Goal: Task Accomplishment & Management: Manage account settings

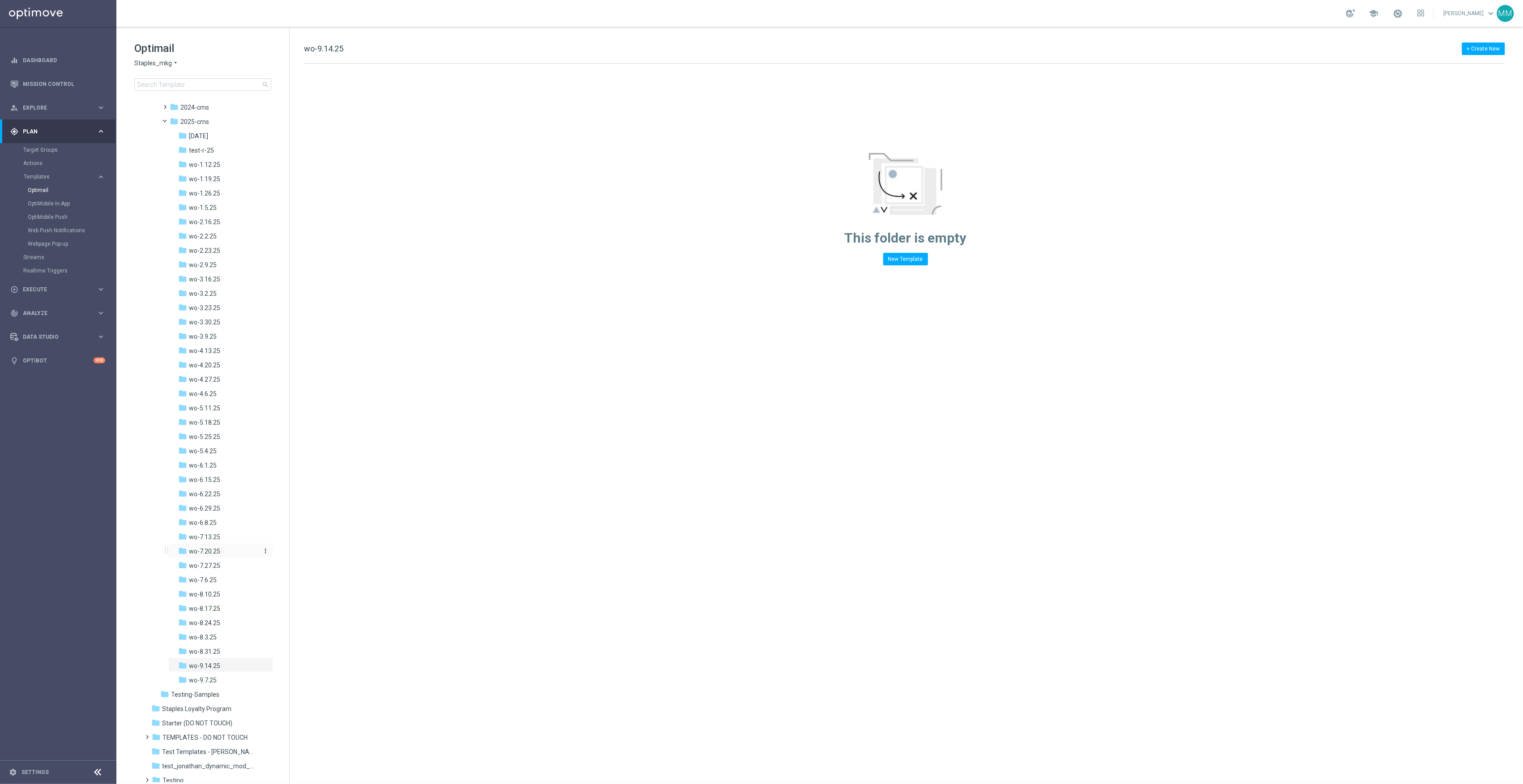
scroll to position [268, 0]
click at [217, 632] on div "folder wo-9.7.25 more_vert" at bounding box center [220, 637] width 104 height 14
click at [222, 625] on div "folder wo-9.14.25" at bounding box center [218, 623] width 80 height 11
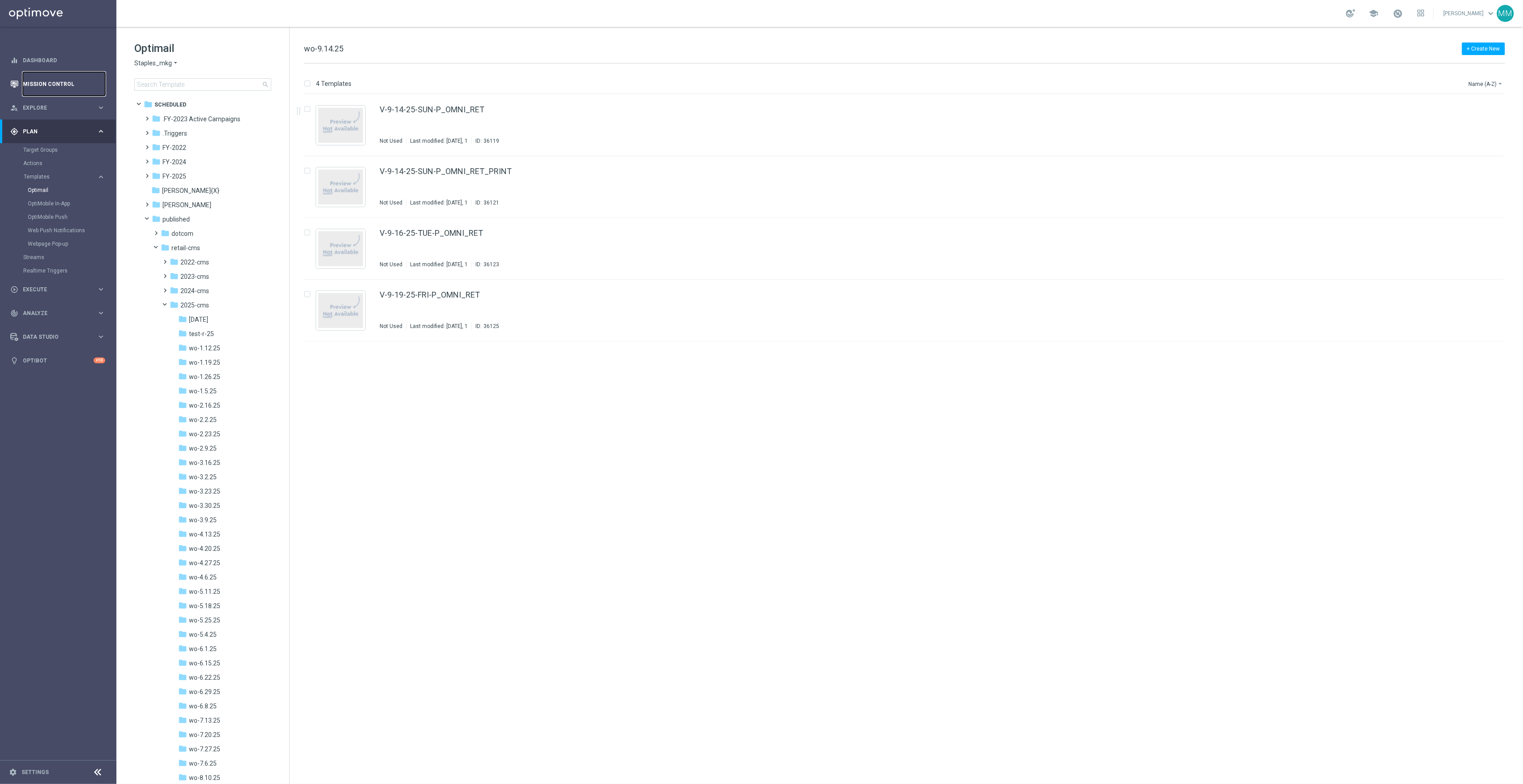
click at [72, 85] on link "Mission Control" at bounding box center [64, 83] width 82 height 24
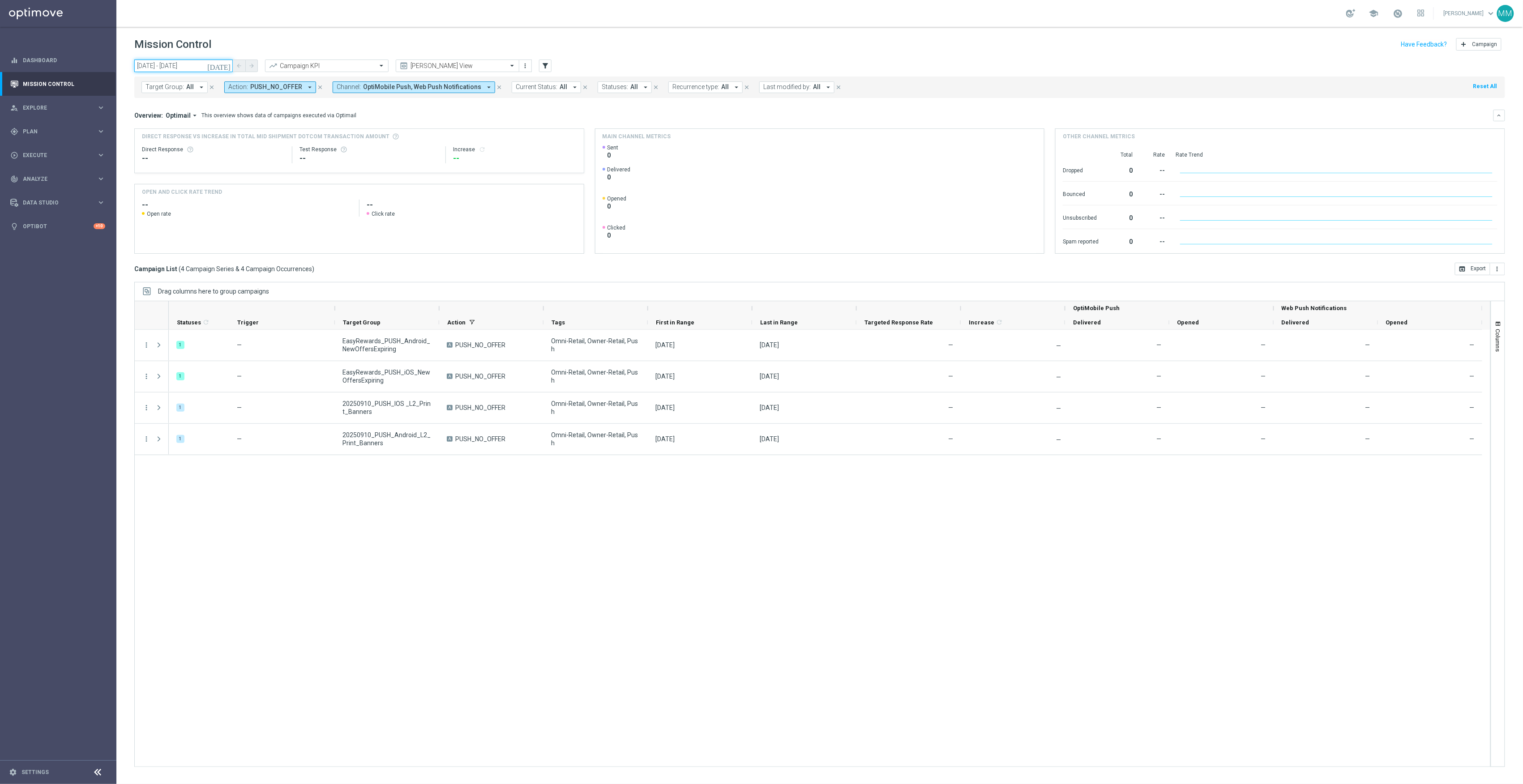
click at [222, 65] on input "10 Sep 2025 - 10 Sep 2025" at bounding box center [183, 65] width 99 height 12
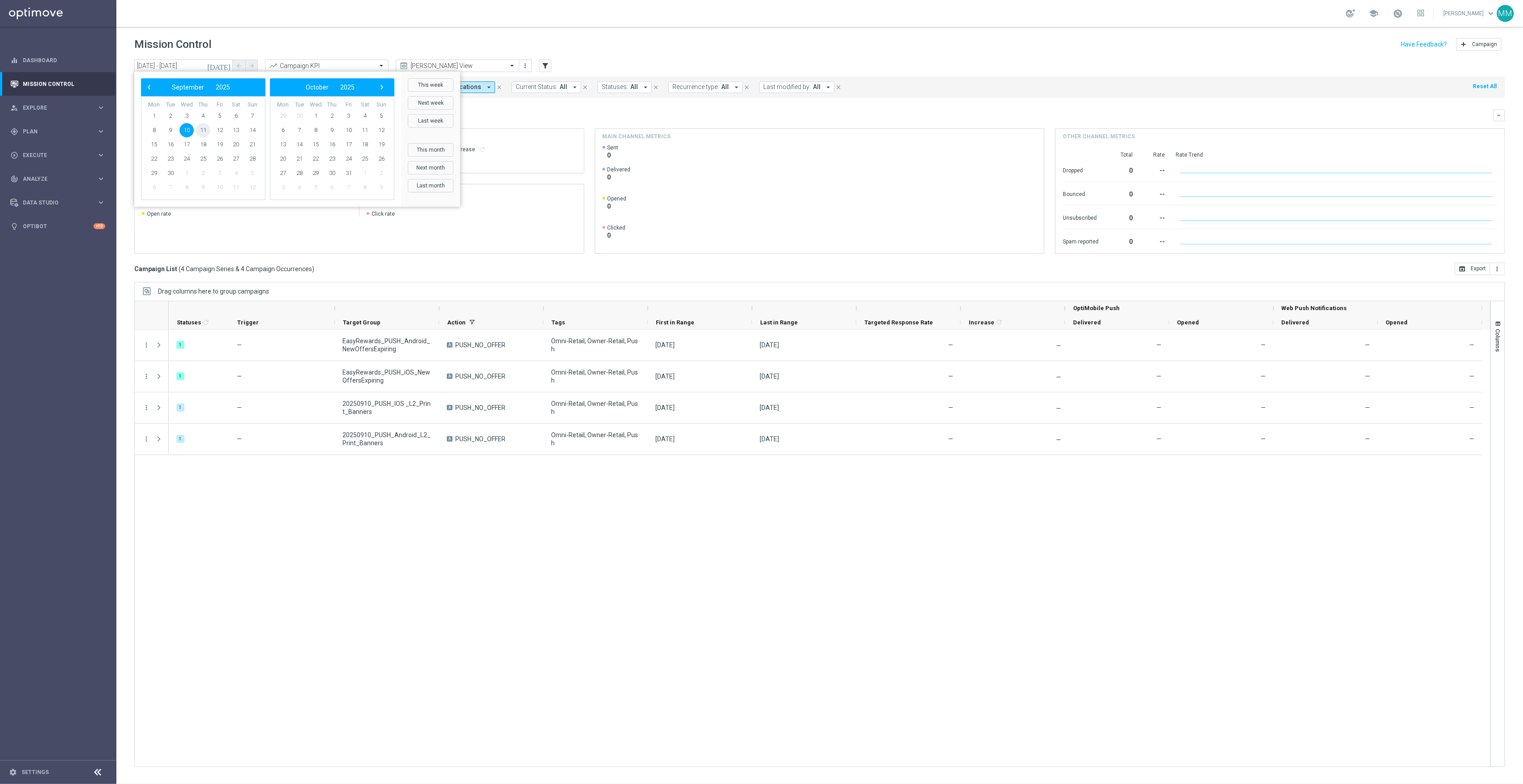
click at [202, 130] on span "11" at bounding box center [203, 130] width 14 height 14
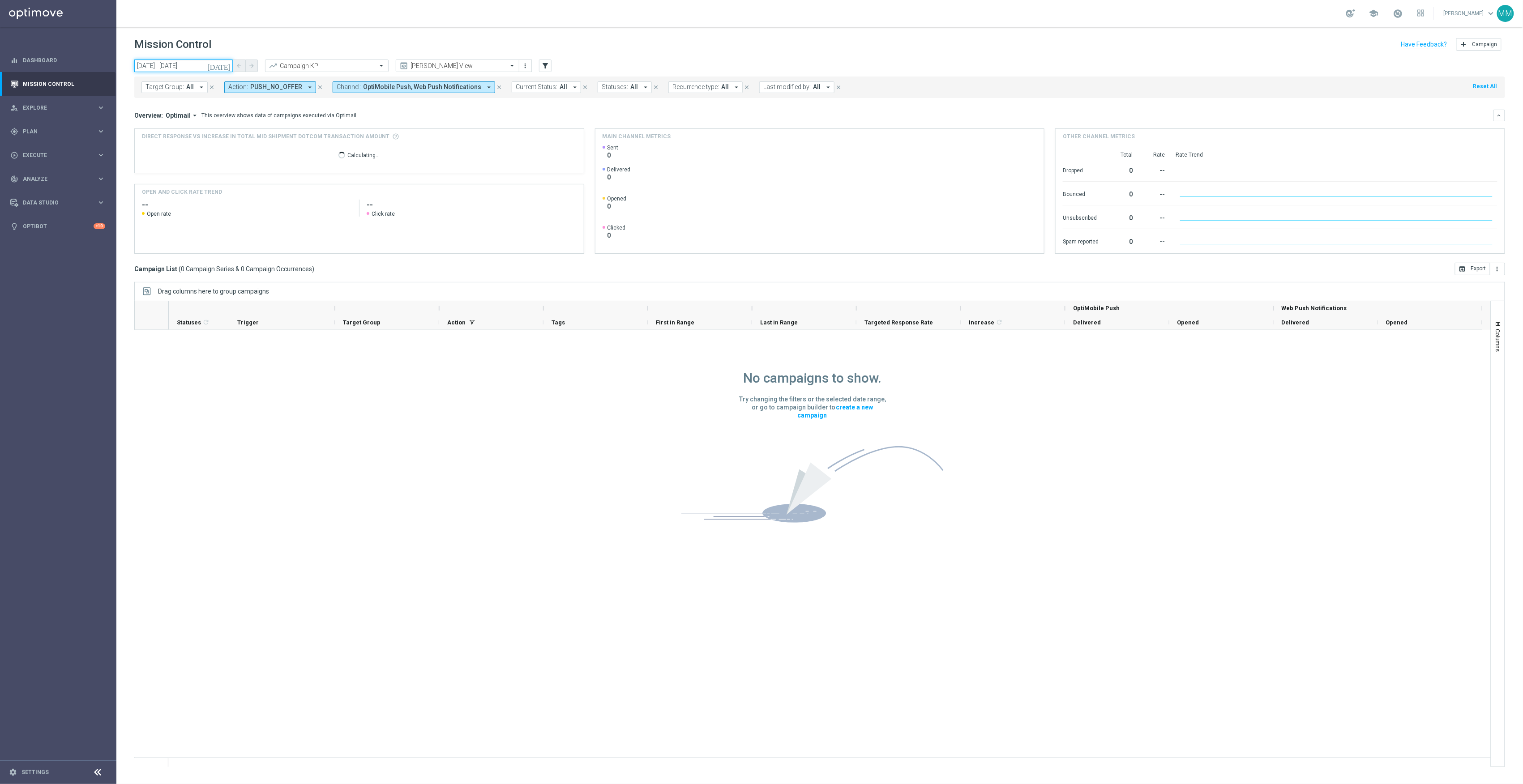
click at [220, 64] on input "11 Sep 2025 - 11 Sep 2025" at bounding box center [183, 65] width 99 height 12
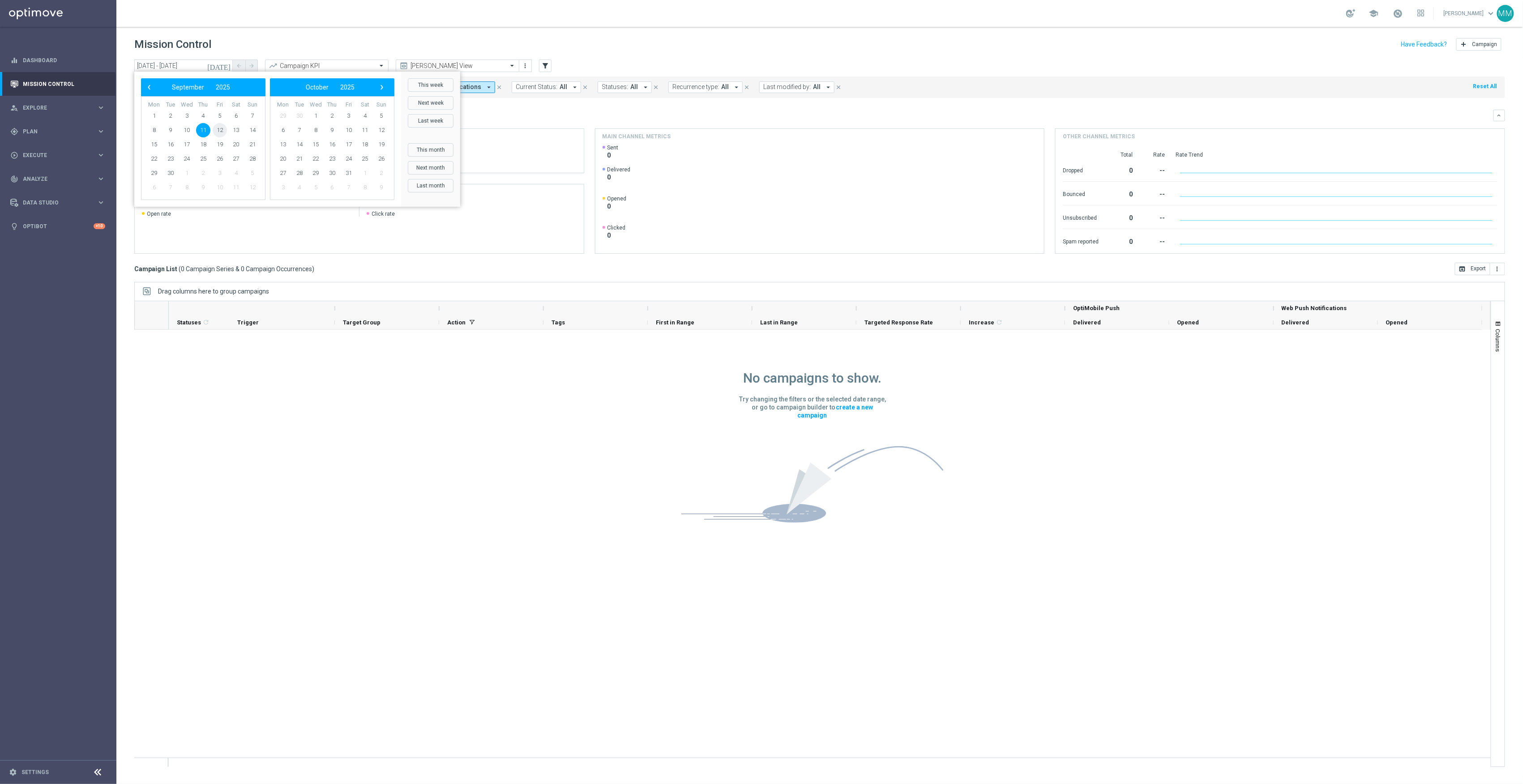
click at [221, 131] on span "12" at bounding box center [219, 130] width 14 height 14
type input "12 Sep 2025 - 12 Sep 2025"
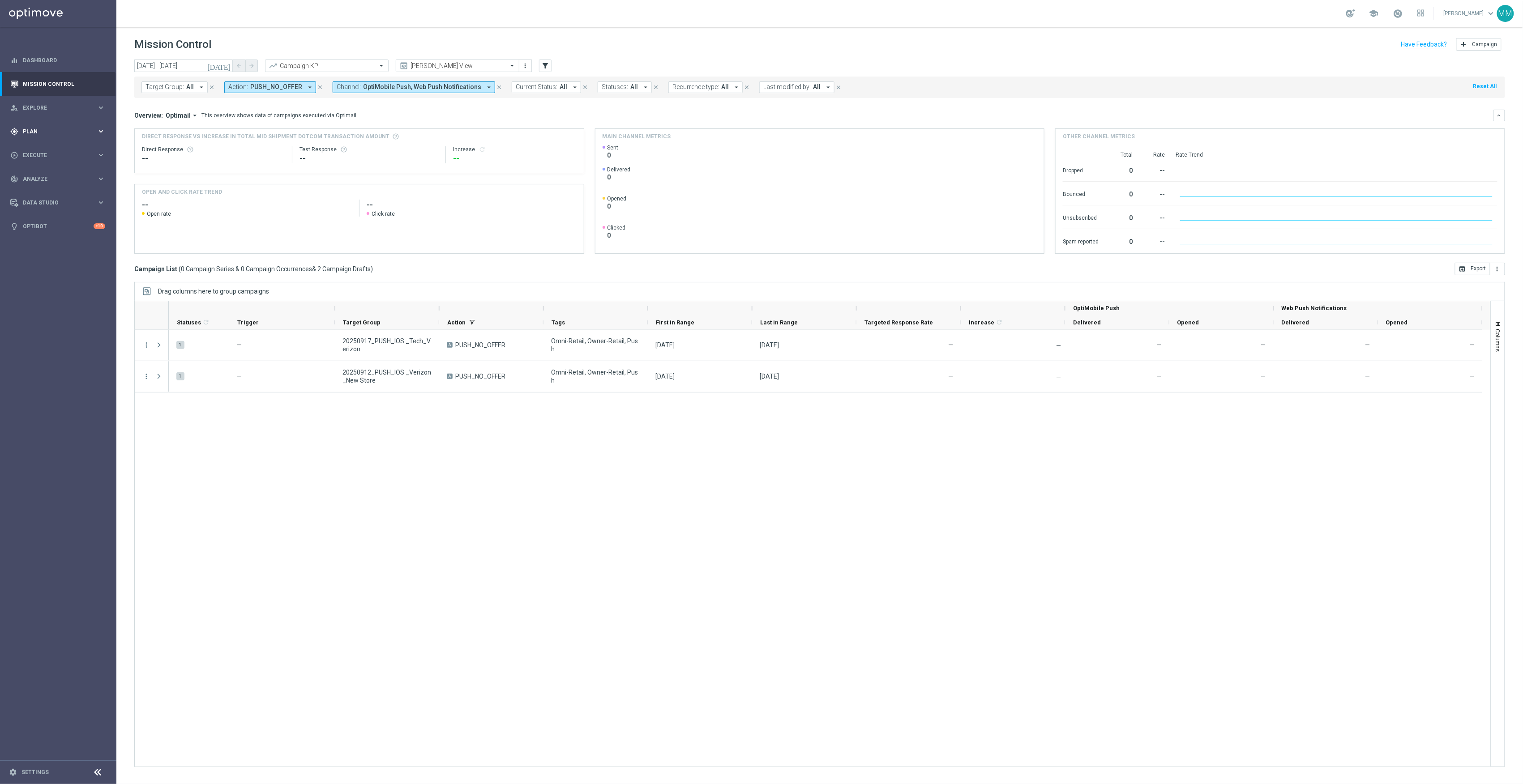
drag, startPoint x: 55, startPoint y: 129, endPoint x: 48, endPoint y: 125, distance: 8.1
click at [54, 129] on span "Plan" at bounding box center [59, 132] width 74 height 6
click at [62, 219] on link "OptiMobile Push" at bounding box center [60, 216] width 65 height 7
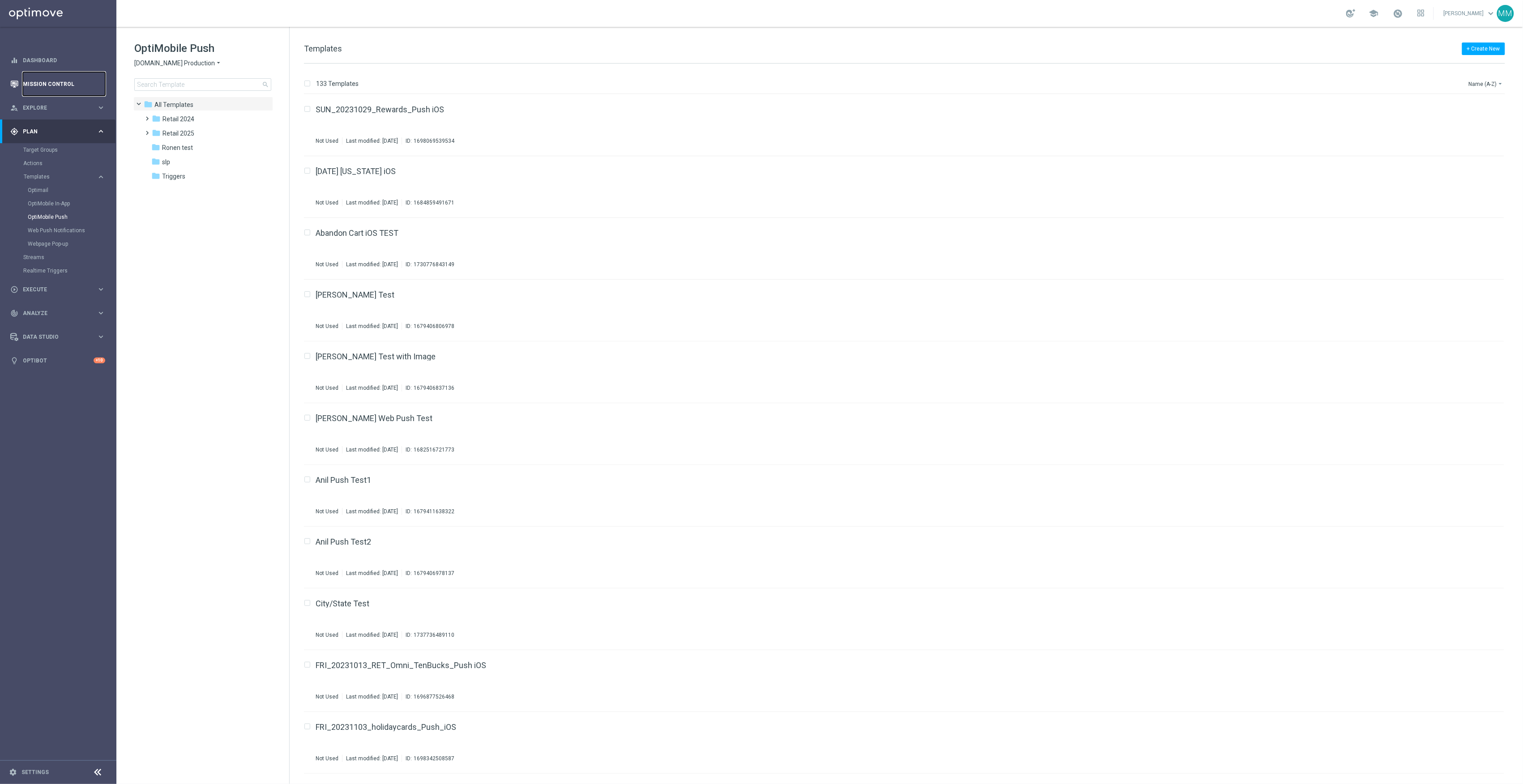
click at [76, 79] on link "Mission Control" at bounding box center [64, 83] width 82 height 24
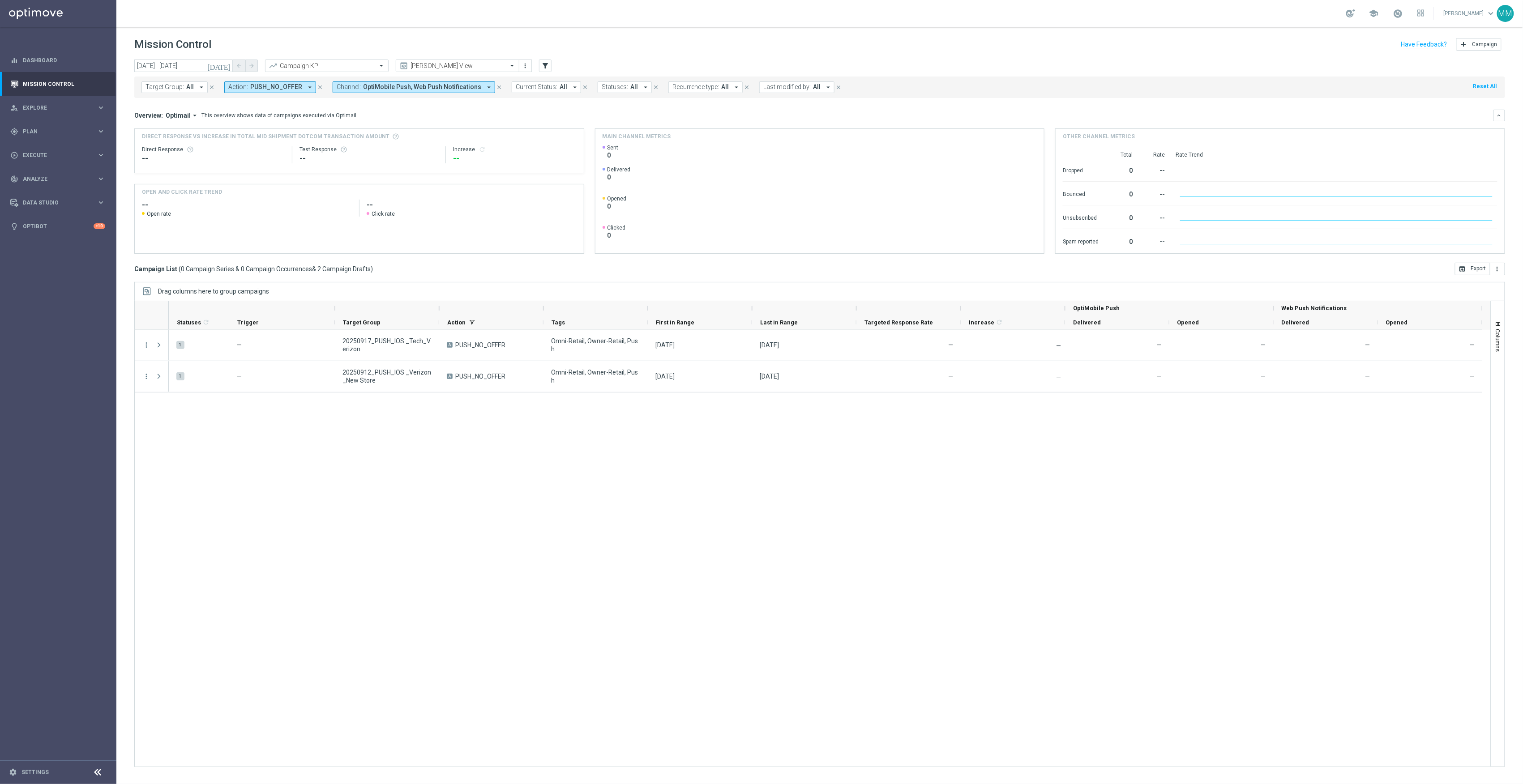
click at [288, 87] on span "PUSH_NO_OFFER" at bounding box center [276, 87] width 52 height 8
type input "app inbox"
drag, startPoint x: 283, startPoint y: 106, endPoint x: 202, endPoint y: 106, distance: 81.0
click at [202, 106] on div "today 12 Sep 2025 - 12 Sep 2025 arrow_back arrow_forward Campaign KPI trending_…" at bounding box center [820, 417] width 1407 height 716
click at [278, 86] on span "PUSH_NO_OFFER" at bounding box center [276, 87] width 52 height 8
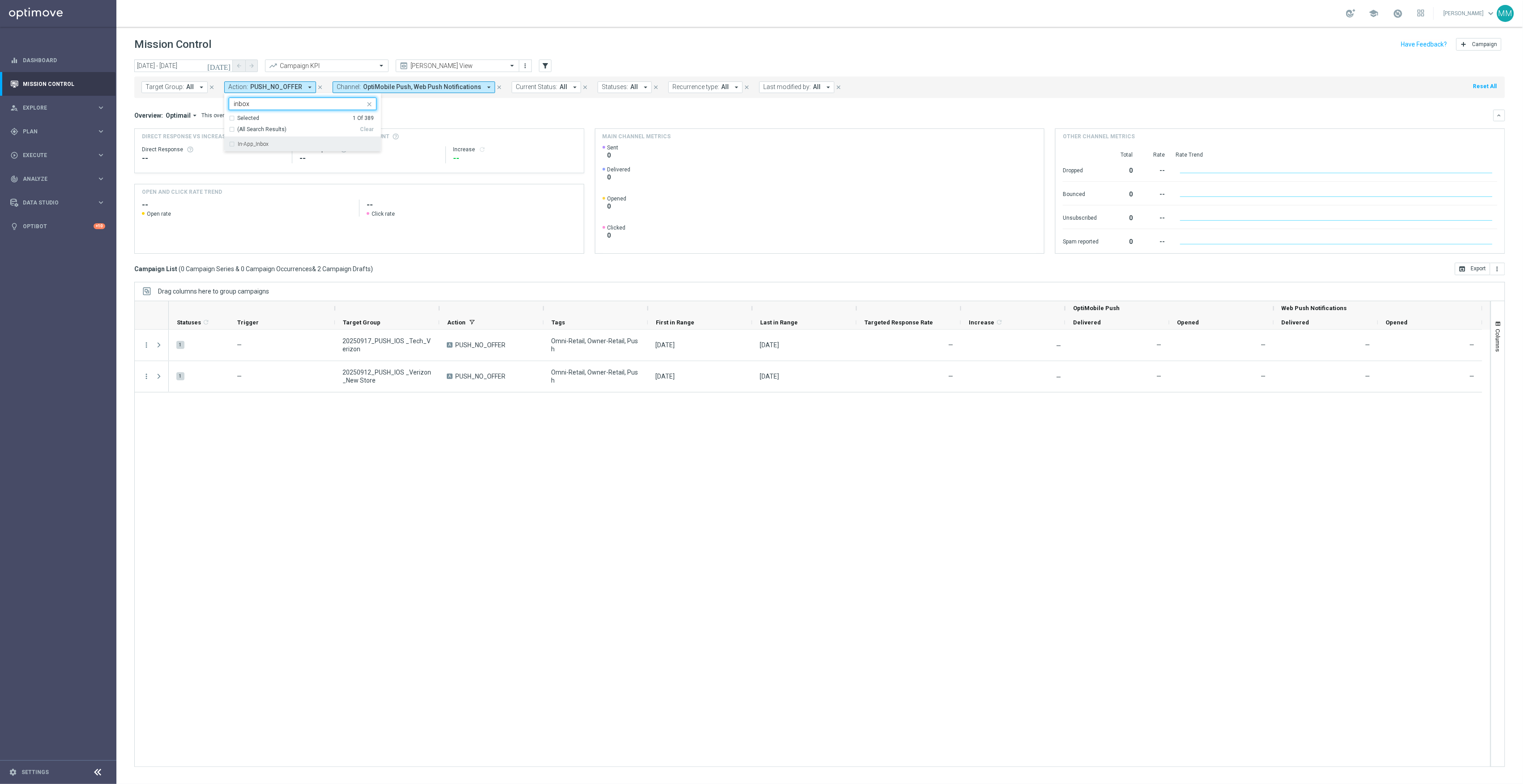
click at [282, 142] on div "In-App_Inbox" at bounding box center [307, 145] width 139 height 6
type input "inbox"
click at [495, 86] on button "close" at bounding box center [499, 87] width 8 height 10
click at [220, 62] on input "12 Sep 2025 - 12 Sep 2025" at bounding box center [183, 65] width 99 height 12
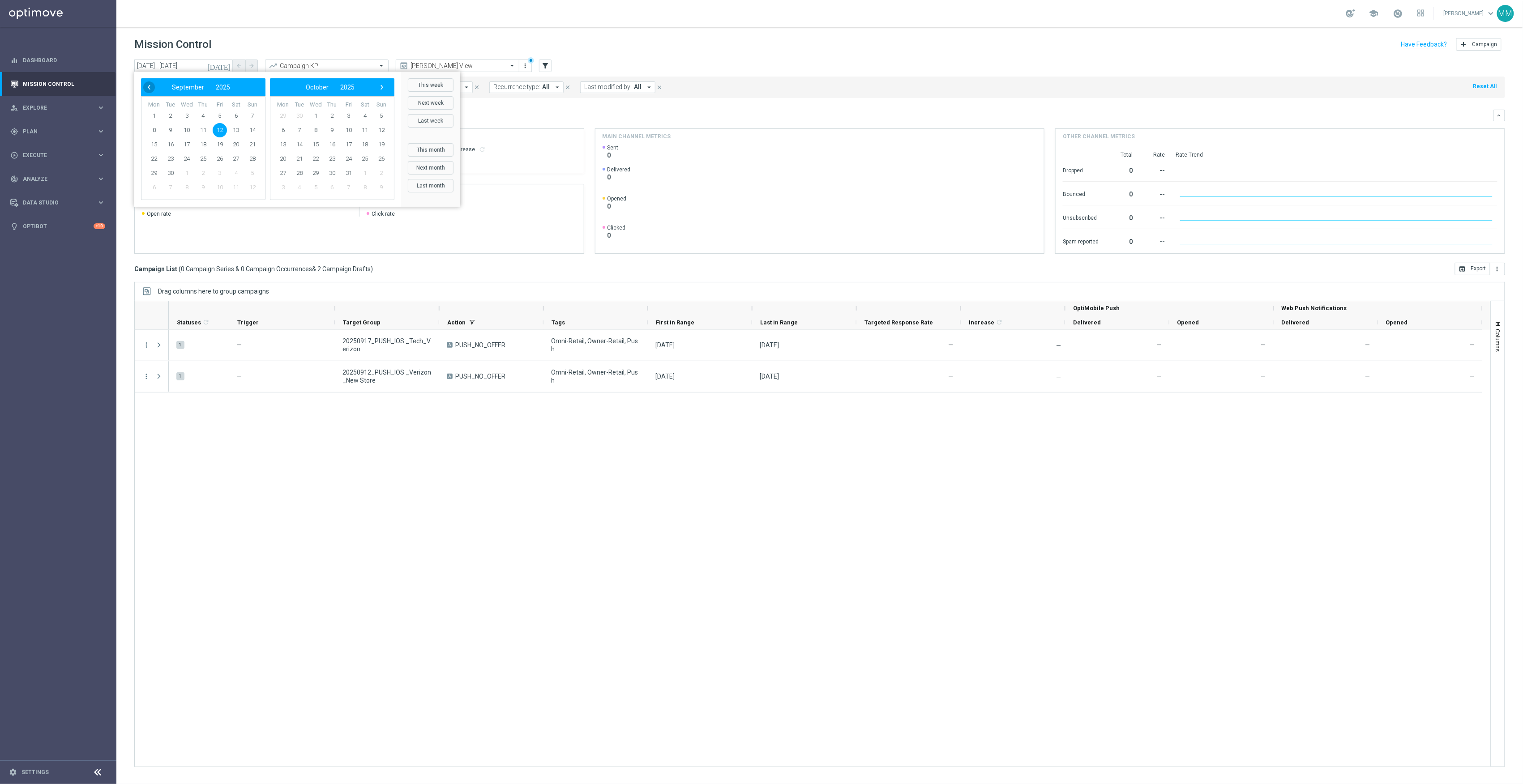
click at [148, 86] on span "‹" at bounding box center [149, 87] width 11 height 11
click at [296, 113] on span "2" at bounding box center [299, 116] width 14 height 14
click at [173, 112] on span "2" at bounding box center [170, 116] width 14 height 14
type input "02 Sep 2025 - 02 Sep 2025"
click at [173, 112] on span "Optimail" at bounding box center [178, 115] width 25 height 8
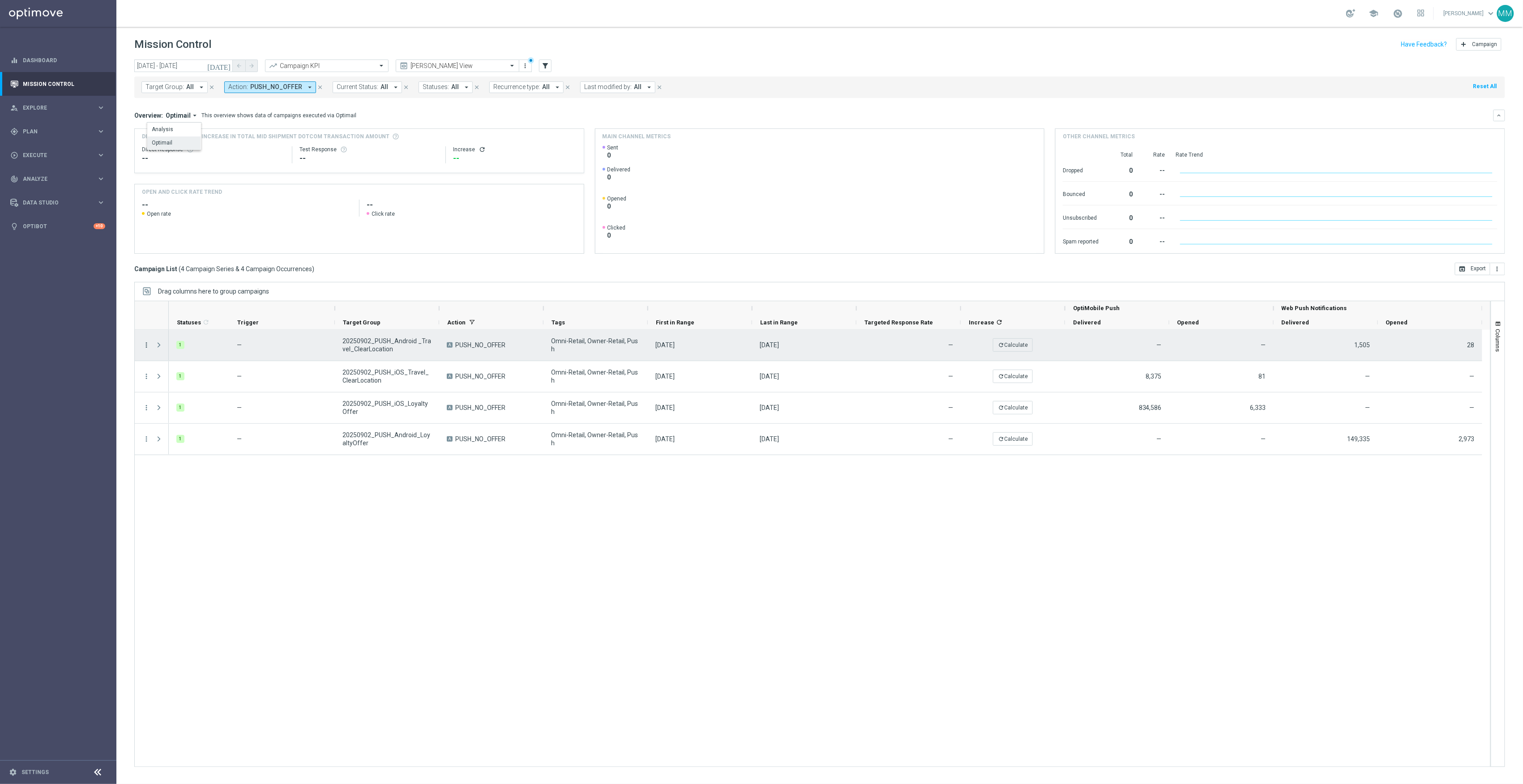
click at [145, 344] on icon "more_vert" at bounding box center [147, 345] width 8 height 8
click at [194, 417] on span "Duplicate and Edit" at bounding box center [188, 417] width 46 height 7
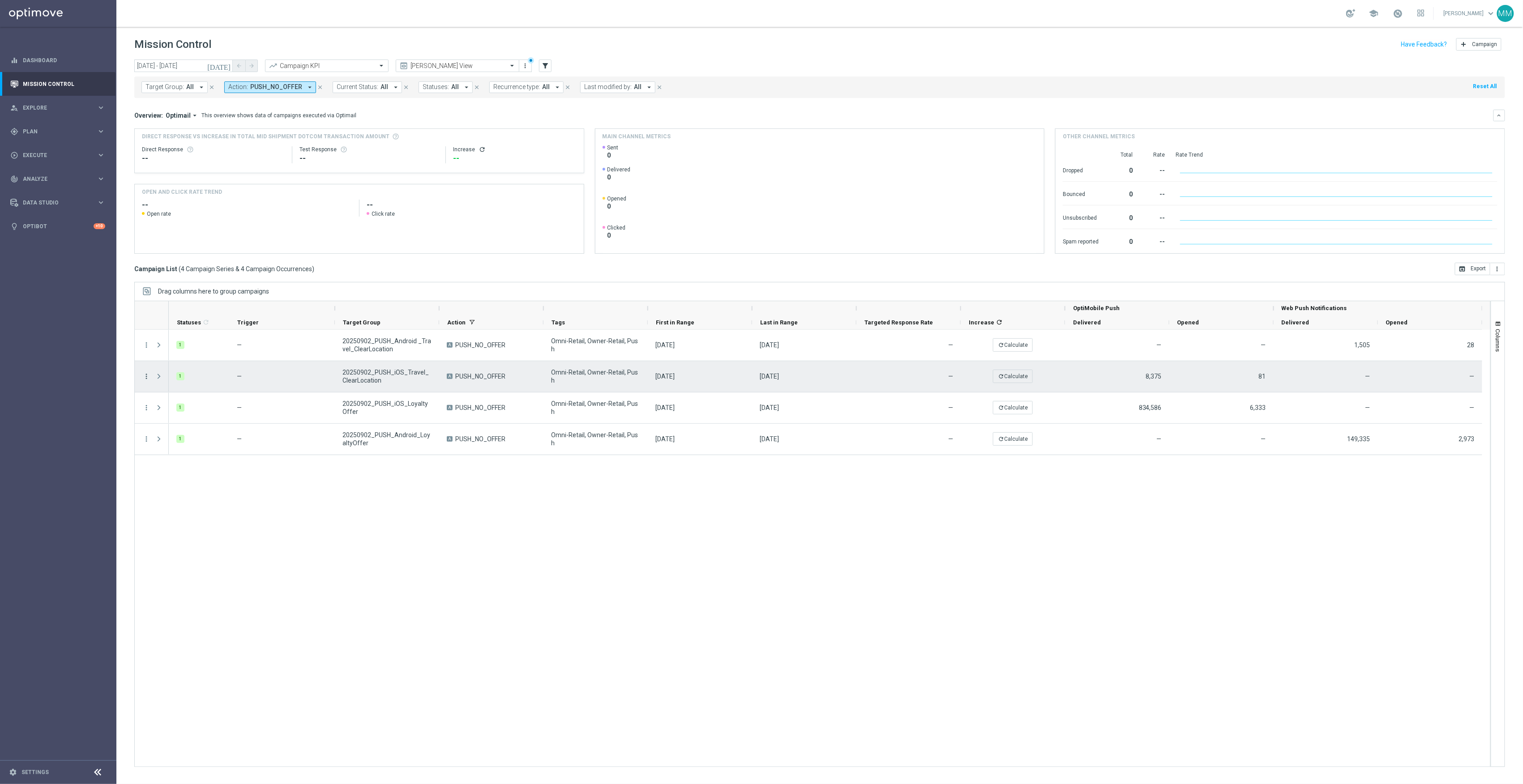
click at [144, 377] on icon "more_vert" at bounding box center [147, 376] width 8 height 8
click at [189, 446] on span "Duplicate and Edit" at bounding box center [188, 449] width 46 height 7
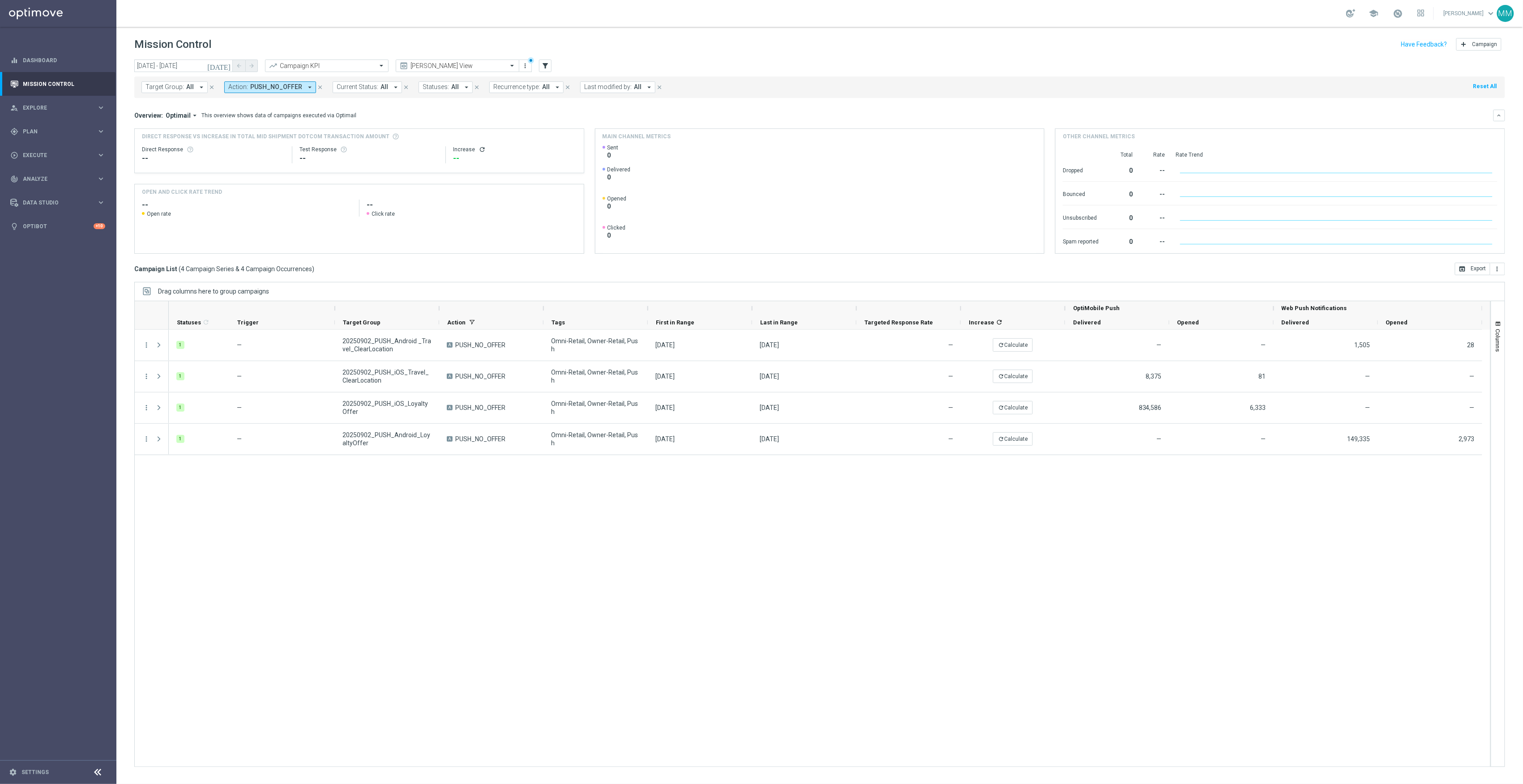
click at [284, 91] on button "Action: PUSH_NO_OFFER arrow_drop_down" at bounding box center [270, 87] width 92 height 11
click at [285, 144] on div "In-App_Inbox" at bounding box center [307, 145] width 139 height 6
type input "inbo"
click at [294, 555] on div "1 — 20250902_PUSH_Android _Travel_ClearLocation A PUSH_NO_OFFER Omni-Retail, Ow…" at bounding box center [830, 549] width 1322 height 437
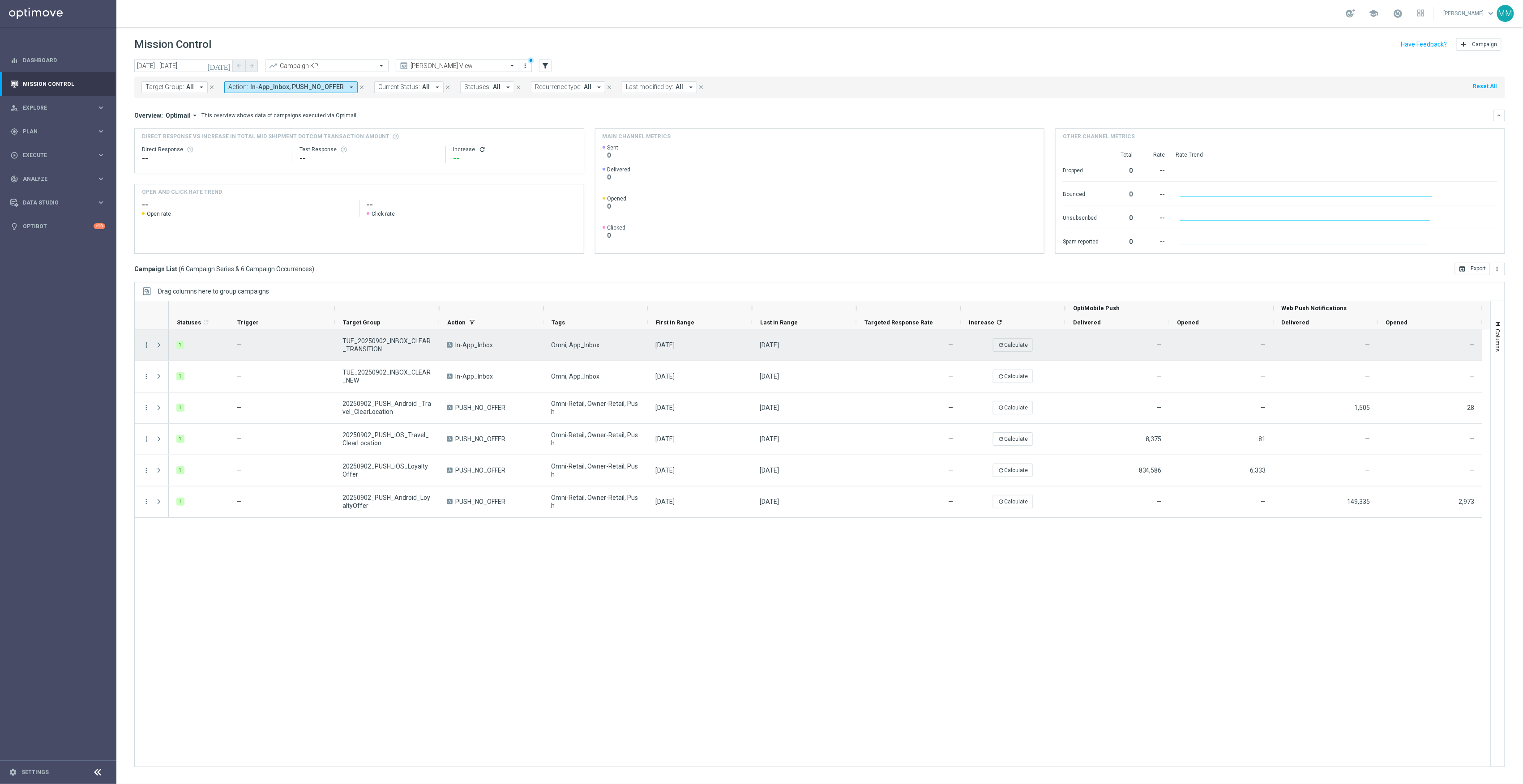
click at [144, 344] on icon "more_vert" at bounding box center [147, 345] width 8 height 8
click at [185, 417] on span "Duplicate and Edit" at bounding box center [188, 417] width 46 height 7
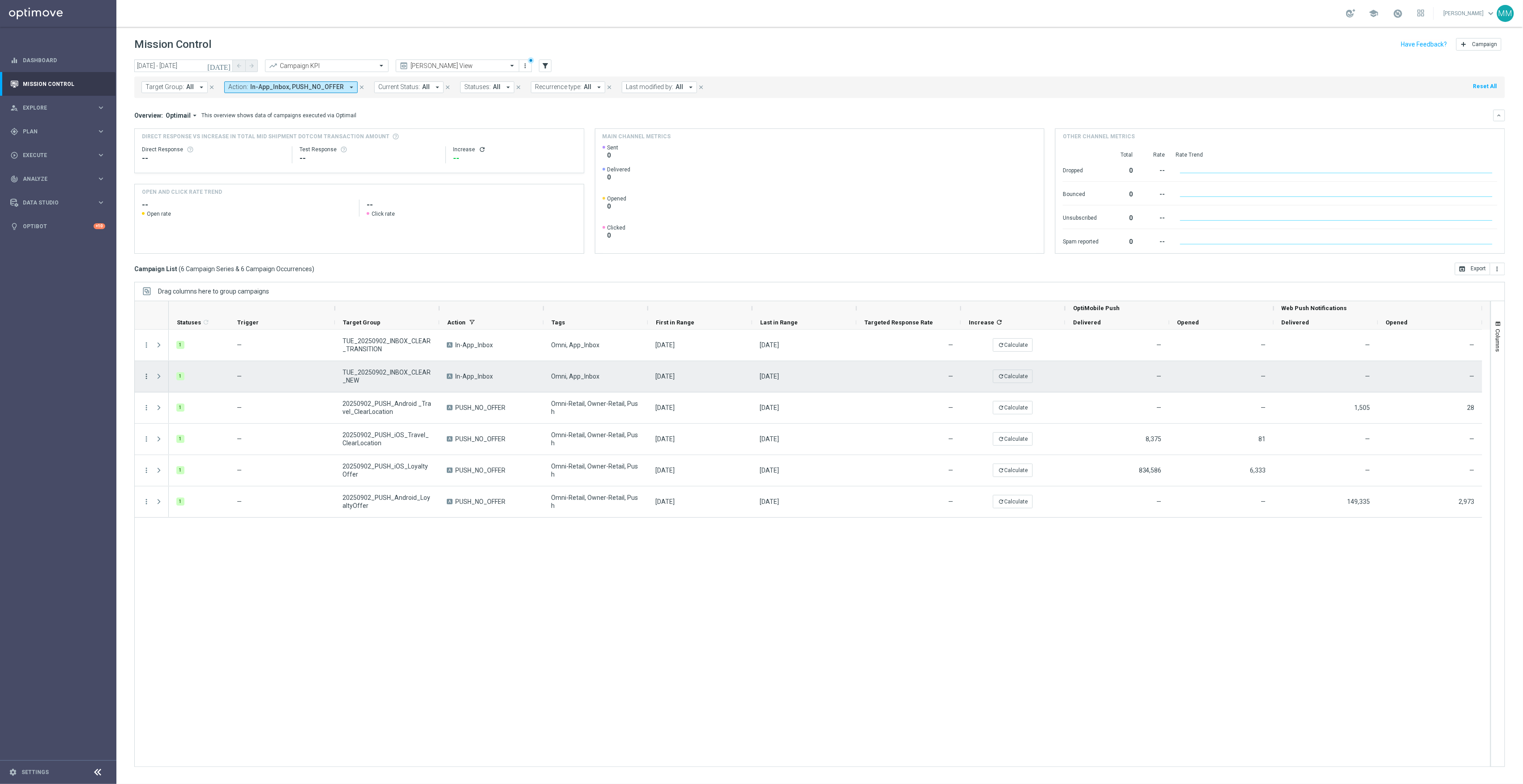
click at [146, 376] on icon "more_vert" at bounding box center [147, 376] width 8 height 8
click at [203, 451] on span "Duplicate and Edit" at bounding box center [188, 449] width 46 height 7
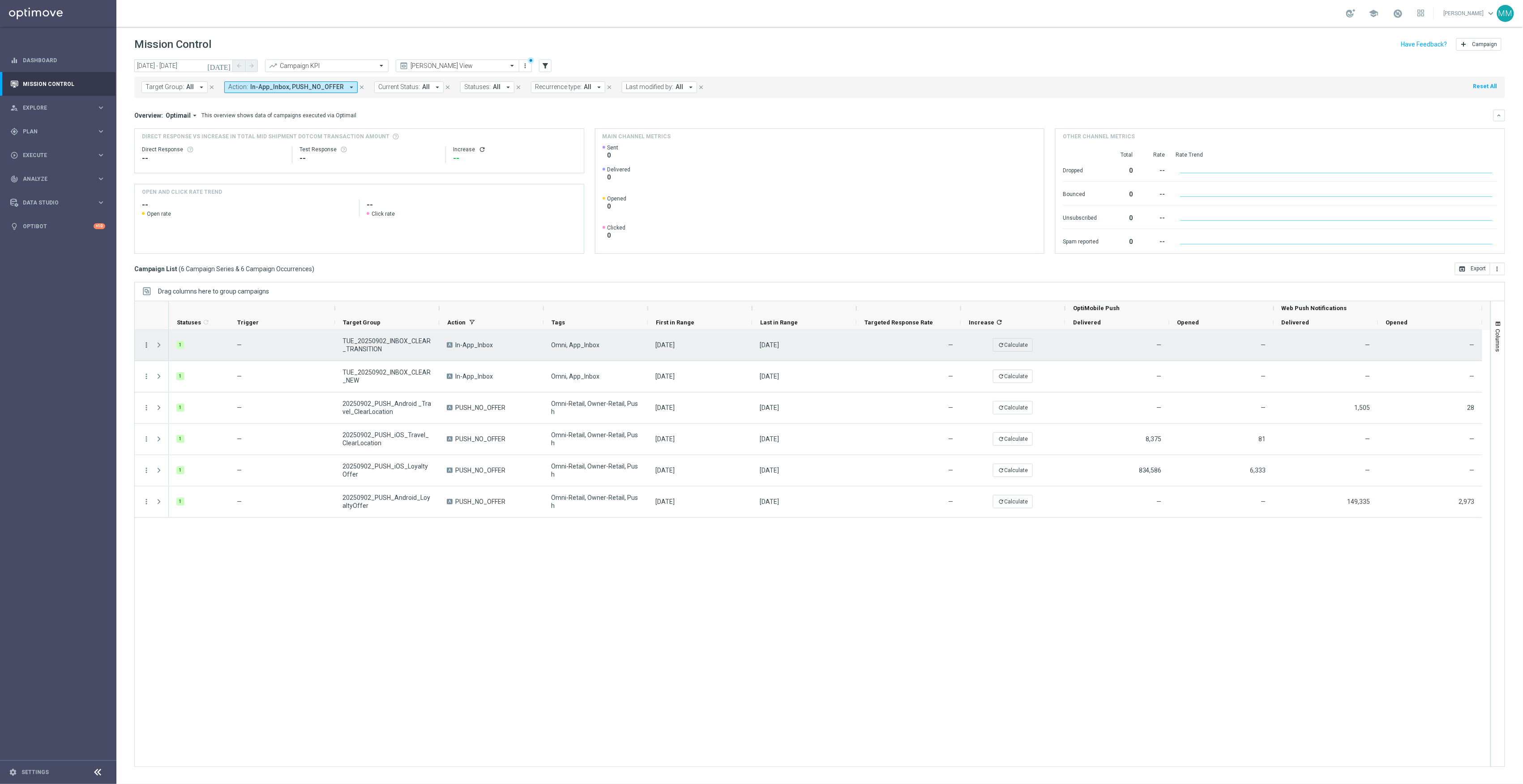
click at [146, 346] on icon "more_vert" at bounding box center [147, 345] width 8 height 8
click at [216, 420] on div "Duplicate and Edit" at bounding box center [206, 417] width 83 height 7
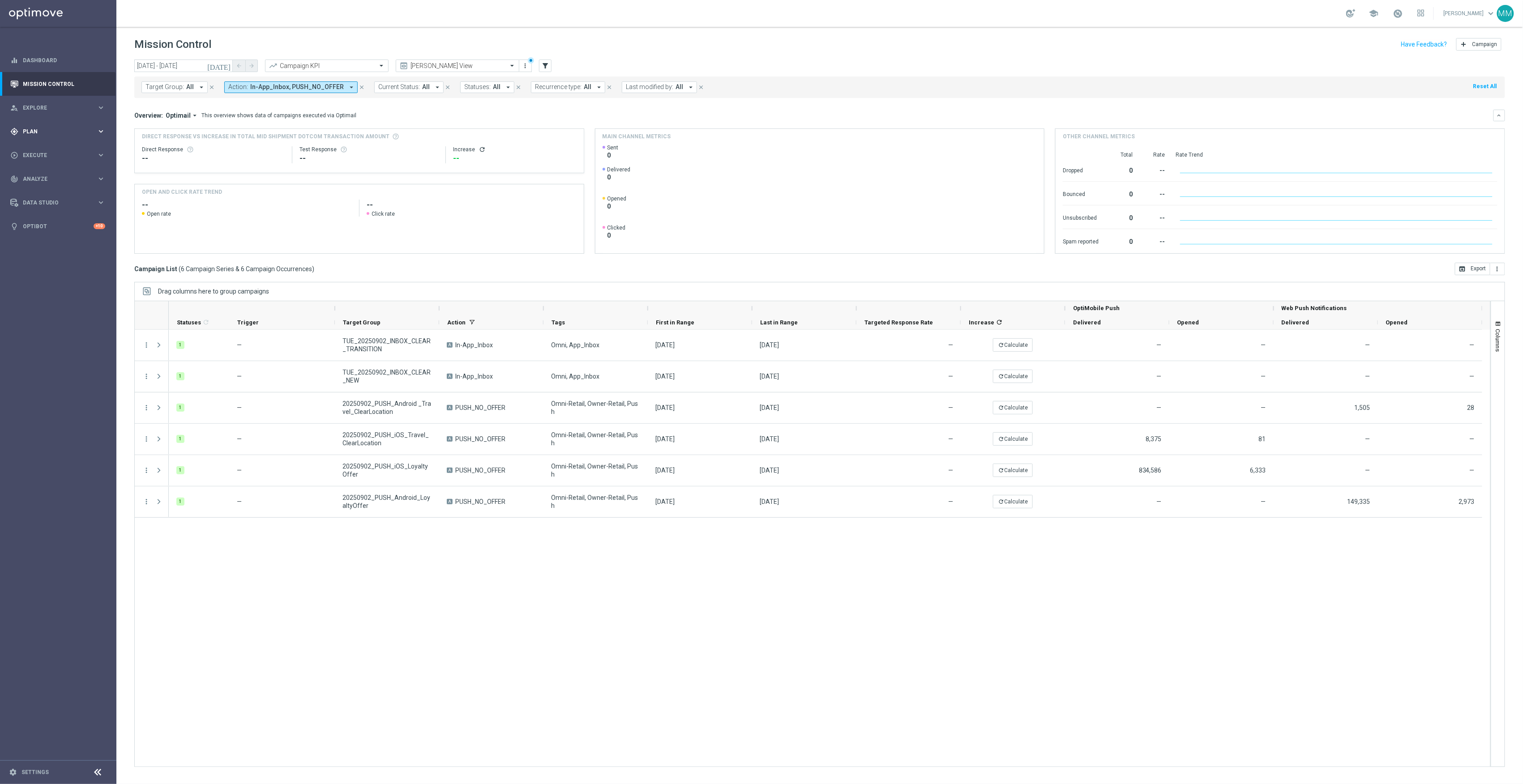
click at [57, 129] on span "Plan" at bounding box center [59, 132] width 74 height 6
click at [49, 151] on link "Target Groups" at bounding box center [57, 149] width 70 height 7
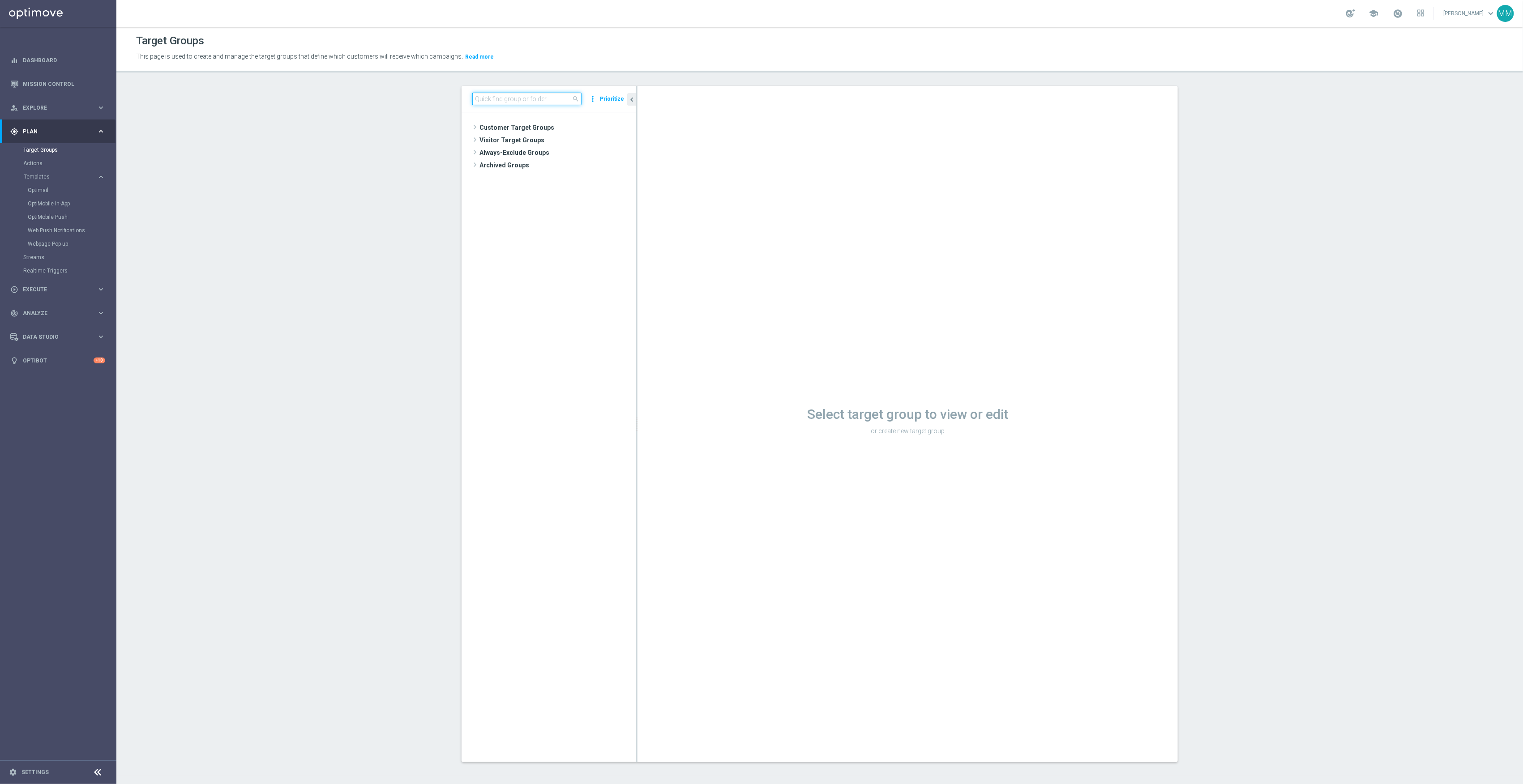
click at [545, 94] on input at bounding box center [527, 99] width 109 height 12
drag, startPoint x: 545, startPoint y: 94, endPoint x: 421, endPoint y: 92, distance: 124.0
click at [421, 92] on section "bin wins close more_vert Prioritize No items or folders found. chevron_left Sel…" at bounding box center [820, 431] width 1407 height 690
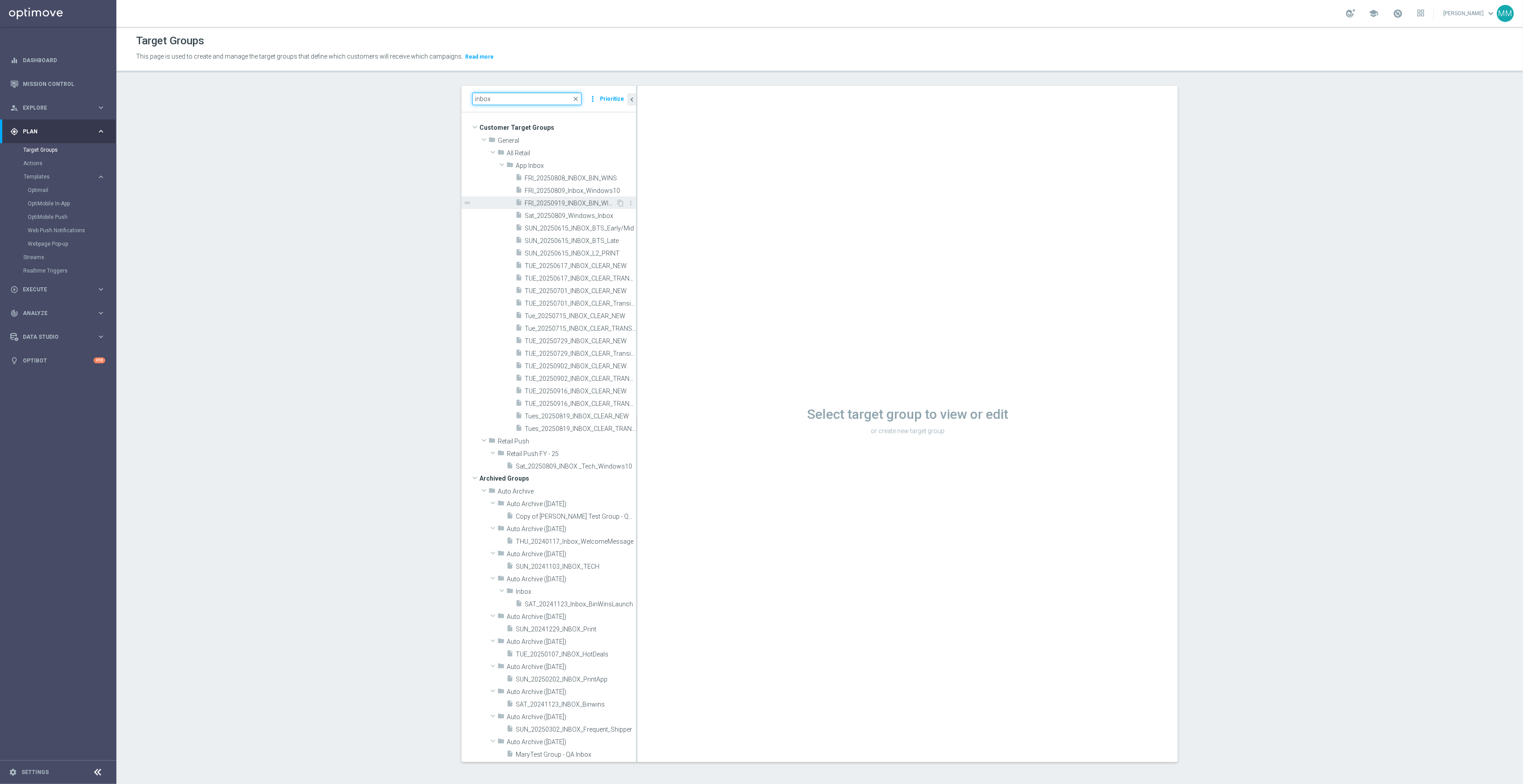
type input "inbox"
click at [543, 205] on span "FRI_20250919_INBOX_BIN_WINS" at bounding box center [570, 203] width 91 height 8
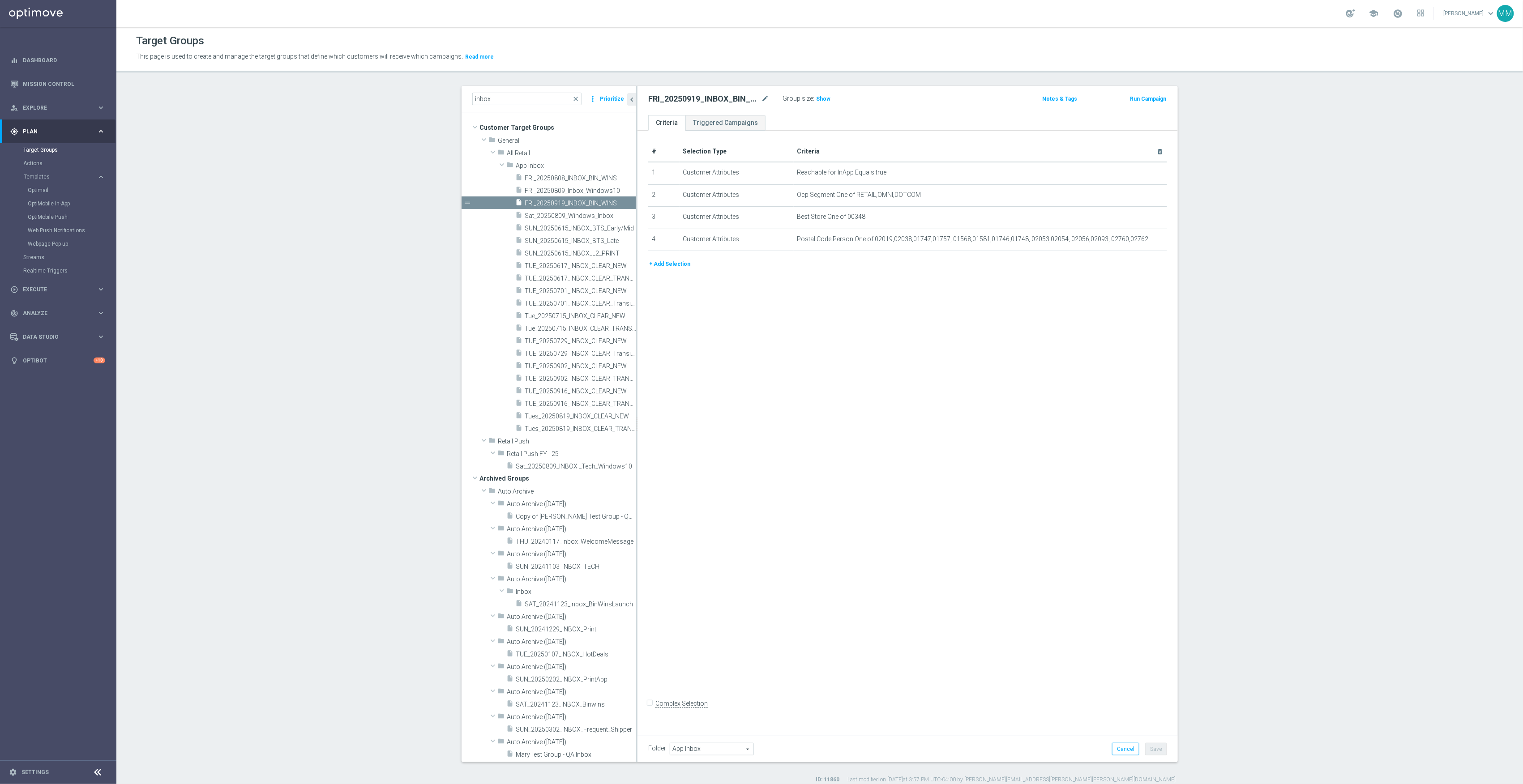
click at [737, 100] on h2 "FRI_20250919_INBOX_BIN_WINS" at bounding box center [704, 99] width 111 height 11
click at [755, 98] on div "FRI_20250919_INBOX_BIN_WINS mode_edit" at bounding box center [709, 99] width 121 height 11
click at [762, 99] on icon "mode_edit" at bounding box center [765, 99] width 8 height 11
click at [789, 411] on div "# Selection Type Criteria delete_forever 1 Customer Attributes Reachable for In…" at bounding box center [908, 429] width 540 height 598
click at [64, 83] on link "Mission Control" at bounding box center [64, 83] width 82 height 24
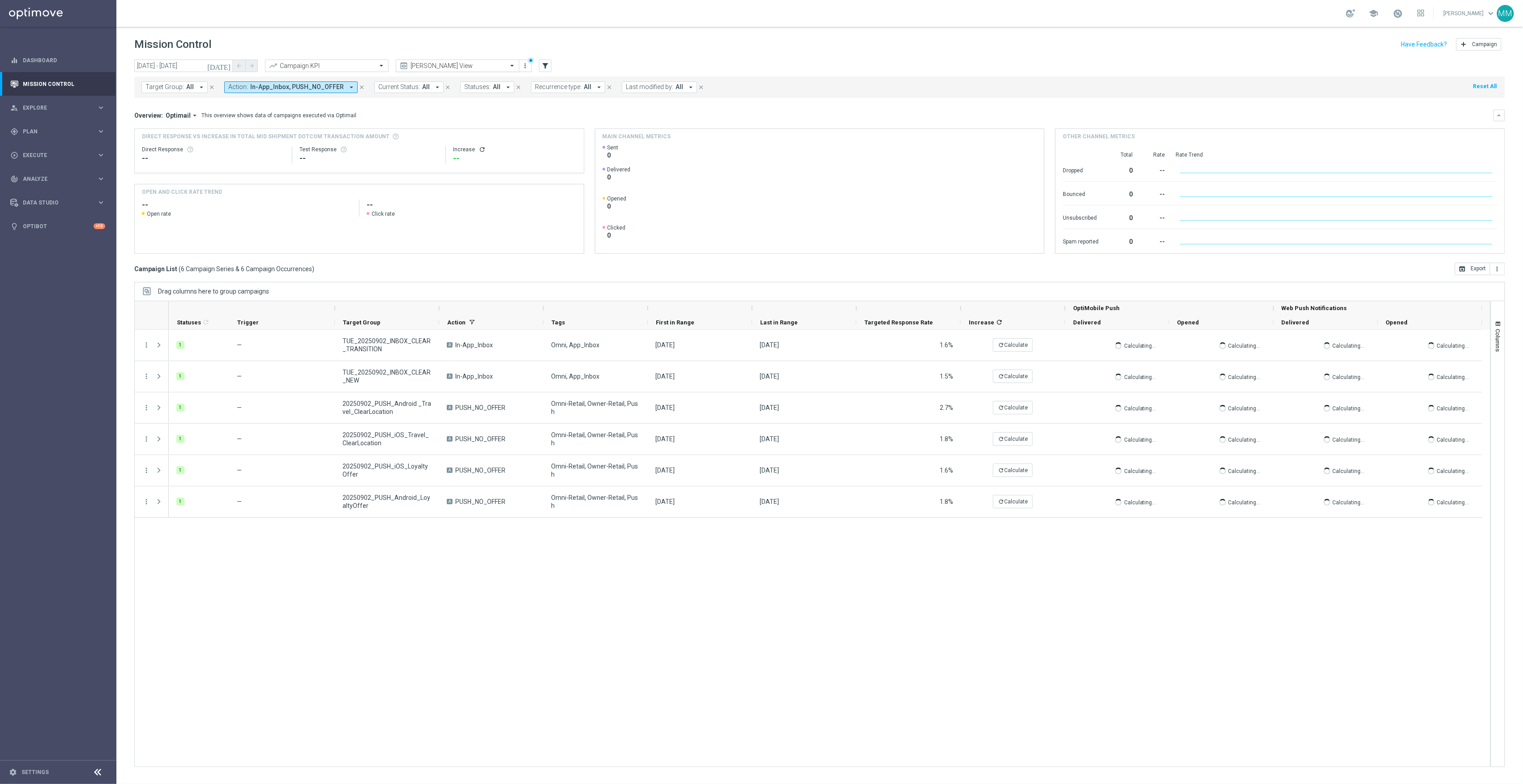
click at [422, 66] on input "text" at bounding box center [448, 66] width 96 height 8
click at [436, 165] on div "Promo Email" at bounding box center [457, 167] width 114 height 14
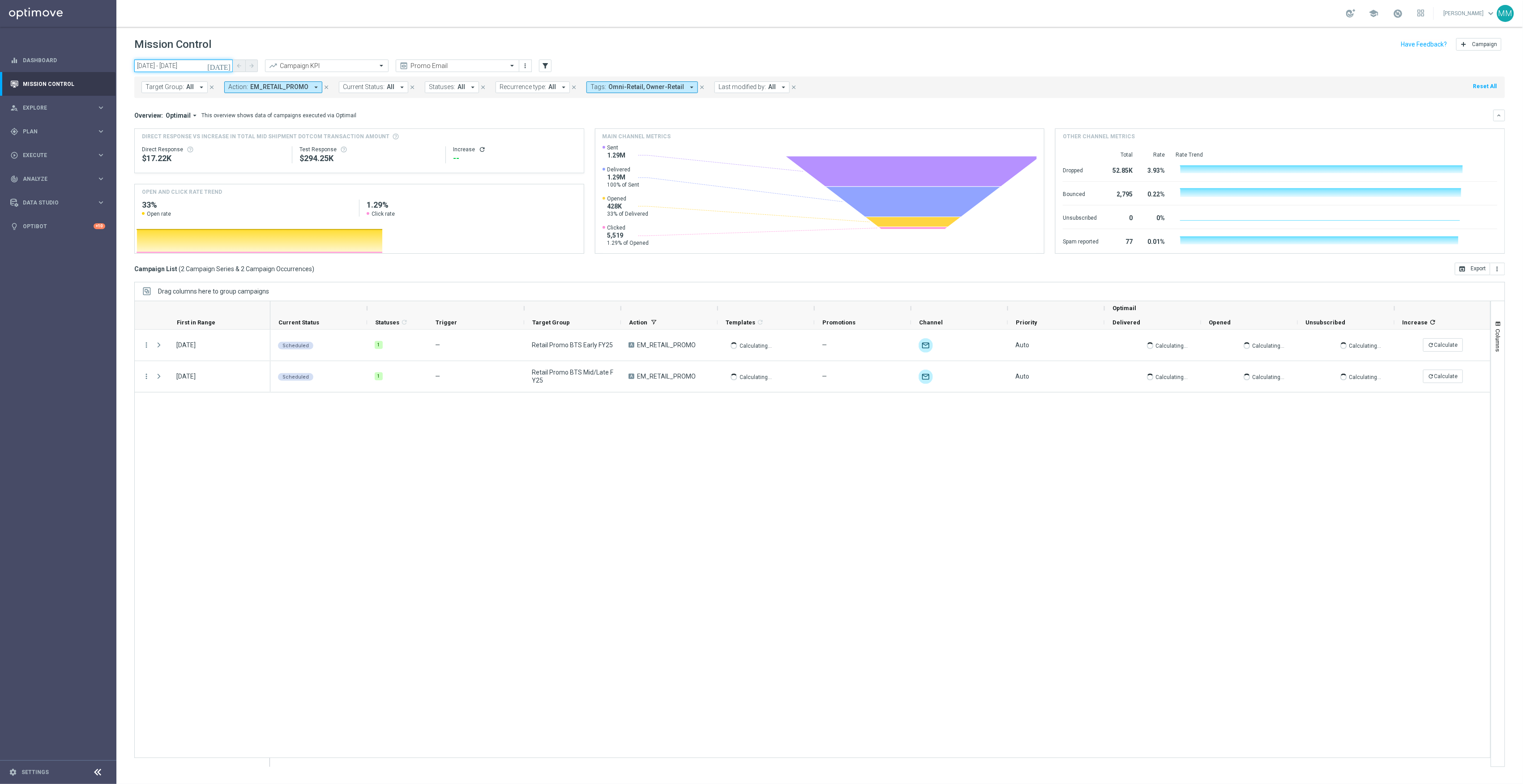
click at [198, 70] on input "02 Sep 2025 - 02 Sep 2025" at bounding box center [183, 65] width 99 height 12
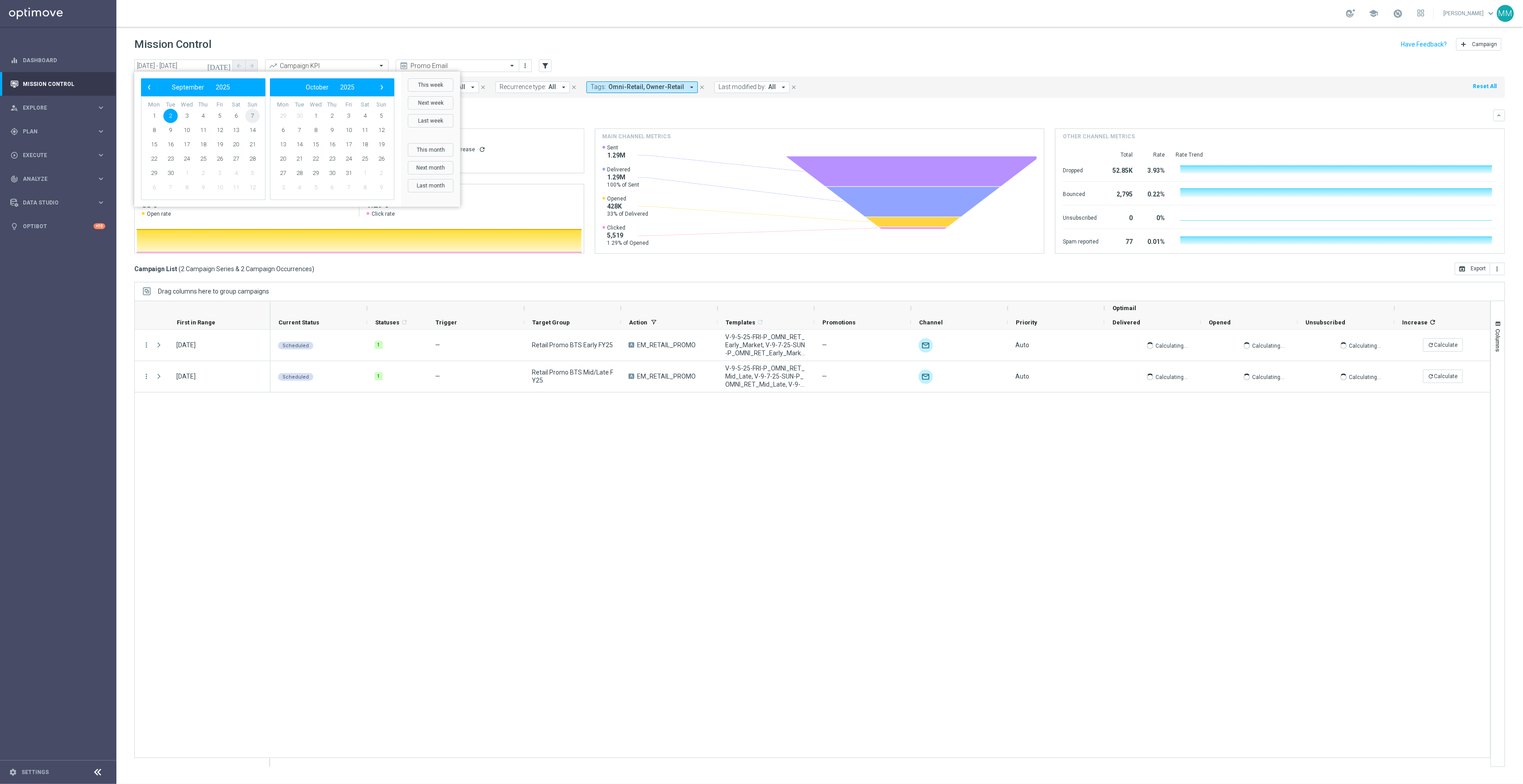
click at [255, 114] on span "7" at bounding box center [252, 116] width 14 height 14
click at [239, 130] on span "13" at bounding box center [236, 130] width 14 height 14
type input "07 Sep 2025 - 13 Sep 2025"
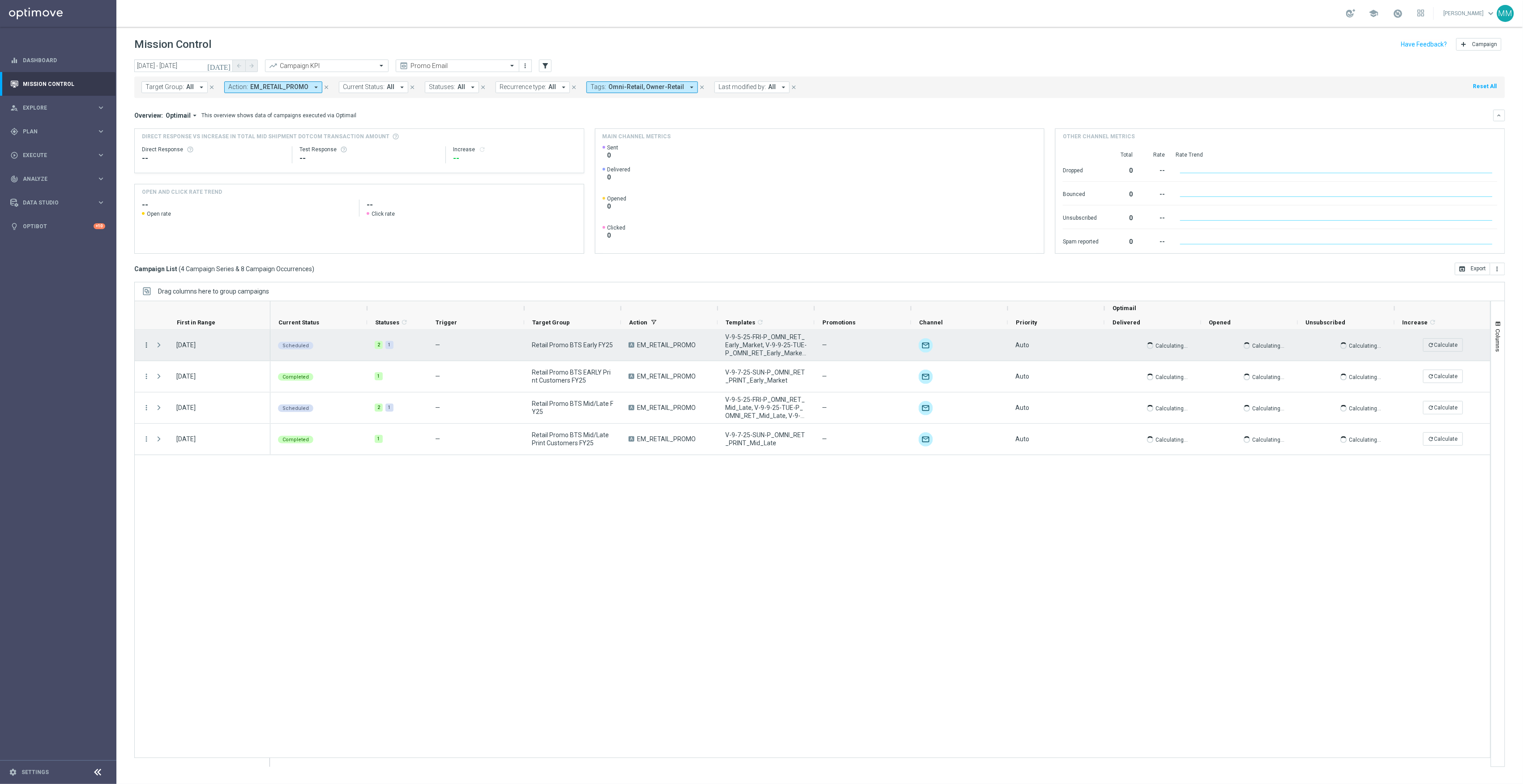
click at [147, 346] on icon "more_vert" at bounding box center [147, 345] width 8 height 8
click at [199, 429] on div "Edit" at bounding box center [206, 430] width 83 height 7
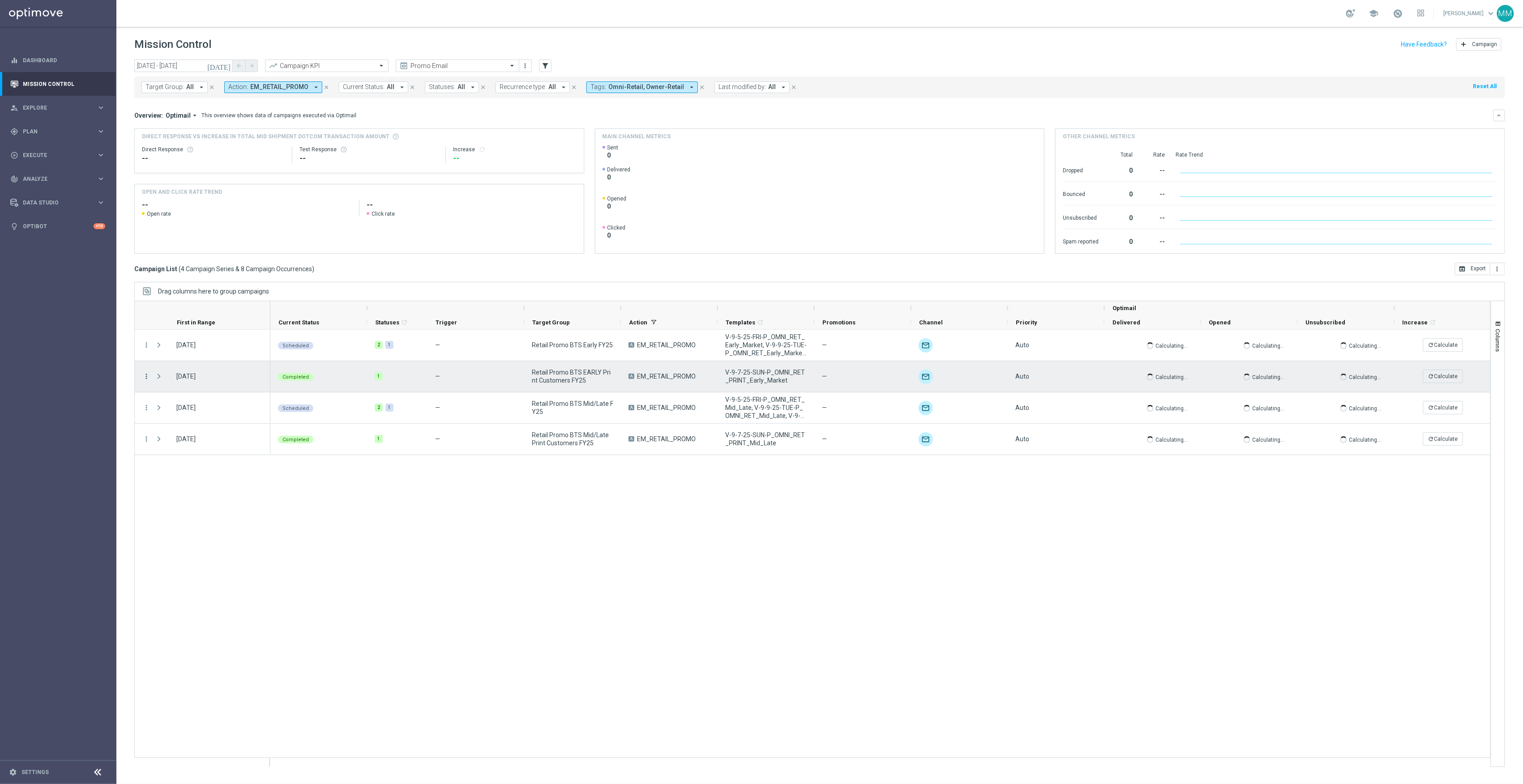
click at [145, 377] on icon "more_vert" at bounding box center [147, 376] width 8 height 8
click at [502, 565] on div "Scheduled 2 1 — Retail Promo BTS Early FY25 A EM_RETAIL_PROMO V-9-5-25-FRI-P_OM…" at bounding box center [880, 549] width 1220 height 437
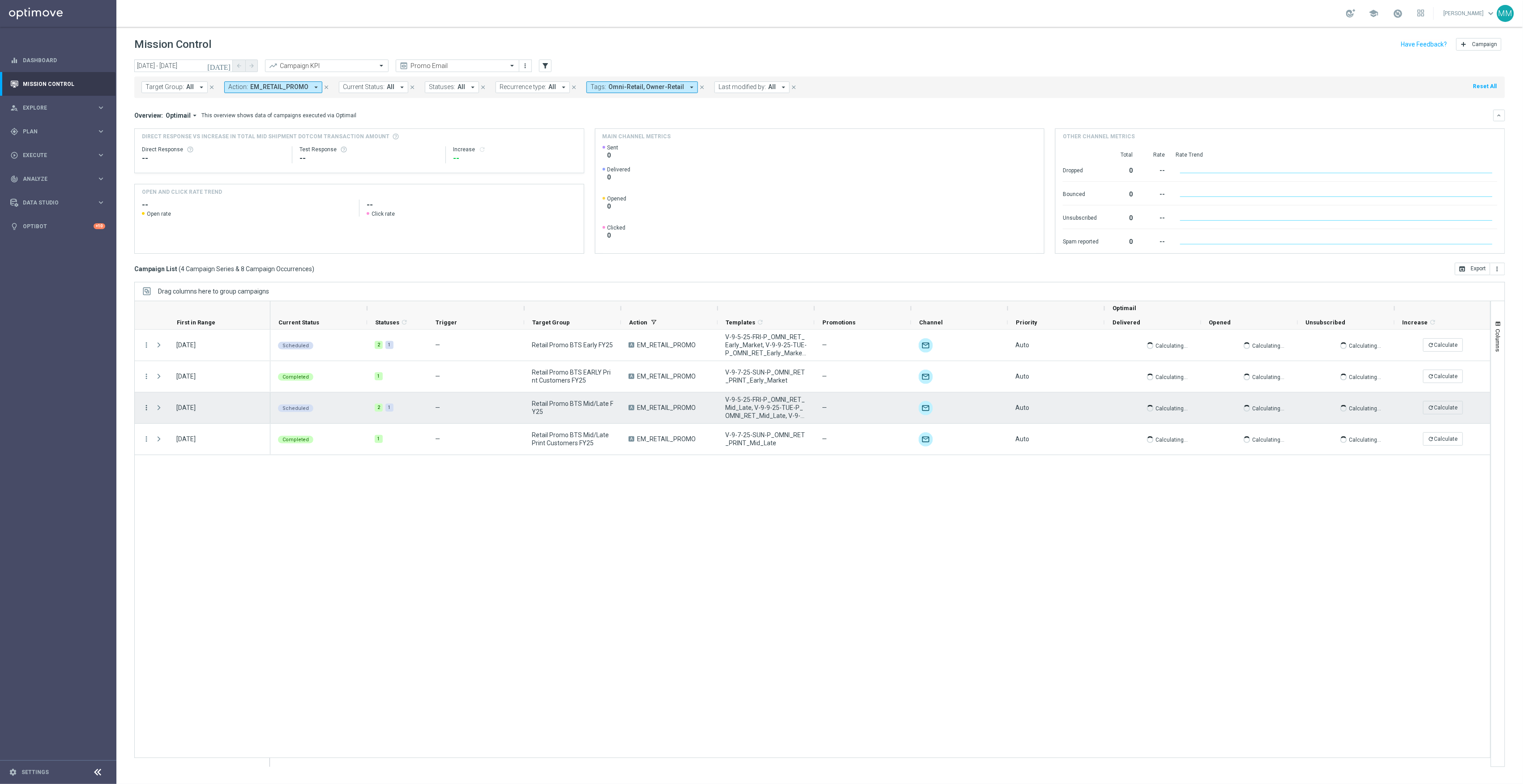
click at [148, 407] on icon "more_vert" at bounding box center [147, 408] width 8 height 8
click at [199, 493] on div "Edit" at bounding box center [206, 493] width 83 height 7
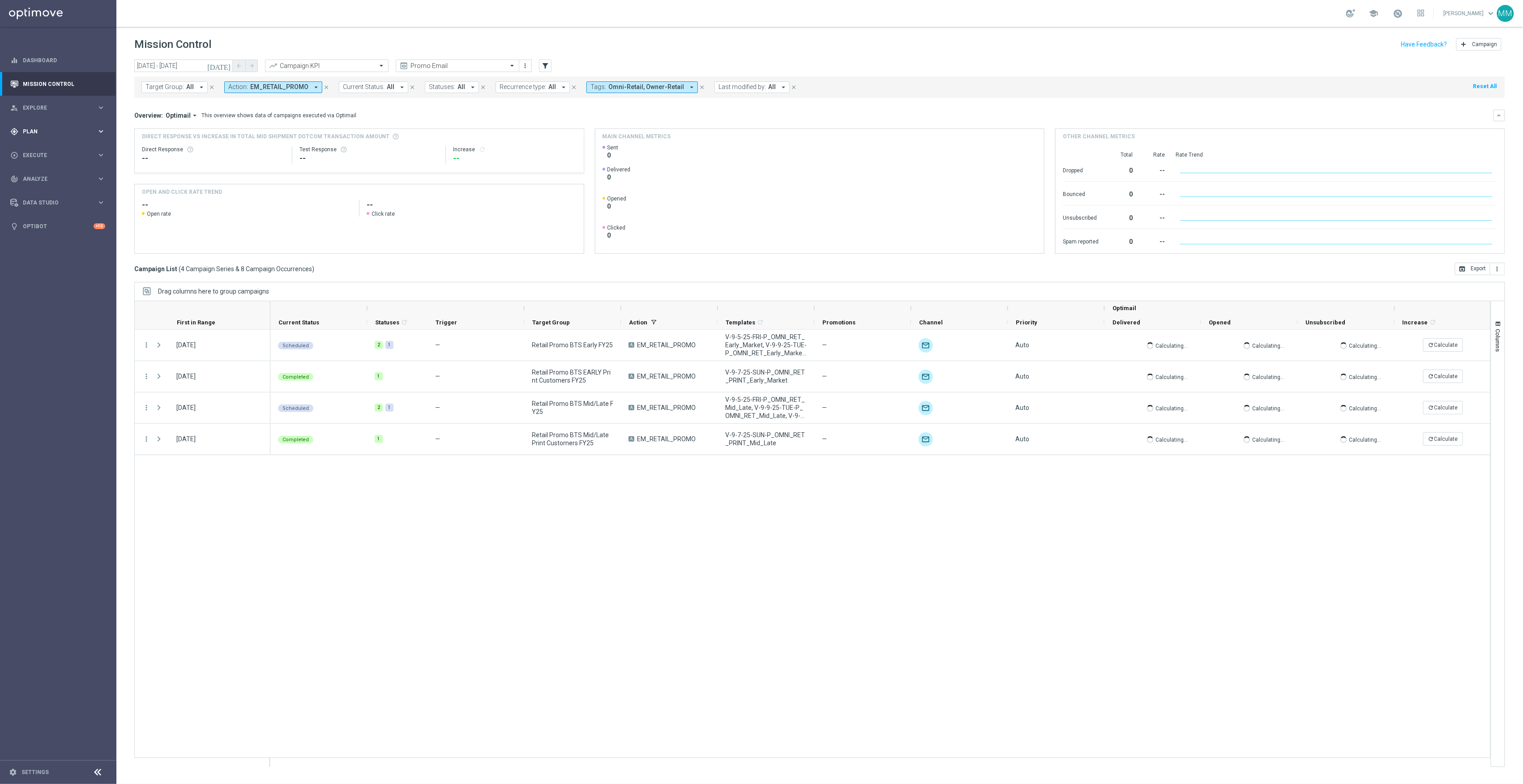
click at [53, 127] on div "gps_fixed Plan" at bounding box center [54, 131] width 86 height 8
click at [64, 217] on link "OptiMobile Push" at bounding box center [60, 216] width 65 height 7
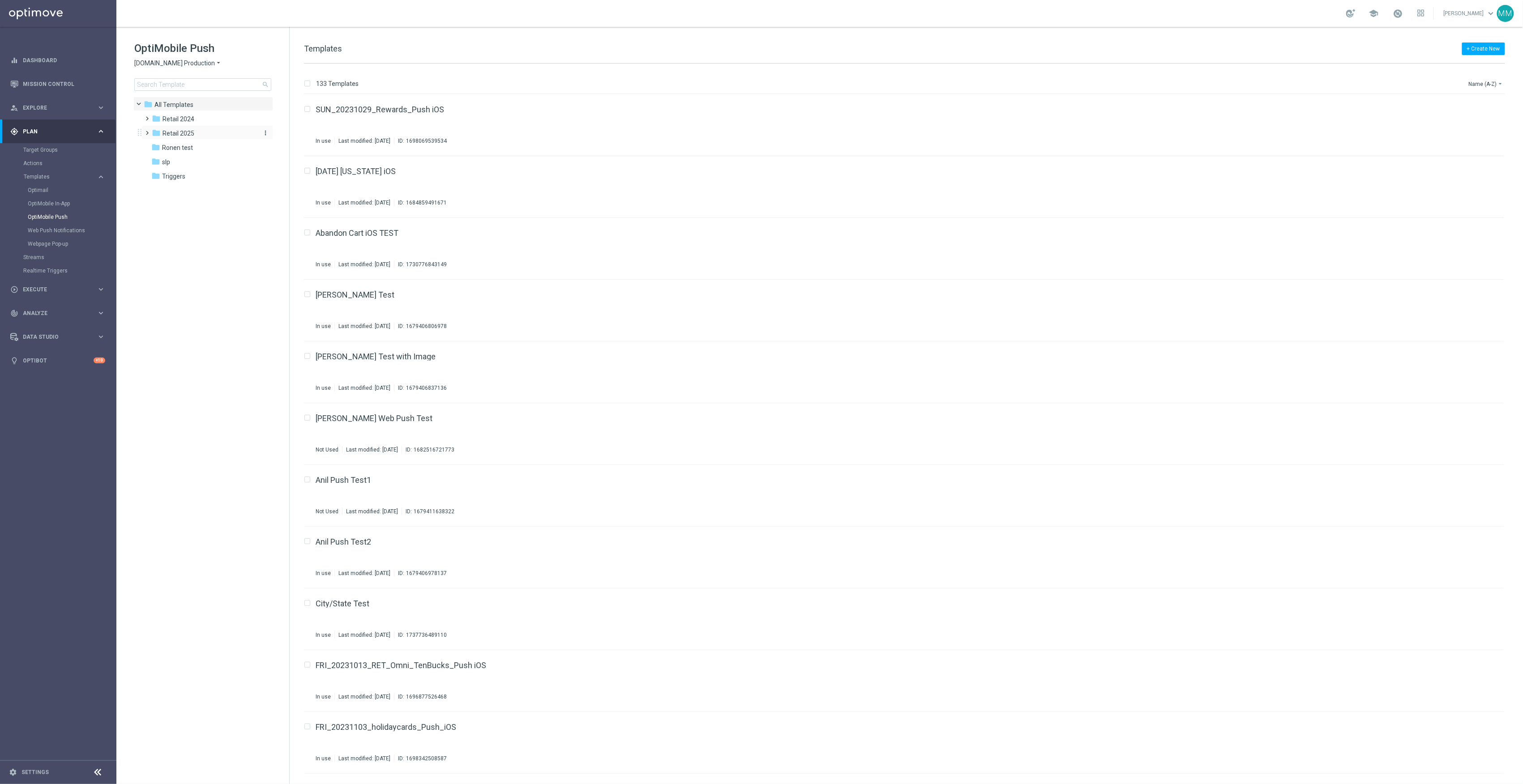
click at [175, 135] on span "Retail 2025" at bounding box center [178, 133] width 32 height 8
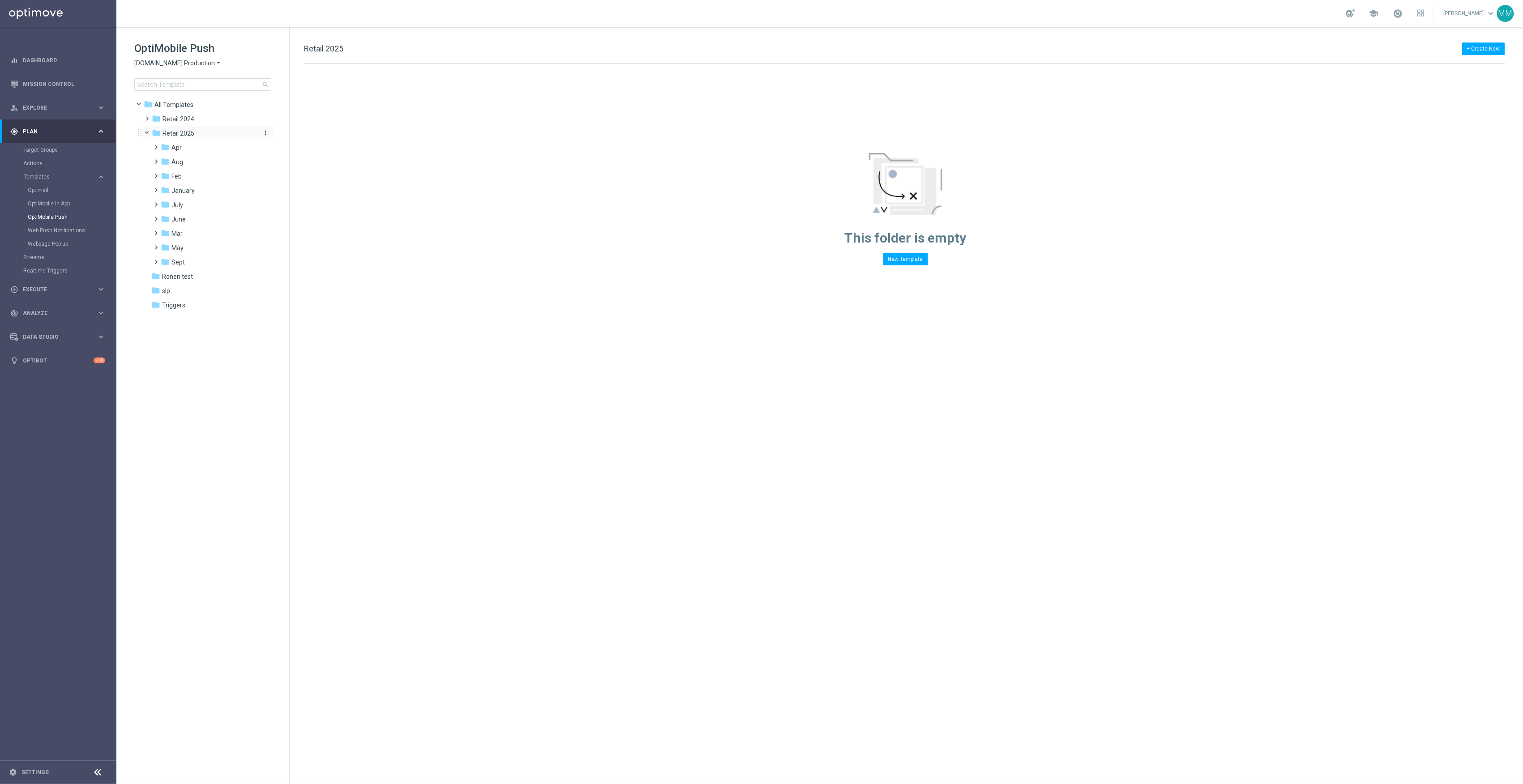
click at [264, 133] on icon "more_vert" at bounding box center [264, 132] width 7 height 7
click at [318, 135] on button "create_new_folder New Folder" at bounding box center [304, 134] width 58 height 11
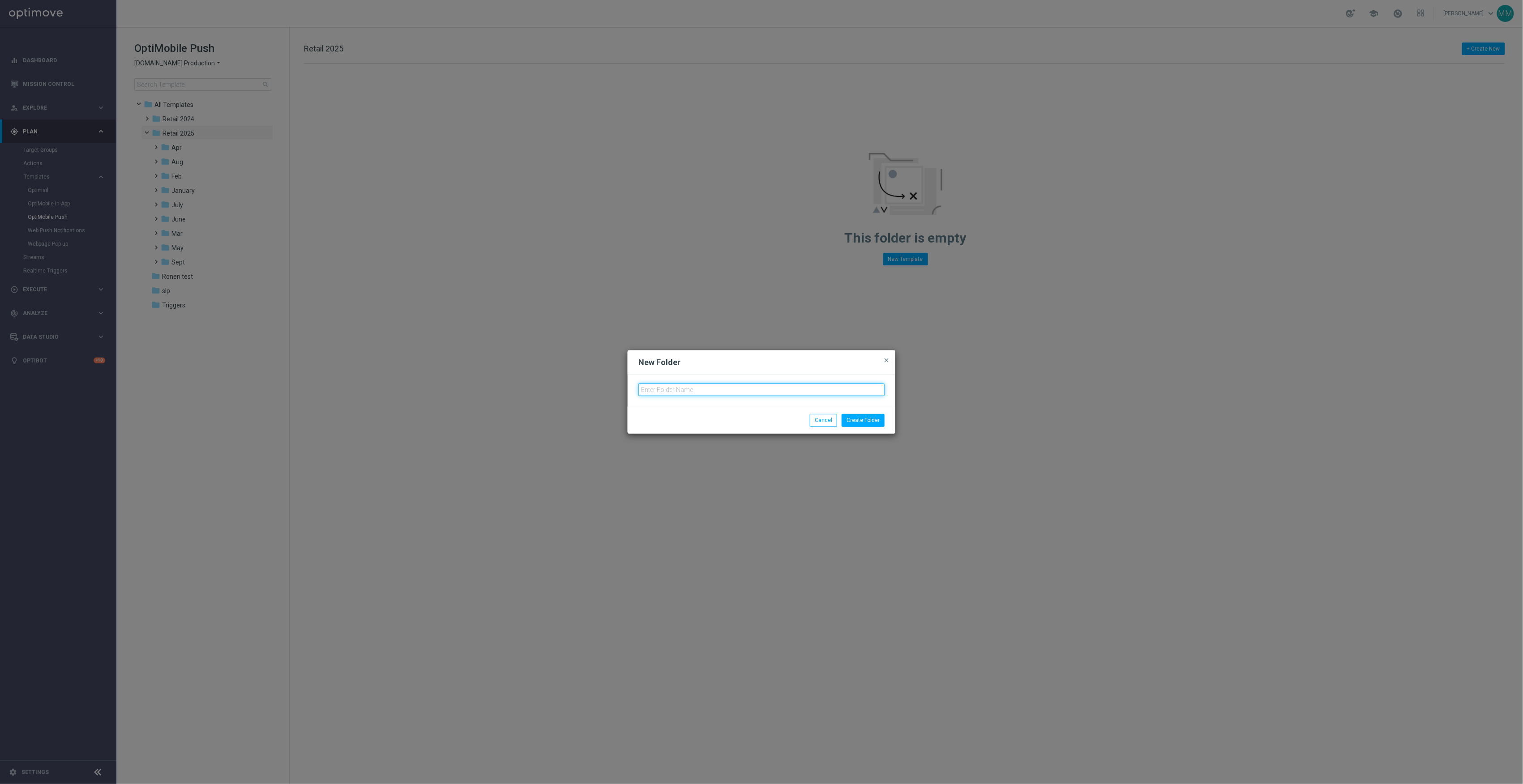
click at [792, 384] on input "text" at bounding box center [762, 390] width 246 height 12
type input "Oct"
click at [871, 417] on button "Create Folder" at bounding box center [863, 419] width 43 height 12
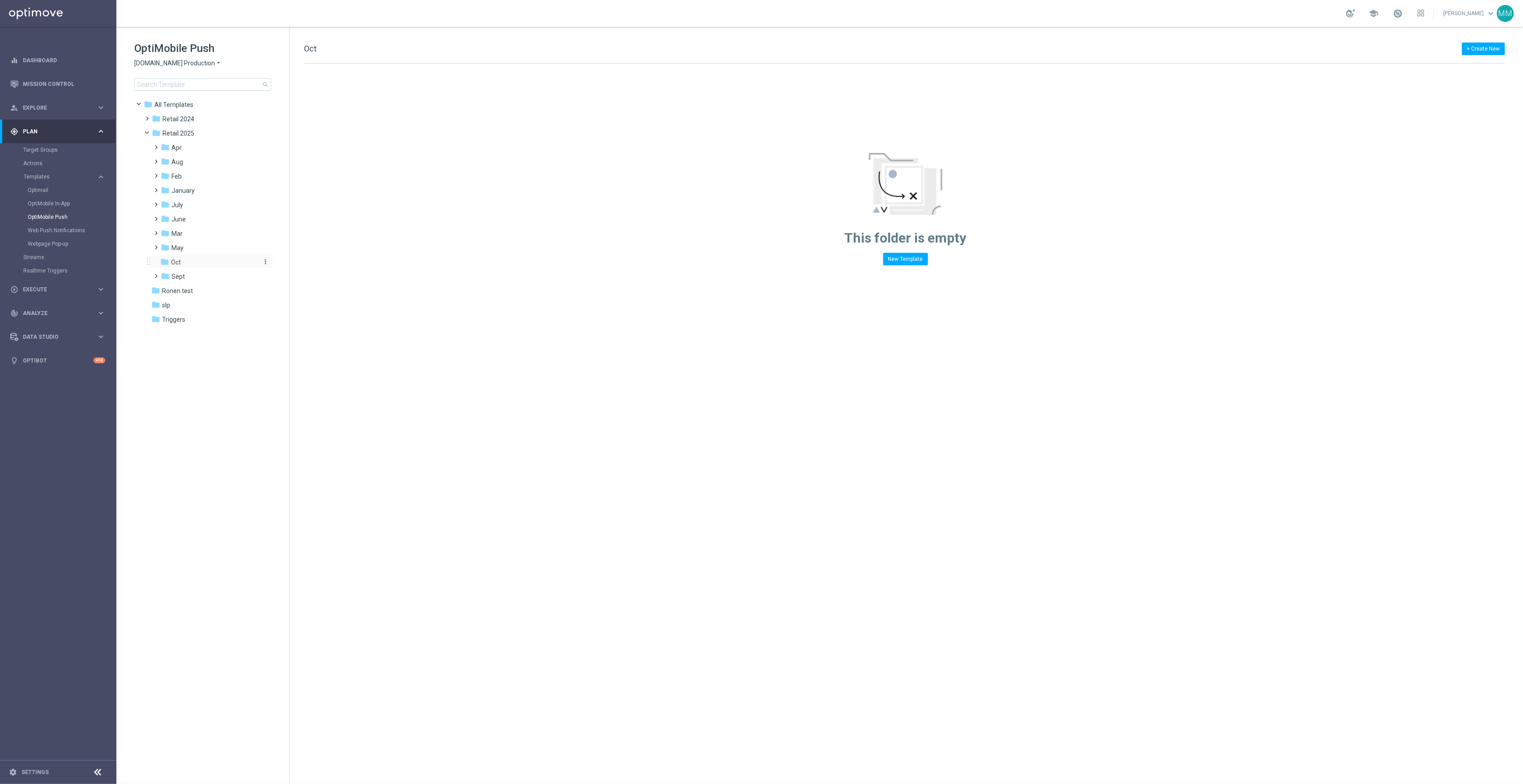
click at [261, 262] on icon "more_vert" at bounding box center [264, 261] width 7 height 7
click at [293, 263] on span "New Folder" at bounding box center [302, 263] width 28 height 7
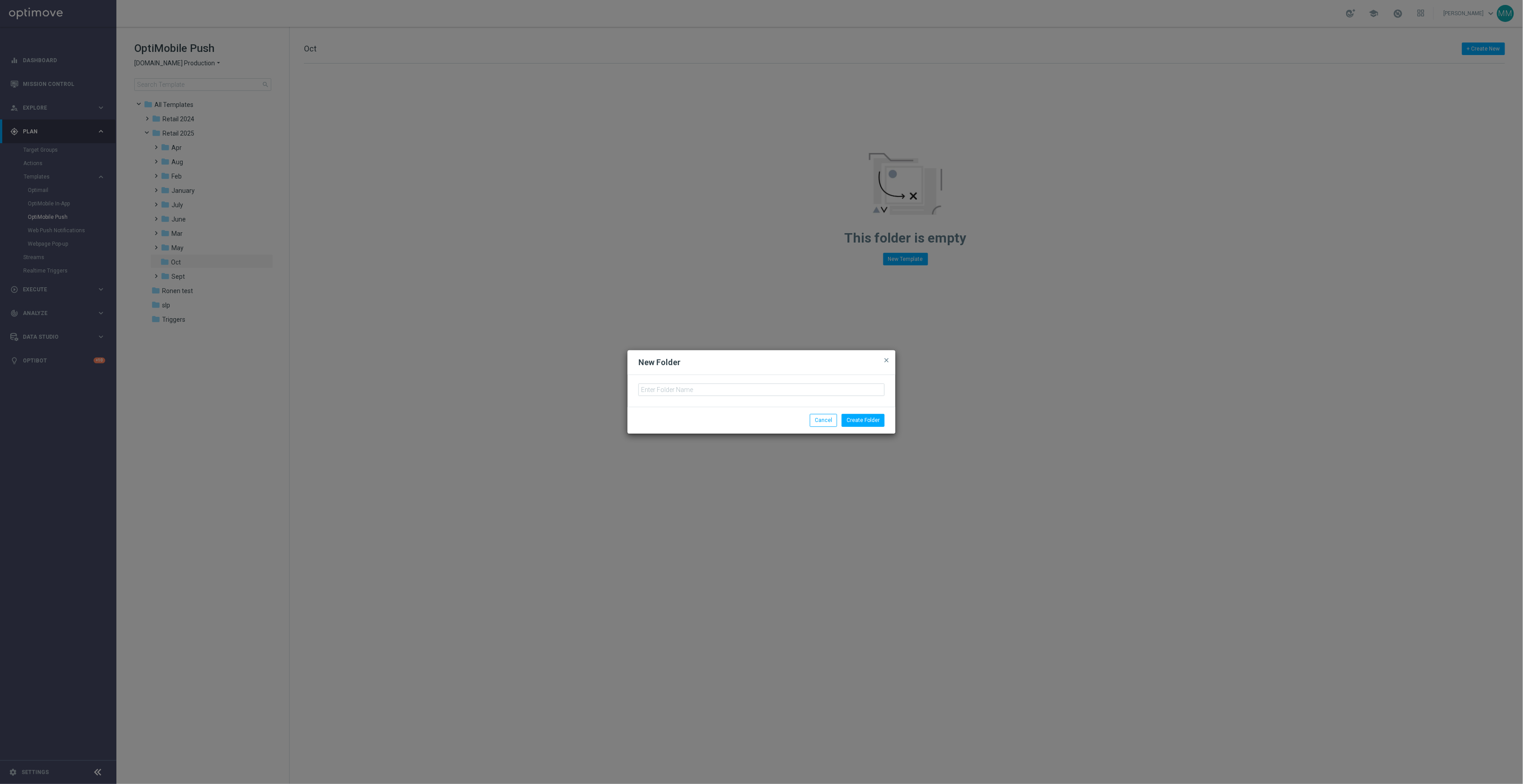
click at [723, 379] on div at bounding box center [762, 391] width 268 height 32
click at [723, 390] on input "text" at bounding box center [762, 390] width 246 height 12
type input "wo 10.5"
click at [867, 418] on button "Create Folder" at bounding box center [863, 419] width 43 height 12
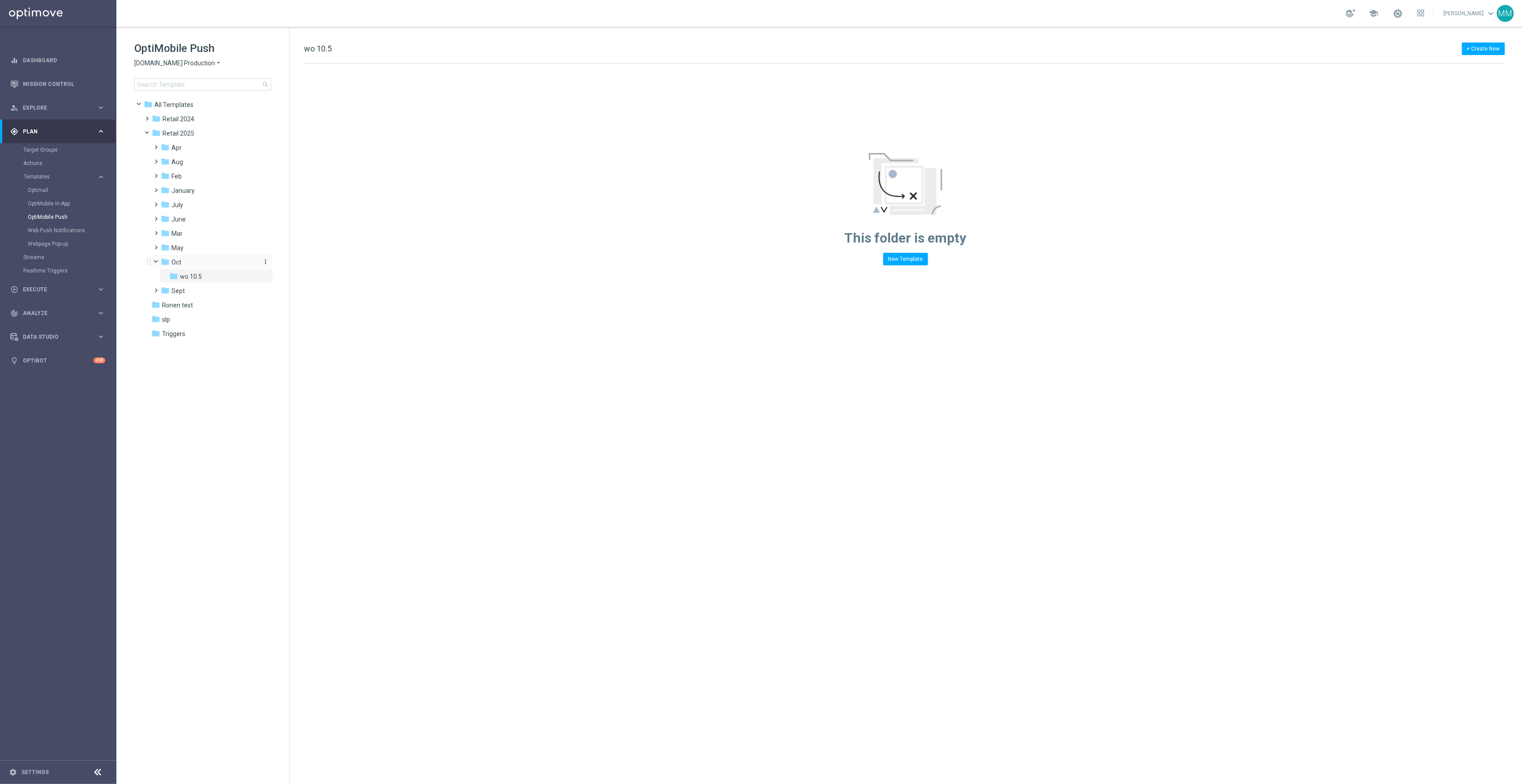
click at [263, 263] on icon "more_vert" at bounding box center [264, 261] width 7 height 7
click at [290, 264] on span "New Folder" at bounding box center [302, 263] width 28 height 7
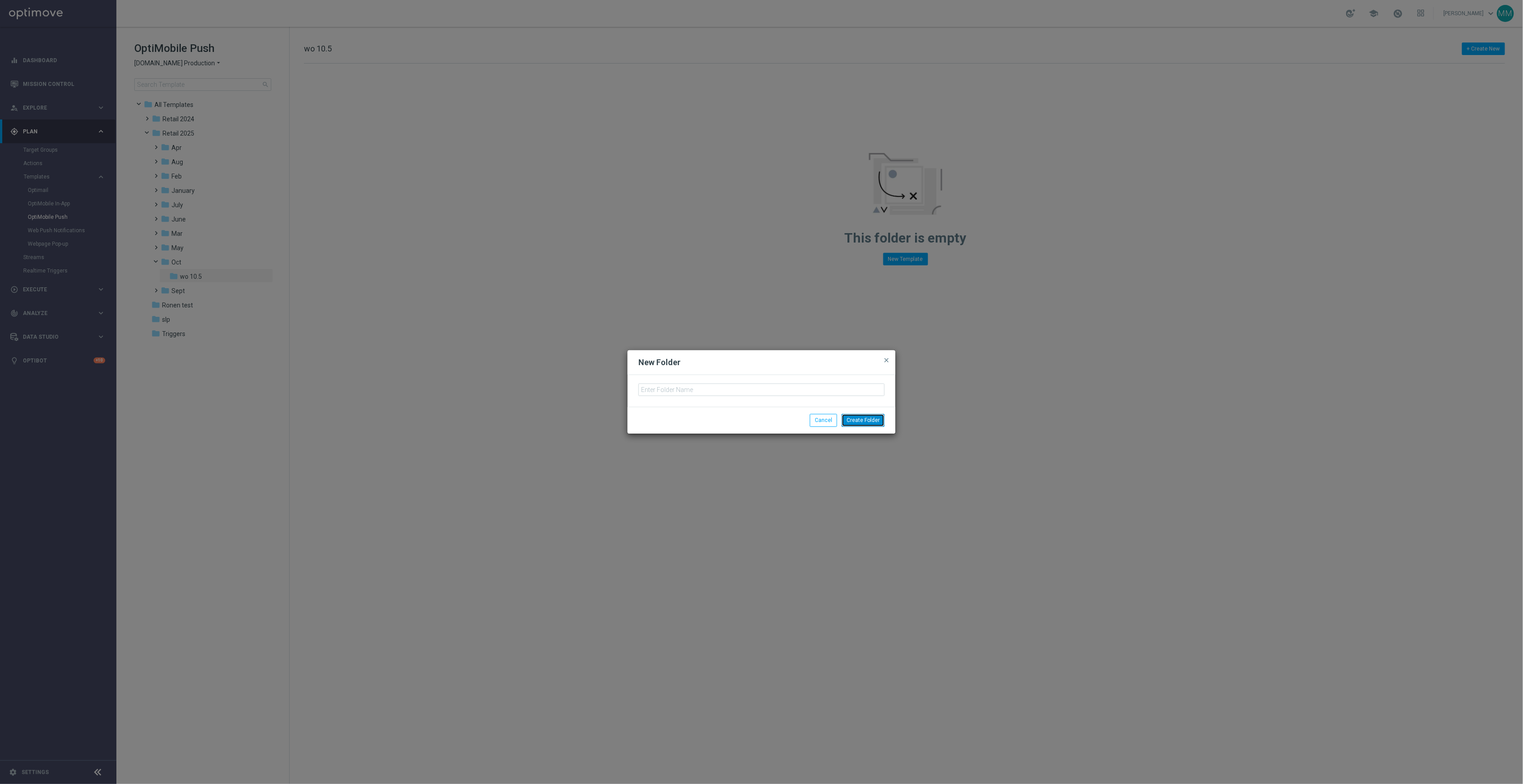
click at [852, 417] on button "Create Folder" at bounding box center [863, 419] width 43 height 12
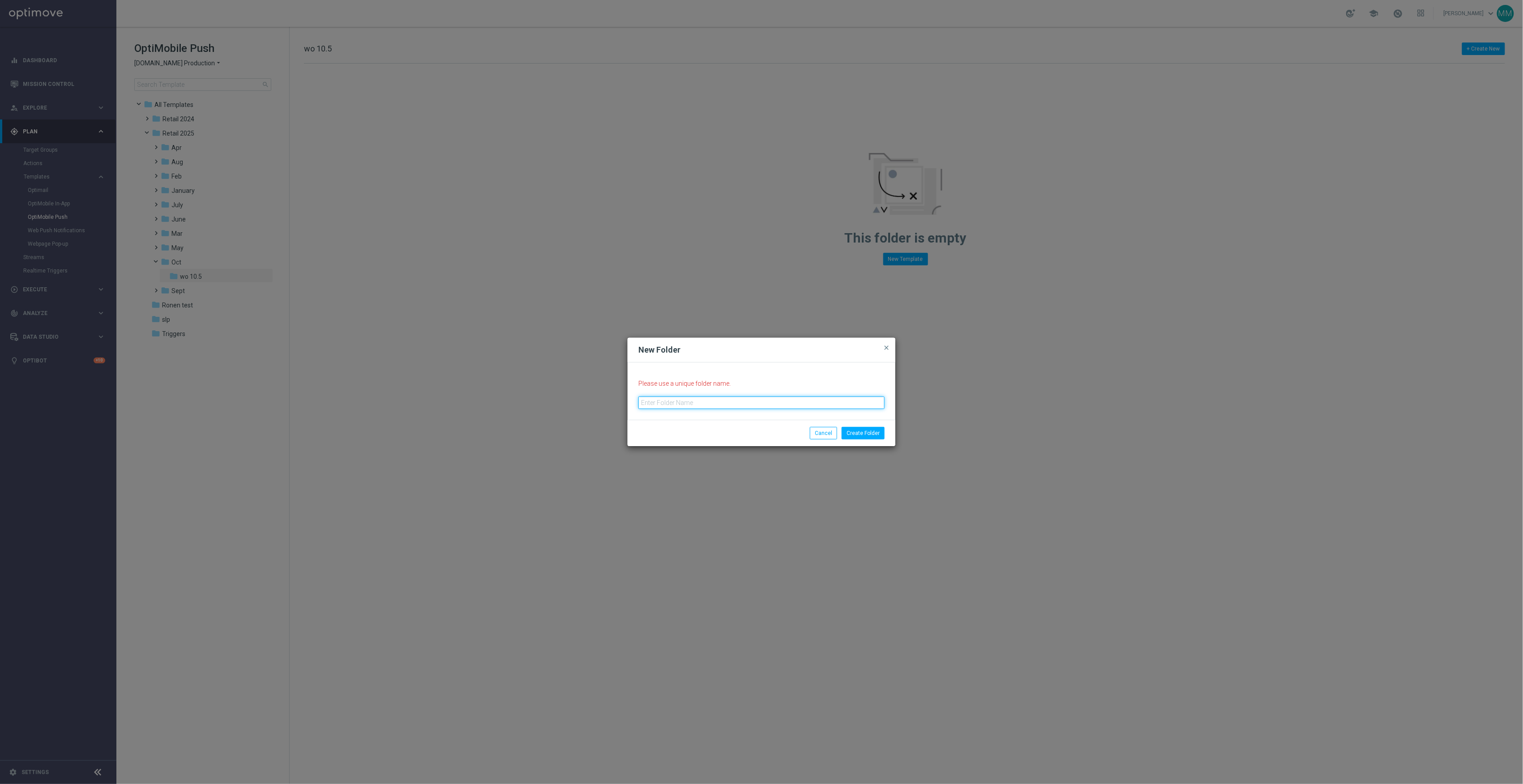
click at [686, 400] on input "text" at bounding box center [762, 402] width 246 height 12
click at [644, 400] on input "10.12" at bounding box center [762, 402] width 246 height 12
type input "wo 10.12"
click at [863, 428] on button "Create Folder" at bounding box center [863, 433] width 43 height 12
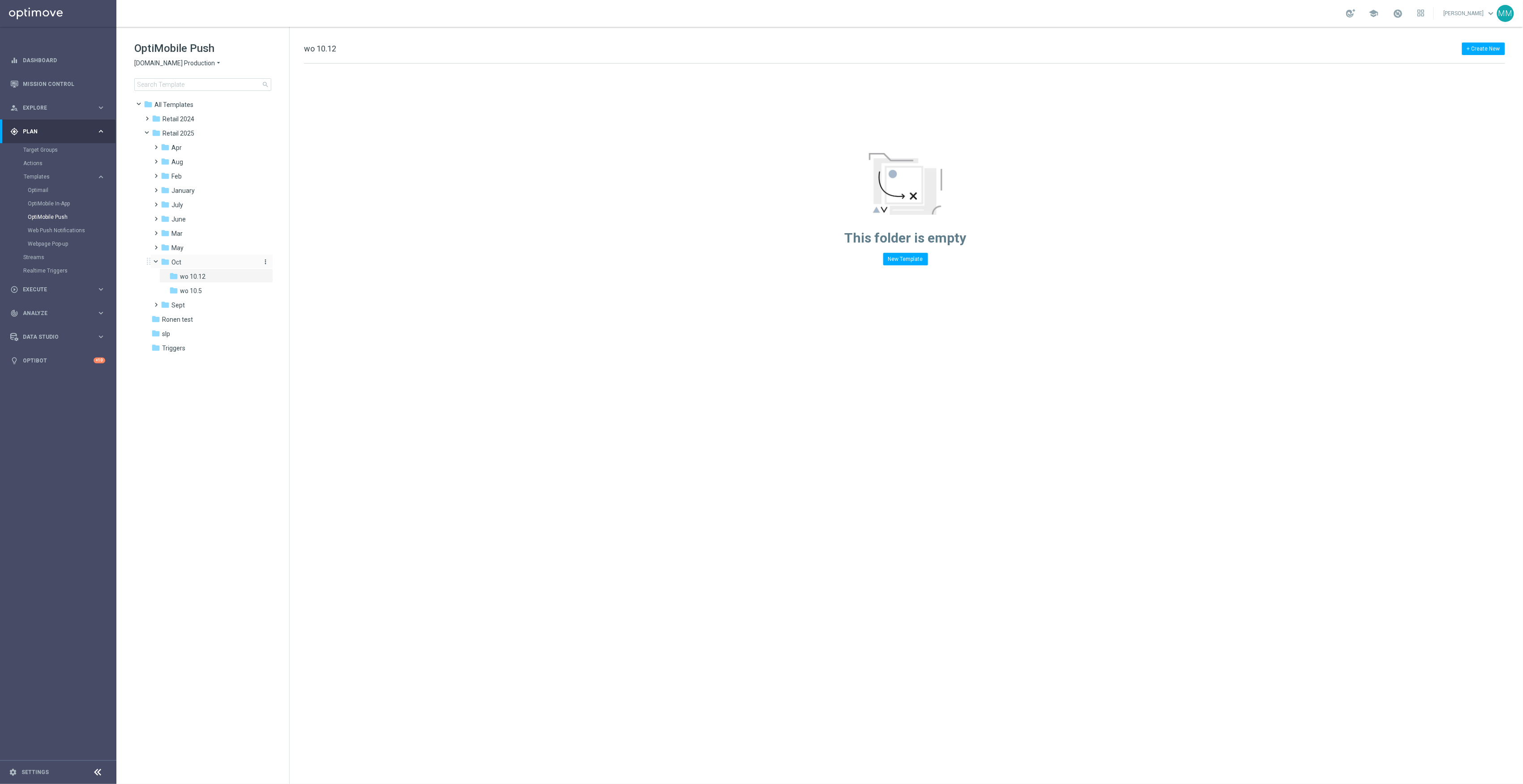
click at [265, 261] on icon "more_vert" at bounding box center [264, 261] width 7 height 7
click at [305, 265] on span "New Folder" at bounding box center [302, 263] width 28 height 7
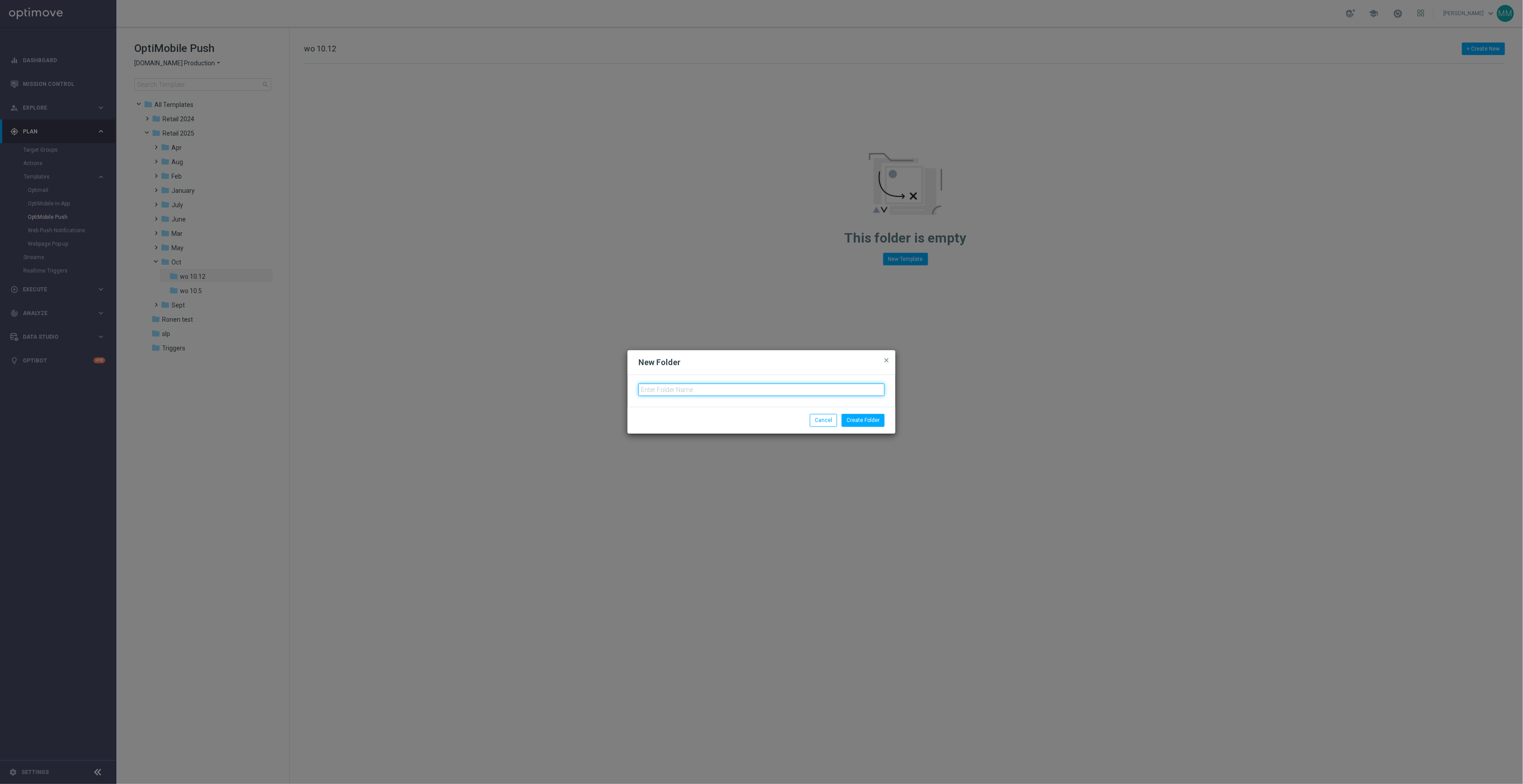
click at [783, 393] on input "text" at bounding box center [762, 390] width 246 height 12
type input "wo 10.19"
click at [880, 414] on button "Create Folder" at bounding box center [863, 419] width 43 height 12
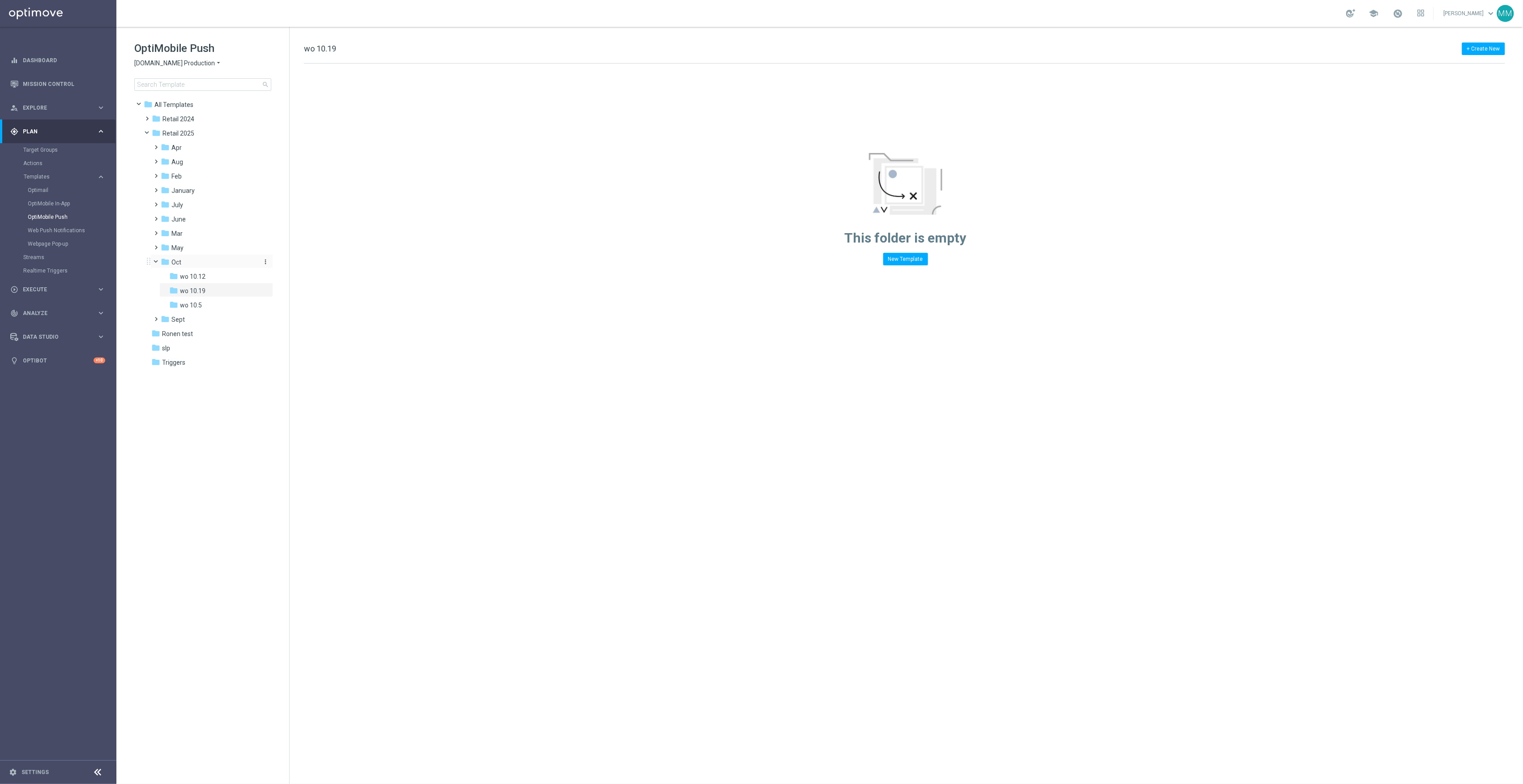
click at [261, 262] on button "more_vert" at bounding box center [264, 261] width 9 height 9
click at [300, 264] on span "New Folder" at bounding box center [302, 263] width 28 height 7
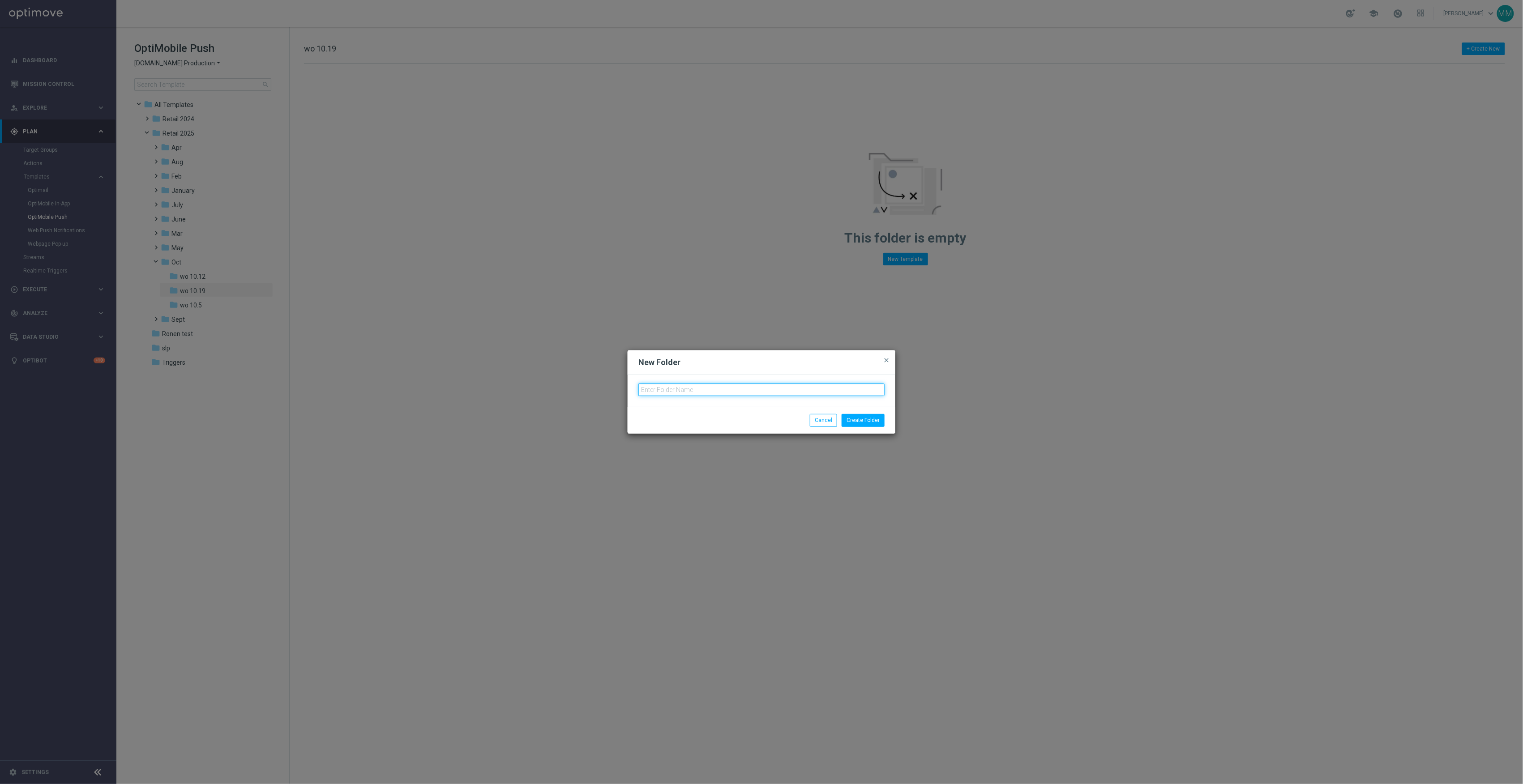
click at [720, 390] on input "text" at bounding box center [762, 390] width 246 height 12
type input "wo 10.26"
click at [872, 425] on button "Create Folder" at bounding box center [863, 419] width 43 height 12
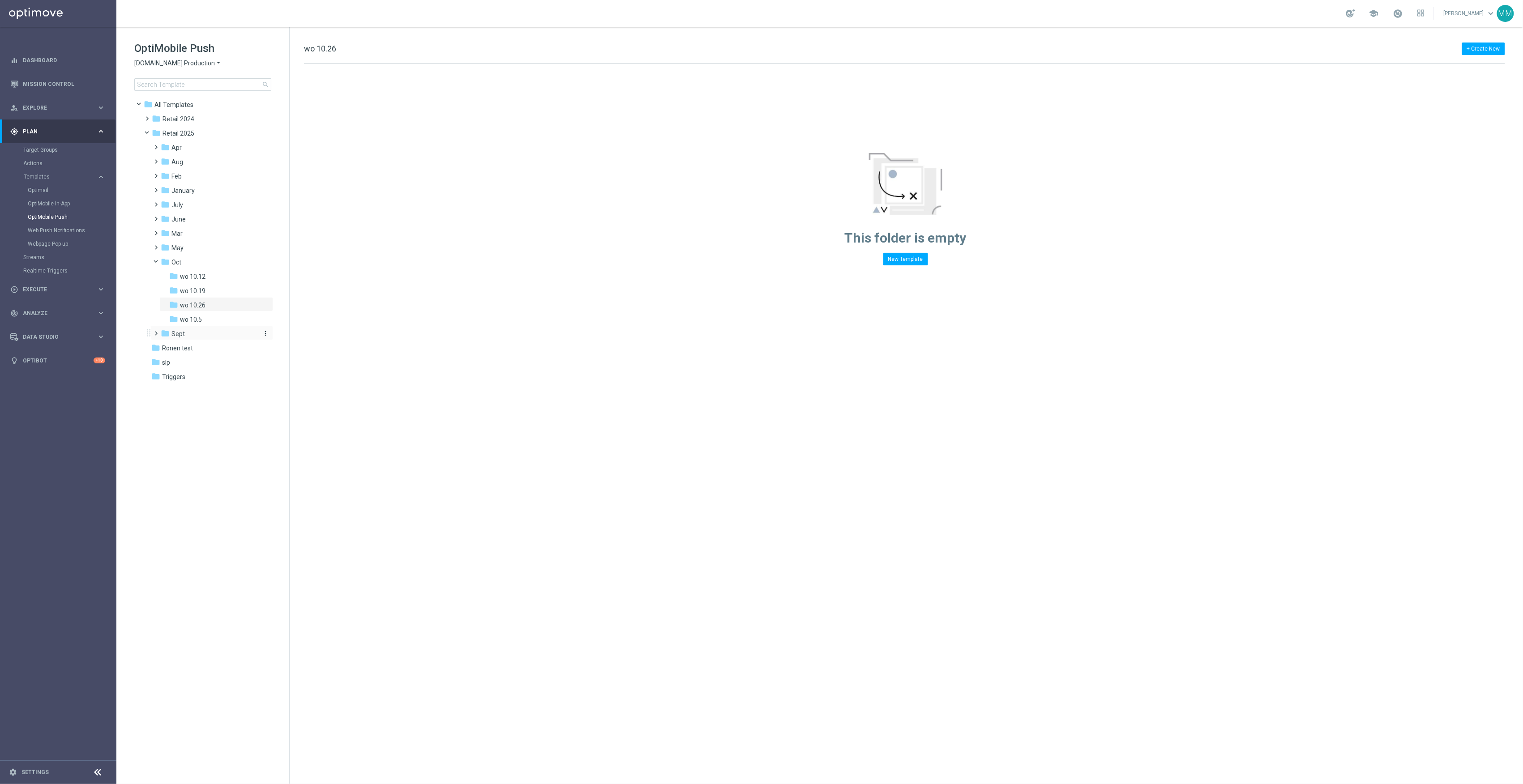
click at [193, 331] on div "folder Sept" at bounding box center [209, 334] width 96 height 11
click at [216, 391] on div "folder WO 9.7" at bounding box center [214, 391] width 88 height 11
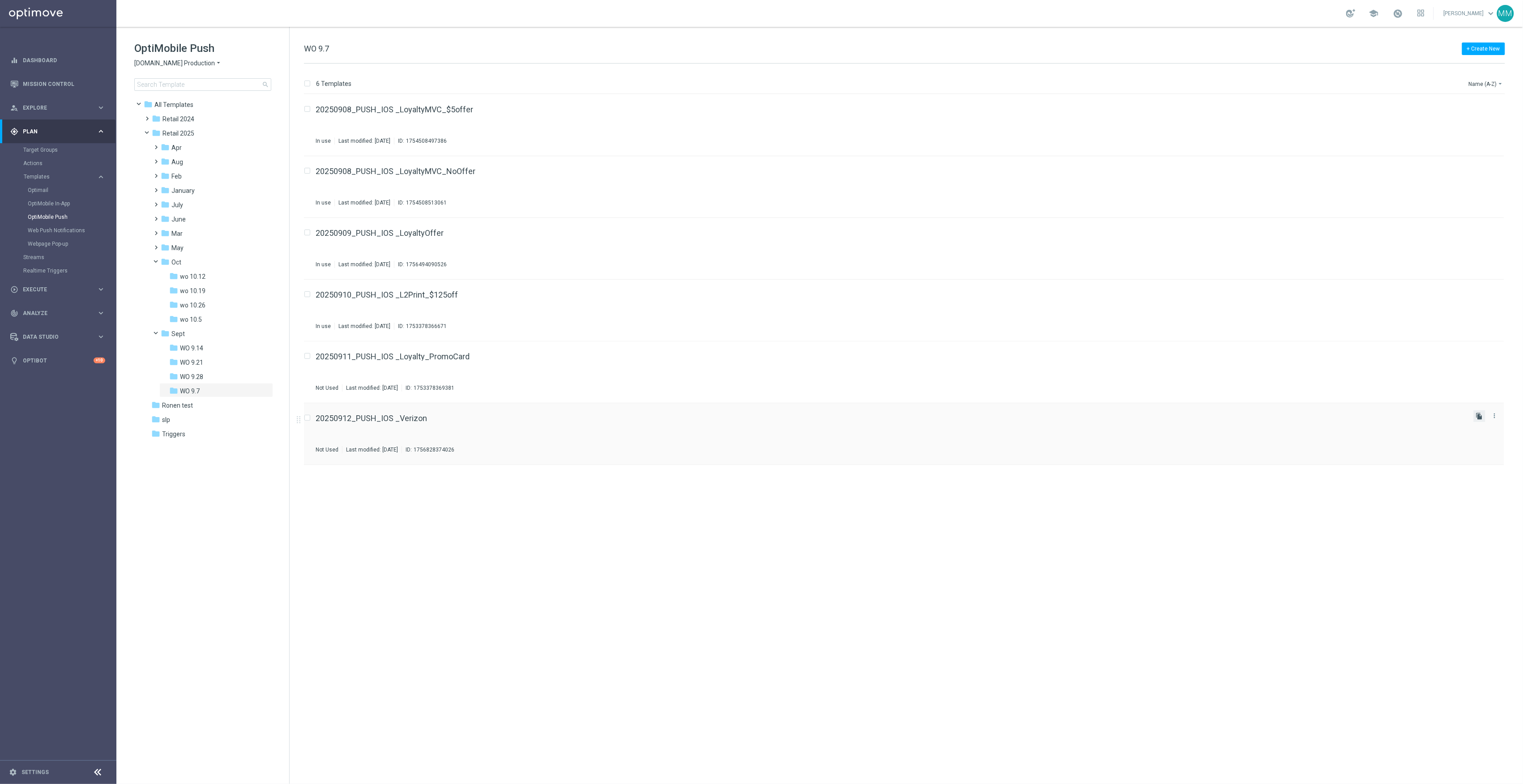
click at [1483, 418] on icon "file_copy" at bounding box center [1479, 415] width 7 height 7
click at [1494, 479] on icon "more_vert" at bounding box center [1494, 477] width 7 height 7
click at [1478, 482] on div "send Move" at bounding box center [1454, 487] width 72 height 12
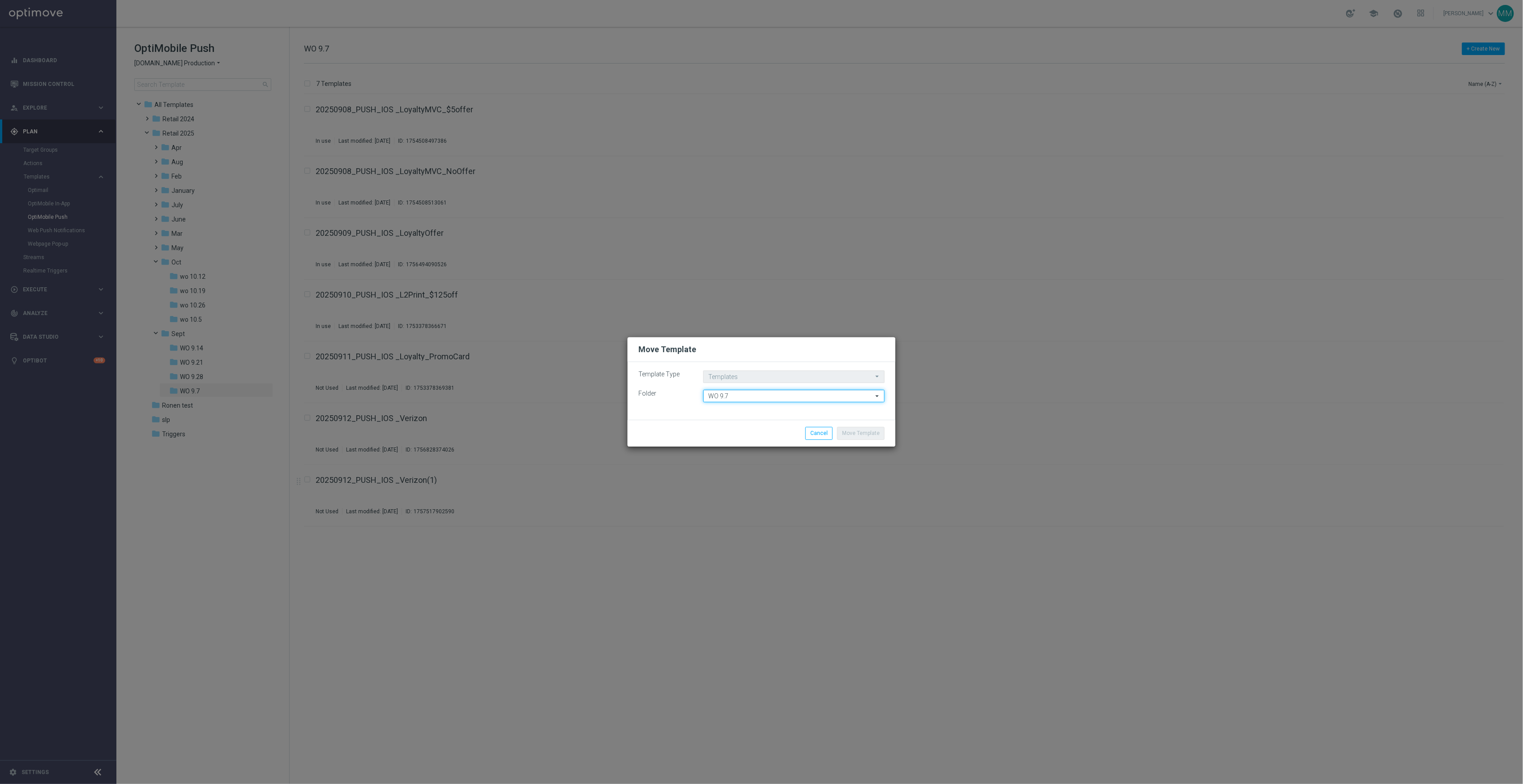
click at [751, 401] on input "WO 9.7" at bounding box center [793, 395] width 181 height 12
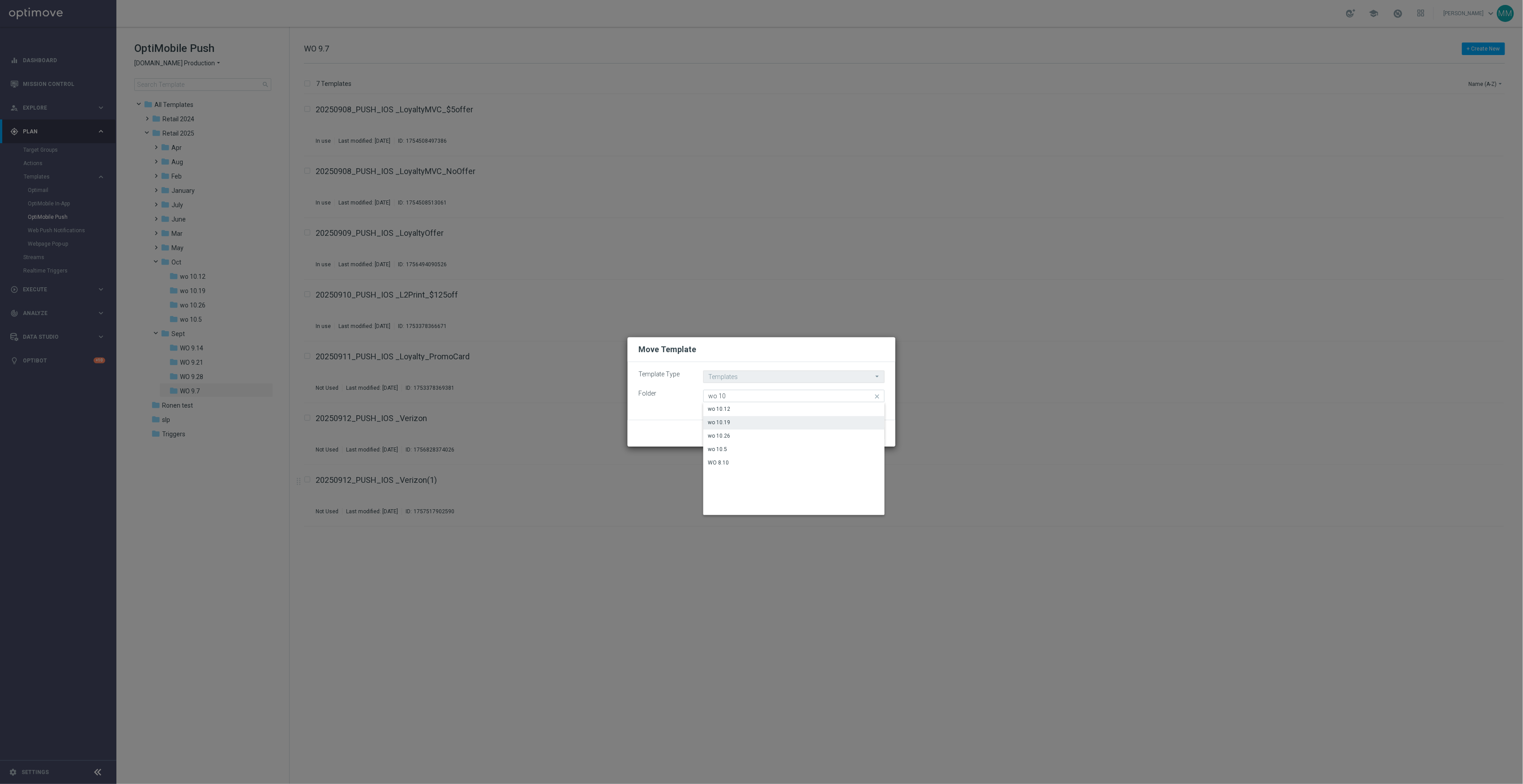
click at [736, 423] on div "wo 10.19" at bounding box center [793, 422] width 181 height 12
type input "wo 10.19"
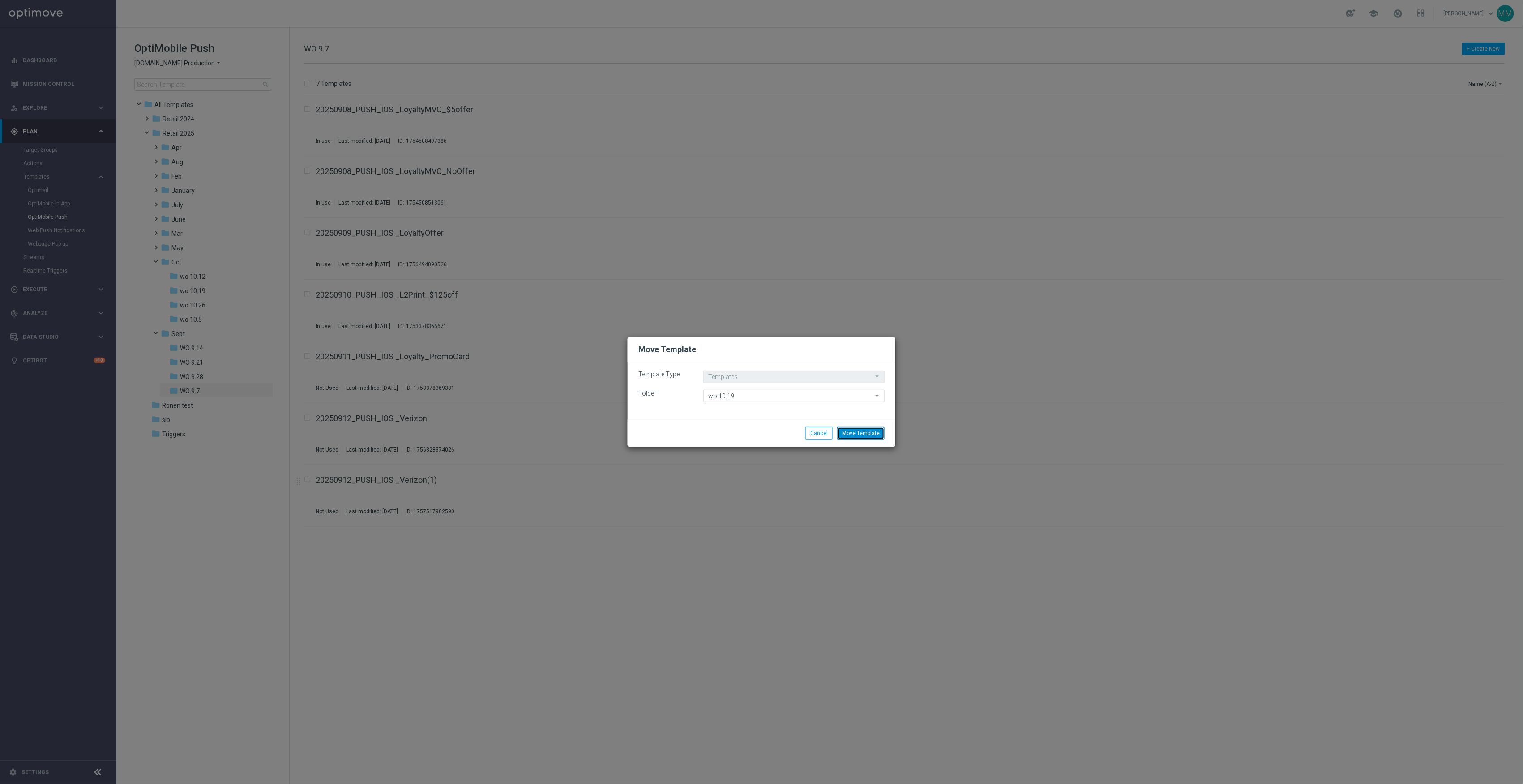
click at [858, 430] on button "Move Template" at bounding box center [861, 433] width 48 height 12
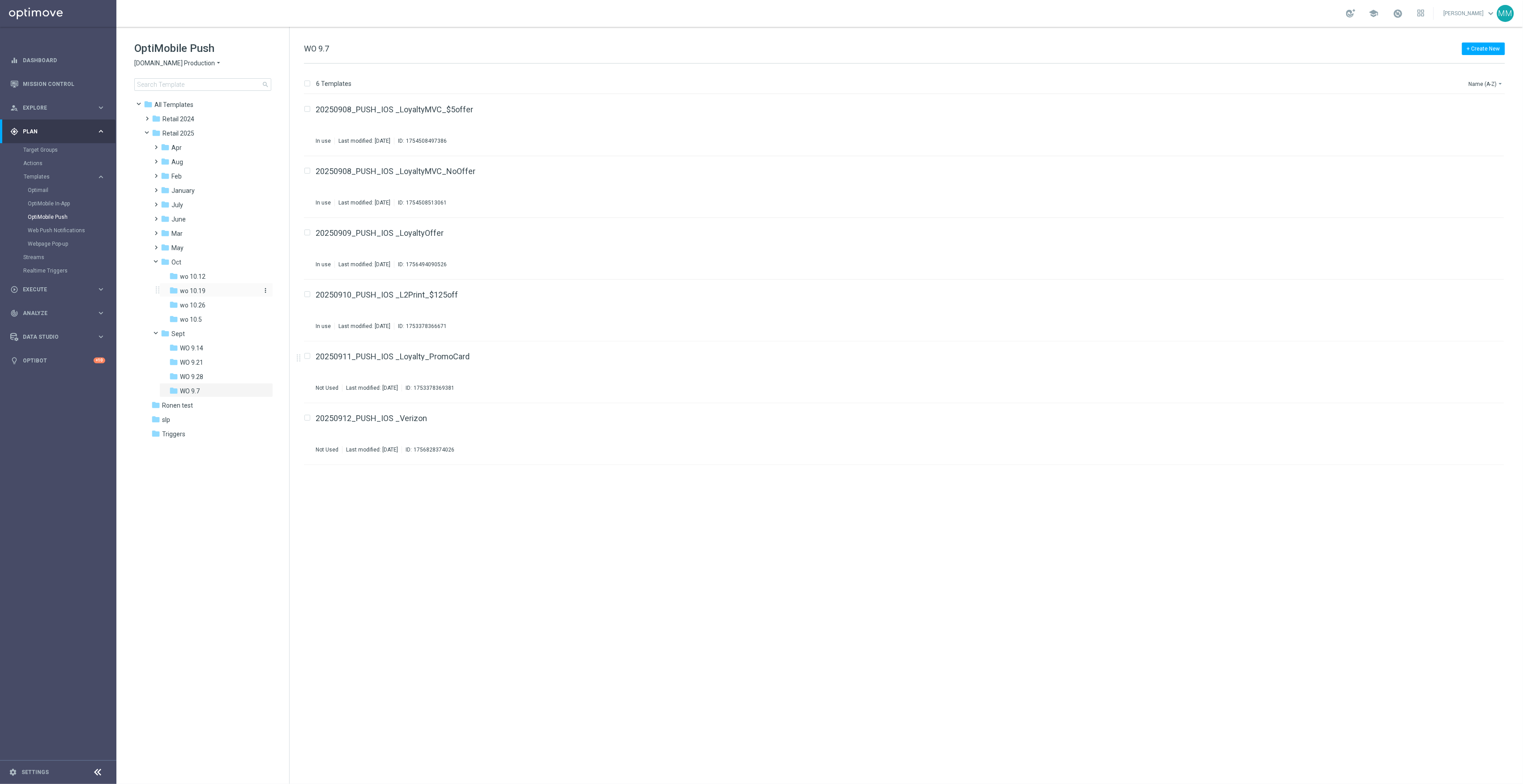
click at [216, 290] on div "folder wo 10.19" at bounding box center [214, 291] width 88 height 11
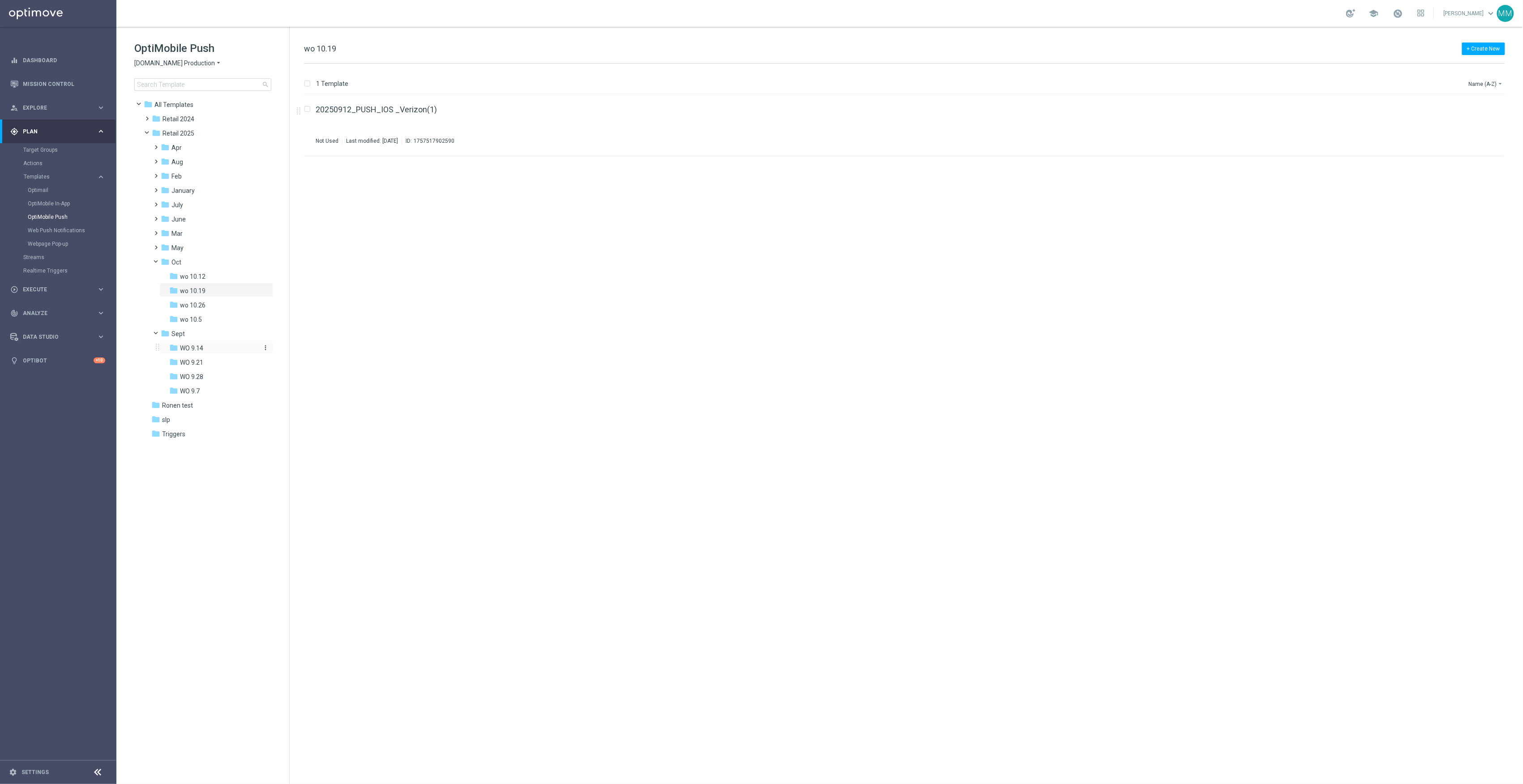
click at [211, 350] on div "folder WO 9.14" at bounding box center [214, 348] width 88 height 11
click at [222, 296] on div "folder wo 10.19 more_vert" at bounding box center [216, 289] width 114 height 14
click at [212, 286] on div "folder wo 10.19" at bounding box center [214, 291] width 88 height 11
click at [1474, 104] on button "file_copy" at bounding box center [1480, 107] width 11 height 11
click at [1495, 170] on icon "more_vert" at bounding box center [1494, 168] width 7 height 7
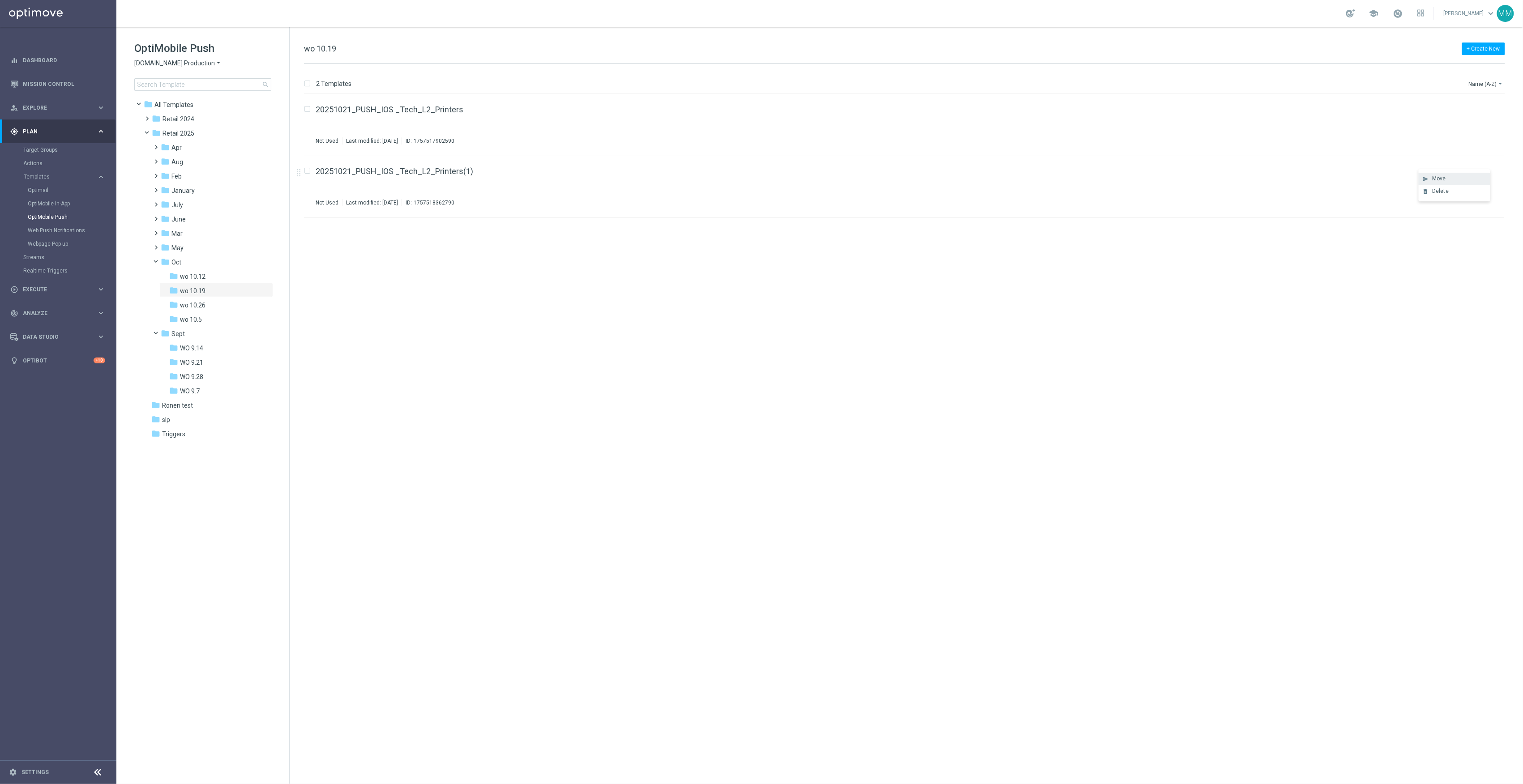
click at [1468, 181] on div "Move" at bounding box center [1459, 178] width 55 height 7
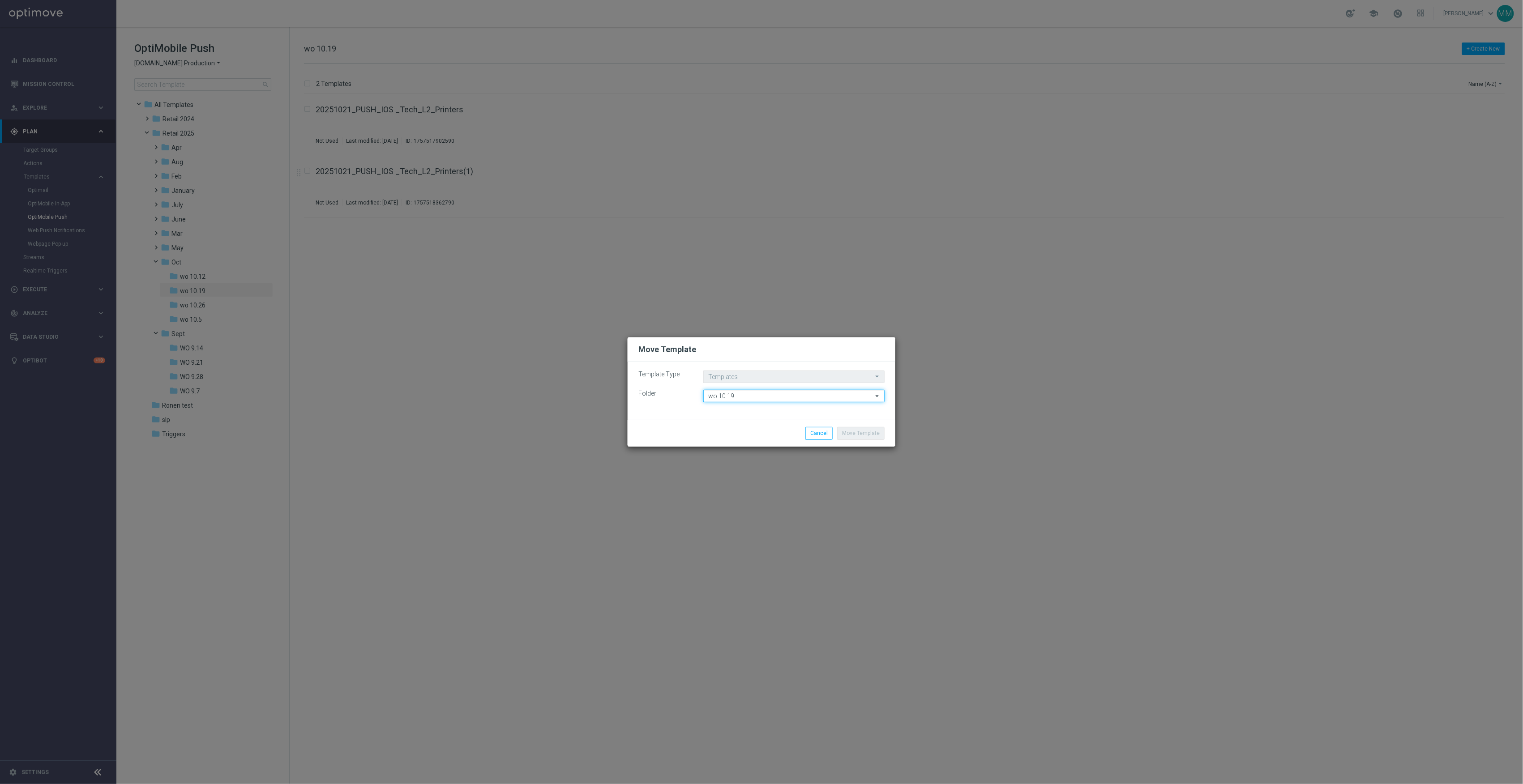
click at [823, 394] on input "wo 10.19" at bounding box center [793, 395] width 181 height 12
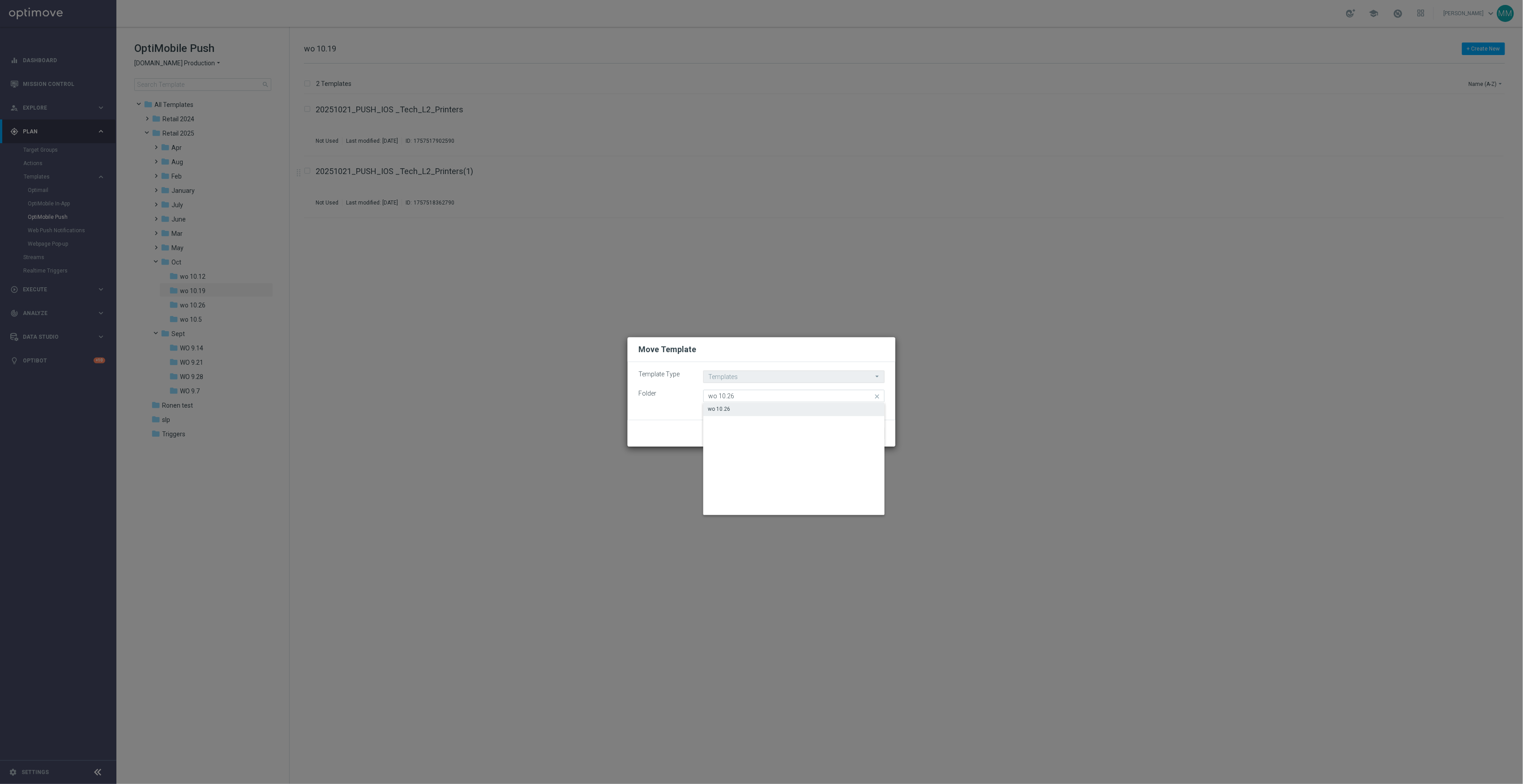
click at [807, 411] on div "wo 10.26" at bounding box center [793, 409] width 181 height 12
type input "wo 10.26"
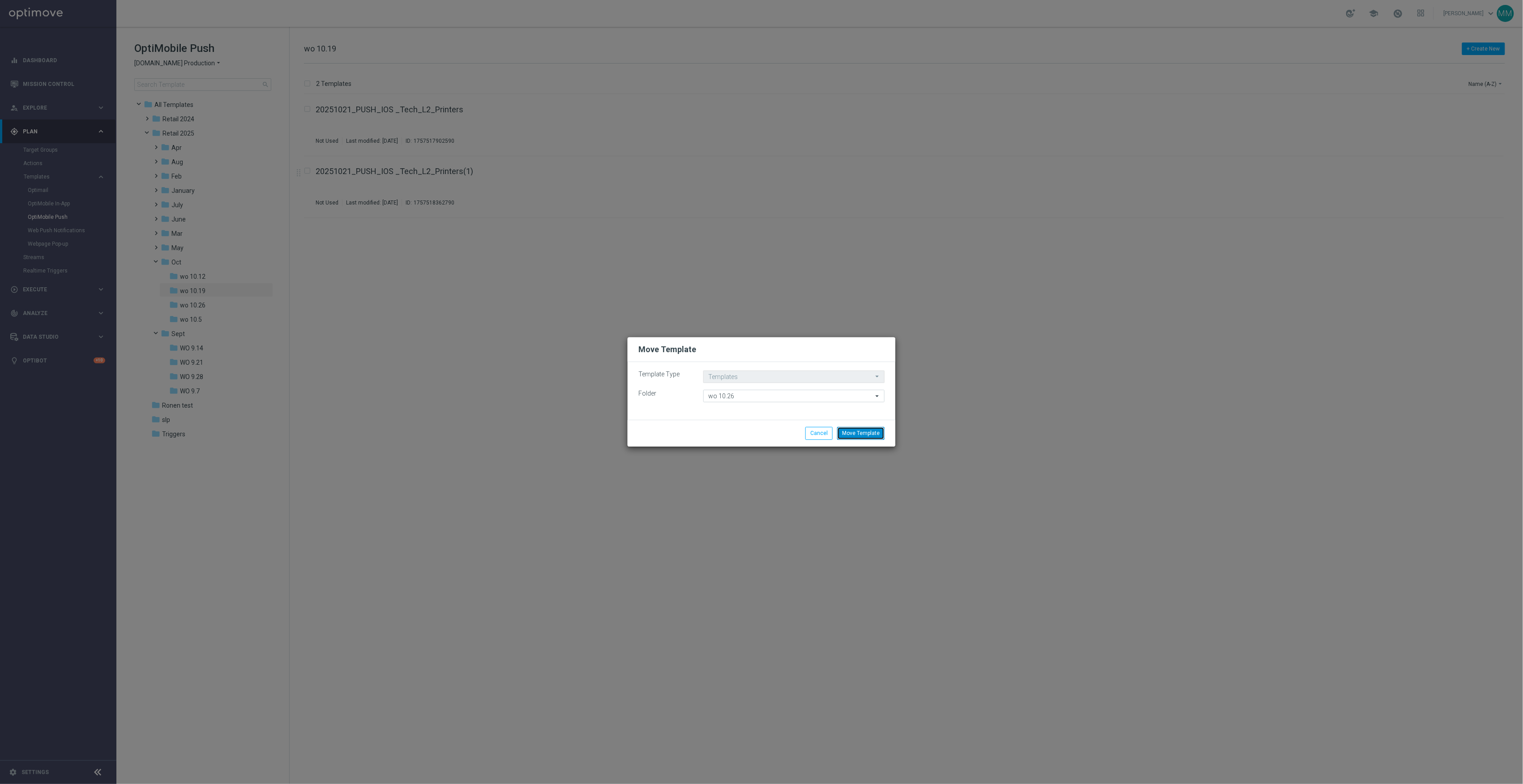
click at [879, 431] on button "Move Template" at bounding box center [861, 433] width 48 height 12
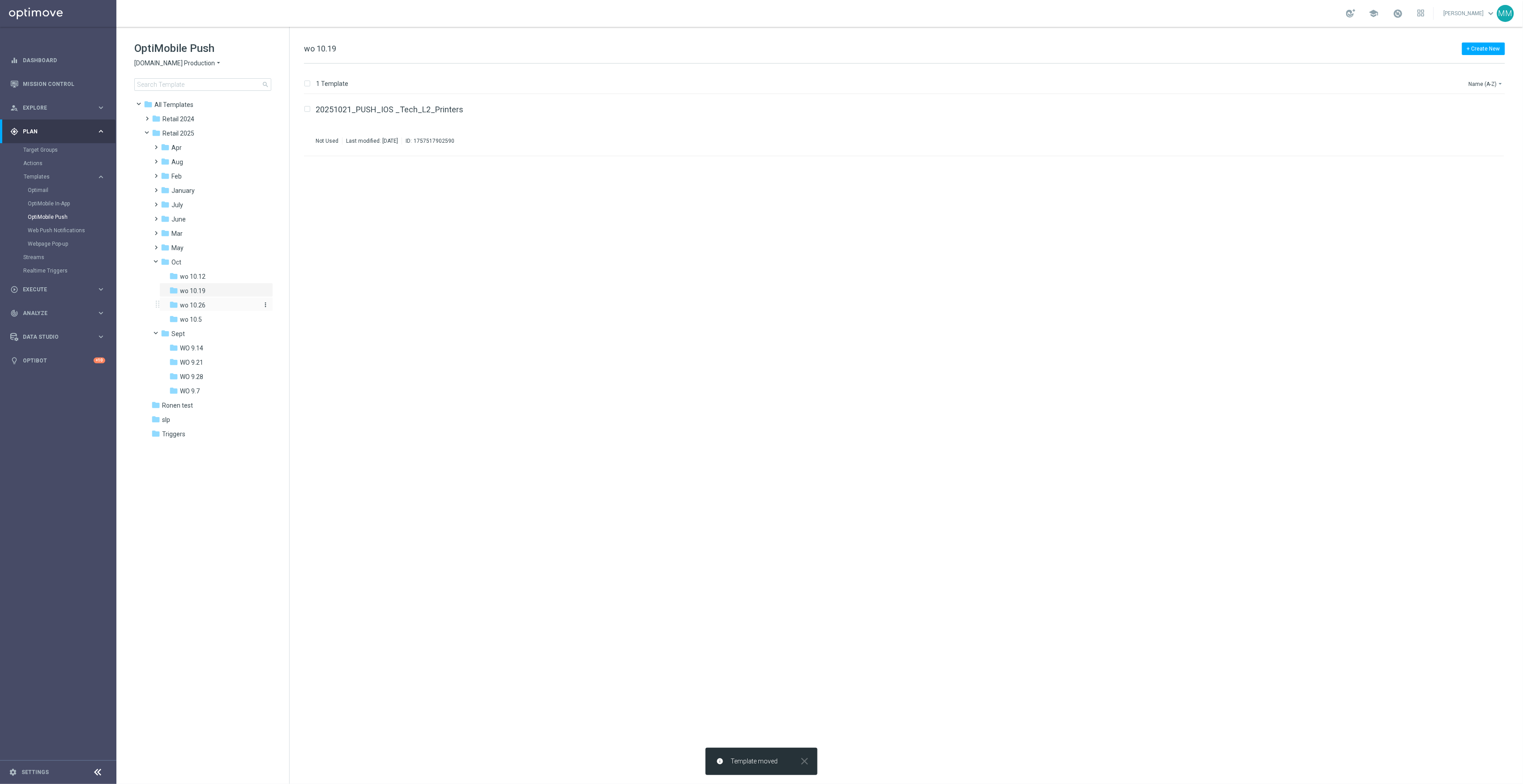
click at [213, 302] on div "folder wo 10.26" at bounding box center [214, 305] width 88 height 11
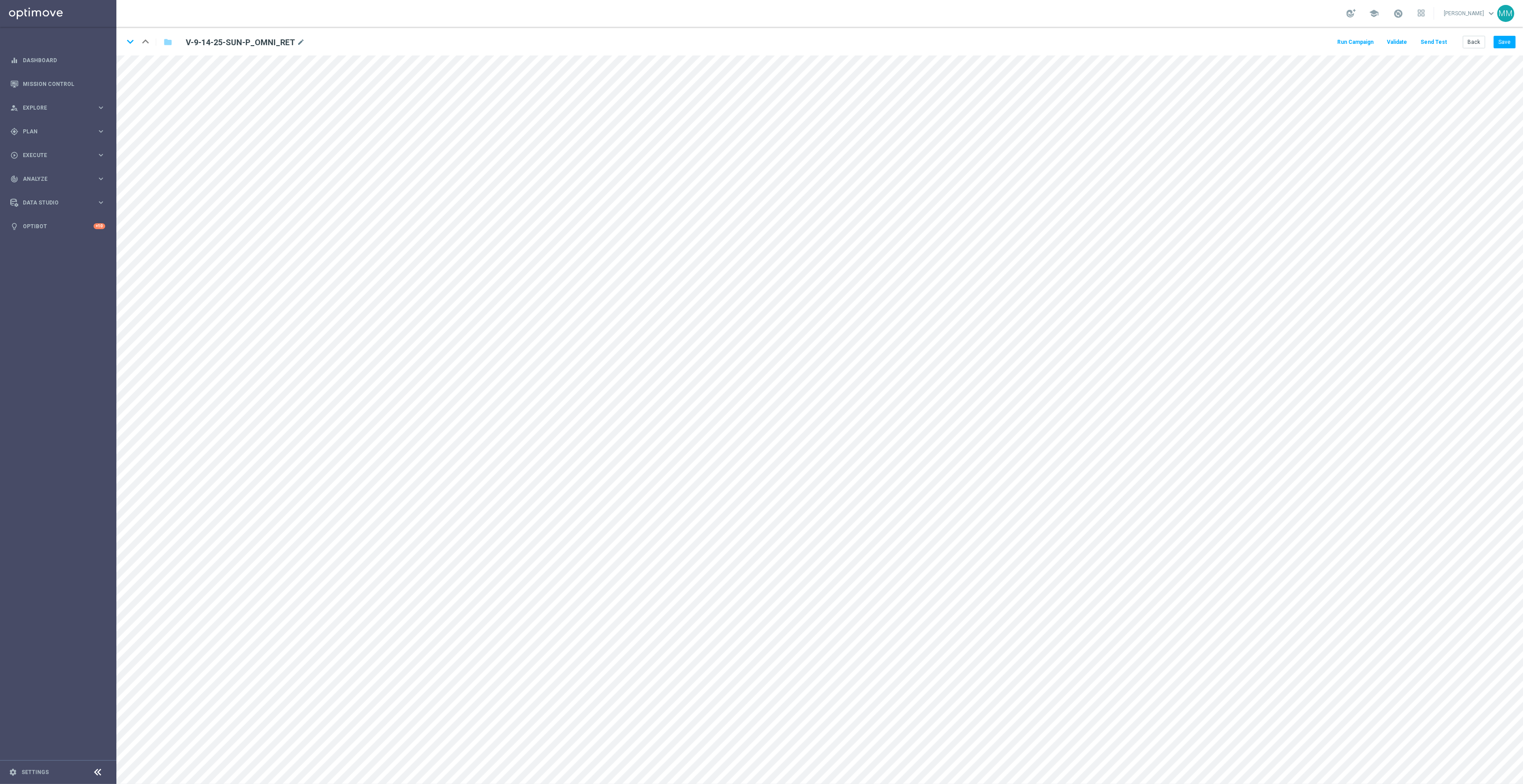
click at [1432, 38] on button "Send Test" at bounding box center [1434, 42] width 29 height 12
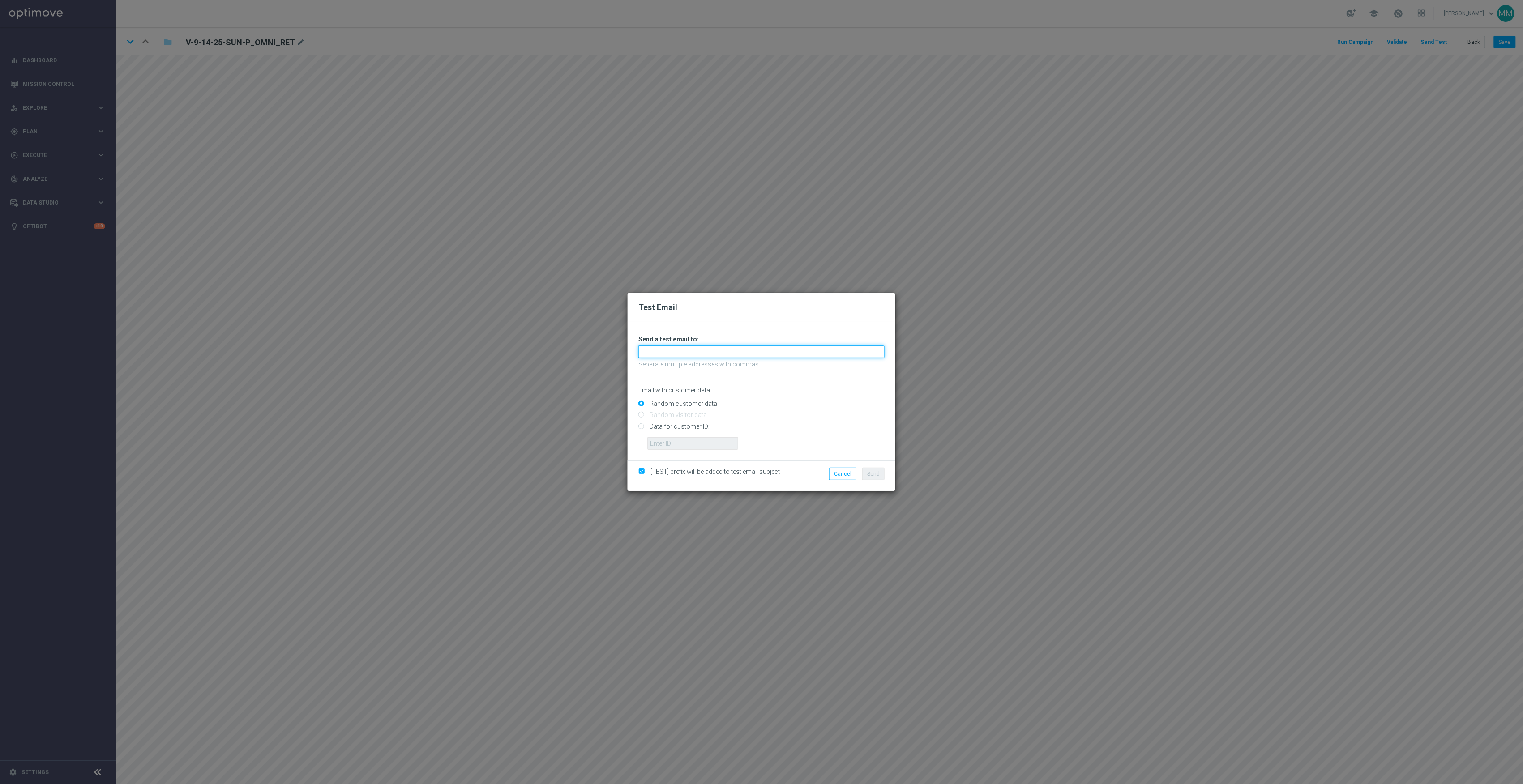
click input "text"
paste input "[EMAIL_ADDRESS][DOMAIN_NAME]"
type input "[EMAIL_ADDRESS][DOMAIN_NAME]"
click button "Send"
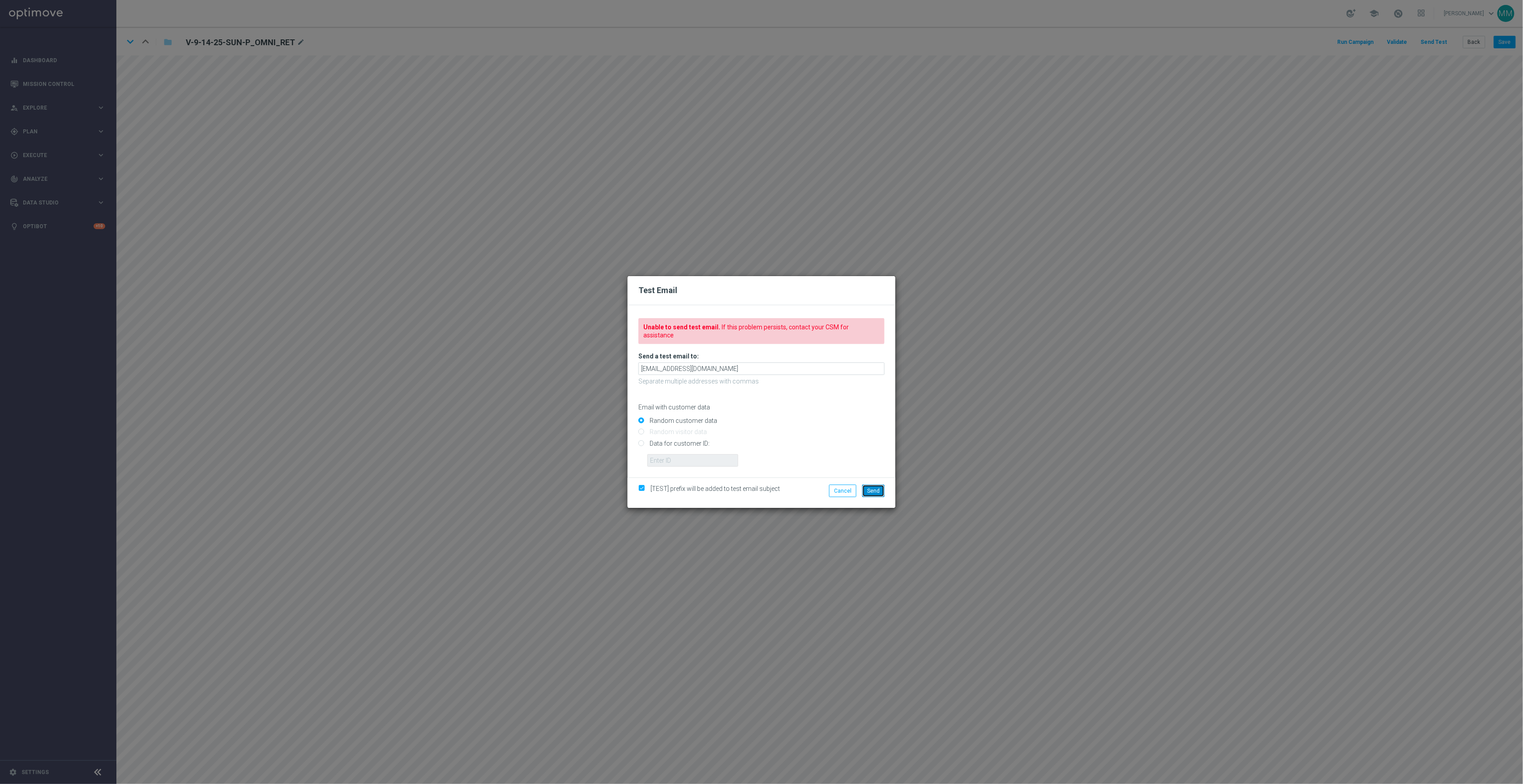
click span "Send"
click button "Send"
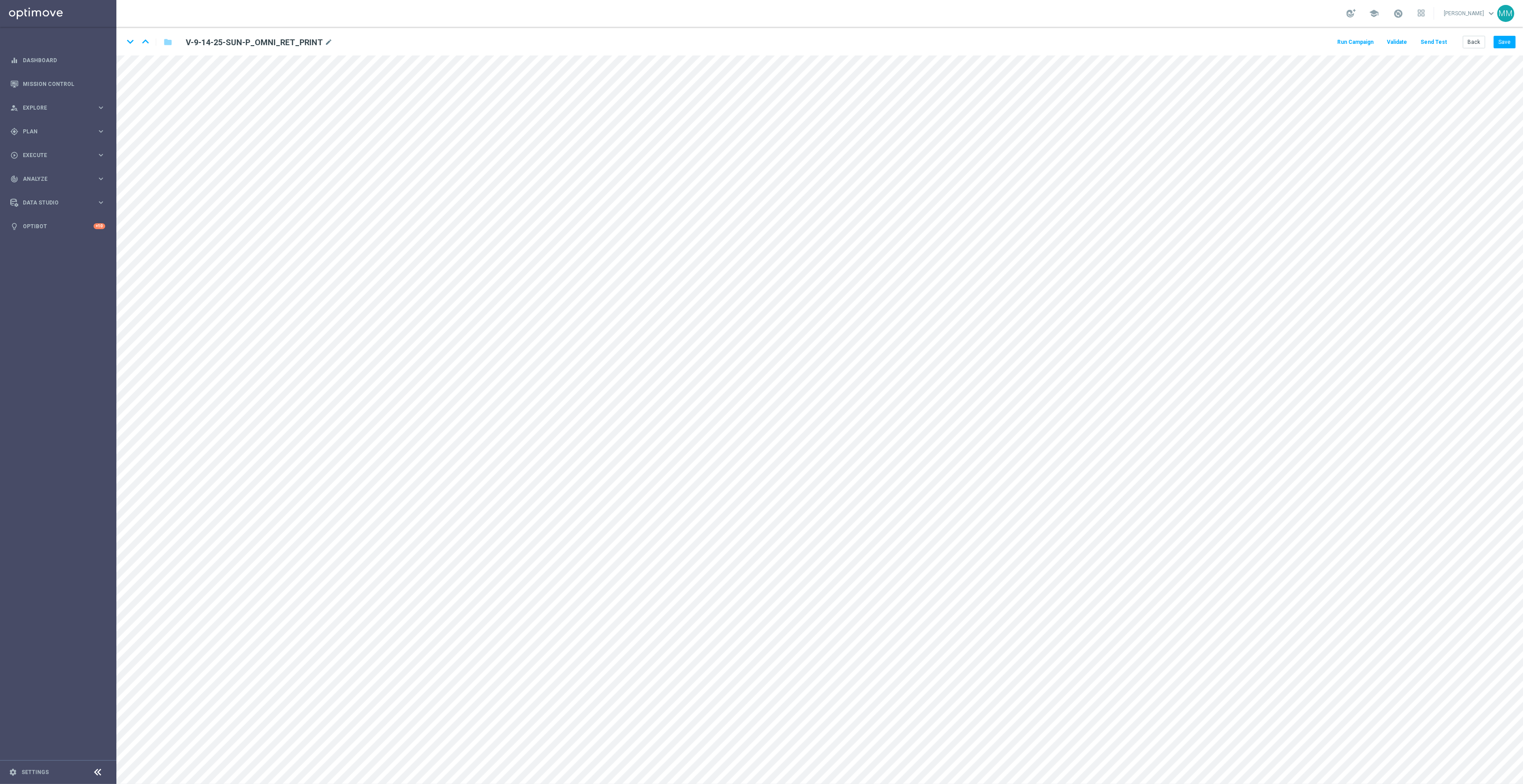
click at [1439, 39] on button "Send Test" at bounding box center [1434, 42] width 29 height 12
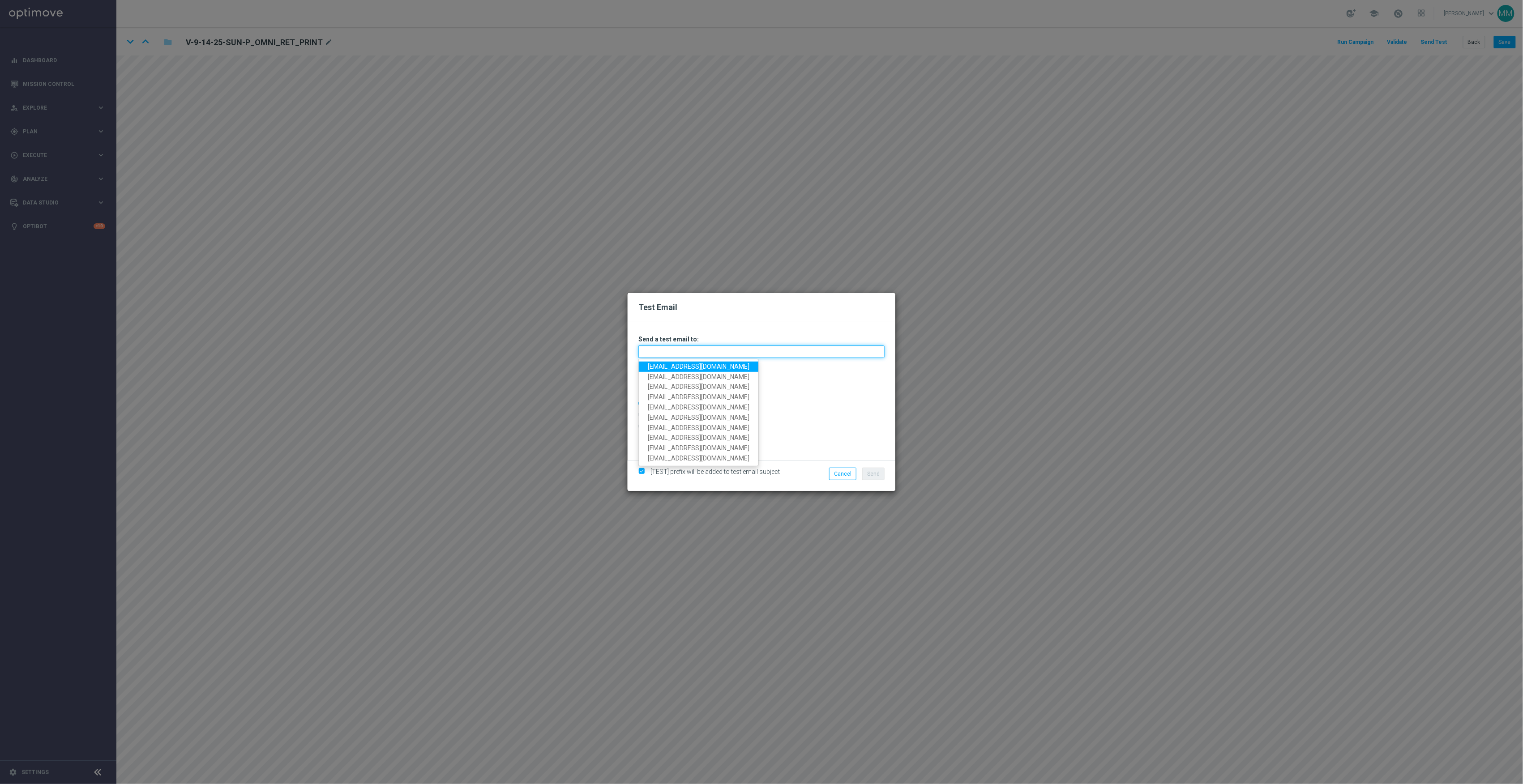
click at [828, 354] on input "text" at bounding box center [762, 351] width 246 height 12
paste input "[EMAIL_ADDRESS][DOMAIN_NAME]"
type input "[EMAIL_ADDRESS][DOMAIN_NAME]"
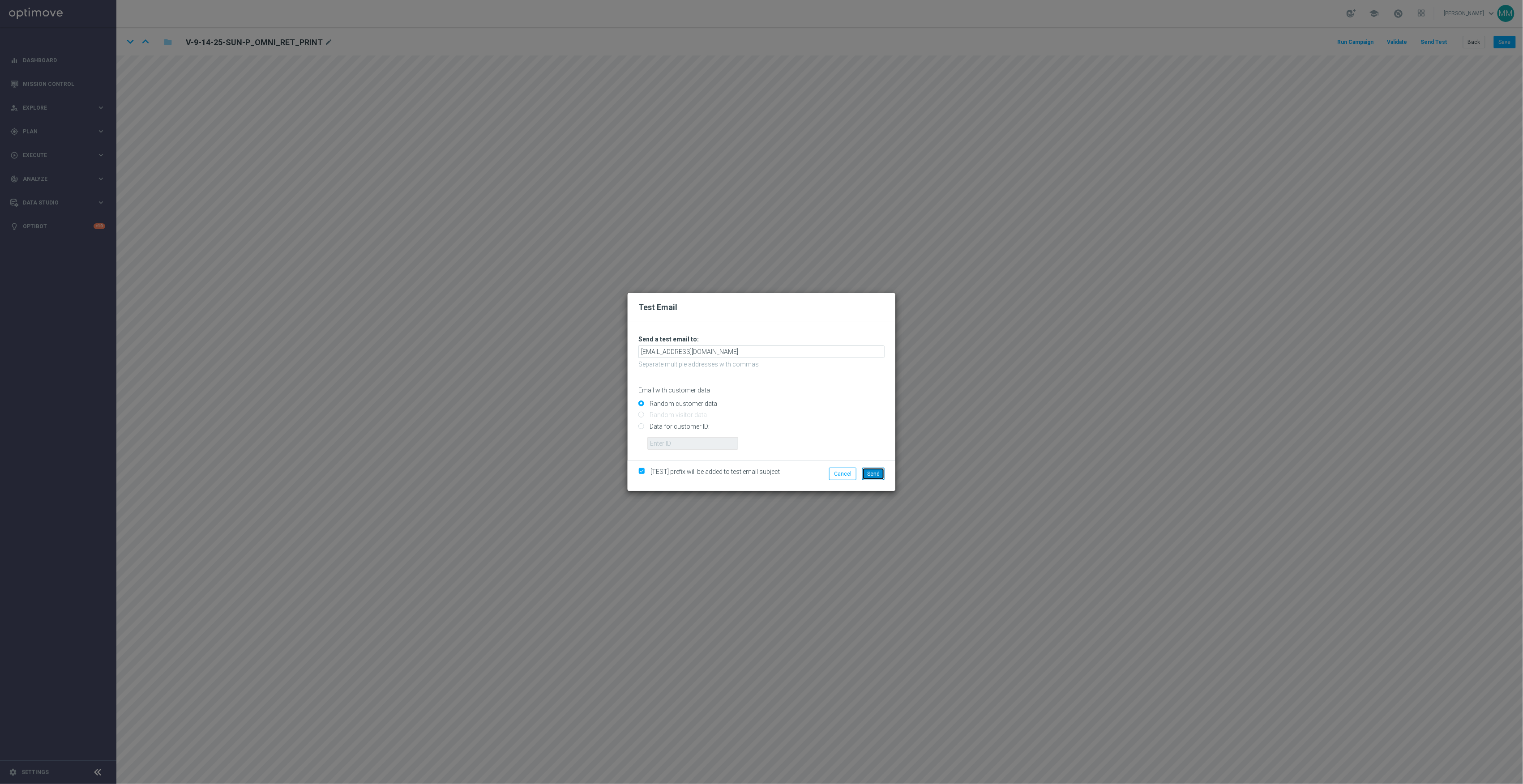
click at [871, 474] on span "Send" at bounding box center [873, 474] width 12 height 7
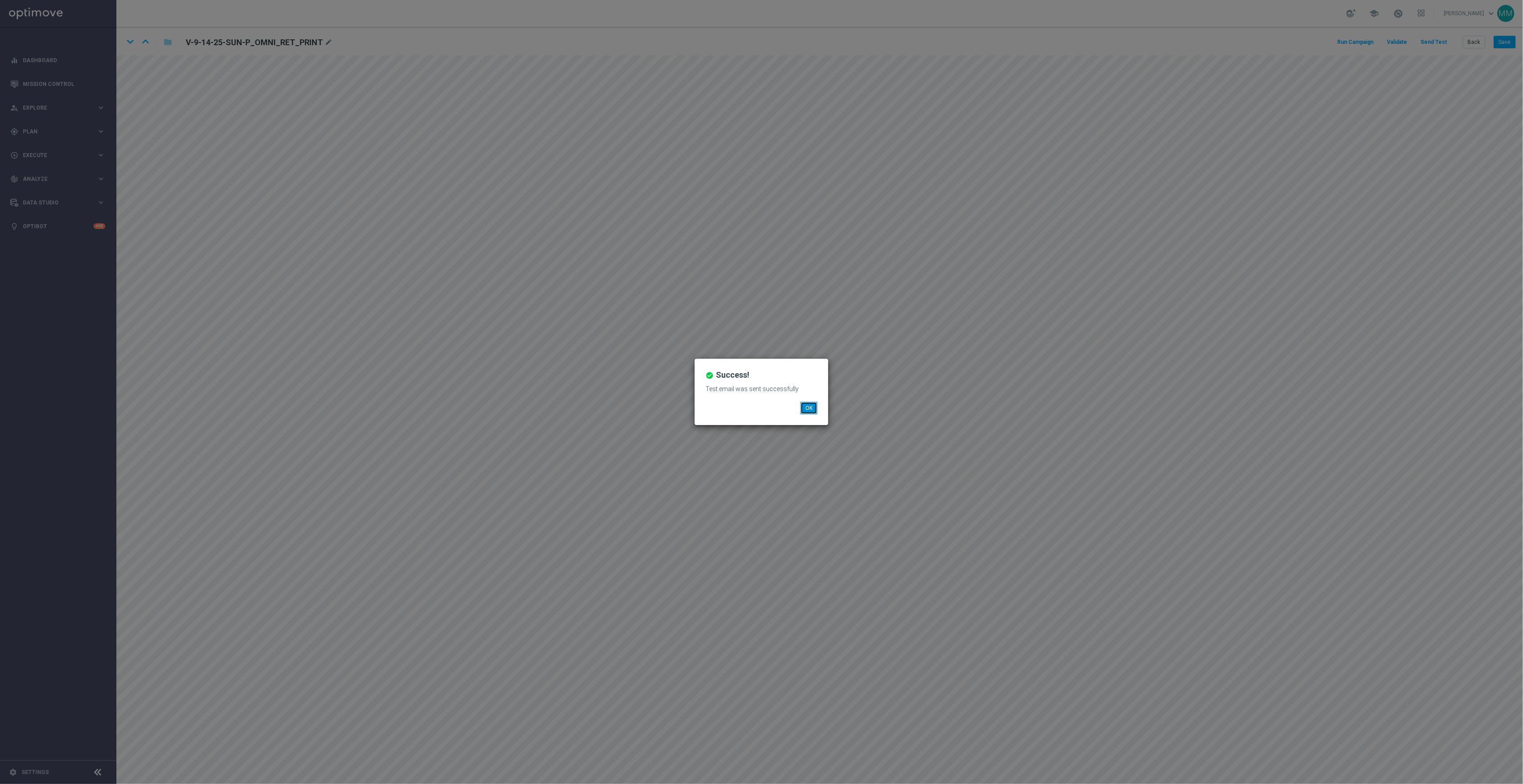
click at [817, 410] on button "OK" at bounding box center [809, 408] width 17 height 12
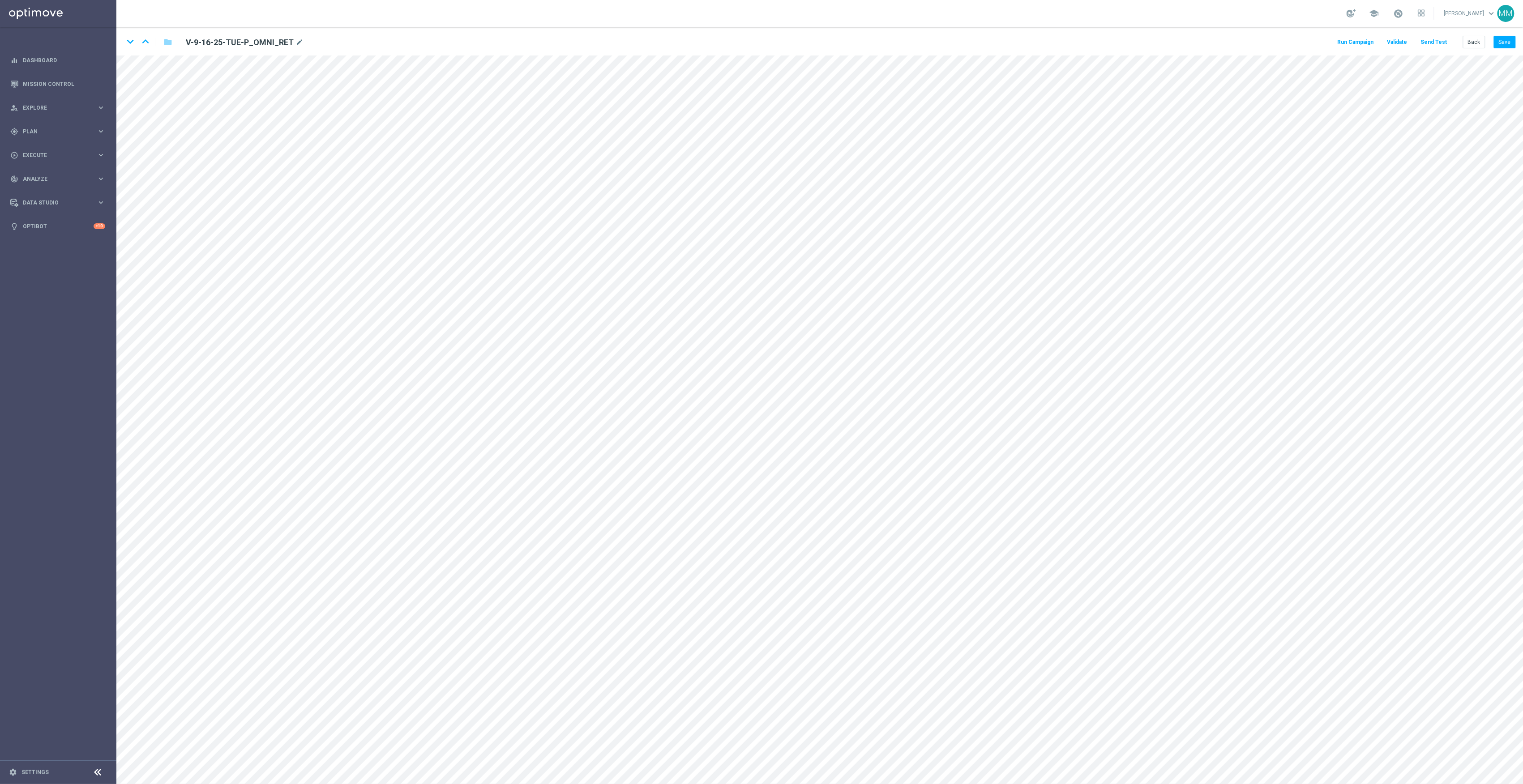
click at [1443, 43] on button "Send Test" at bounding box center [1434, 42] width 29 height 12
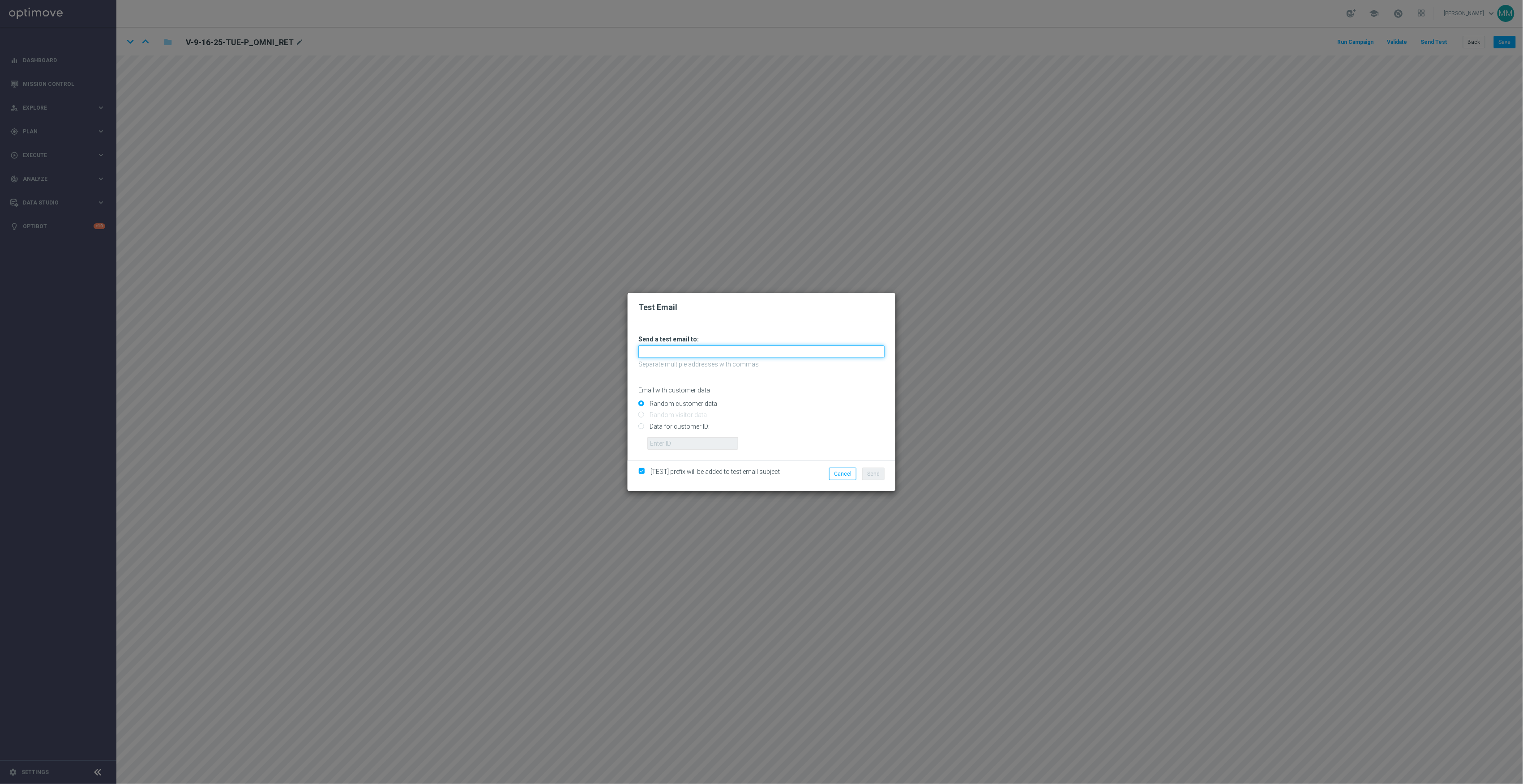
click at [846, 348] on input "text" at bounding box center [762, 351] width 246 height 12
paste input "staples.96a1-bdr6o@litmusemail.com"
type input "staples.96a1-bdr6o@litmusemail.com"
click at [877, 474] on span "Send" at bounding box center [873, 474] width 12 height 7
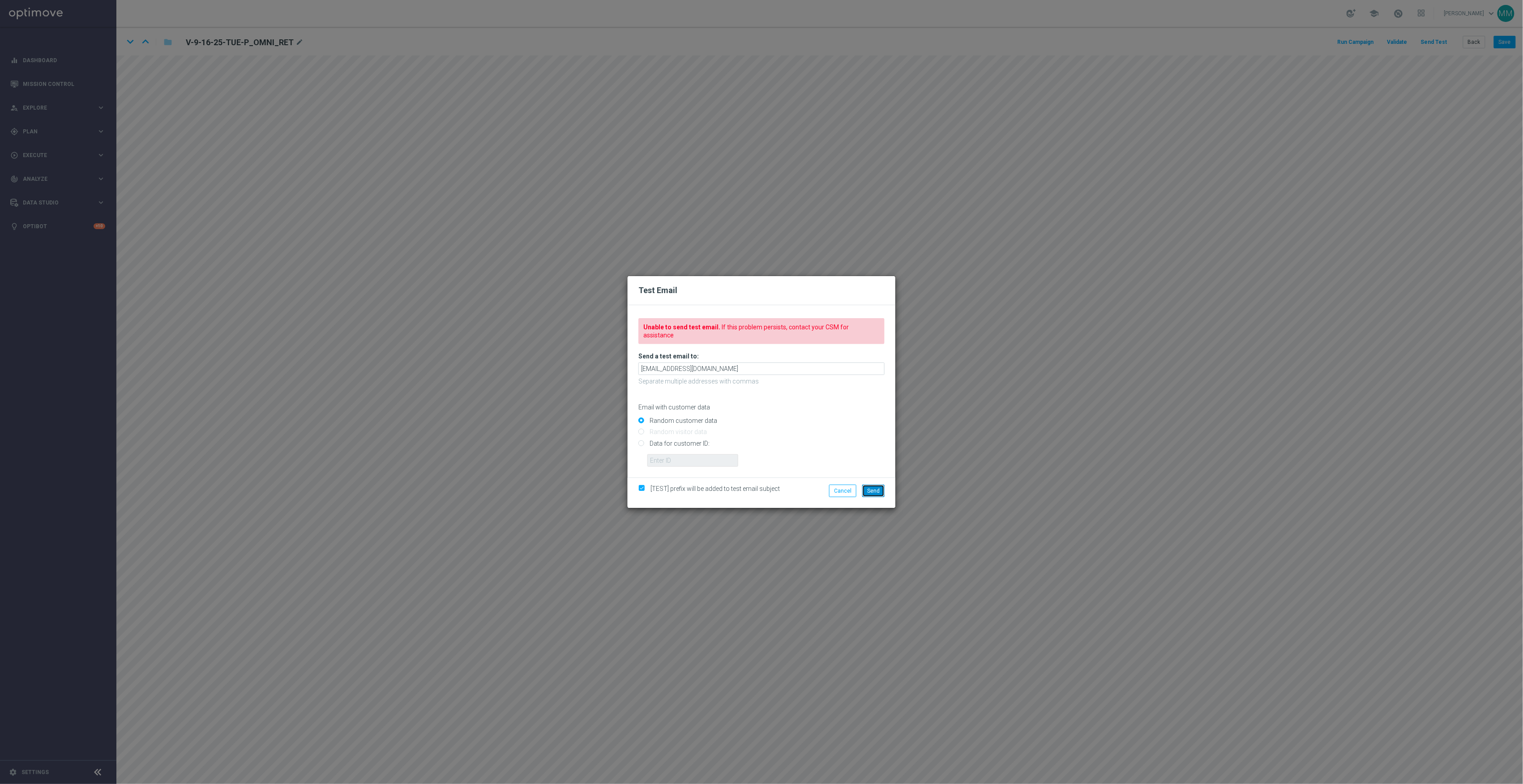
click at [873, 489] on span "Send" at bounding box center [873, 491] width 12 height 7
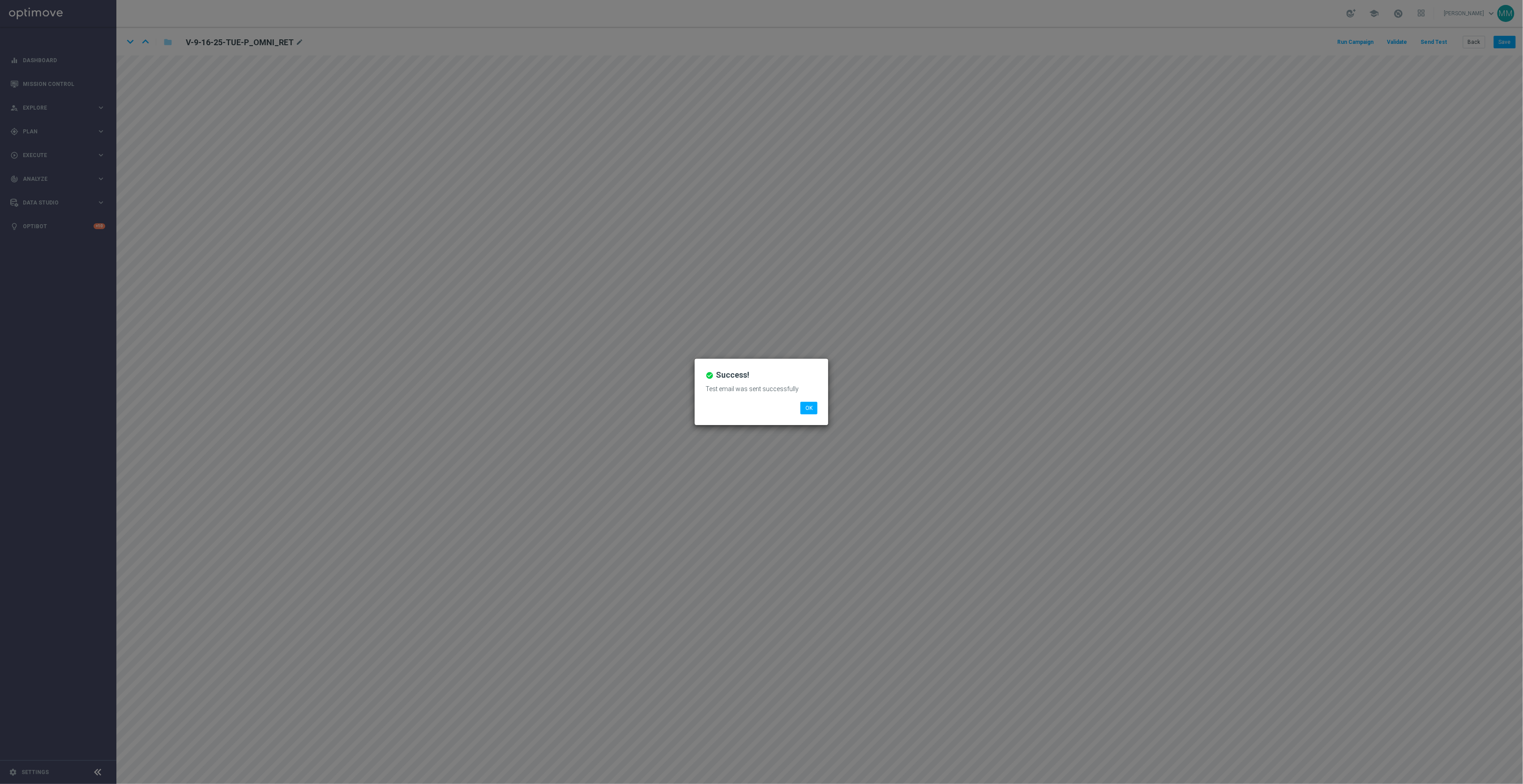
click at [798, 408] on li "OK" at bounding box center [808, 408] width 21 height 12
click at [810, 412] on button "OK" at bounding box center [809, 408] width 17 height 12
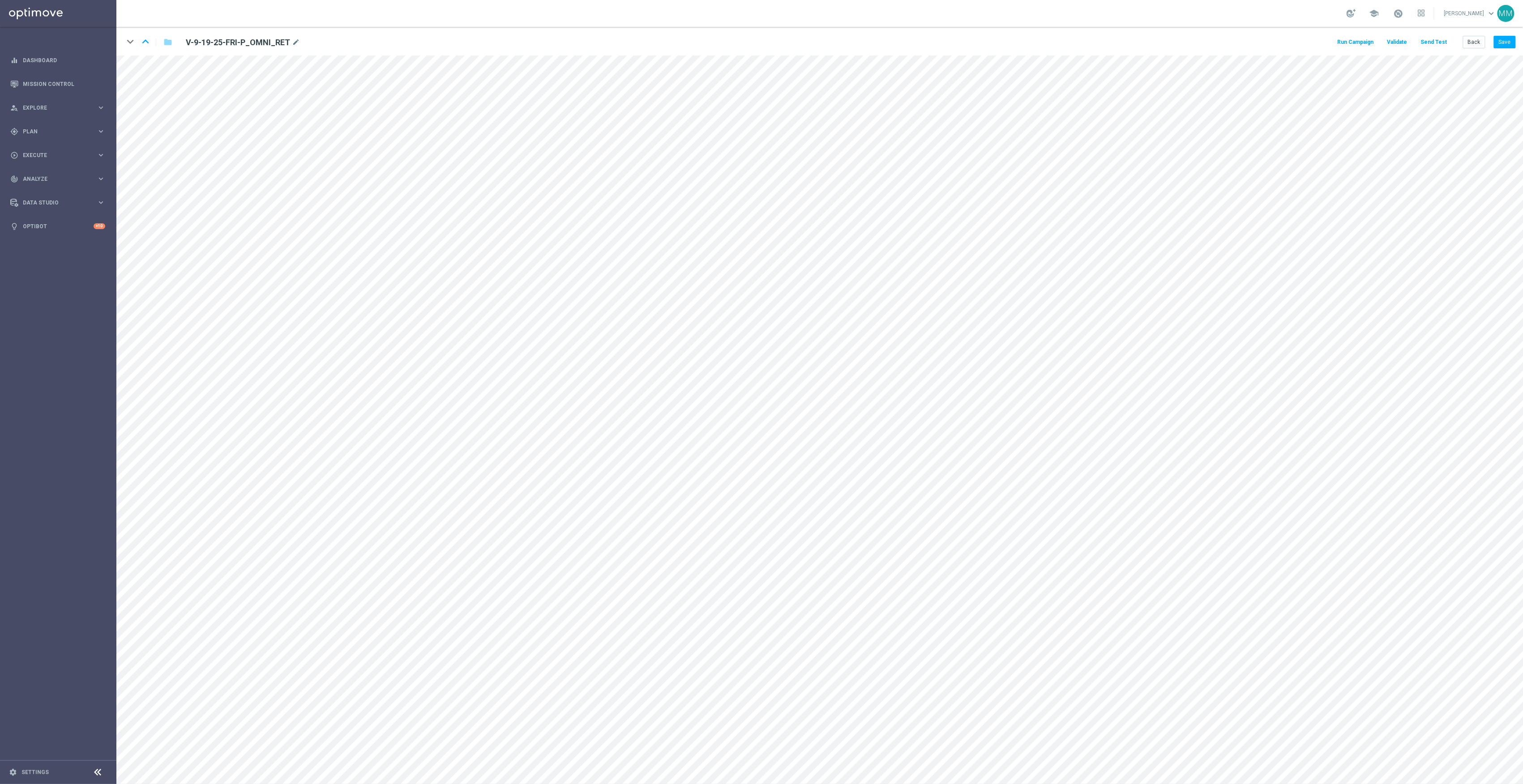
click at [1439, 39] on button "Send Test" at bounding box center [1434, 42] width 29 height 12
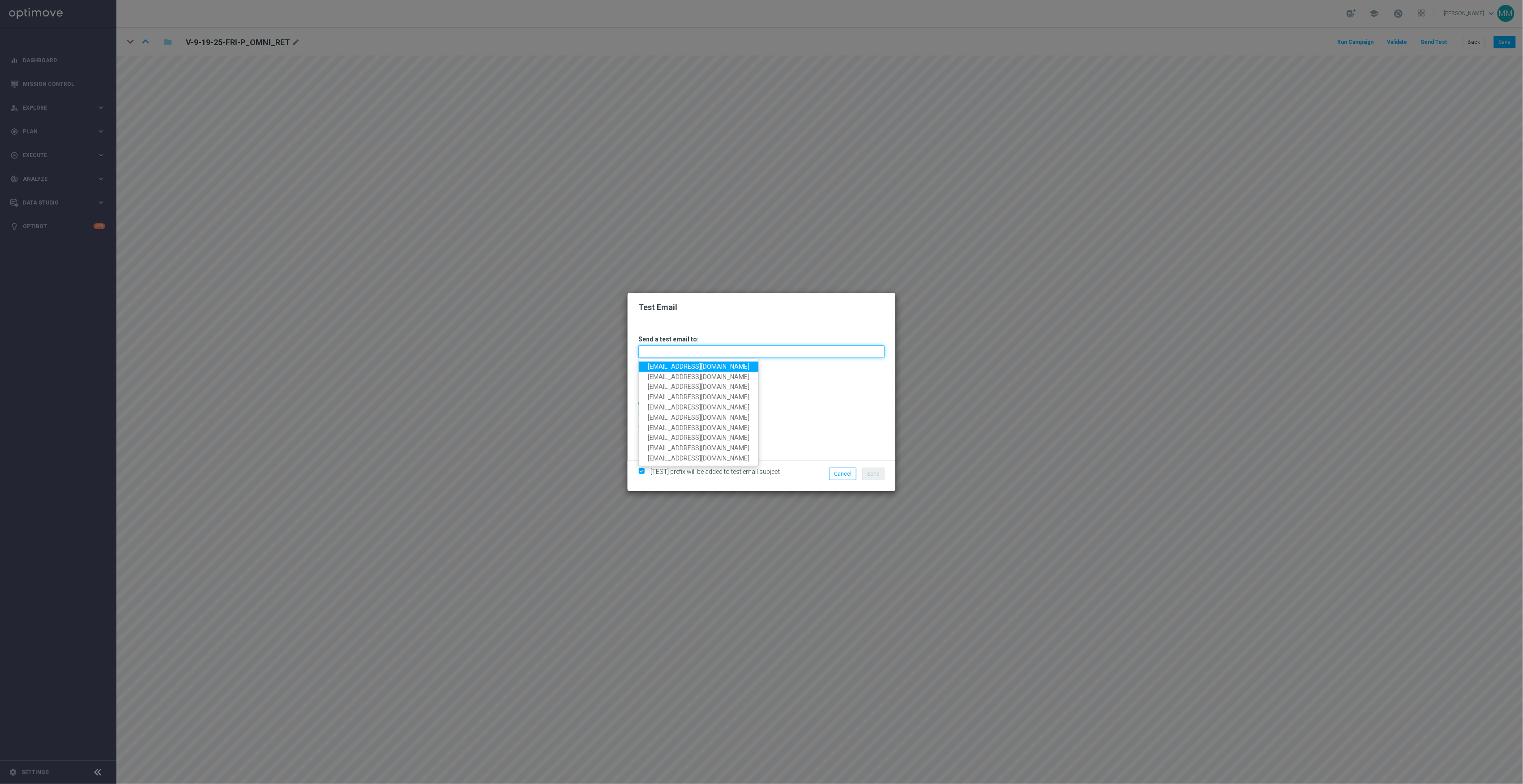
click at [774, 350] on input "text" at bounding box center [762, 351] width 246 height 12
paste input "[EMAIL_ADDRESS][DOMAIN_NAME]"
type input "[EMAIL_ADDRESS][DOMAIN_NAME]"
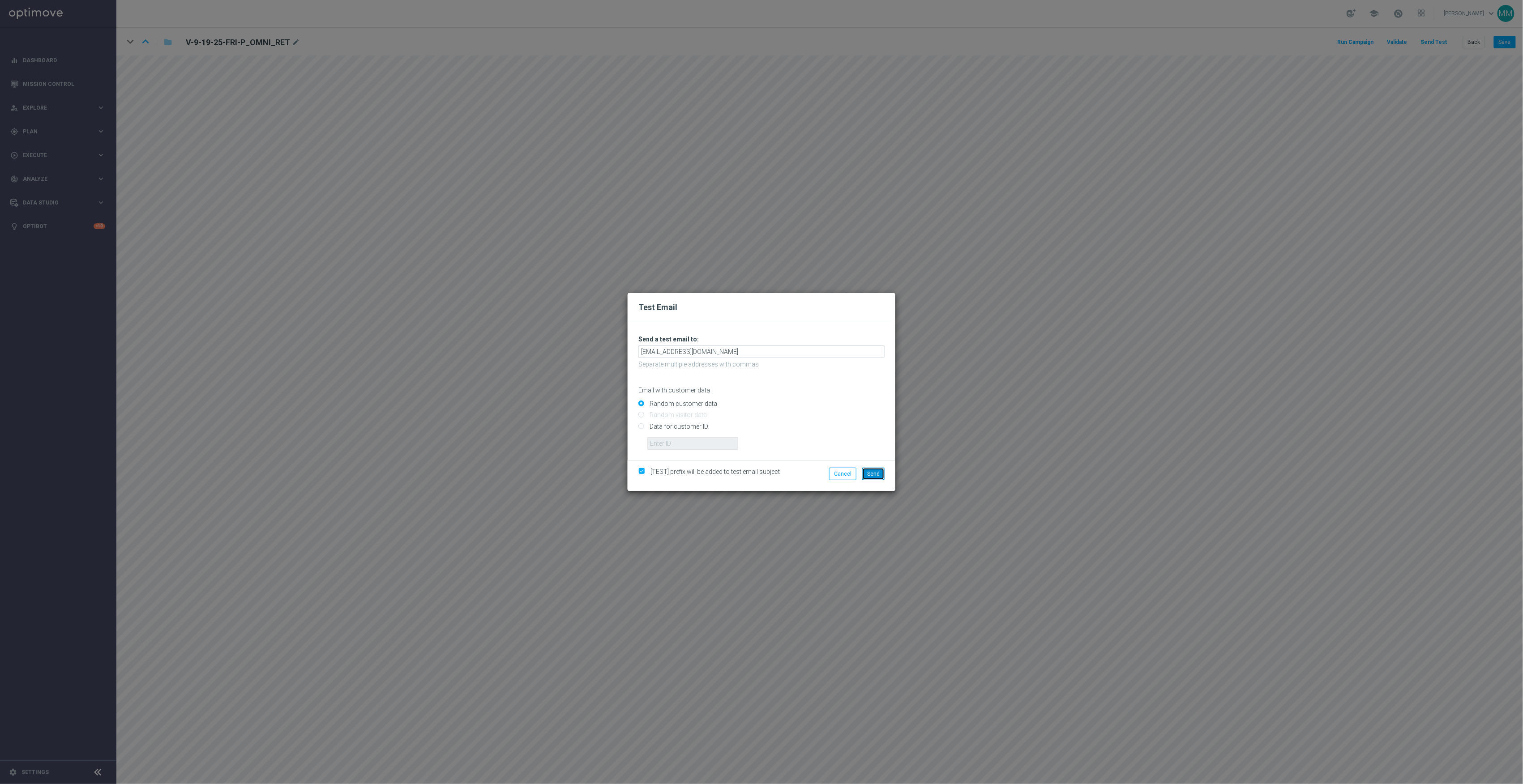
click at [875, 471] on span "Send" at bounding box center [873, 474] width 12 height 7
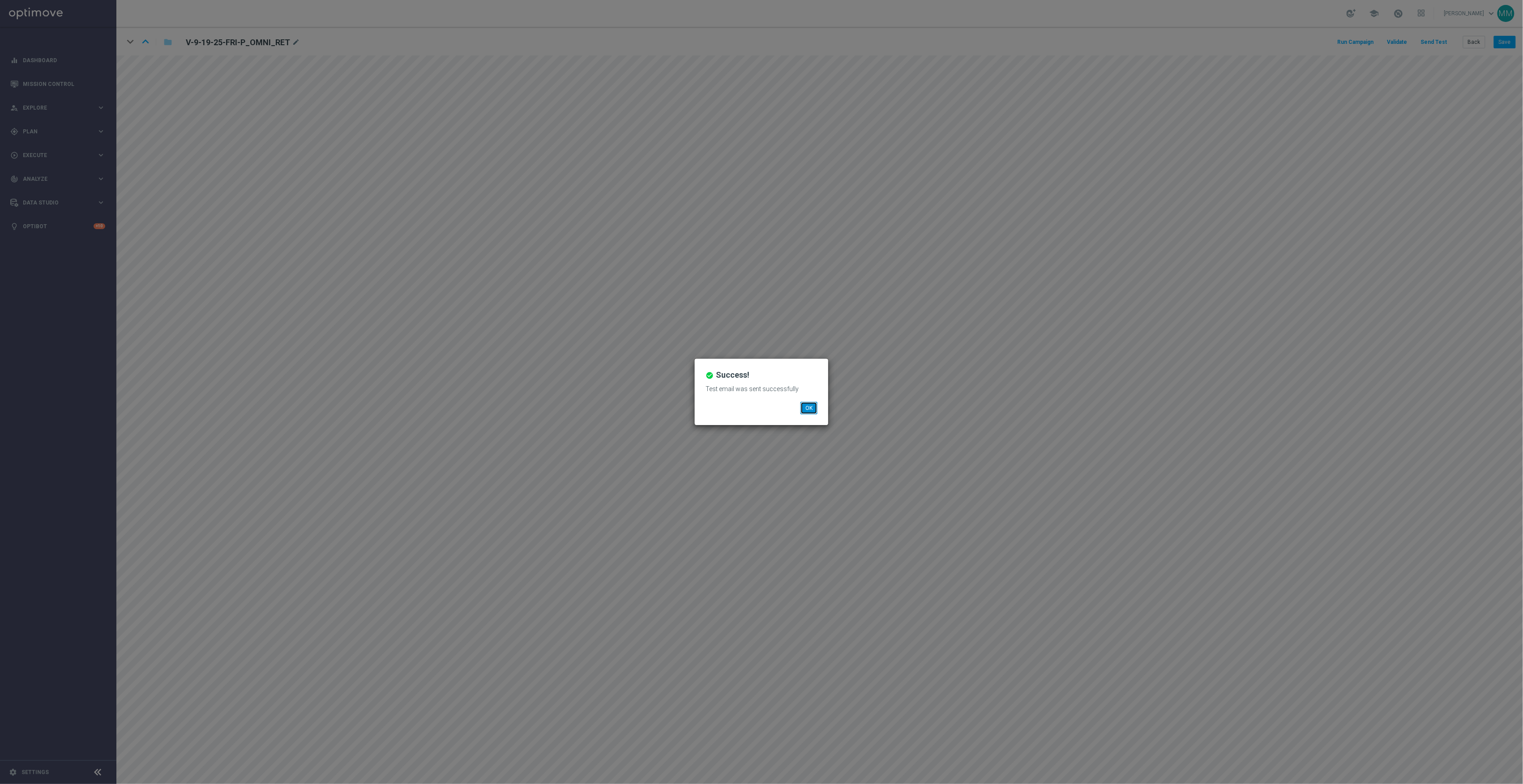
click at [804, 407] on button "OK" at bounding box center [809, 408] width 17 height 12
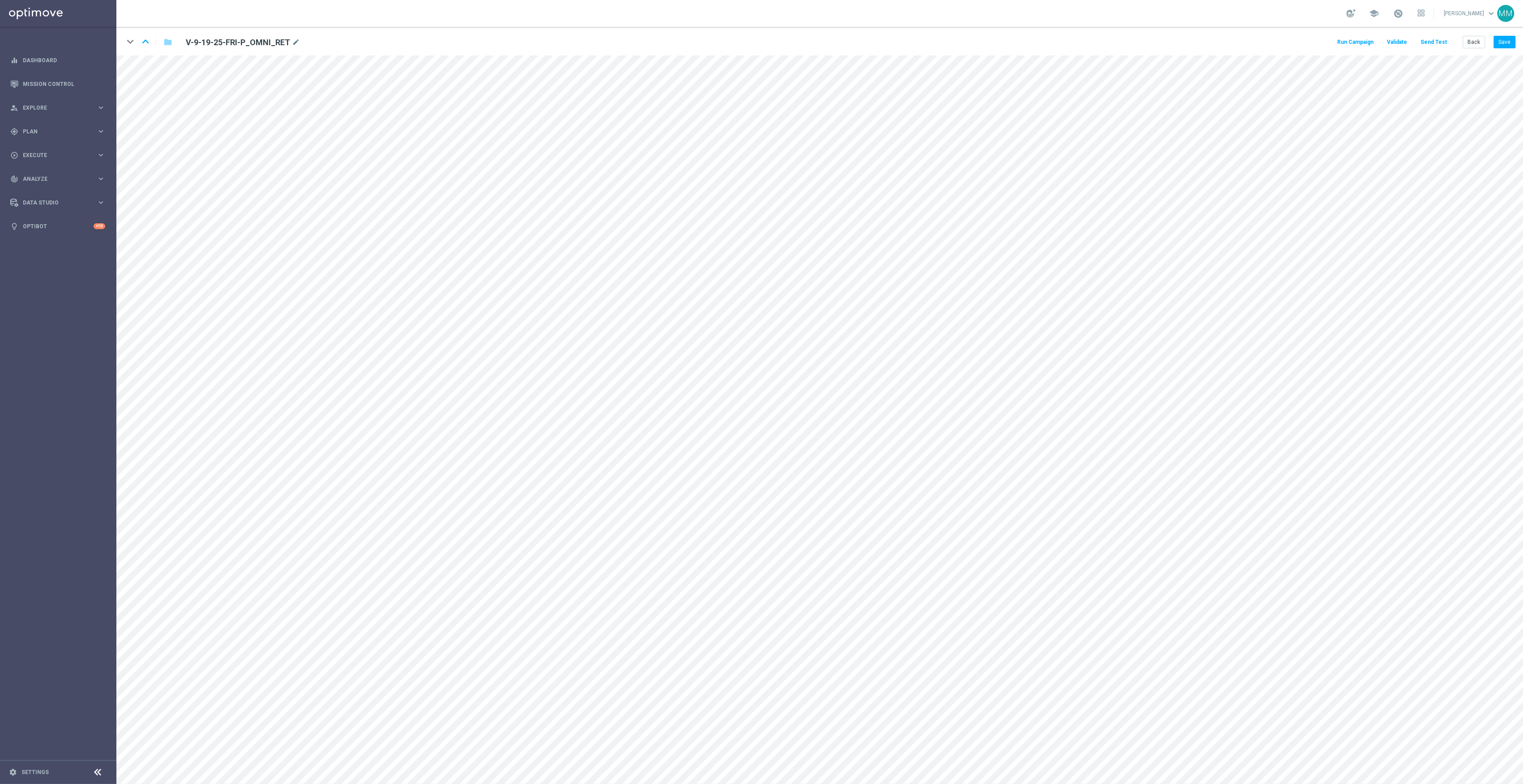
click at [1437, 43] on button "Send Test" at bounding box center [1434, 42] width 29 height 12
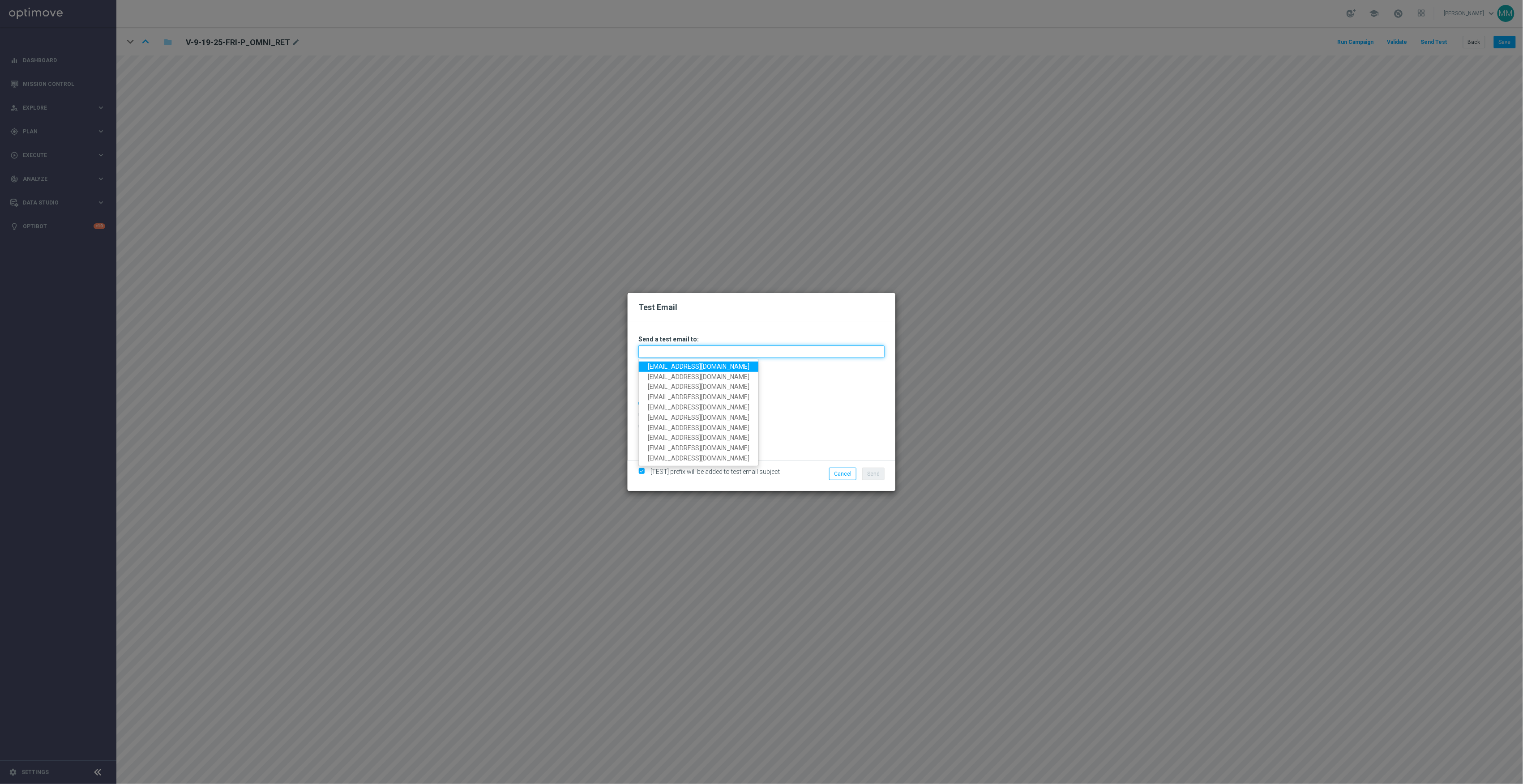
paste input "[EMAIL_ADDRESS][DOMAIN_NAME]"
type input "[EMAIL_ADDRESS][DOMAIN_NAME]"
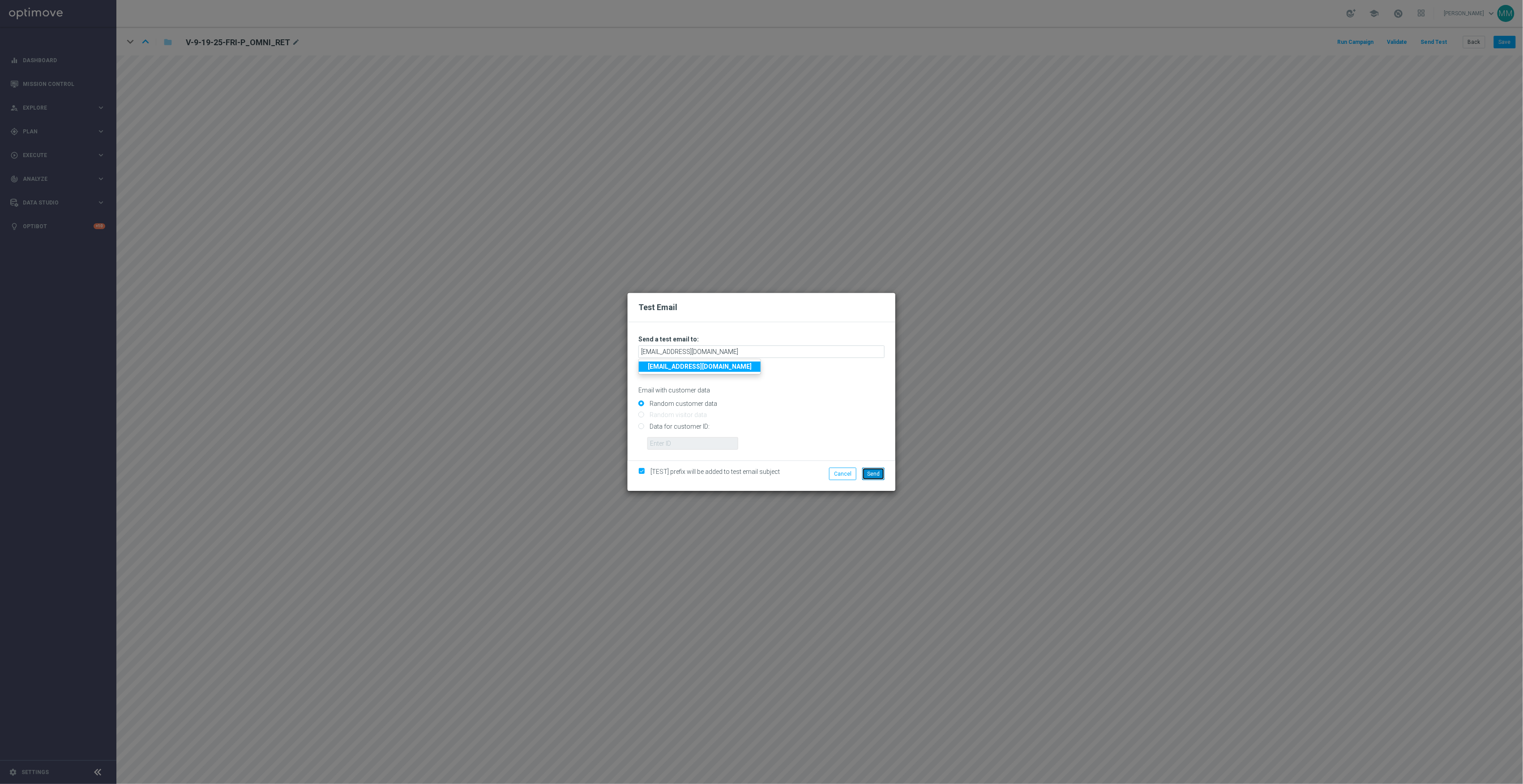
click at [875, 469] on button "Send" at bounding box center [873, 473] width 22 height 12
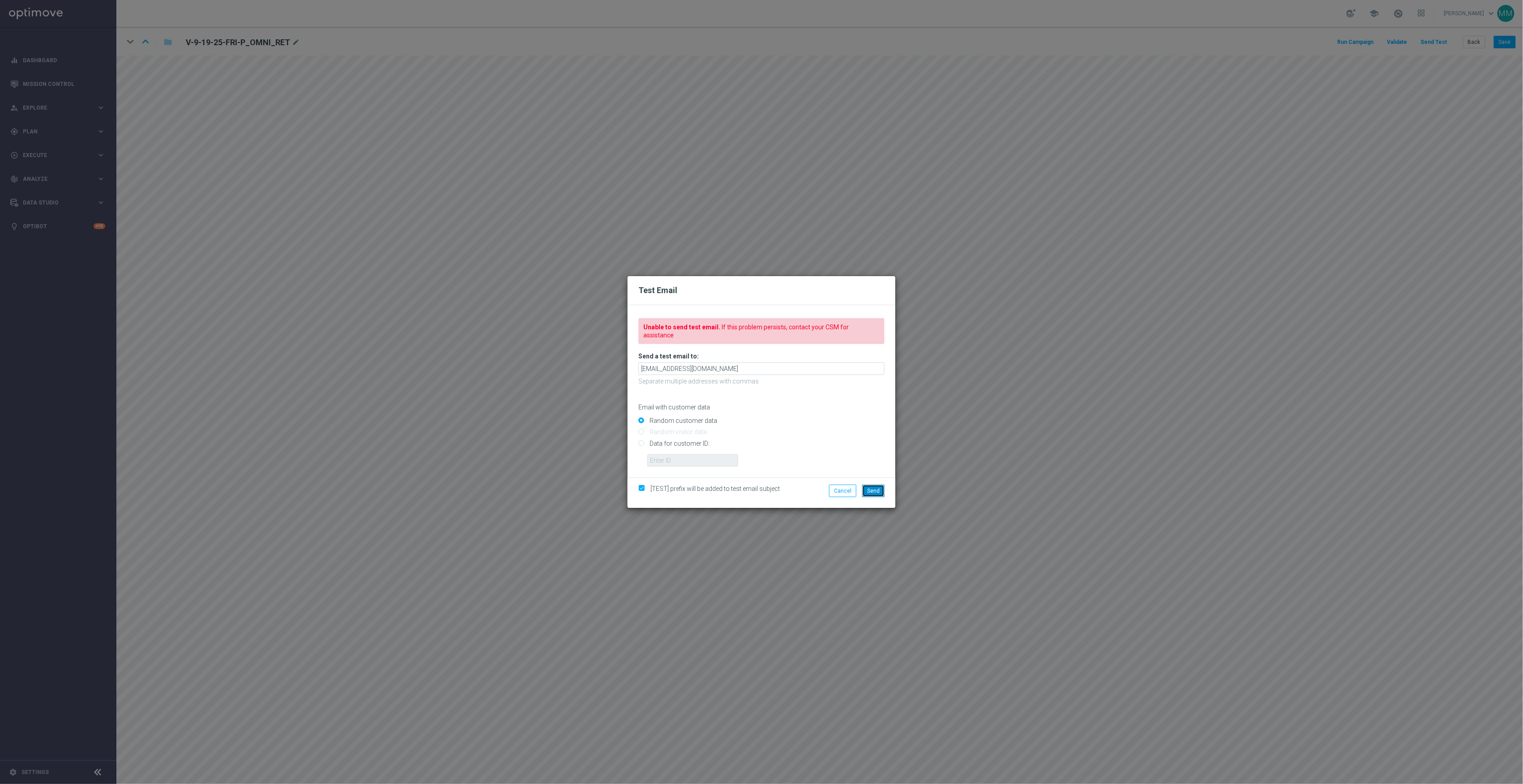
click at [881, 493] on button "Send" at bounding box center [873, 490] width 22 height 12
click at [878, 488] on span "Send" at bounding box center [873, 491] width 12 height 7
click at [876, 488] on span "Send" at bounding box center [873, 491] width 12 height 7
click at [880, 484] on button "Send" at bounding box center [873, 490] width 22 height 12
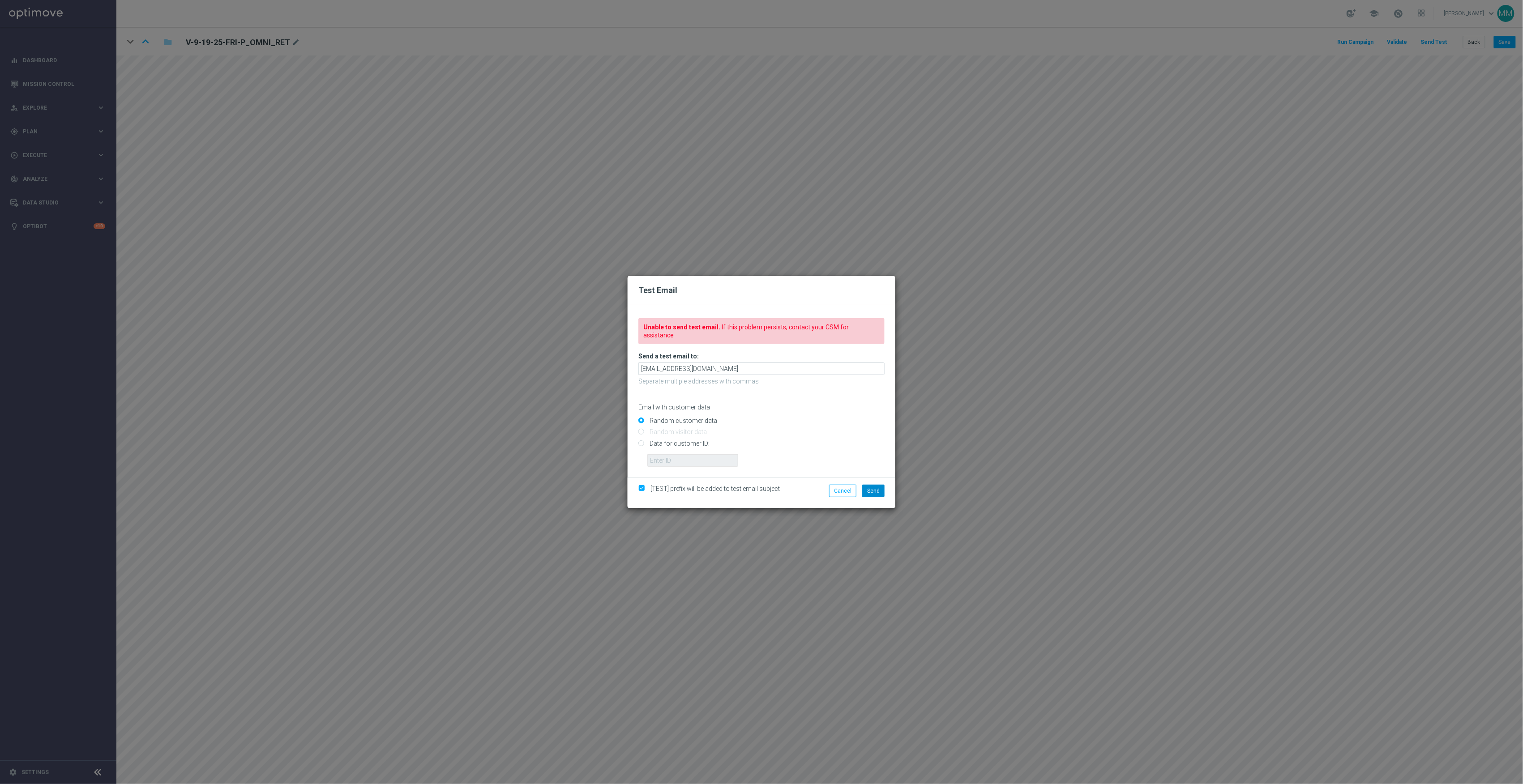
drag, startPoint x: 884, startPoint y: 474, endPoint x: 879, endPoint y: 482, distance: 9.4
click at [883, 478] on div "[TEST] prefix will be added to test email subject Cancel Send" at bounding box center [762, 493] width 268 height 31
click at [879, 488] on span "Send" at bounding box center [873, 491] width 12 height 7
drag, startPoint x: 743, startPoint y: 364, endPoint x: 625, endPoint y: 364, distance: 118.0
click at [625, 364] on div "Test Email Unable to send test email. If this problem persists, contact your CS…" at bounding box center [762, 392] width 1523 height 784
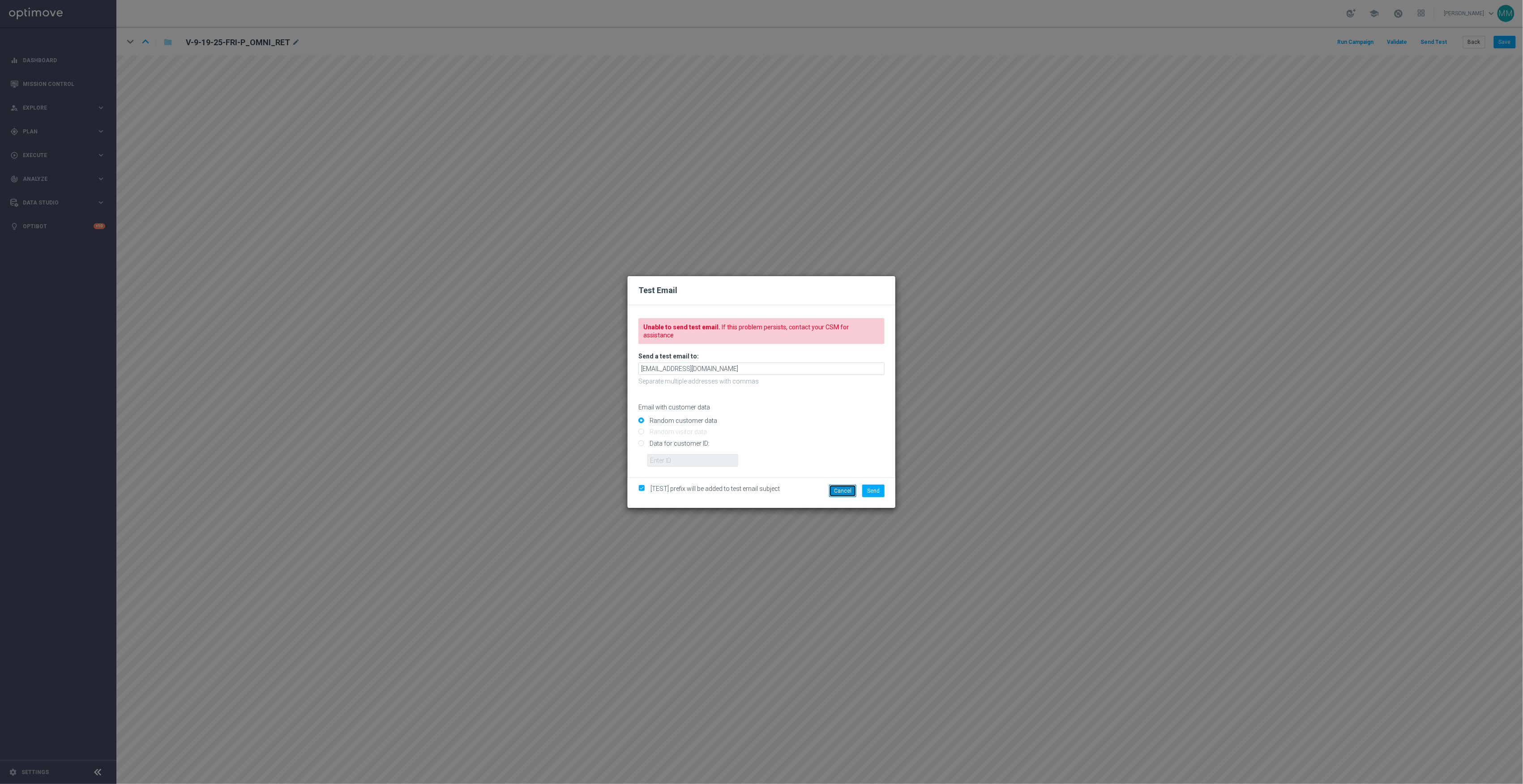
click at [847, 485] on button "Cancel" at bounding box center [843, 490] width 28 height 12
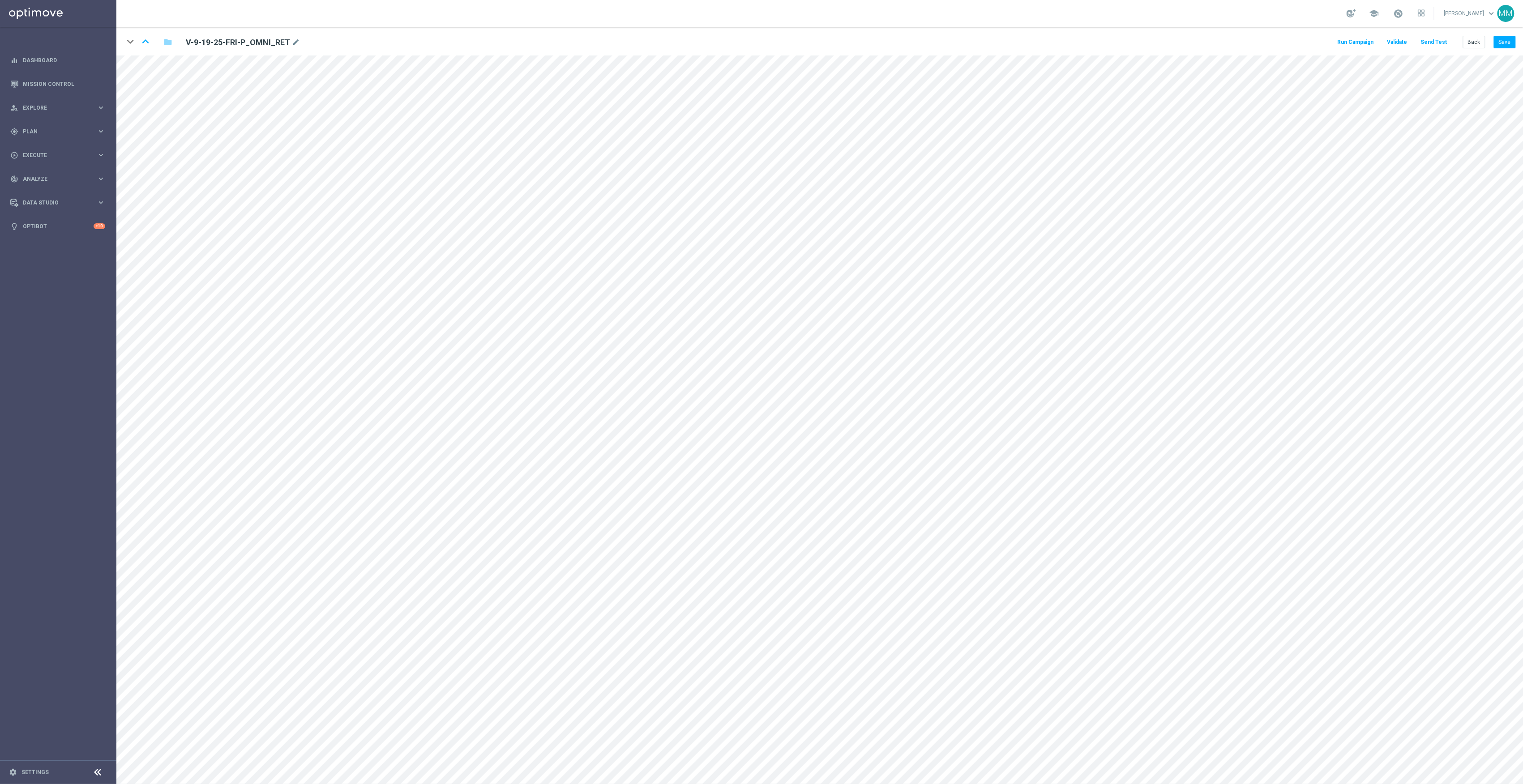
click at [1434, 40] on button "Send Test" at bounding box center [1434, 42] width 29 height 12
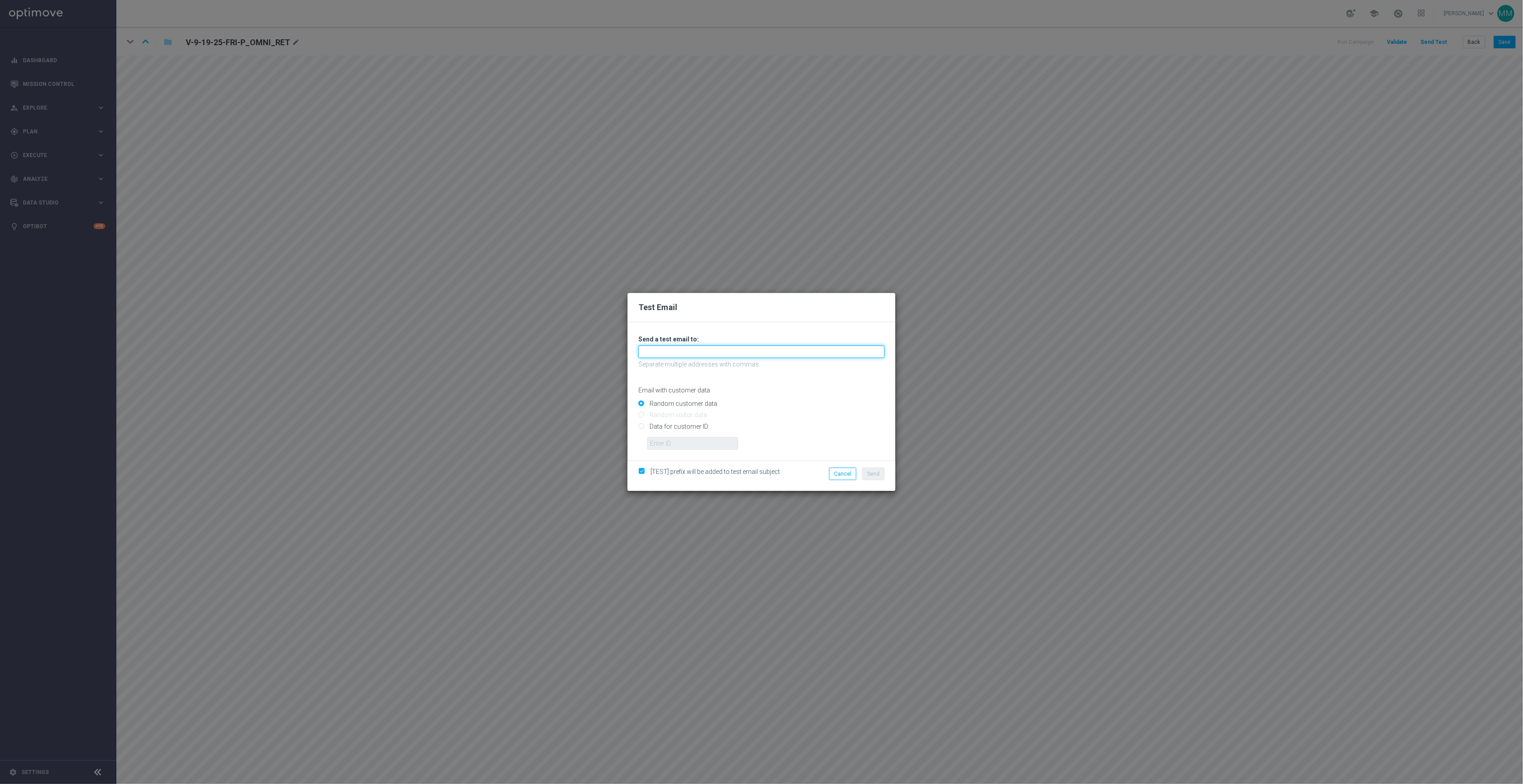
click at [734, 347] on input "text" at bounding box center [762, 351] width 246 height 12
paste input "staples.96a1-bdr6z@litmusemail.com"
type input "staples.96a1-bdr6z@litmusemail.com"
click at [872, 471] on span "Send" at bounding box center [873, 474] width 12 height 7
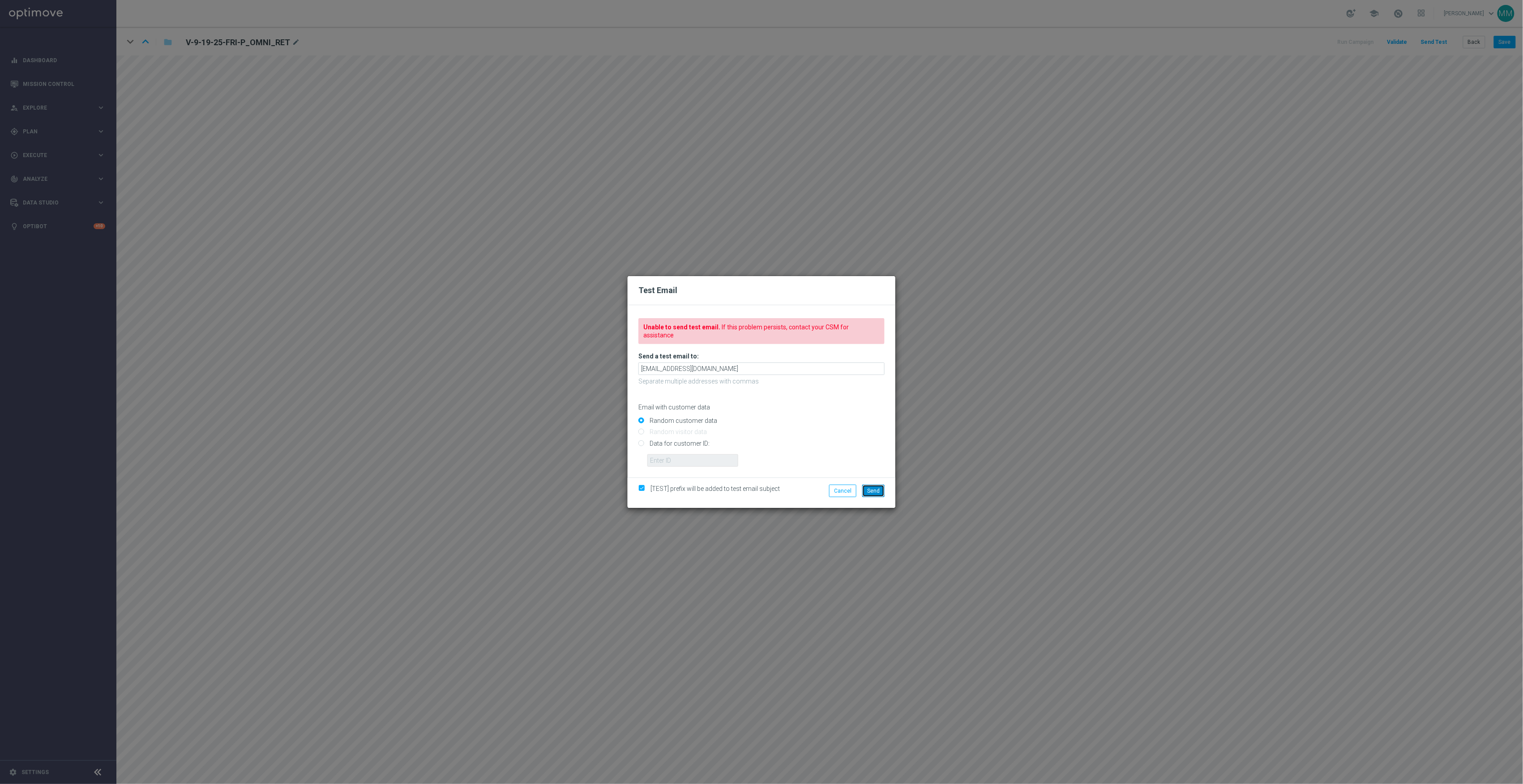
click at [872, 488] on span "Send" at bounding box center [873, 491] width 12 height 7
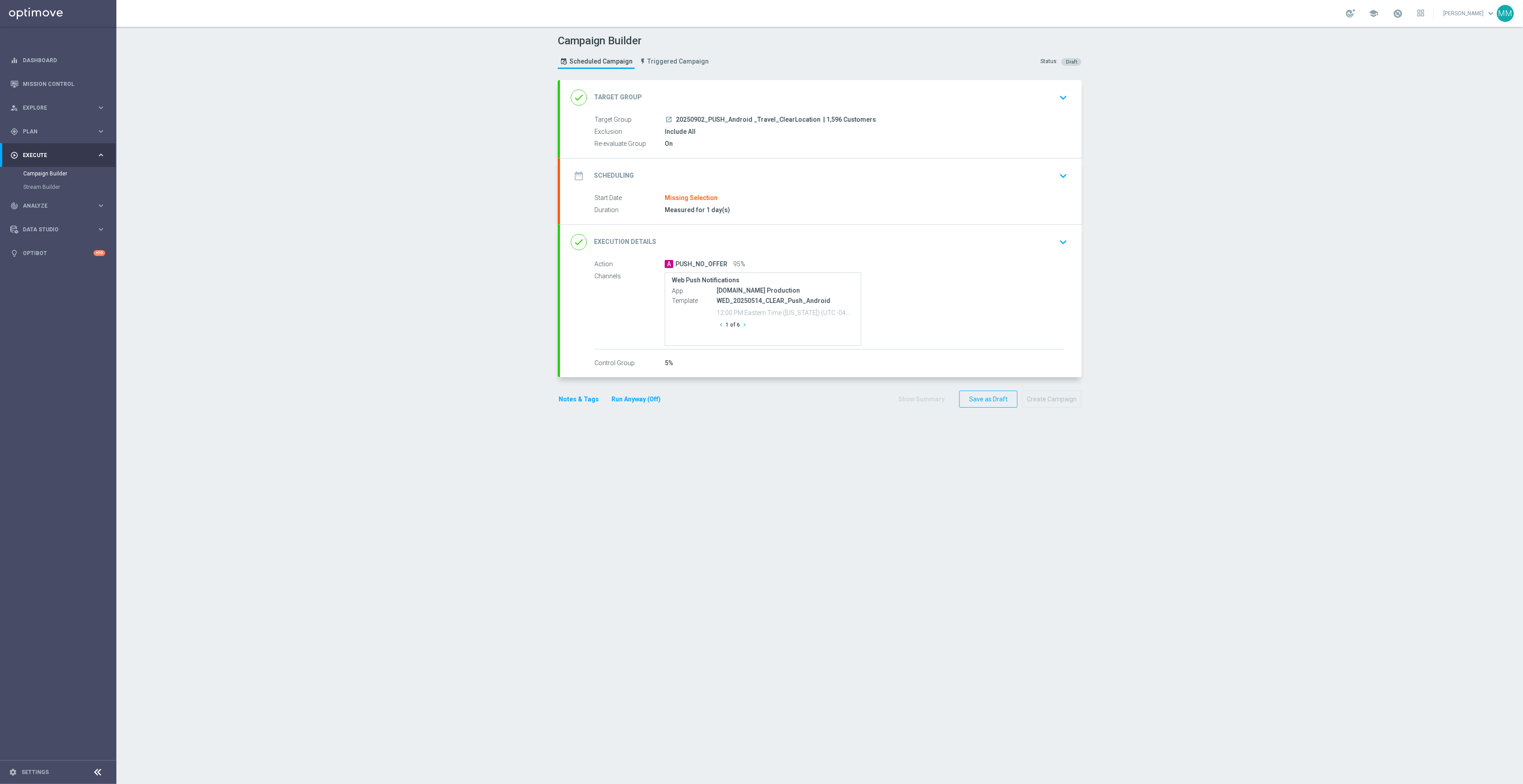
click at [707, 183] on div "date_range Scheduling keyboard_arrow_down" at bounding box center [821, 176] width 500 height 17
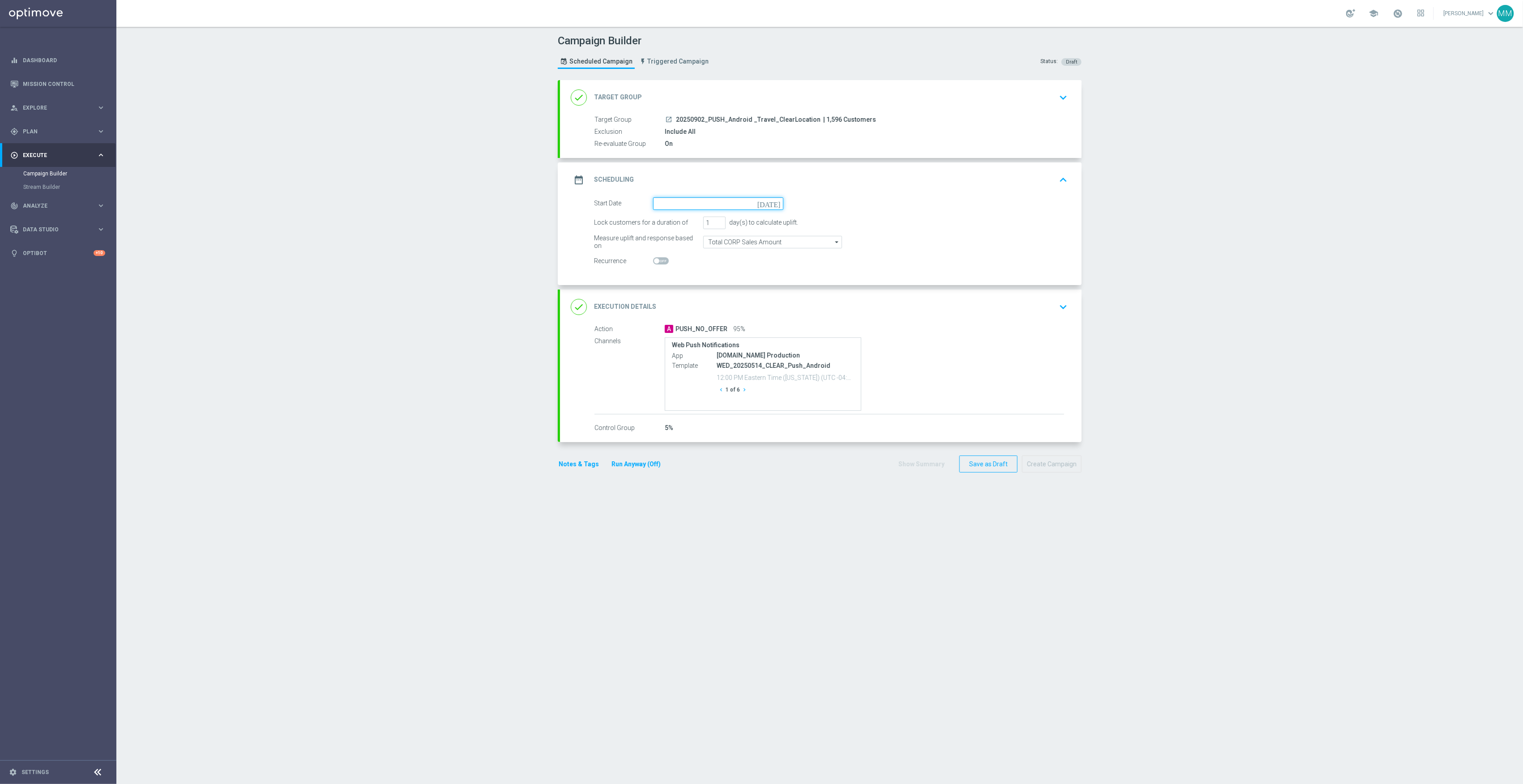
click at [726, 201] on input at bounding box center [718, 203] width 130 height 12
click at [690, 286] on span "16" at bounding box center [689, 281] width 14 height 14
type input "16 Sep 2025"
click at [957, 167] on div "date_range Scheduling keyboard_arrow_up" at bounding box center [821, 180] width 522 height 34
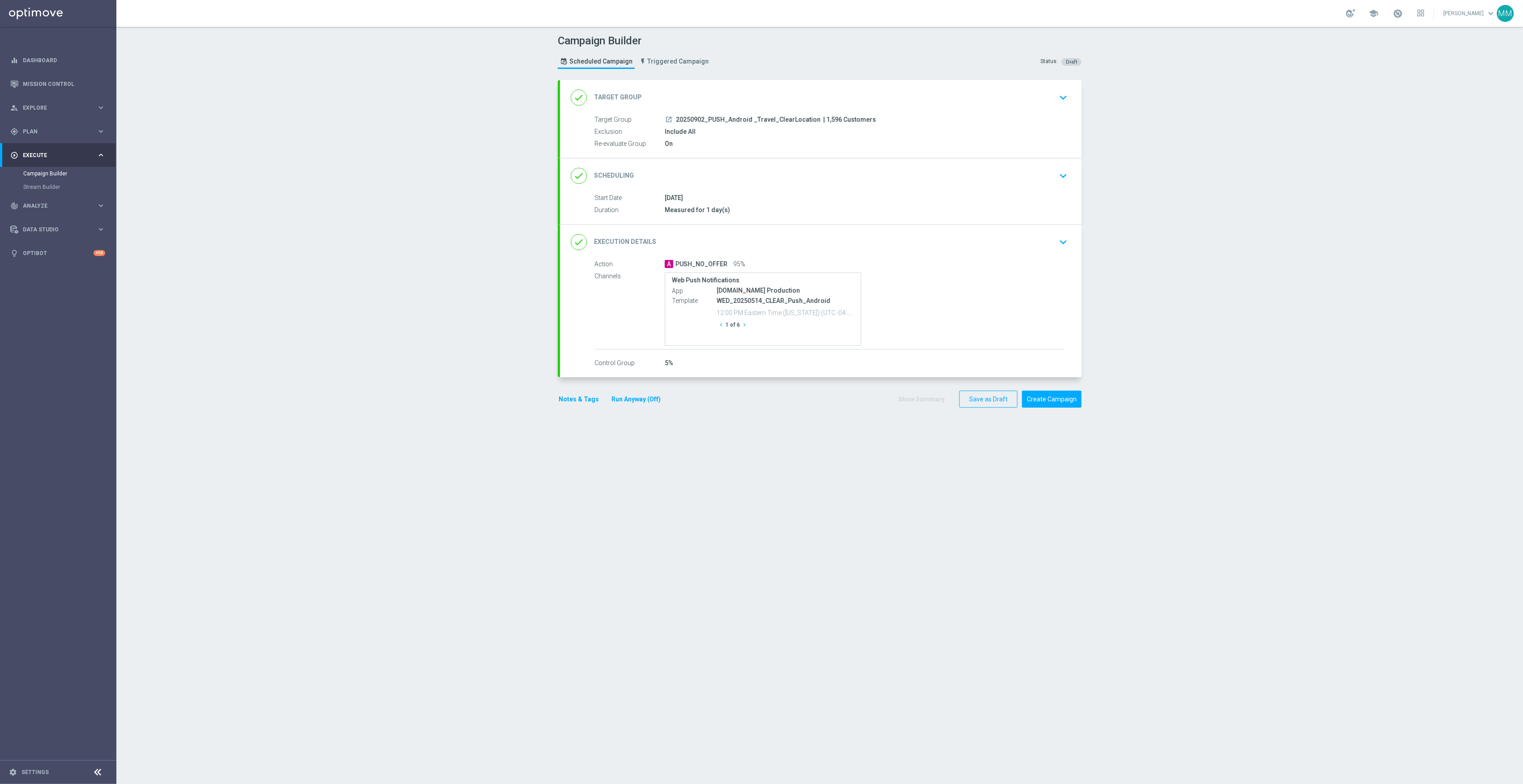
click at [950, 103] on div "done Target Group keyboard_arrow_down" at bounding box center [821, 98] width 500 height 17
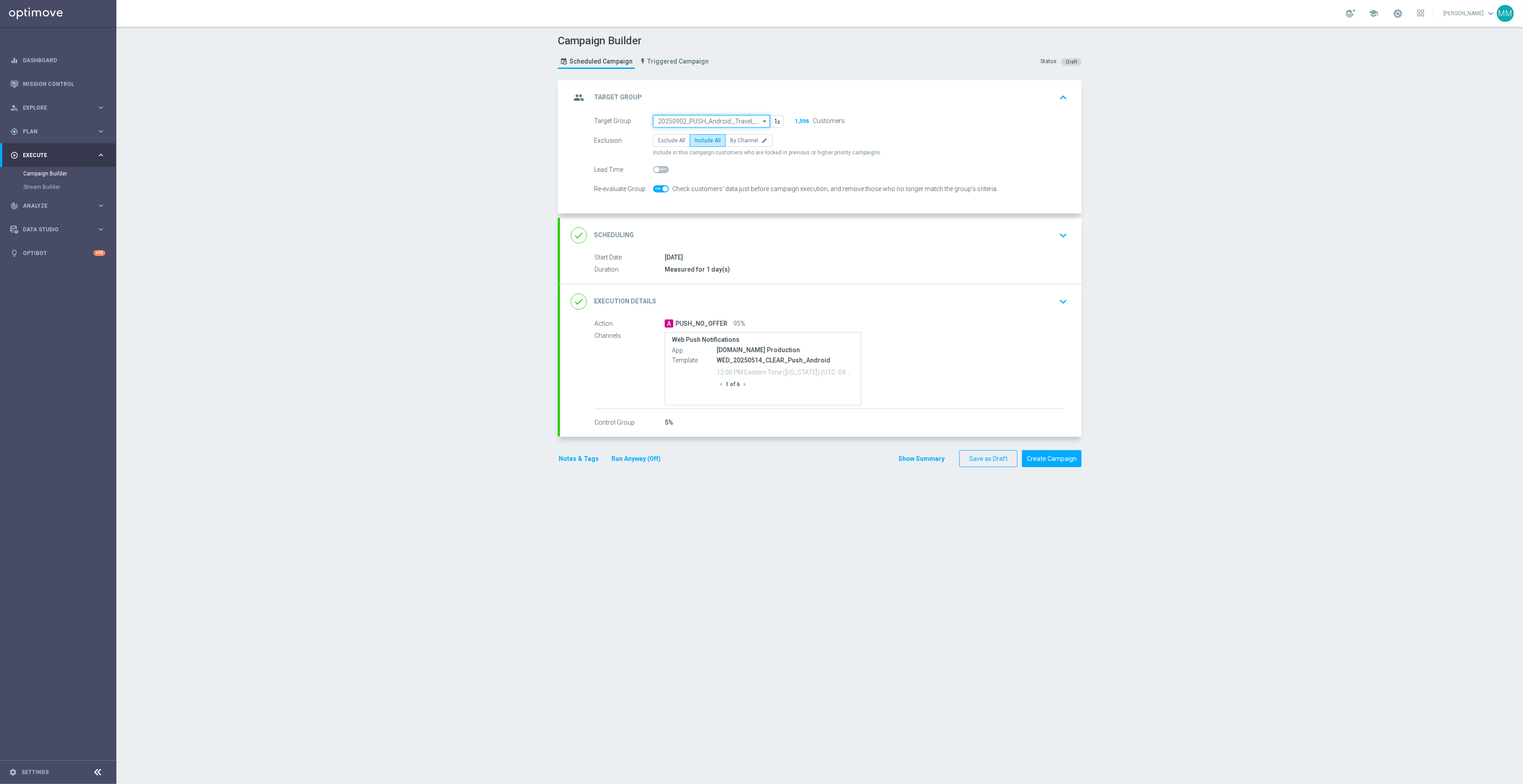
click at [704, 115] on input "20250902_PUSH_Android _Travel_ClearLocation" at bounding box center [712, 121] width 117 height 12
click at [718, 172] on div "20250916_PUSH_Android _Travel_ClearLocation" at bounding box center [708, 172] width 101 height 16
type input "20250916_PUSH_Android _Travel_ClearLocation"
click at [1056, 460] on button "Create Campaign" at bounding box center [1052, 458] width 59 height 17
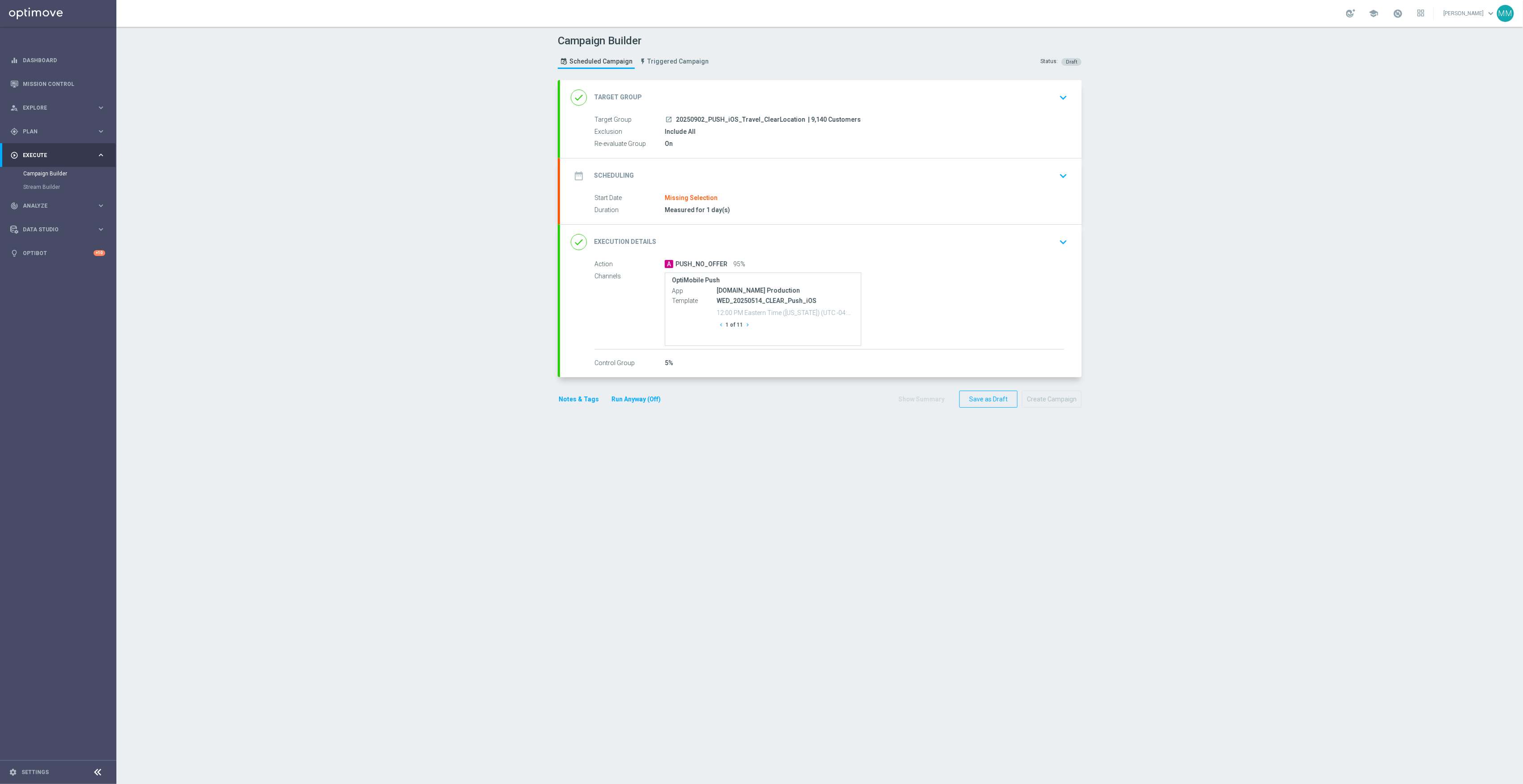
drag, startPoint x: 808, startPoint y: 113, endPoint x: 800, endPoint y: 113, distance: 8.0
click at [808, 113] on div "done Target Group keyboard_arrow_down" at bounding box center [821, 98] width 522 height 34
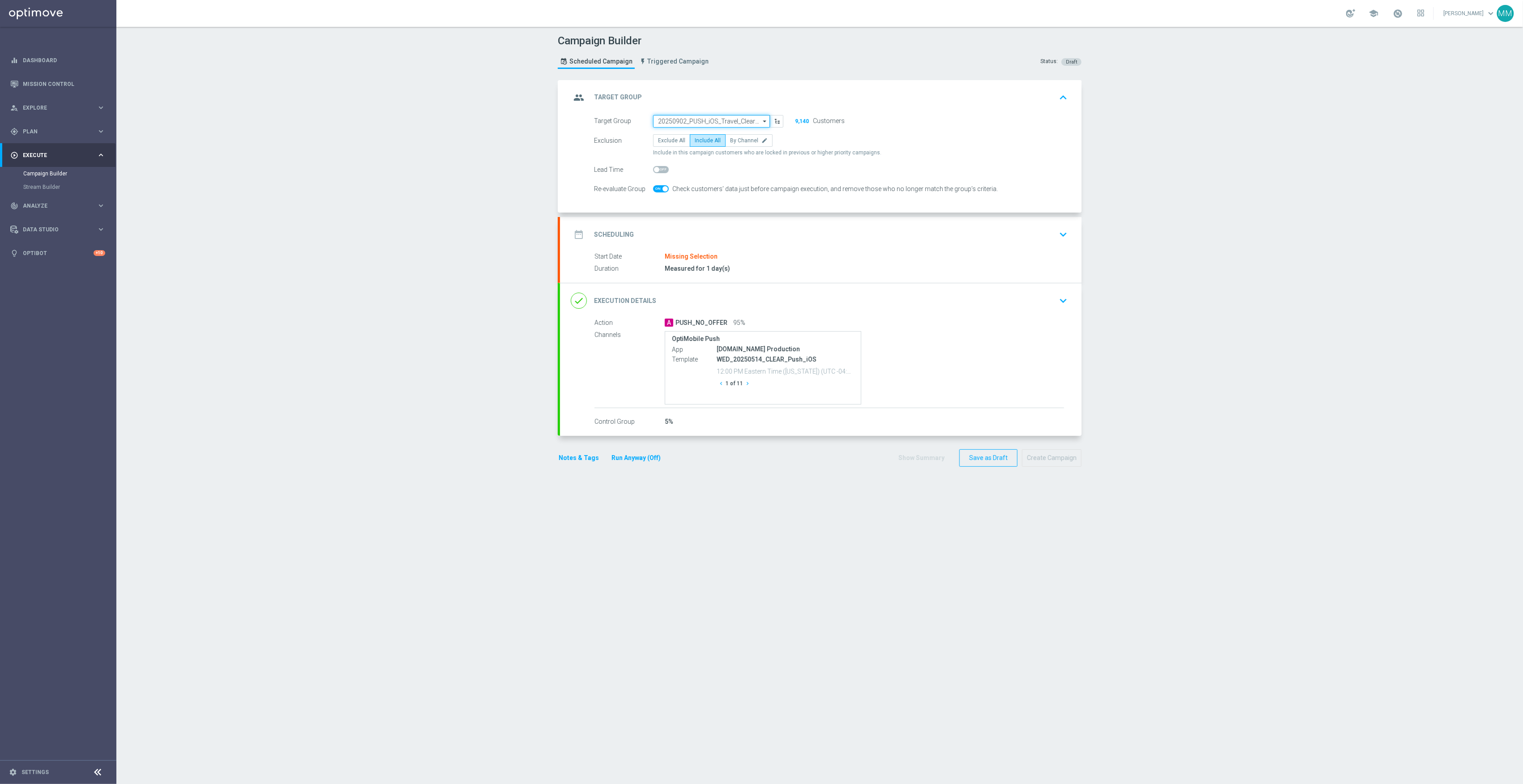
click at [690, 123] on input "20250902_PUSH_iOS_Travel_ClearLocation" at bounding box center [712, 121] width 117 height 12
click at [722, 190] on div "20250916_PUSH_IOS _Travel_ClearLocation" at bounding box center [708, 194] width 100 height 16
type input "20250916_PUSH_IOS _Travel_ClearLocation"
click at [747, 229] on div "date_range Scheduling keyboard_arrow_down" at bounding box center [821, 235] width 500 height 17
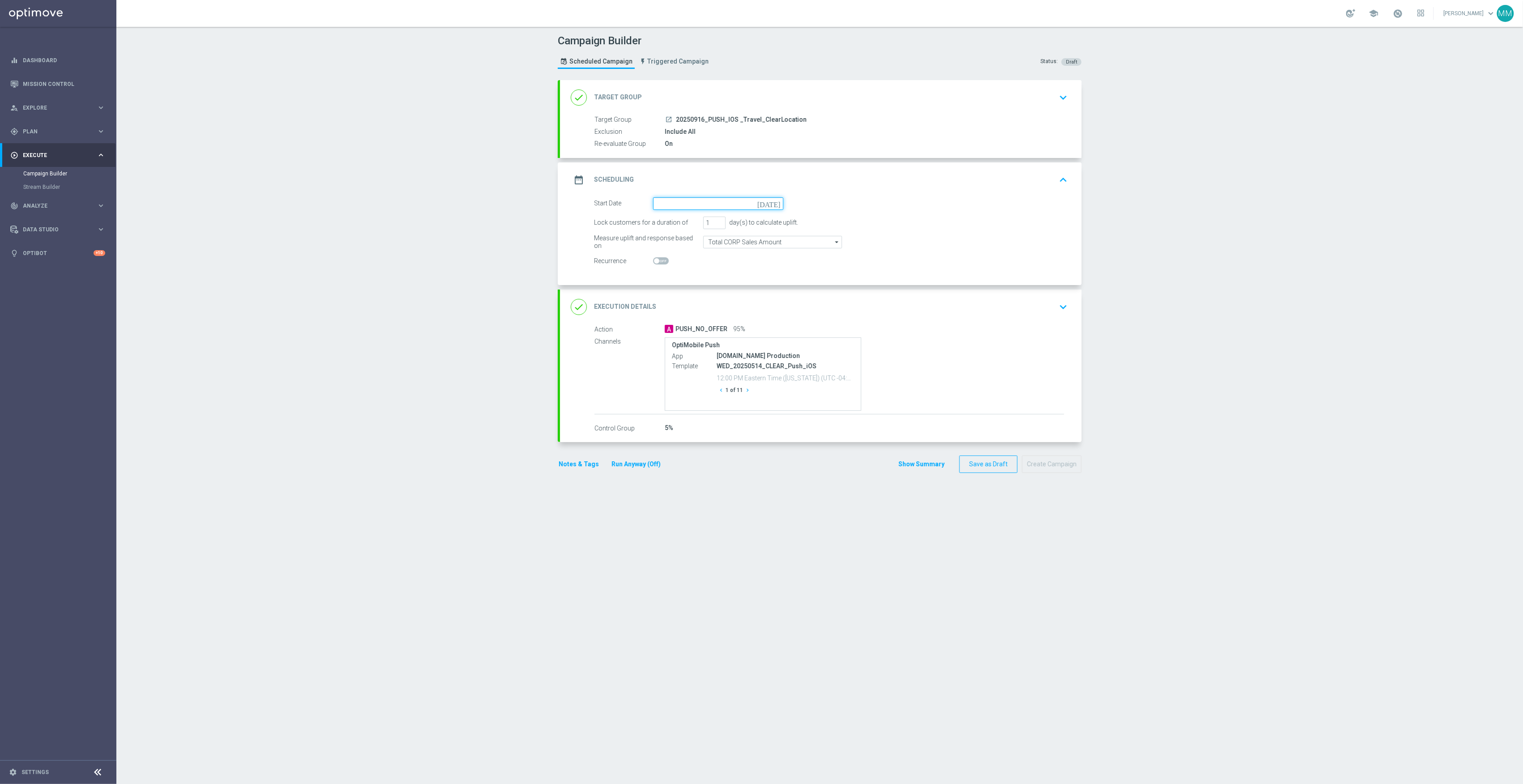
click at [675, 204] on input at bounding box center [718, 203] width 130 height 12
click at [683, 283] on span "16" at bounding box center [689, 281] width 14 height 14
type input "[DATE]"
click at [1062, 461] on button "Create Campaign" at bounding box center [1052, 464] width 59 height 17
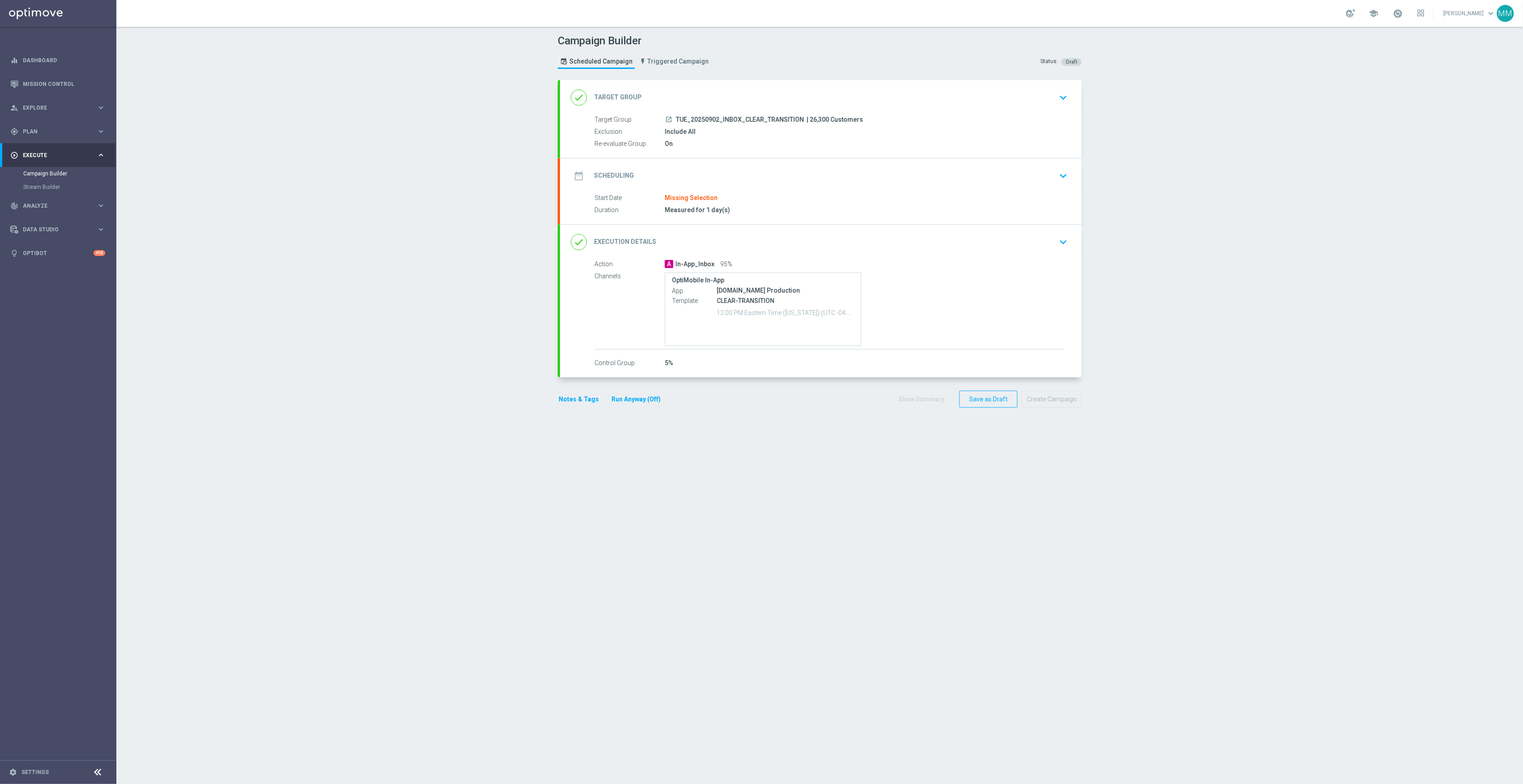
click at [828, 176] on div "date_range Scheduling keyboard_arrow_down" at bounding box center [821, 176] width 500 height 17
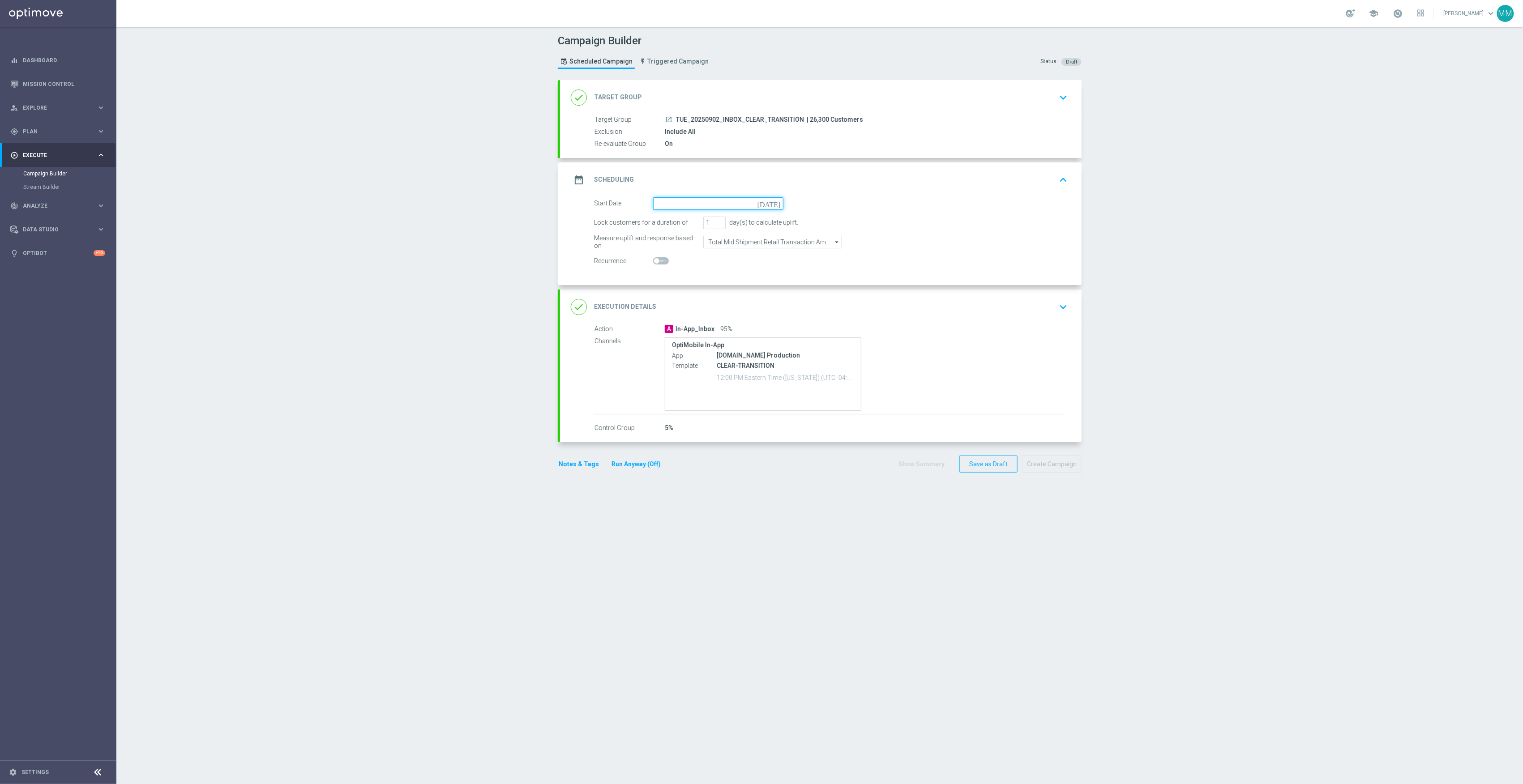
click at [697, 197] on input at bounding box center [718, 203] width 130 height 12
click at [732, 281] on span "19" at bounding box center [739, 281] width 14 height 14
type input "[DATE]"
click at [778, 114] on div "done Target Group keyboard_arrow_down" at bounding box center [821, 98] width 522 height 34
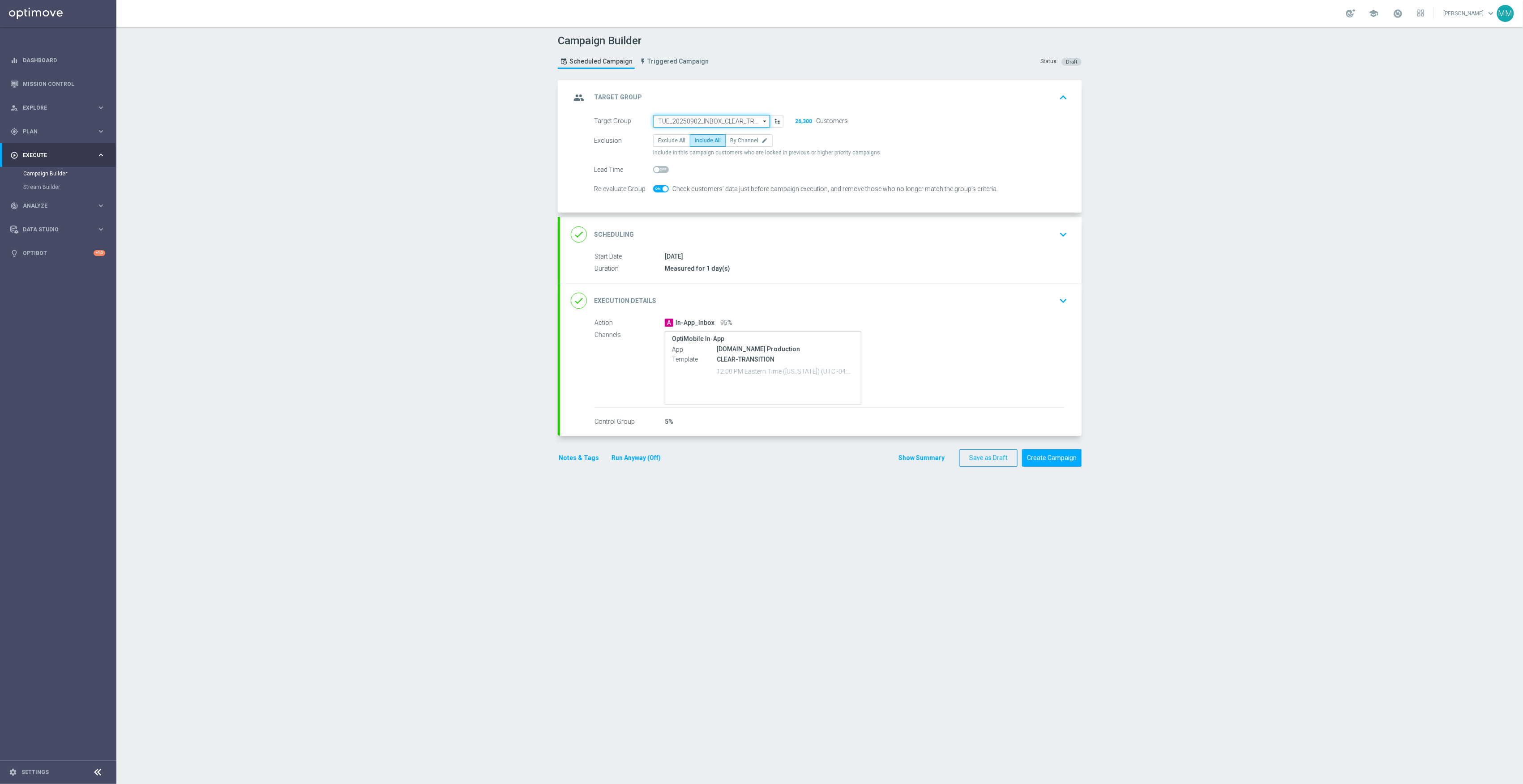
click at [695, 121] on input "TUE_20250902_INBOX_CLEAR_TRANSITION" at bounding box center [712, 121] width 117 height 12
click at [722, 149] on div "TUE_20250916_INBOX_CLEAR_TRANSITION" at bounding box center [708, 151] width 101 height 16
type input "TUE_20250916_INBOX_CLEAR_TRANSITION"
click at [1047, 462] on button "Create Campaign" at bounding box center [1052, 458] width 59 height 17
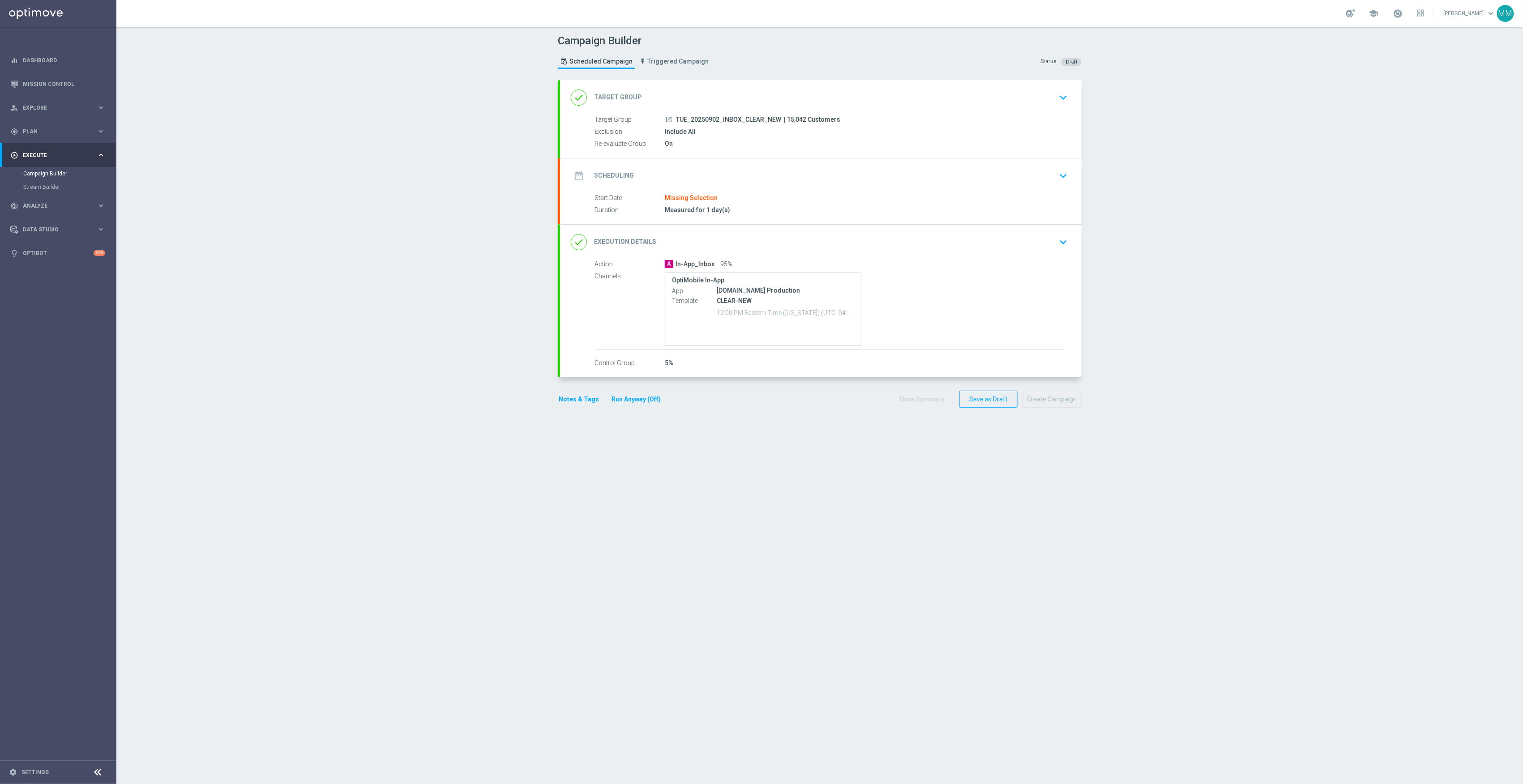
click at [742, 178] on div "date_range Scheduling keyboard_arrow_down" at bounding box center [821, 176] width 500 height 17
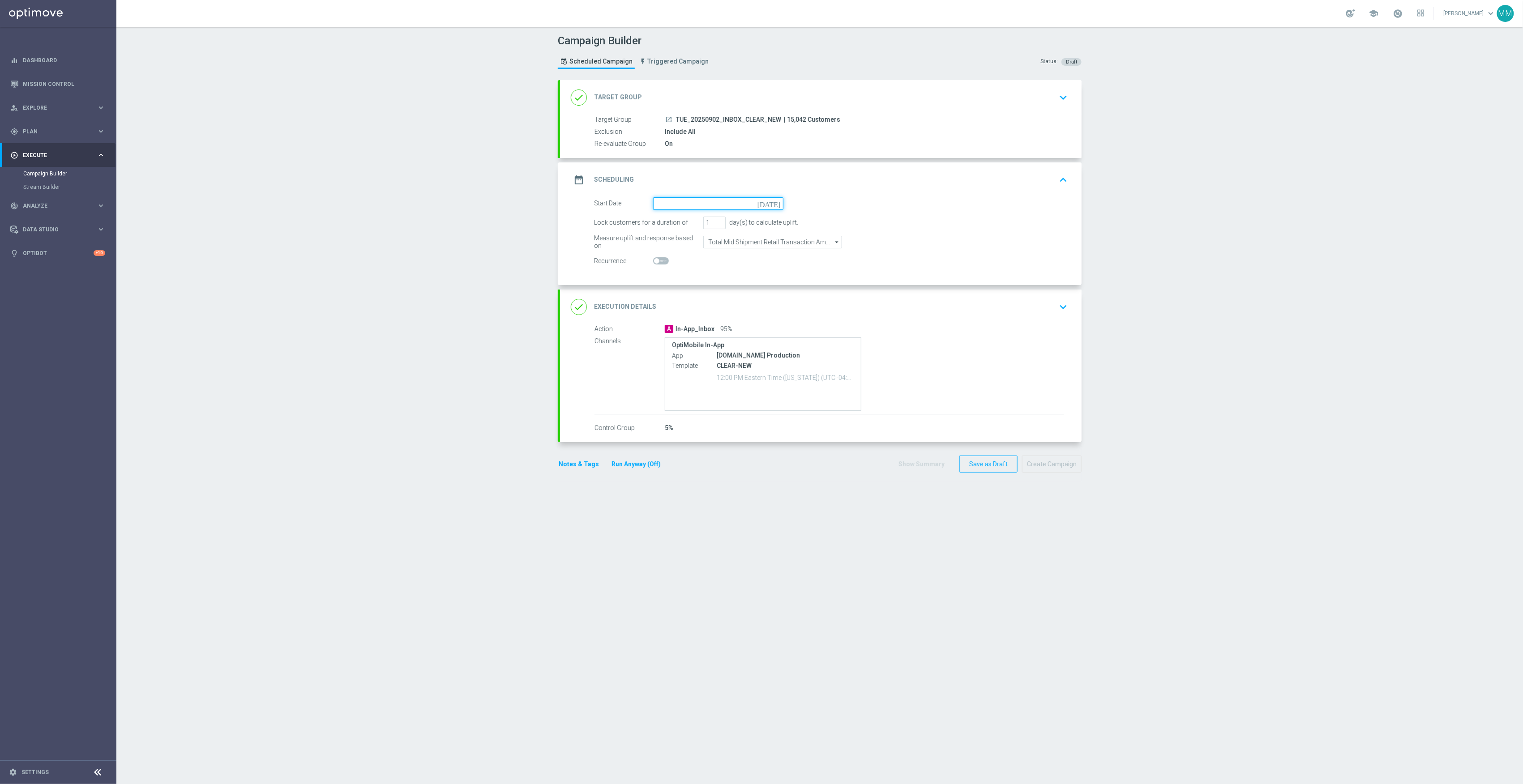
click at [693, 201] on input at bounding box center [718, 203] width 130 height 12
click at [733, 281] on span "19" at bounding box center [739, 281] width 14 height 14
type input "[DATE]"
click at [822, 102] on div "done Target Group keyboard_arrow_down" at bounding box center [821, 98] width 500 height 17
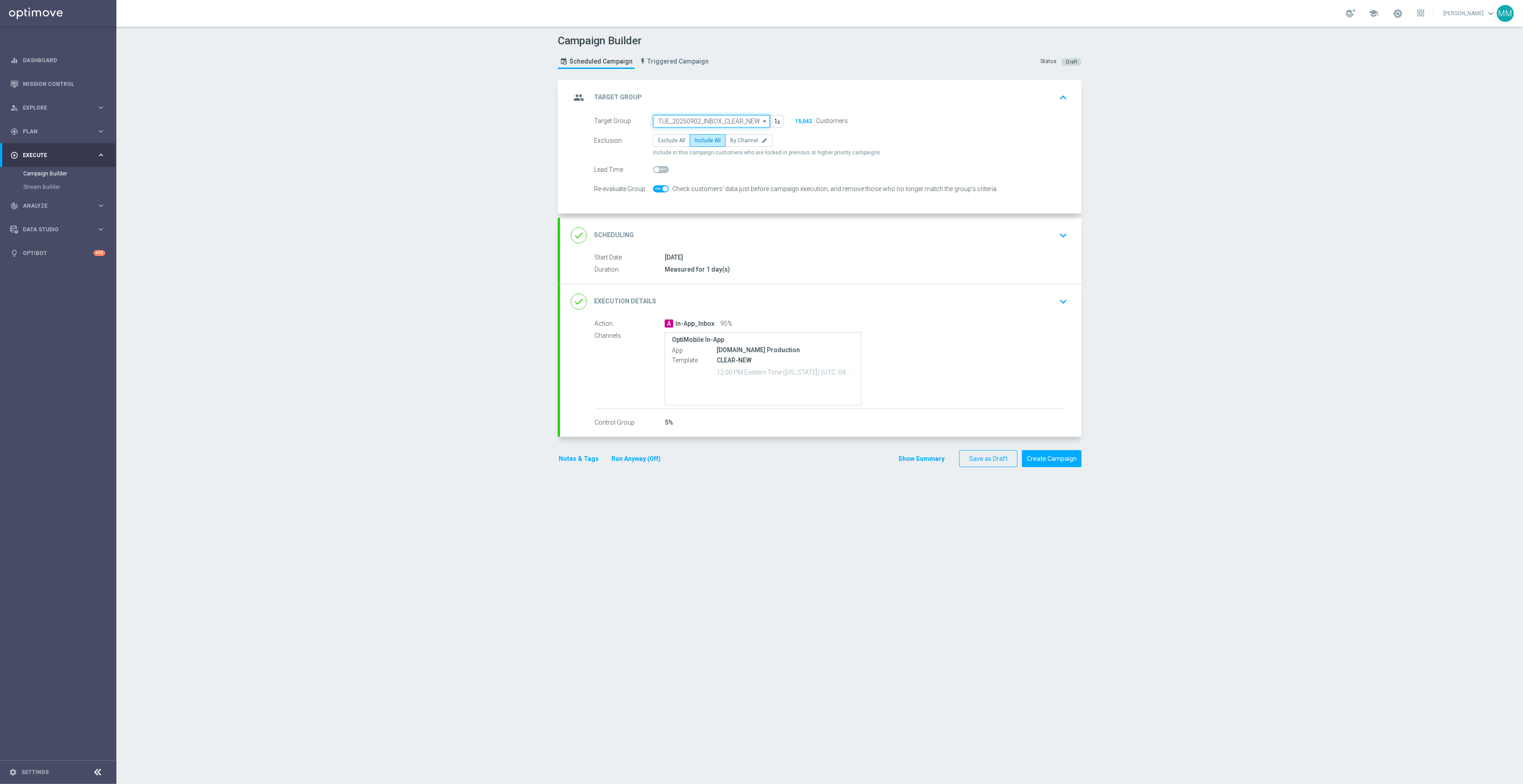
click at [688, 122] on input "TUE_20250902_INBOX_CLEAR_NEW" at bounding box center [712, 121] width 117 height 12
click at [695, 131] on div "TUE_20250916_INBOX_CLEAR_NEW" at bounding box center [702, 134] width 88 height 8
type input "TUE_20250916_INBOX_CLEAR_NEW"
click at [1072, 459] on button "Create Campaign" at bounding box center [1052, 458] width 59 height 17
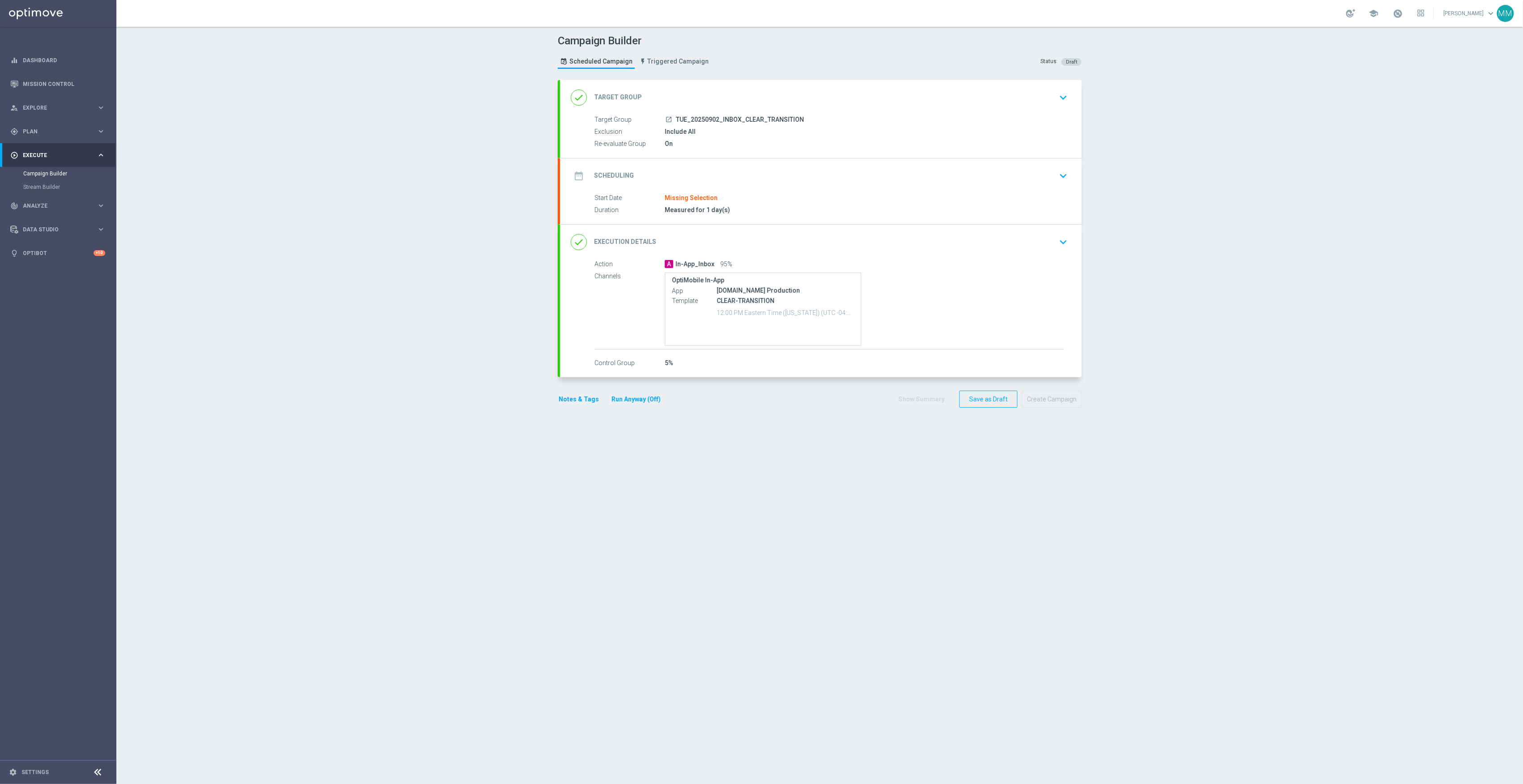
drag, startPoint x: 729, startPoint y: 190, endPoint x: 724, endPoint y: 189, distance: 5.1
click at [729, 190] on div "date_range Scheduling keyboard_arrow_down" at bounding box center [821, 175] width 522 height 34
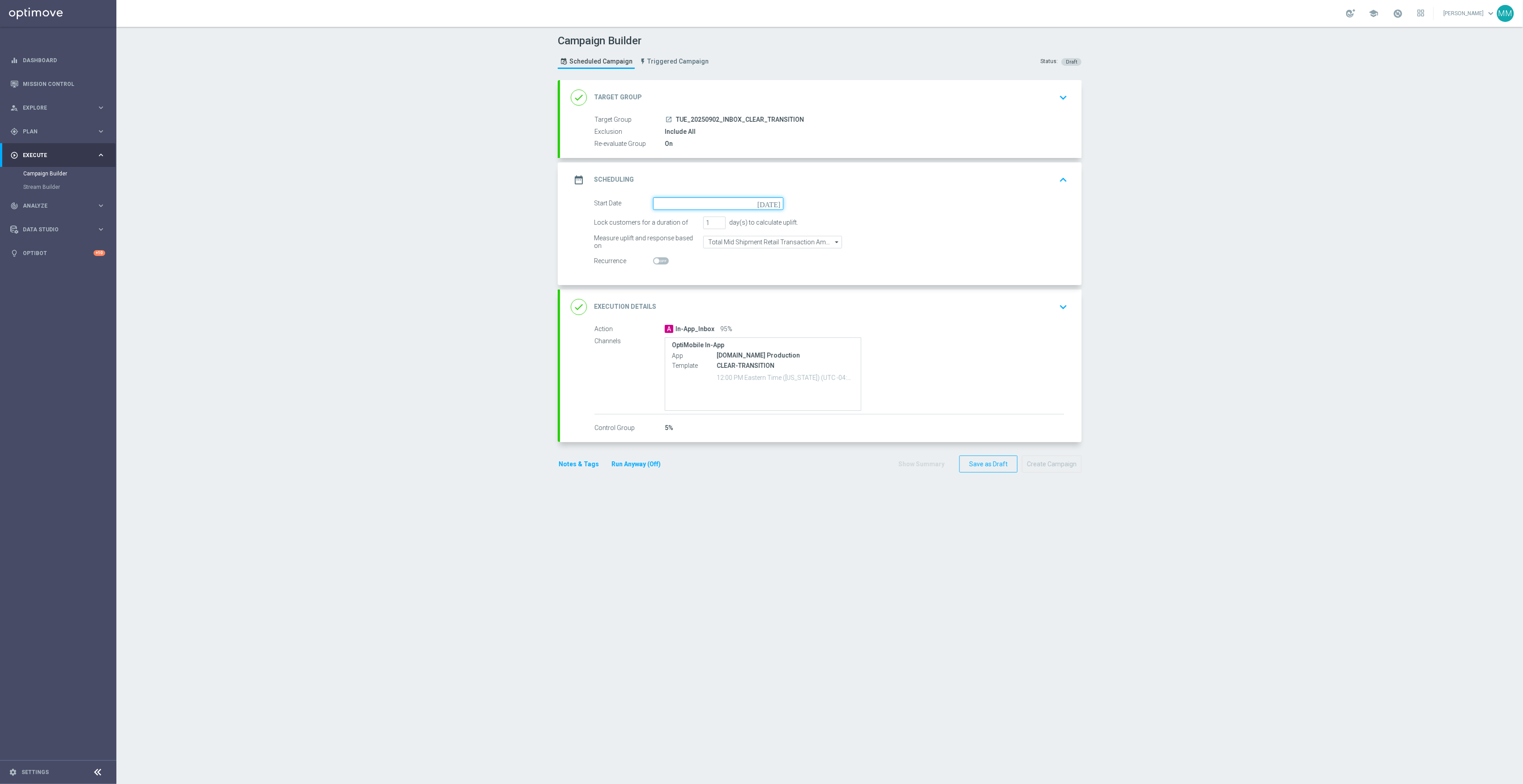
click at [695, 199] on input at bounding box center [718, 203] width 130 height 12
click at [769, 269] on span "14" at bounding box center [771, 268] width 14 height 14
type input "14 Sep 2025"
click at [895, 93] on div "done Target Group keyboard_arrow_down" at bounding box center [821, 98] width 500 height 17
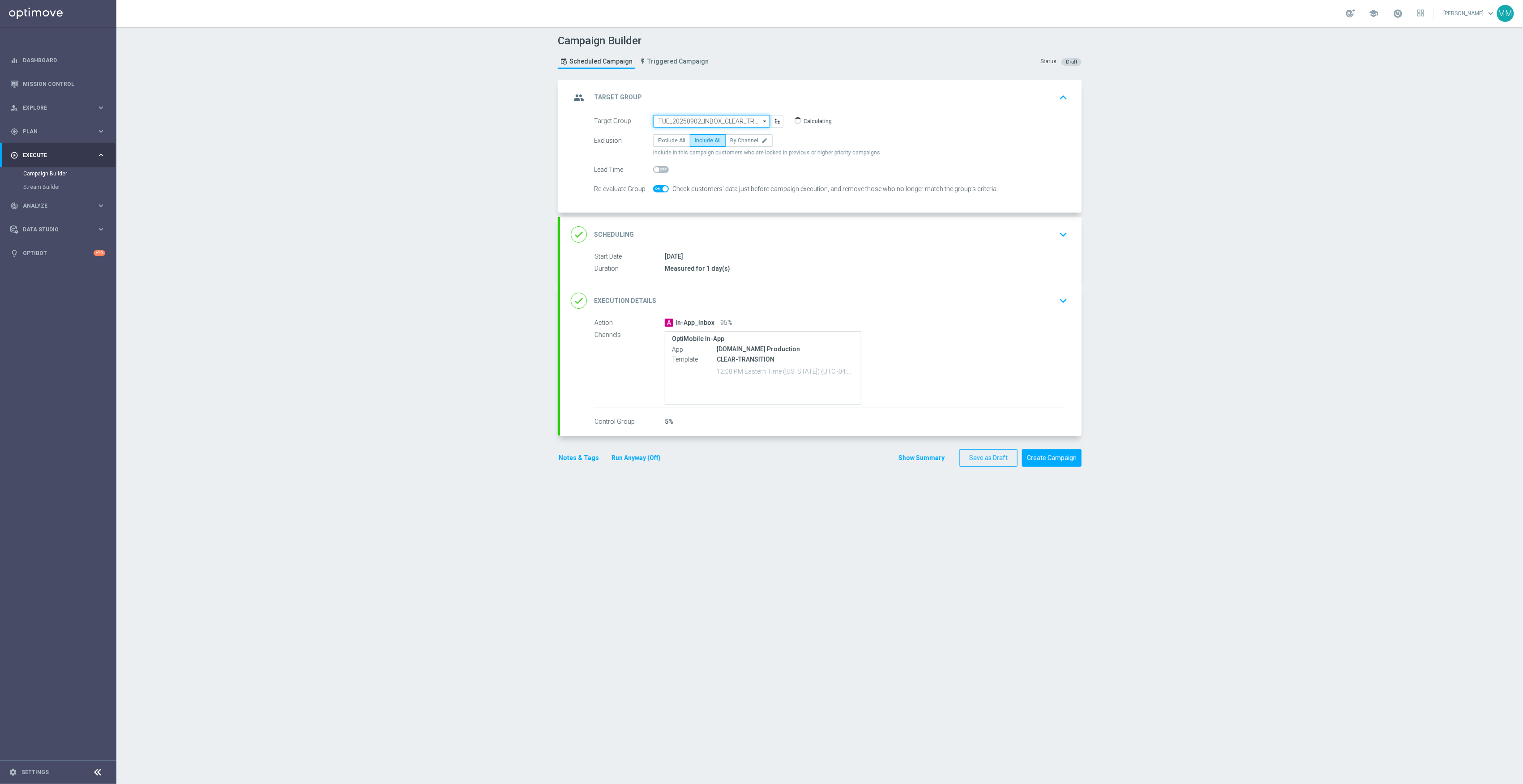
click at [694, 117] on input "TUE_20250902_INBOX_CLEAR_TRANSITION" at bounding box center [712, 121] width 117 height 12
click at [699, 119] on input at bounding box center [712, 121] width 117 height 12
drag, startPoint x: 710, startPoint y: 117, endPoint x: 588, endPoint y: 117, distance: 122.0
click at [588, 117] on div "Target Group 20250914 TUE_20250902_INBOX_CLEAR_TRANSITION close Show Selected 0…" at bounding box center [689, 121] width 203 height 12
type input "TUE_20250902_INBOX_CLEAR_TRANSITION"
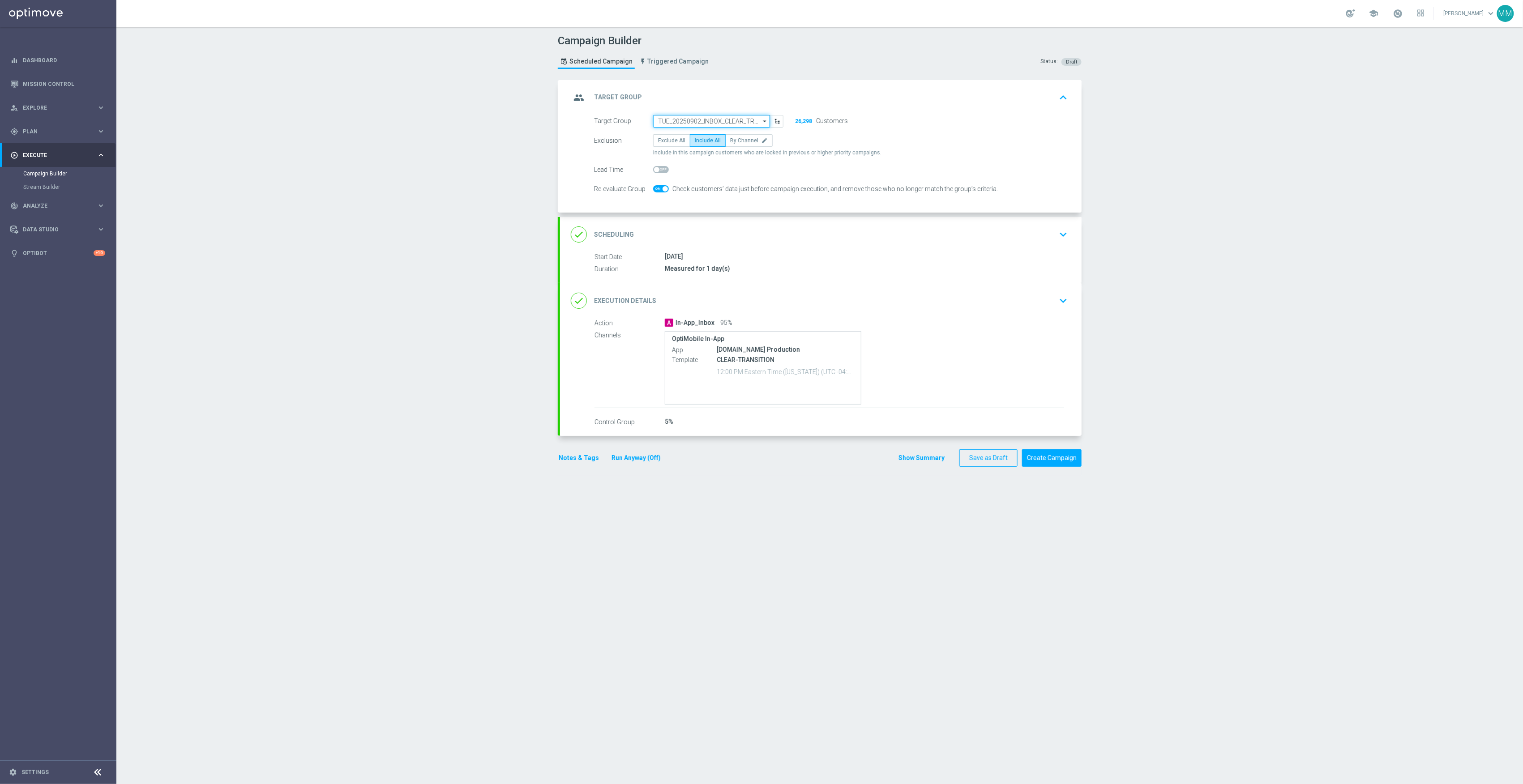
click at [665, 121] on input "TUE_20250902_INBOX_CLEAR_TRANSITION" at bounding box center [712, 121] width 117 height 12
click at [670, 121] on input at bounding box center [712, 121] width 117 height 12
type input "Tue_202509"
drag, startPoint x: 709, startPoint y: 118, endPoint x: 648, endPoint y: 117, distance: 61.0
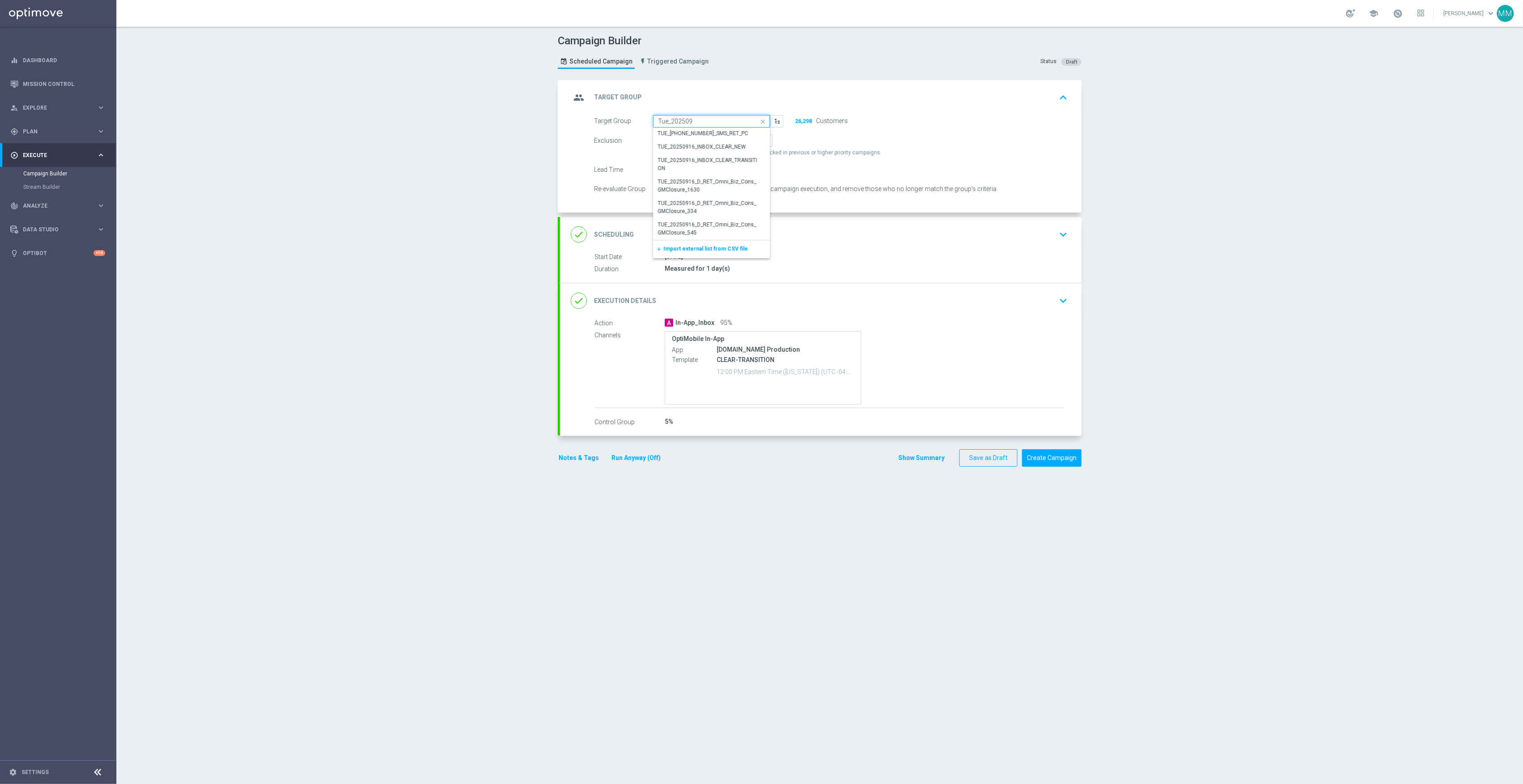
click at [653, 117] on input "Tue_202509" at bounding box center [712, 121] width 117 height 12
click at [710, 116] on input at bounding box center [712, 121] width 117 height 12
paste input "FRI_20250919_INBOX_BIN_WINS"
click at [709, 133] on div "FRI_20250919_INBOX_BIN_WINS" at bounding box center [697, 134] width 80 height 8
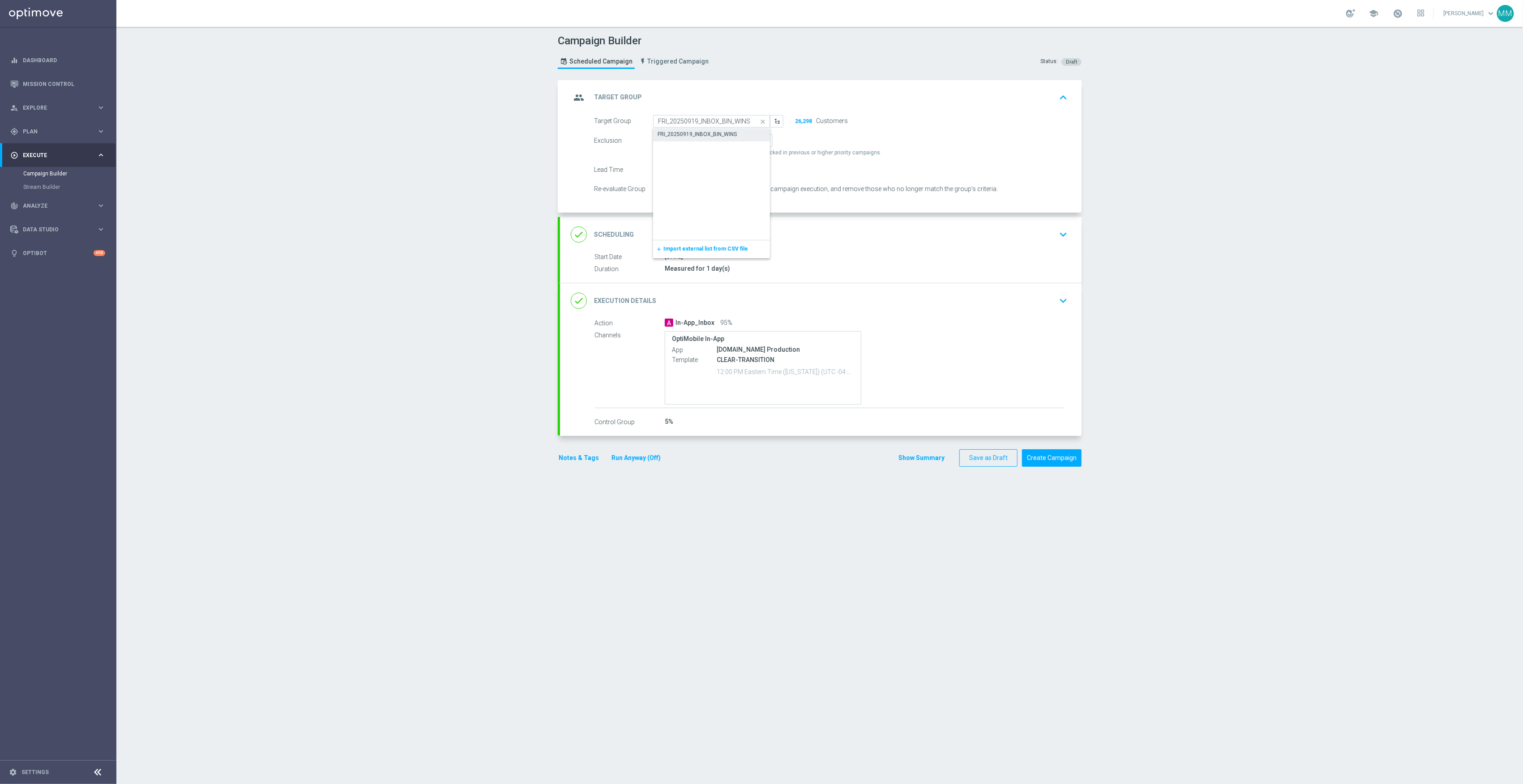
type input "FRI_20250919_INBOX_BIN_WINS"
click at [853, 305] on div "done Execution Details keyboard_arrow_down" at bounding box center [821, 301] width 500 height 17
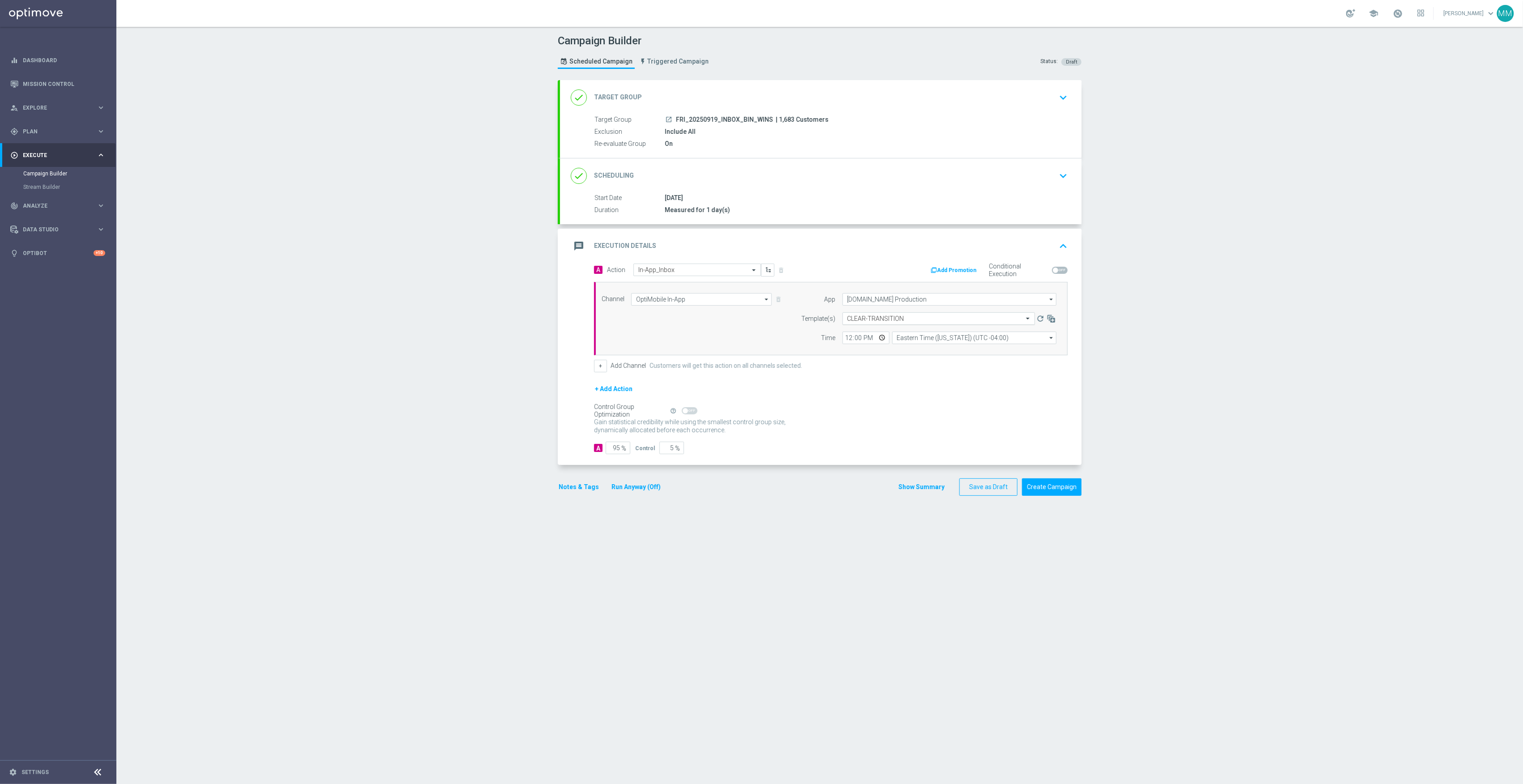
click at [1001, 323] on input "text" at bounding box center [930, 319] width 165 height 8
click at [921, 364] on div "9.19 Bin Wins" at bounding box center [939, 361] width 183 height 14
type input "bin"
drag, startPoint x: 894, startPoint y: 189, endPoint x: 818, endPoint y: 191, distance: 76.0
click at [894, 189] on div "done Scheduling keyboard_arrow_down" at bounding box center [821, 175] width 522 height 34
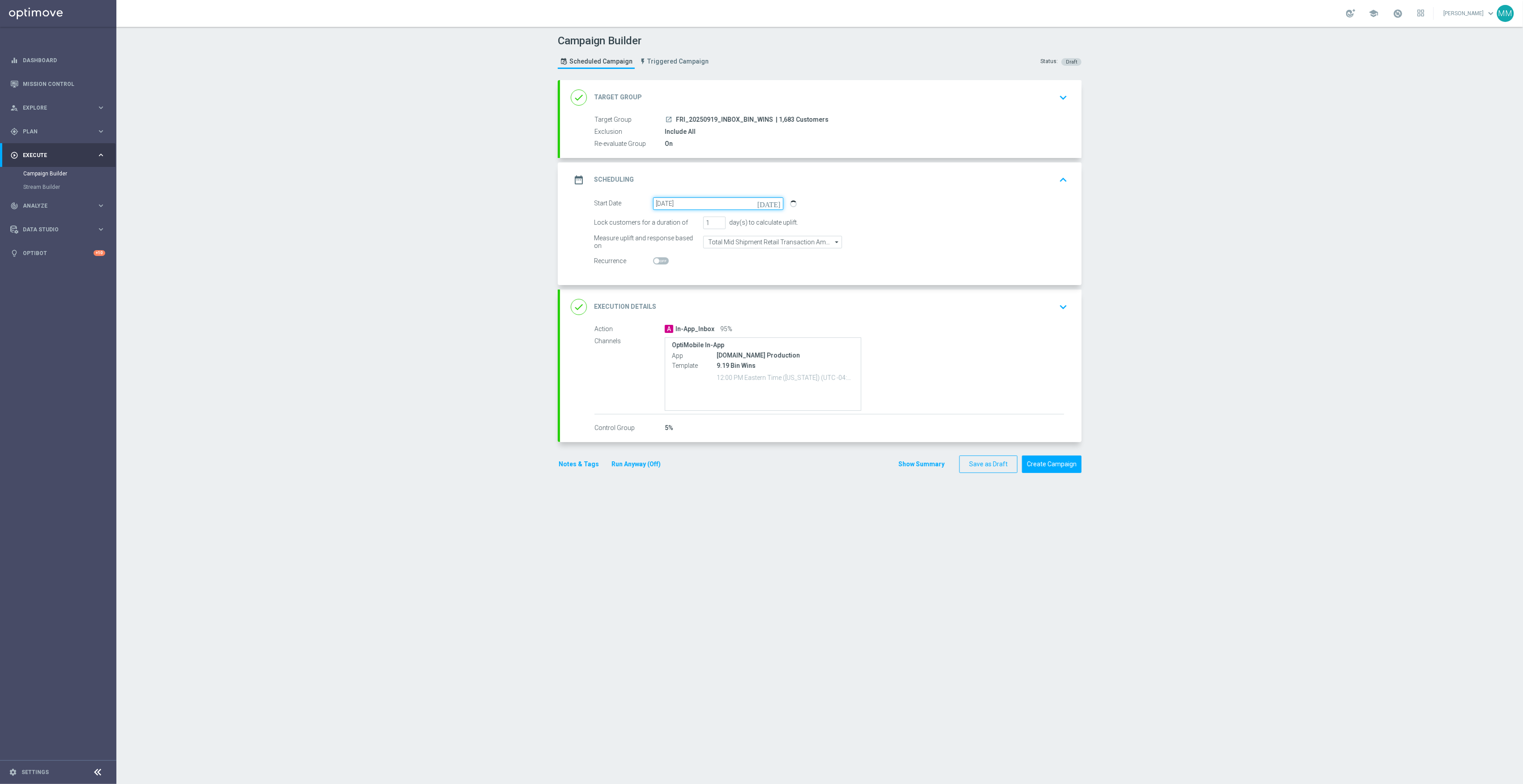
click at [672, 205] on input "14 Sep 2025" at bounding box center [718, 203] width 130 height 12
click at [735, 281] on span "19" at bounding box center [739, 281] width 14 height 14
type input "19 Sep 2025"
click at [1011, 181] on div "date_range Scheduling keyboard_arrow_up" at bounding box center [821, 180] width 500 height 17
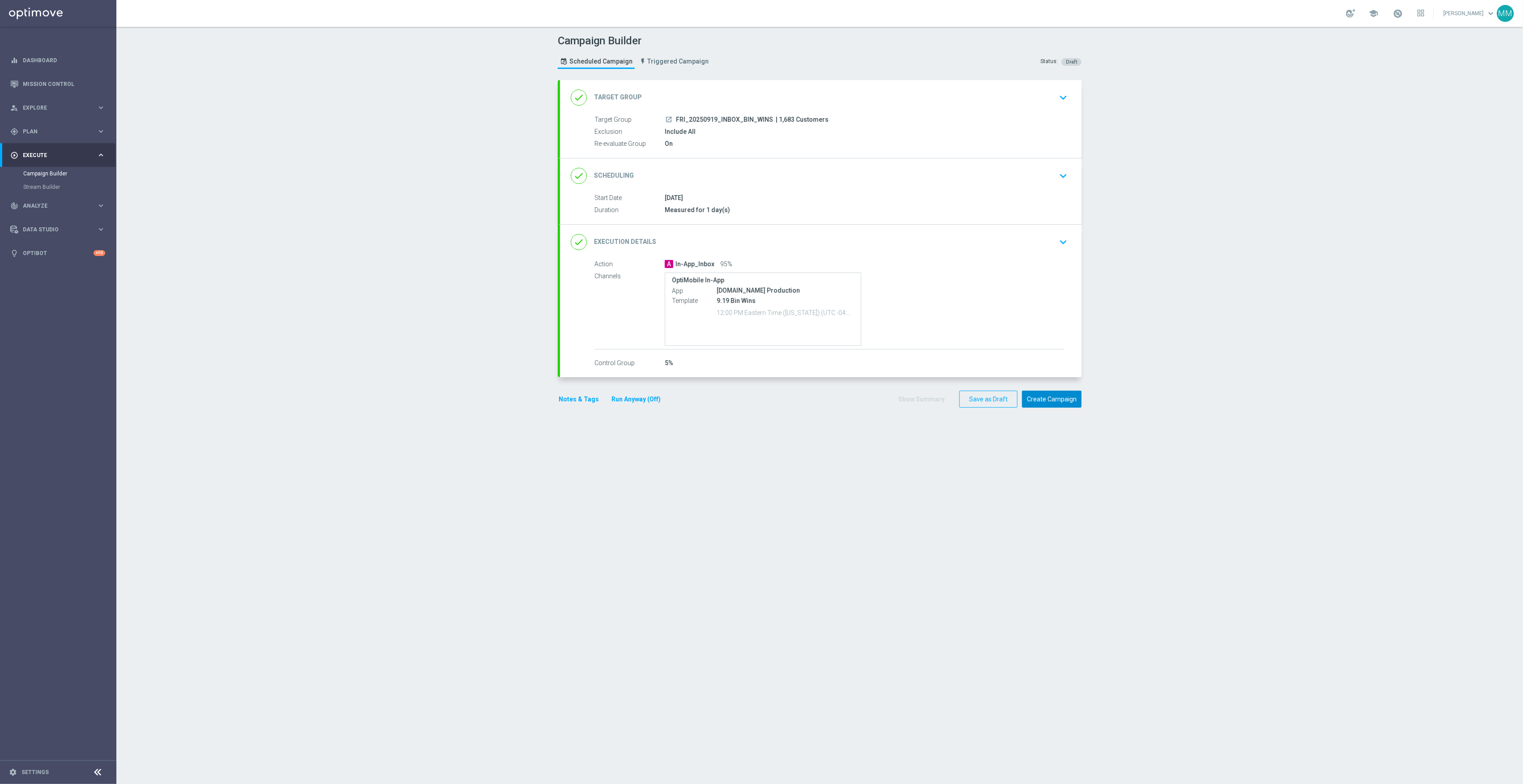
click at [1060, 401] on button "Create Campaign" at bounding box center [1052, 399] width 59 height 17
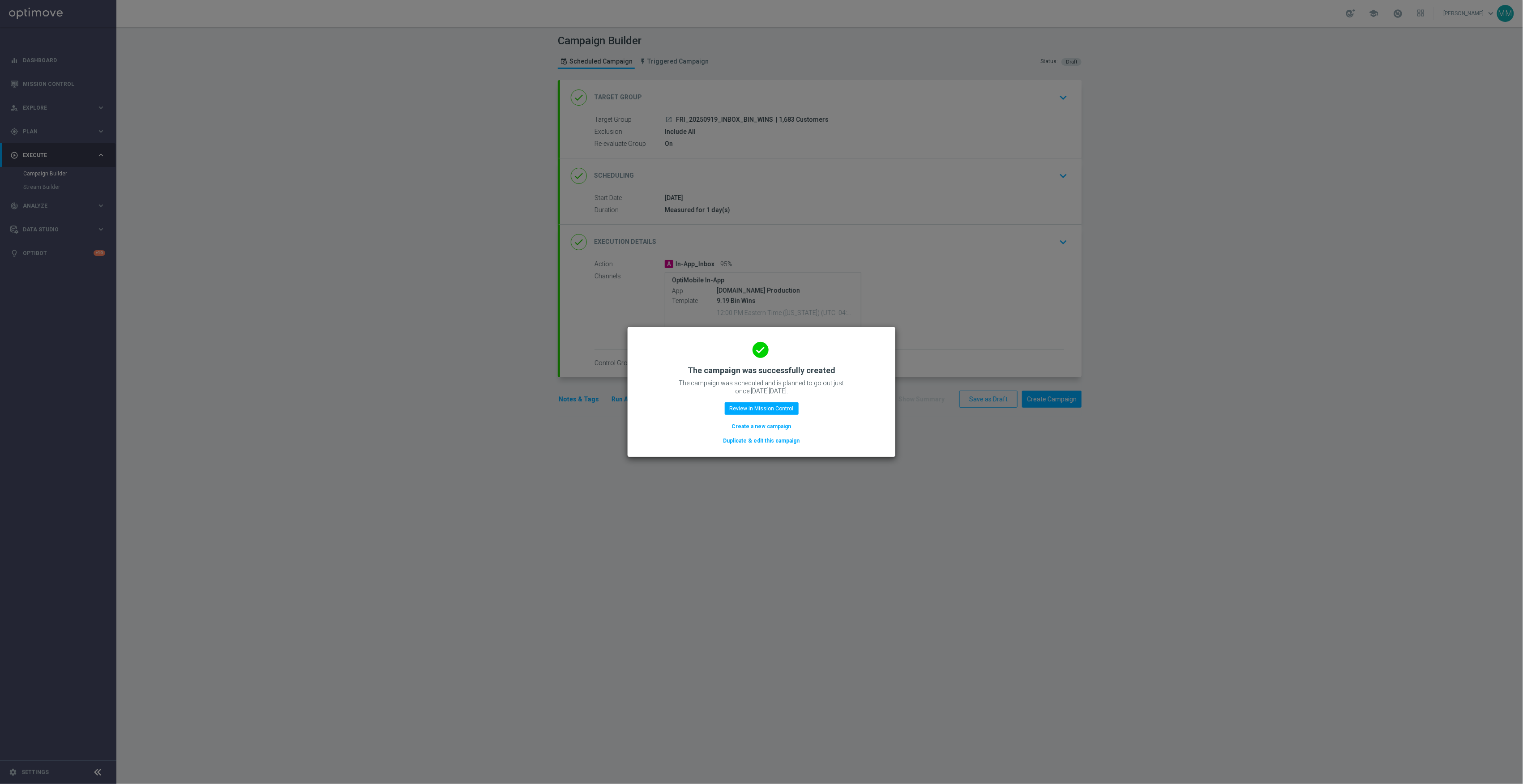
click at [874, 578] on modal-container "done The campaign was successfully created The campaign was scheduled and is pl…" at bounding box center [762, 392] width 1523 height 784
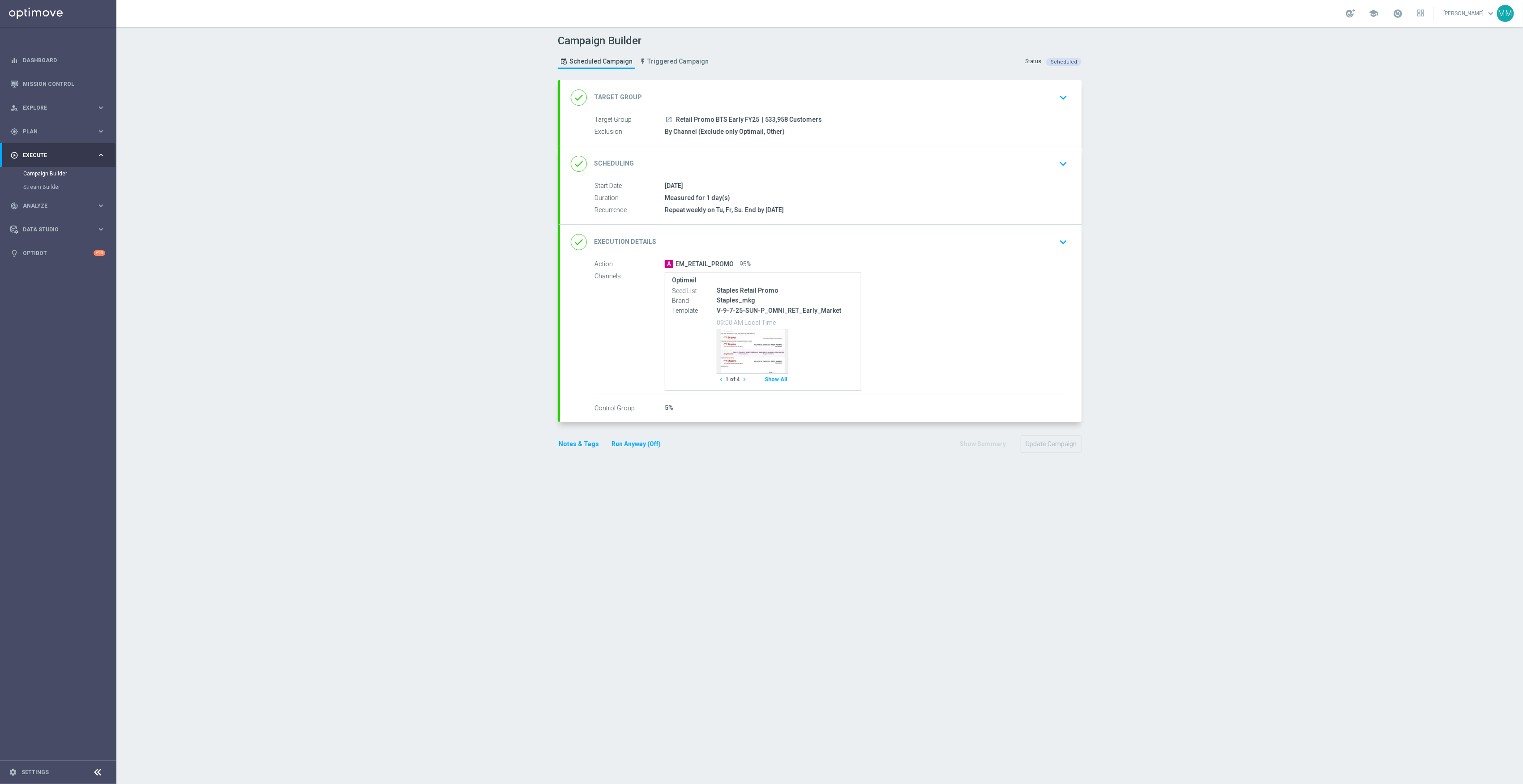
click at [934, 269] on div "Action A EM_RETAIL_PROMO 95%" at bounding box center [830, 264] width 469 height 10
click at [964, 246] on div "done Execution Details keyboard_arrow_down" at bounding box center [821, 242] width 500 height 17
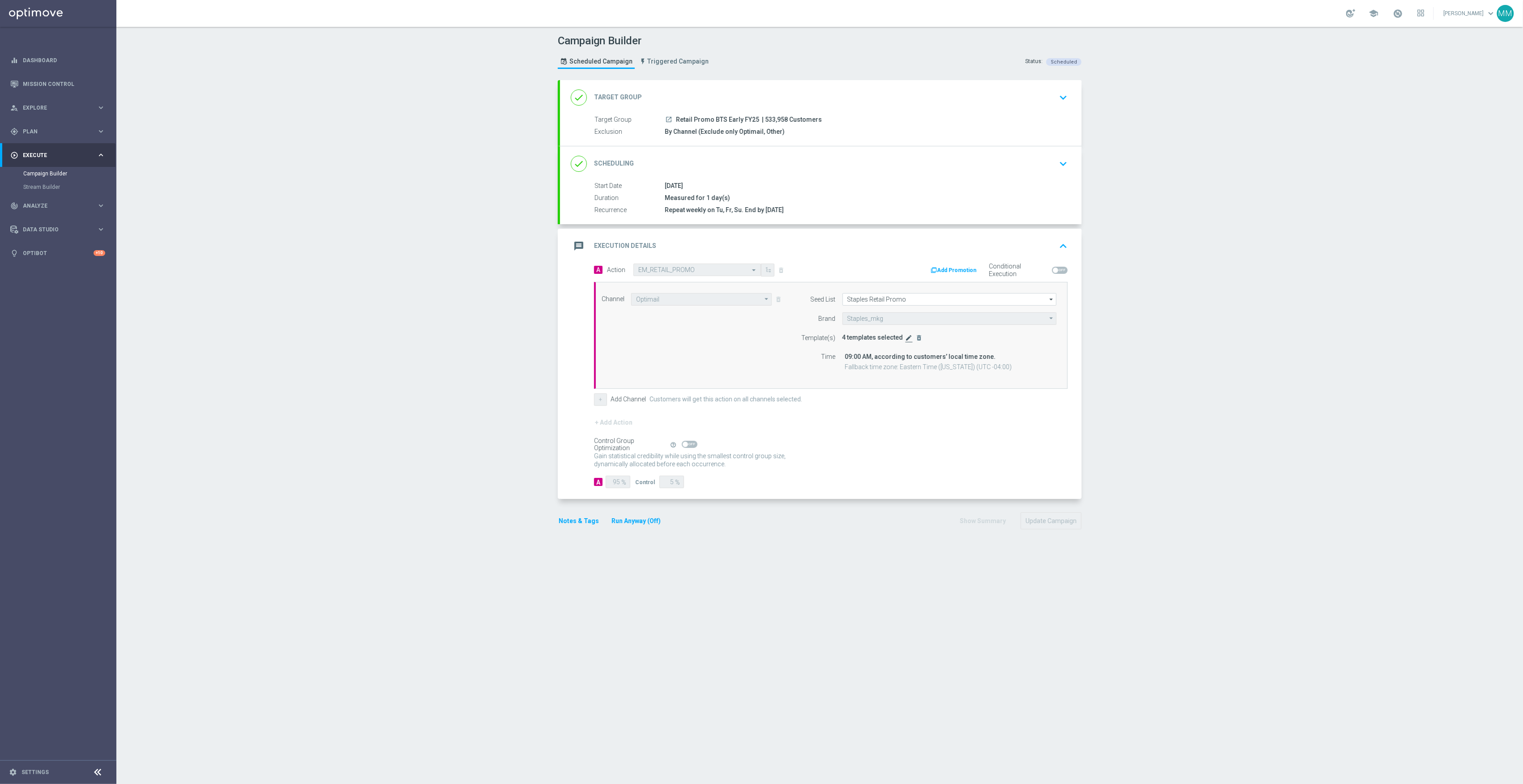
click at [906, 339] on icon "edit" at bounding box center [909, 337] width 7 height 7
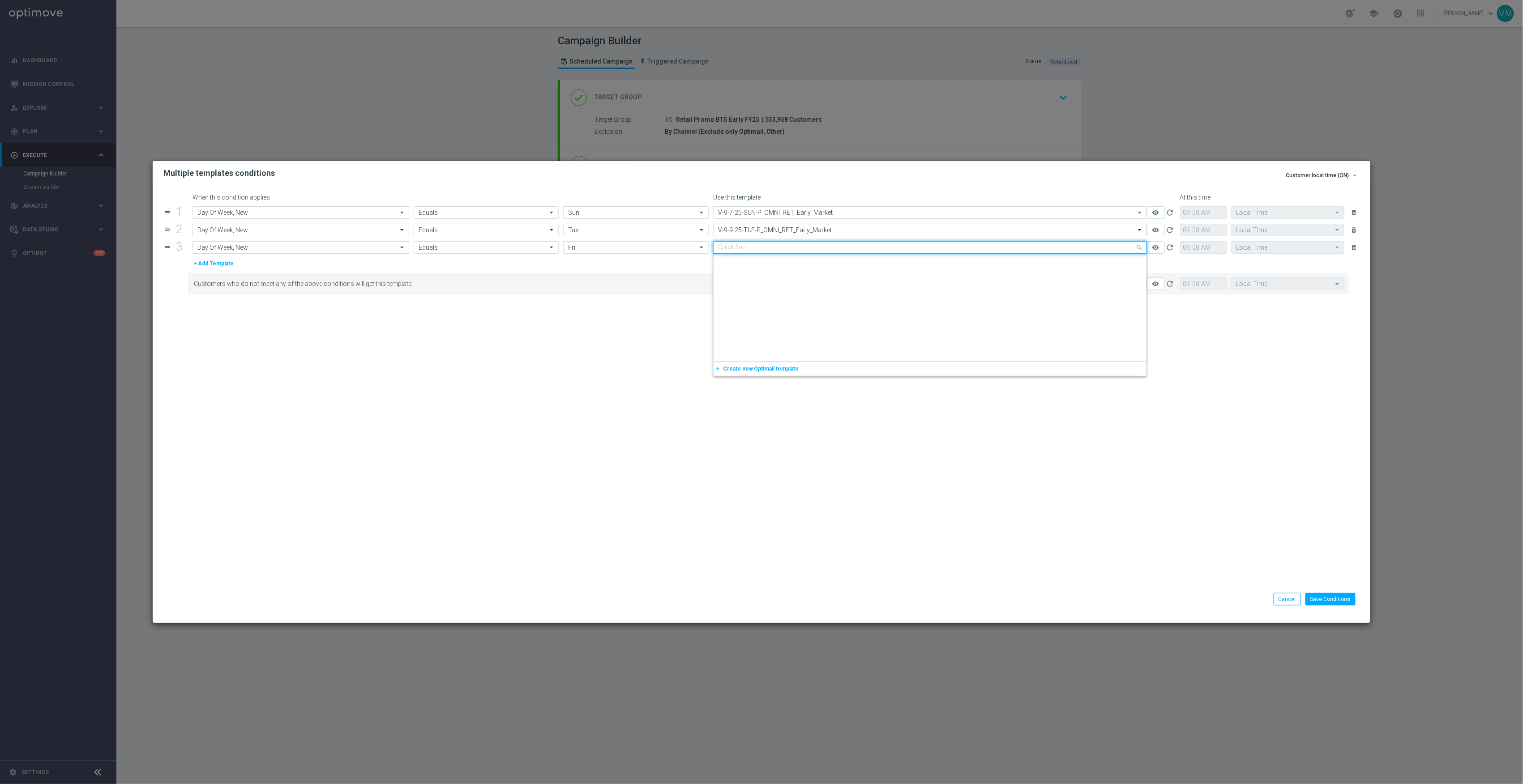
click at [765, 249] on input "text" at bounding box center [921, 248] width 406 height 8
click at [778, 259] on label "V-9-12-25-FRI-P_OMNI_RET_Early_Market" at bounding box center [767, 261] width 98 height 8
type input "v-9-12"
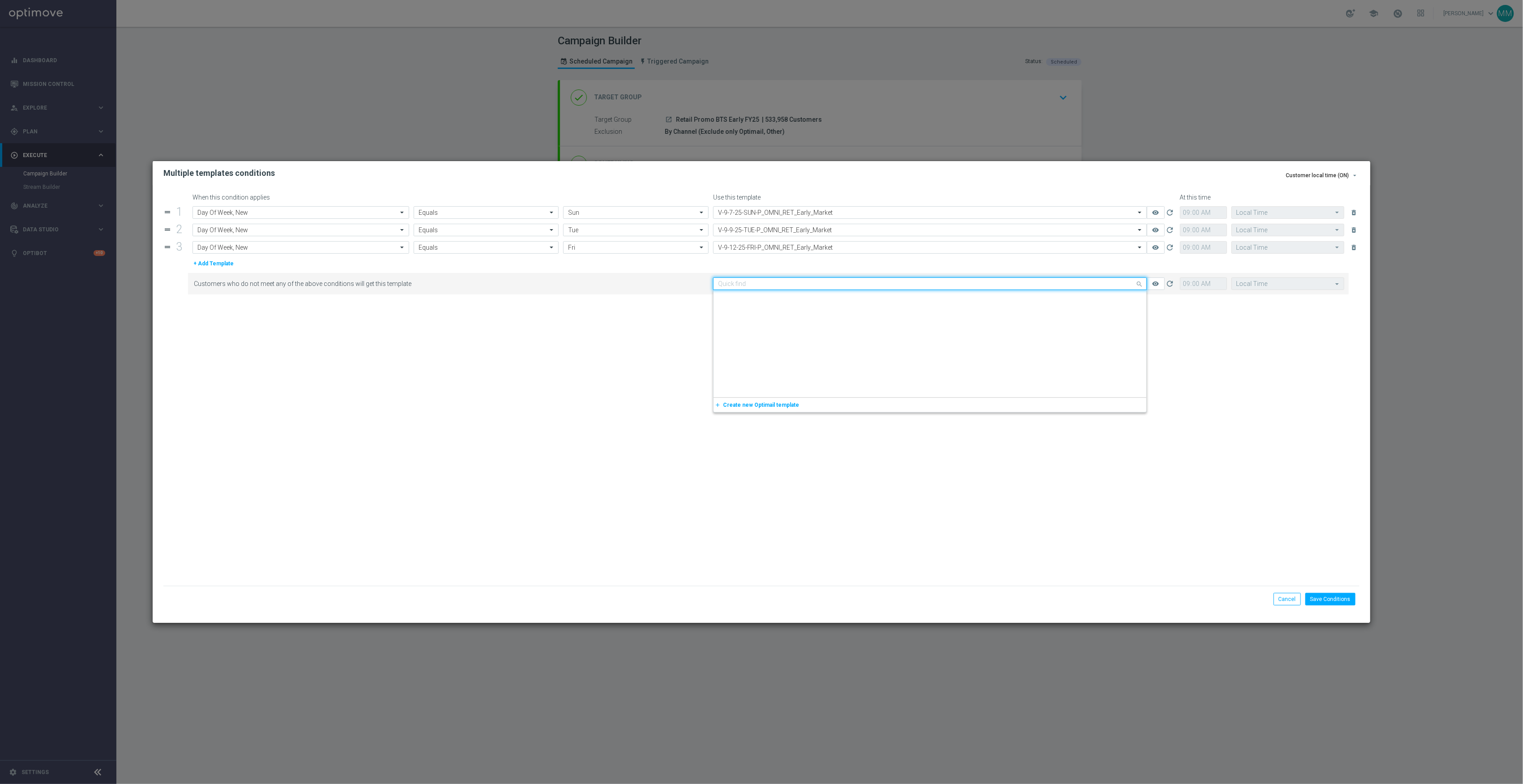
click at [798, 281] on input "text" at bounding box center [921, 284] width 406 height 8
click at [823, 294] on div "V-9-12-25-FRI-P_OMNI_RET_Early_Market" at bounding box center [930, 297] width 424 height 14
type input "v-9-12"
click at [1330, 602] on button "Save Conditions" at bounding box center [1330, 598] width 50 height 12
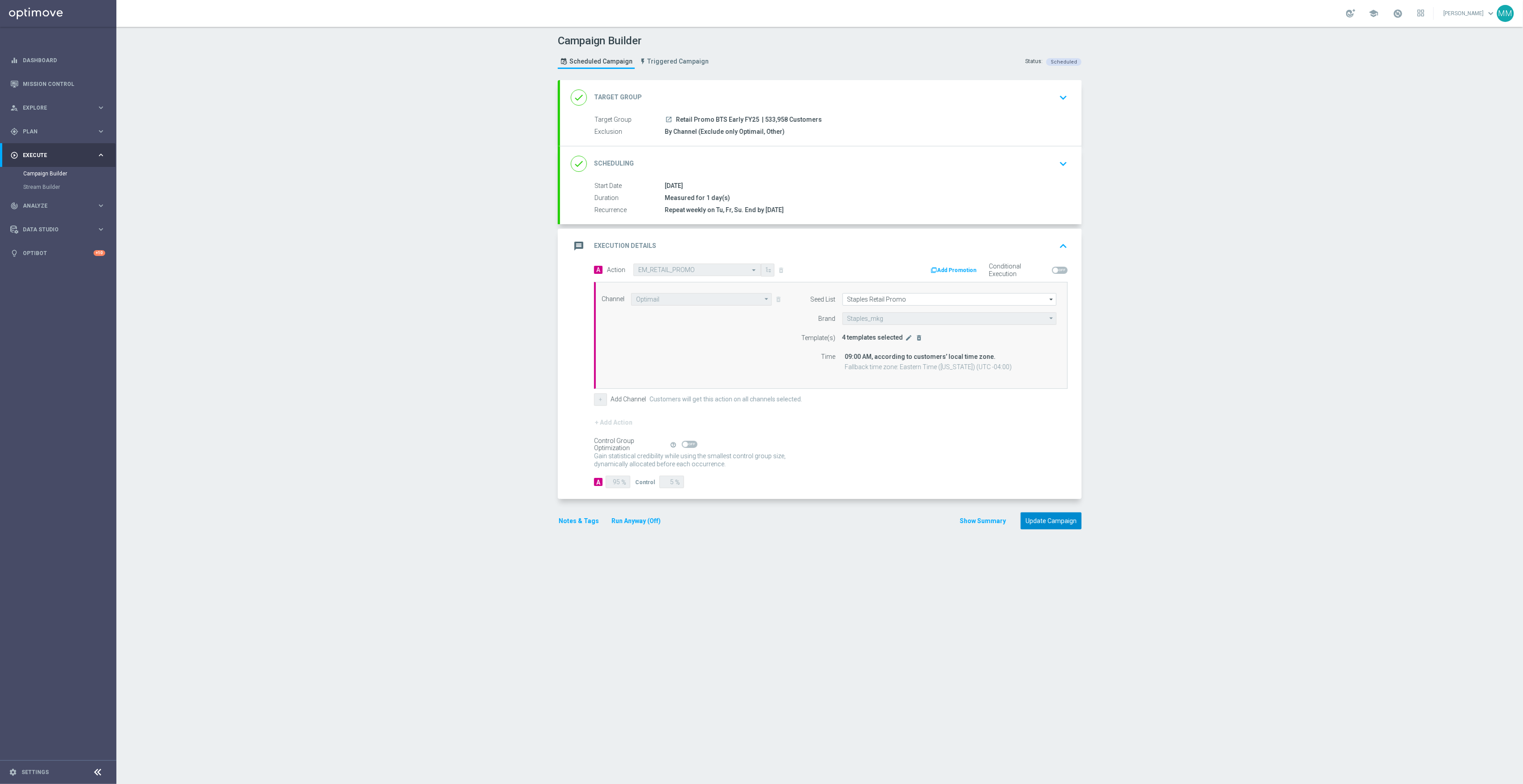
click at [1059, 529] on button "Update Campaign" at bounding box center [1052, 521] width 61 height 17
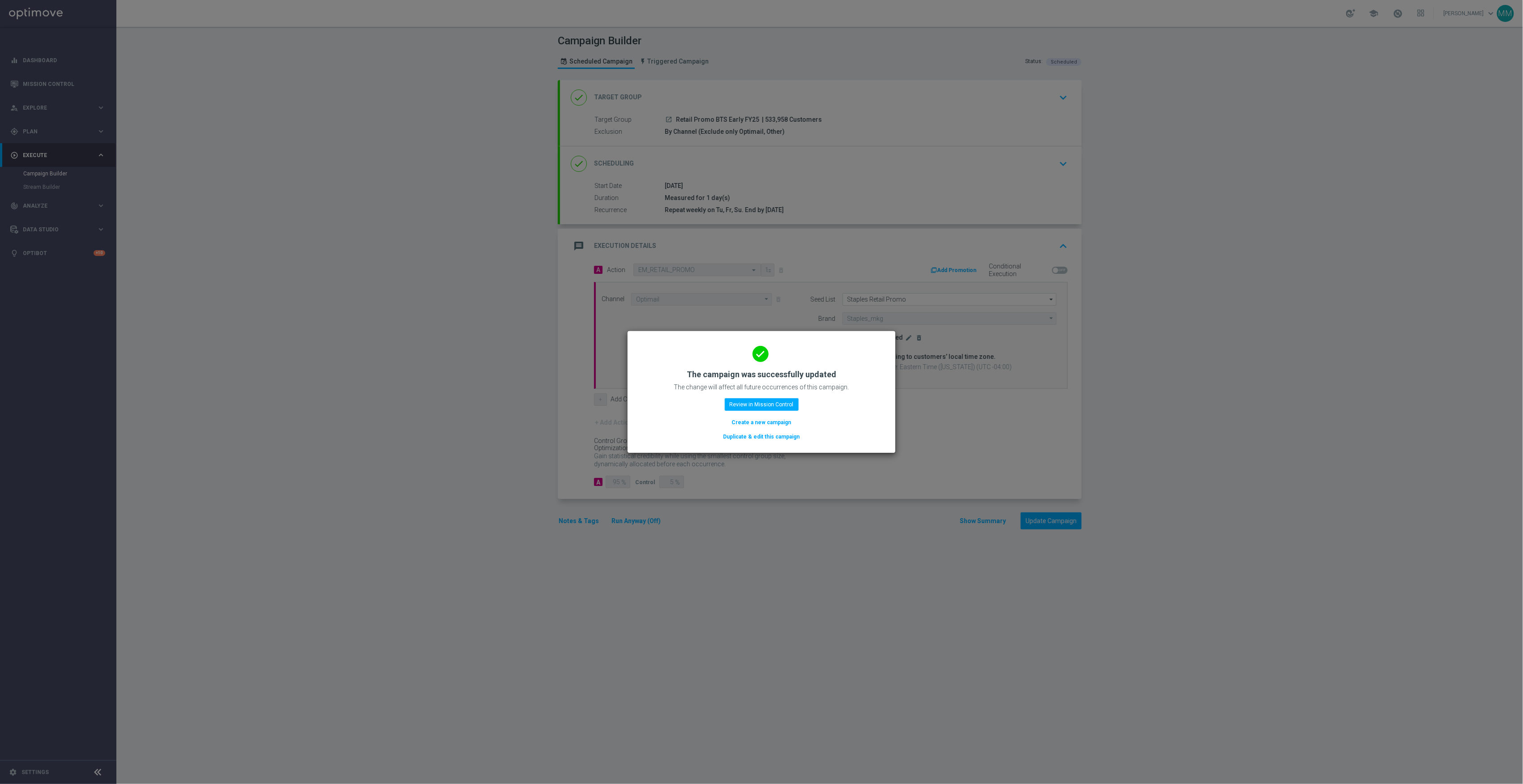
click at [433, 230] on modal-container "done The campaign was successfully updated The change will affect all future oc…" at bounding box center [762, 392] width 1523 height 784
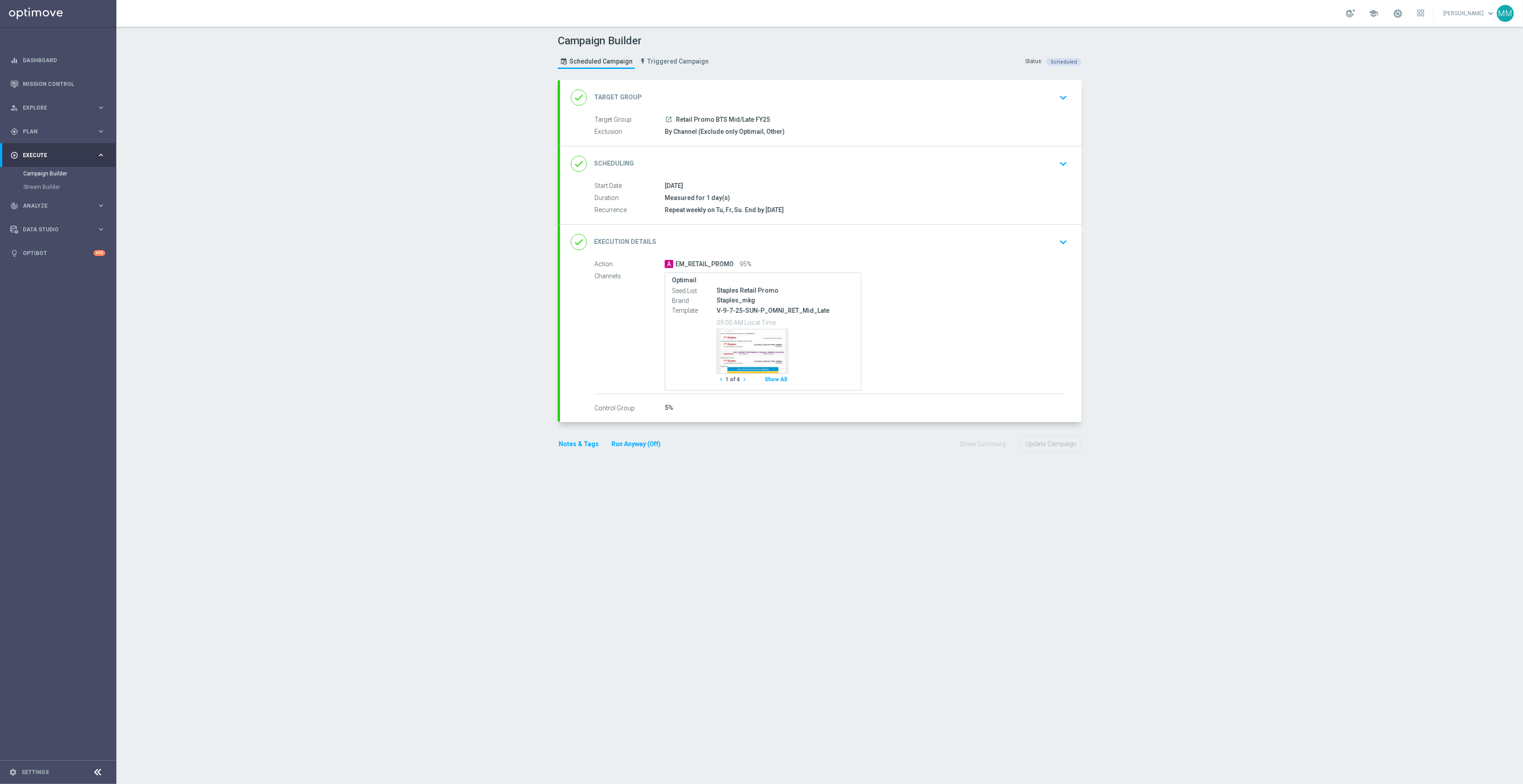
click at [980, 256] on div "done Execution Details keyboard_arrow_down" at bounding box center [821, 242] width 522 height 34
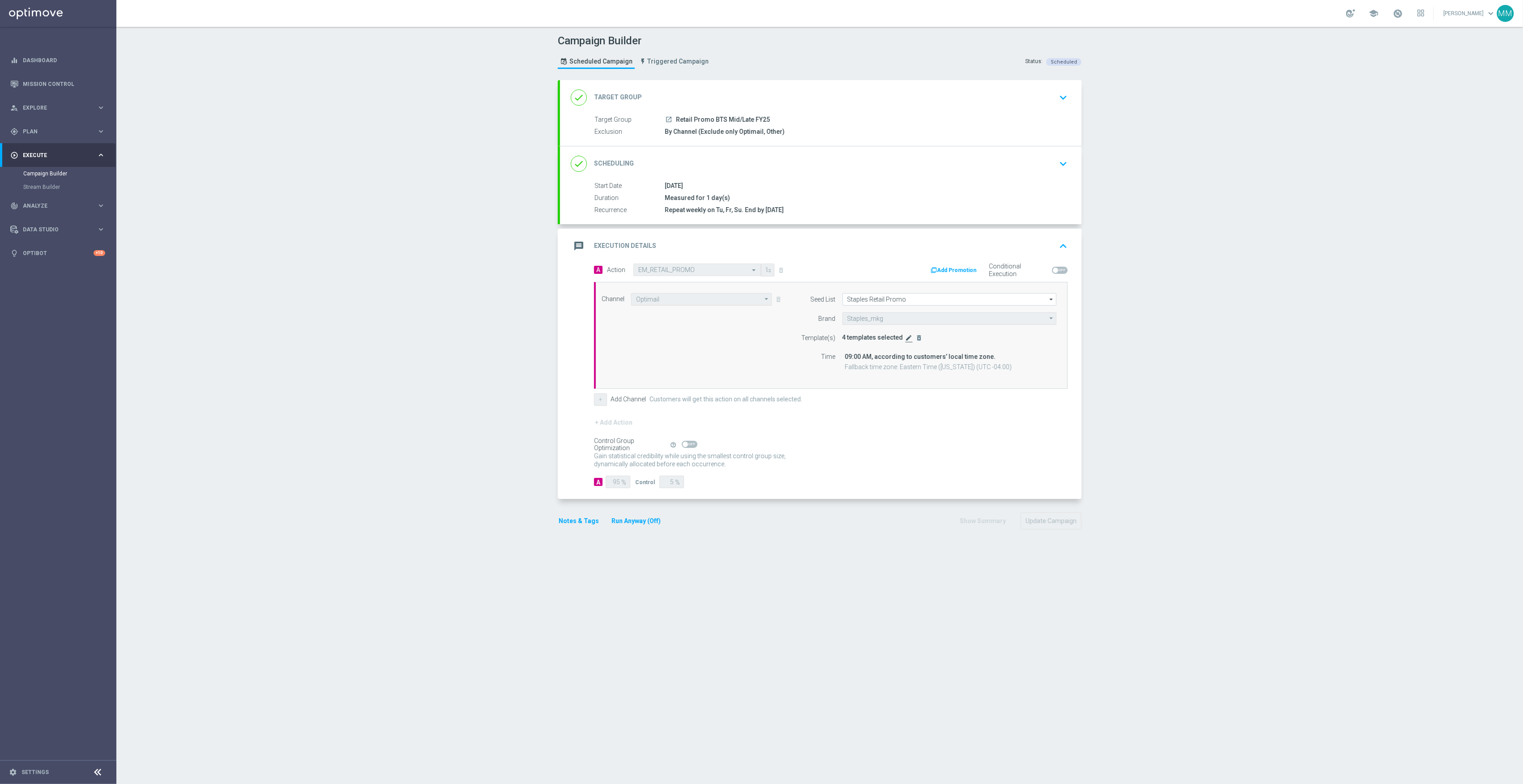
click at [906, 340] on icon "edit" at bounding box center [909, 337] width 7 height 7
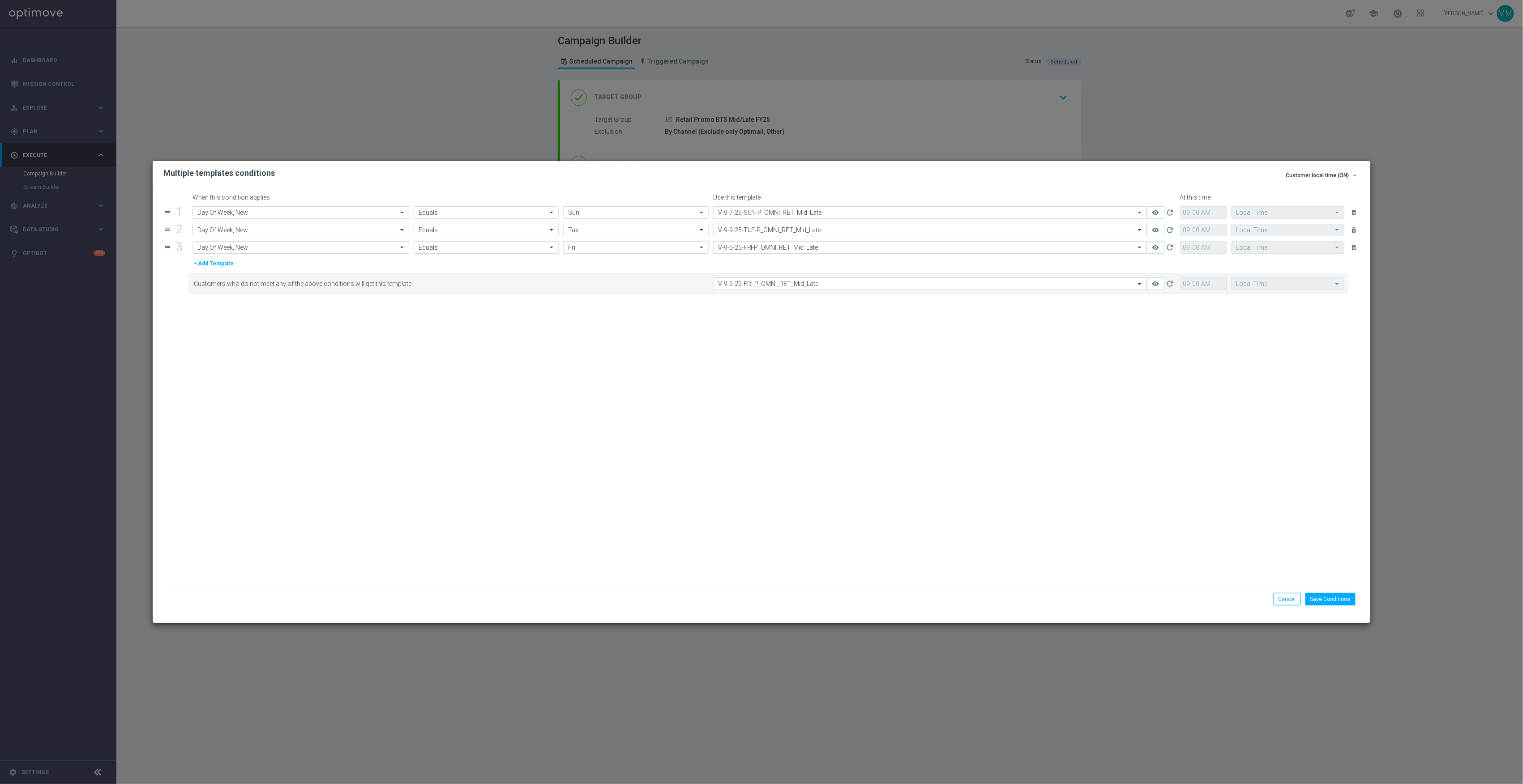
click at [776, 251] on input "text" at bounding box center [921, 248] width 406 height 8
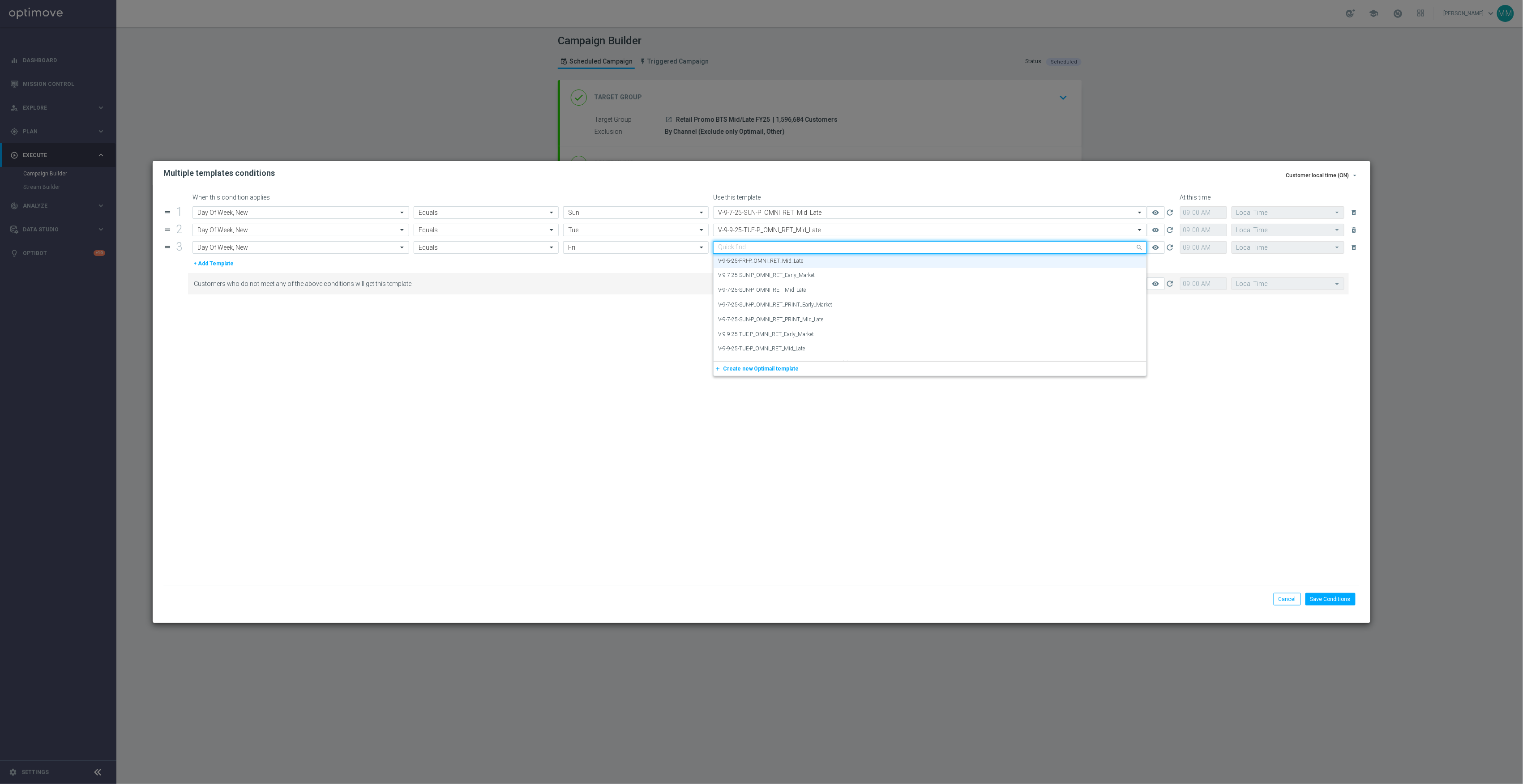
type input "9"
click at [794, 279] on label "V-9-12-25-FRI-P_OMNI_RET_Mid_Late" at bounding box center [762, 276] width 89 height 8
type input "v-9-12"
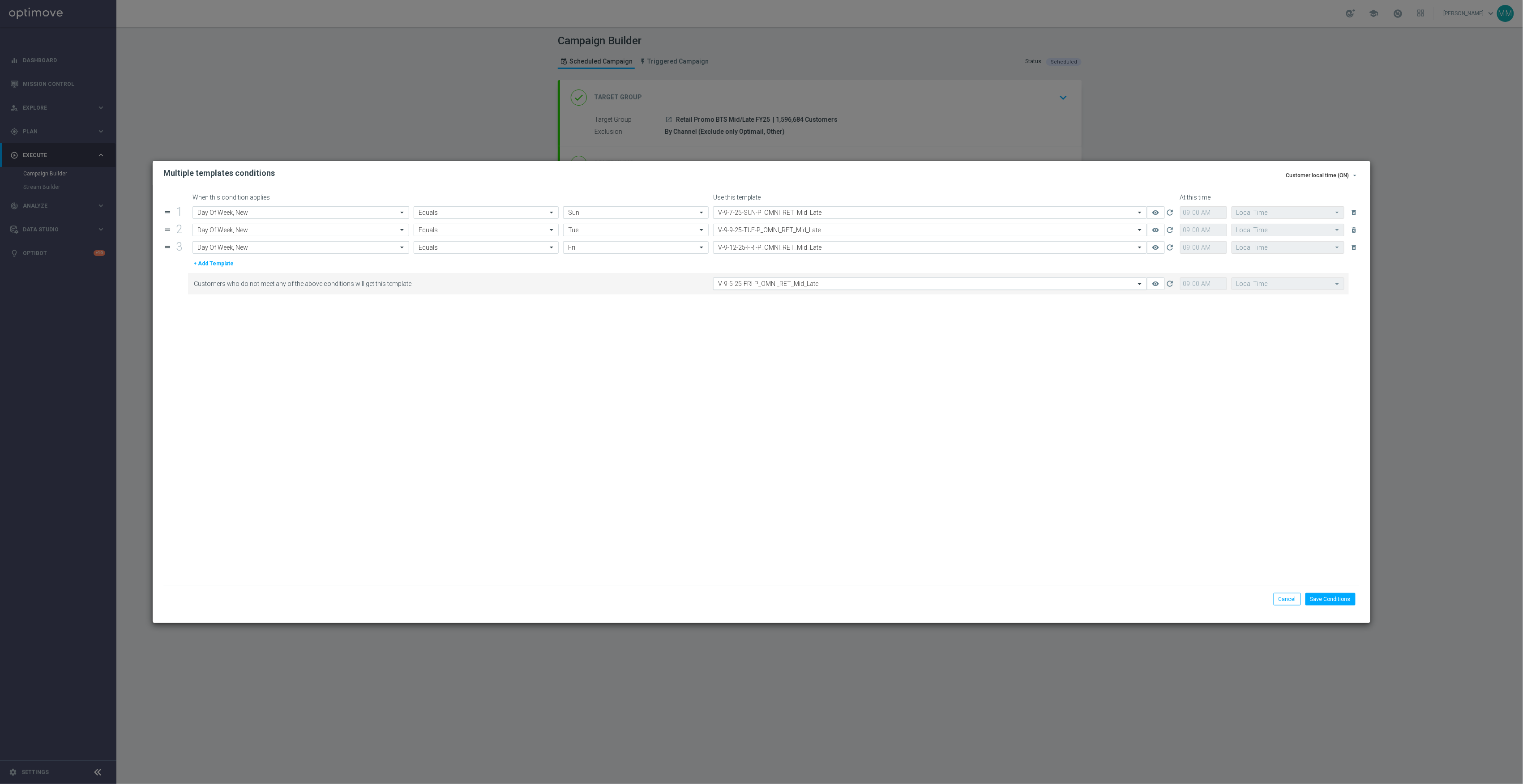
click at [786, 283] on input "text" at bounding box center [921, 284] width 406 height 8
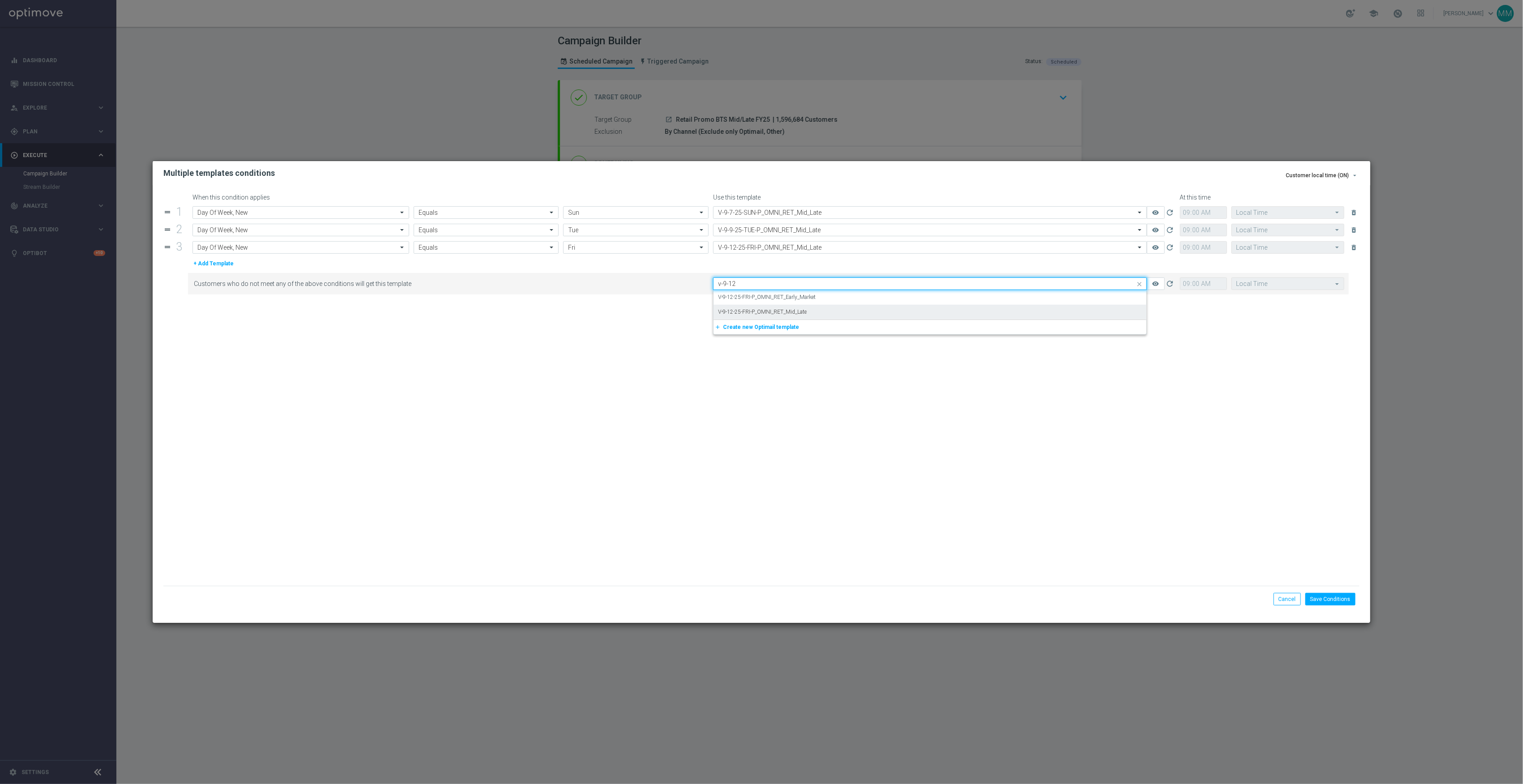
click at [810, 317] on div "V-9-12-25-FRI-P_OMNI_RET_Mid_Late" at bounding box center [930, 311] width 424 height 14
type input "v-9-12"
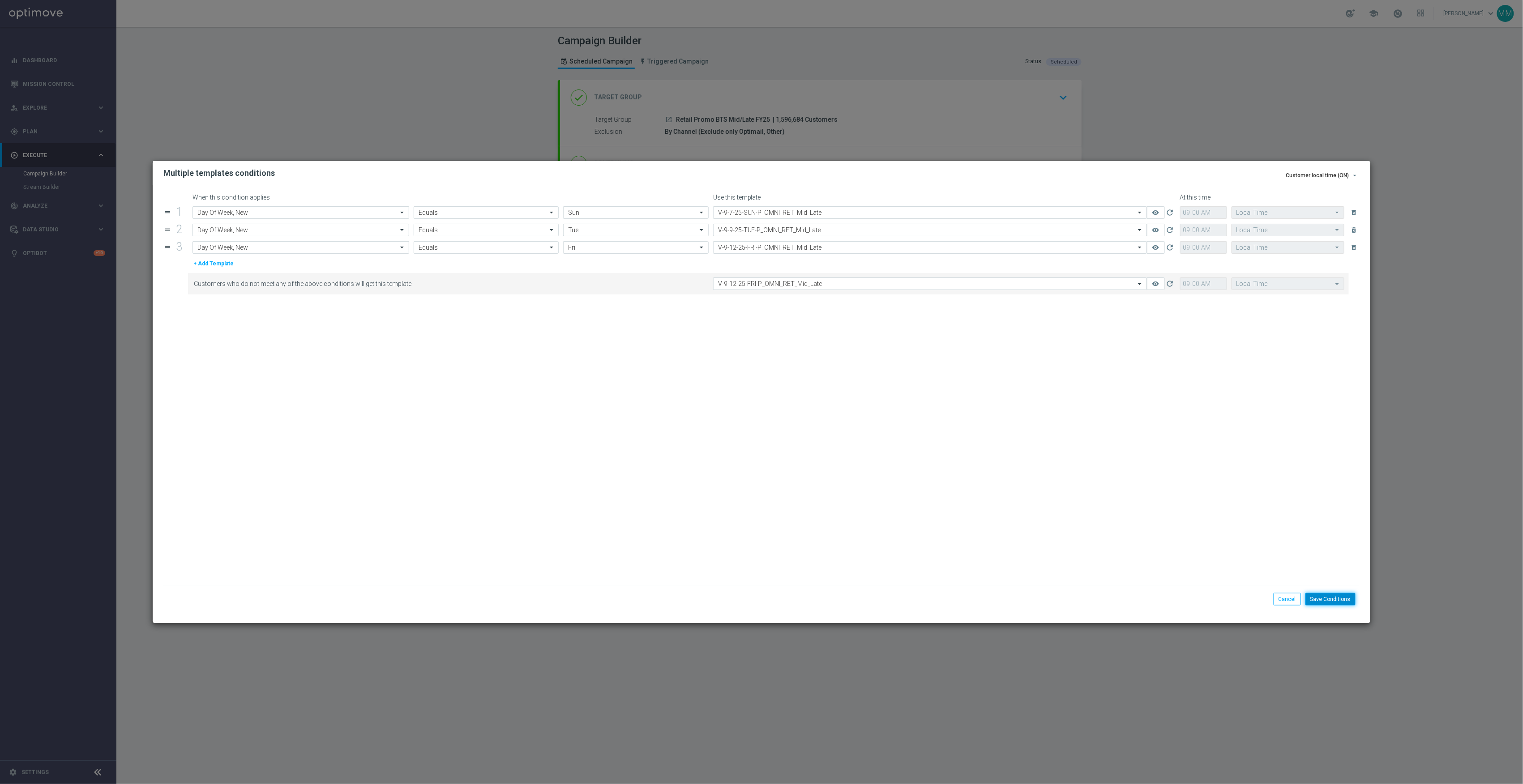
click at [1142, 588] on button "Save Conditions" at bounding box center [1330, 598] width 50 height 12
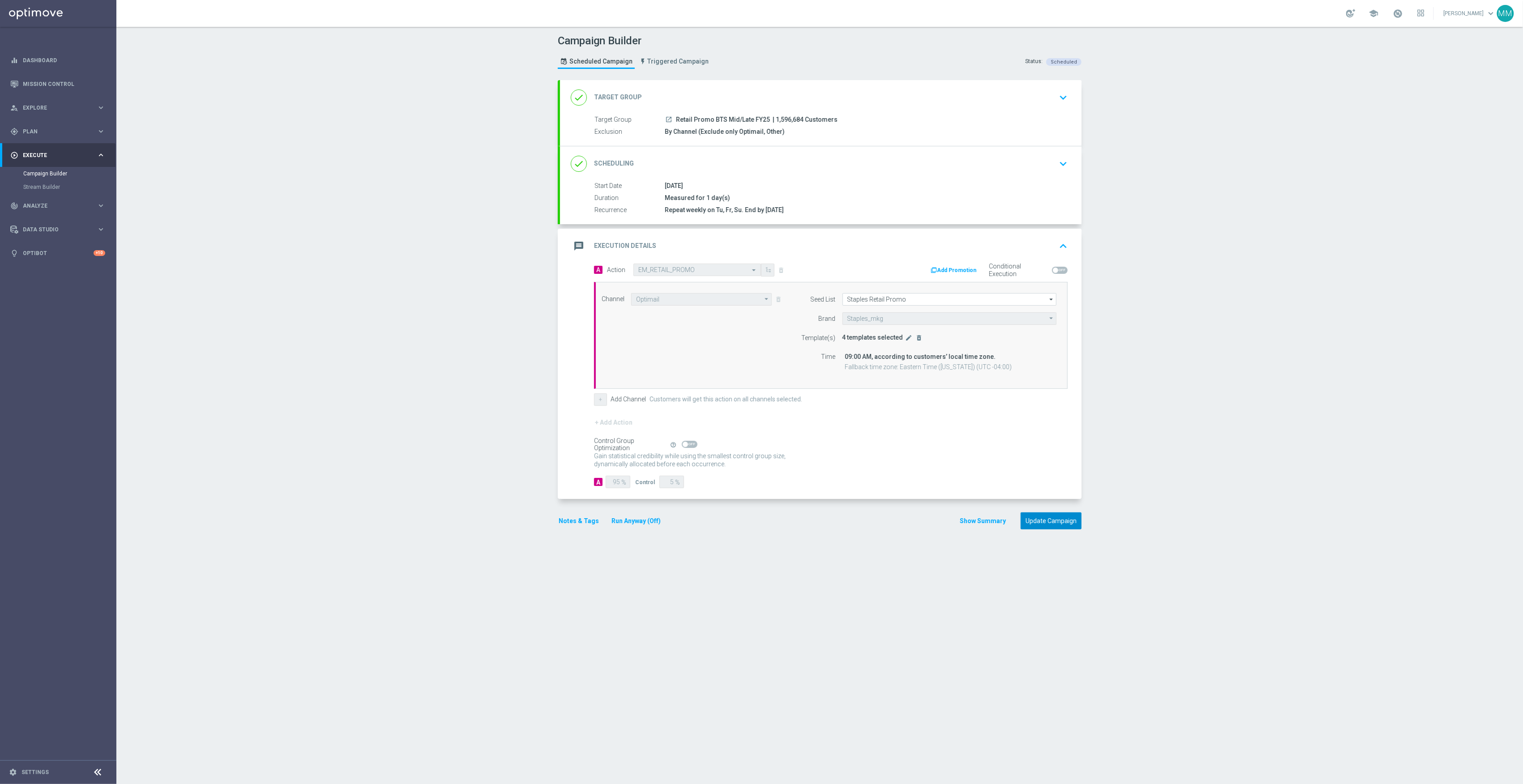
click at [1059, 525] on button "Update Campaign" at bounding box center [1052, 521] width 61 height 17
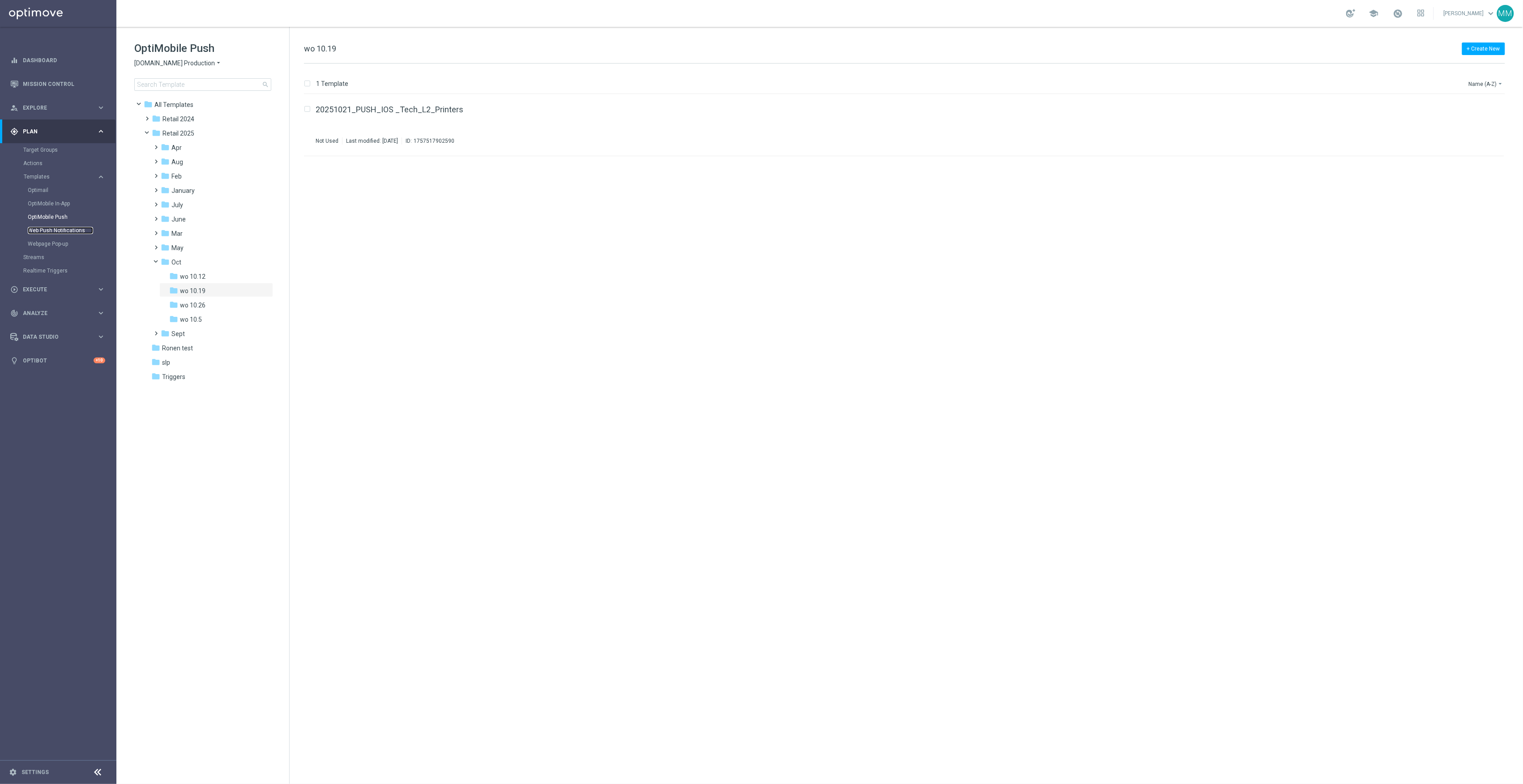
click at [67, 228] on link "Web Push Notifications" at bounding box center [60, 230] width 65 height 7
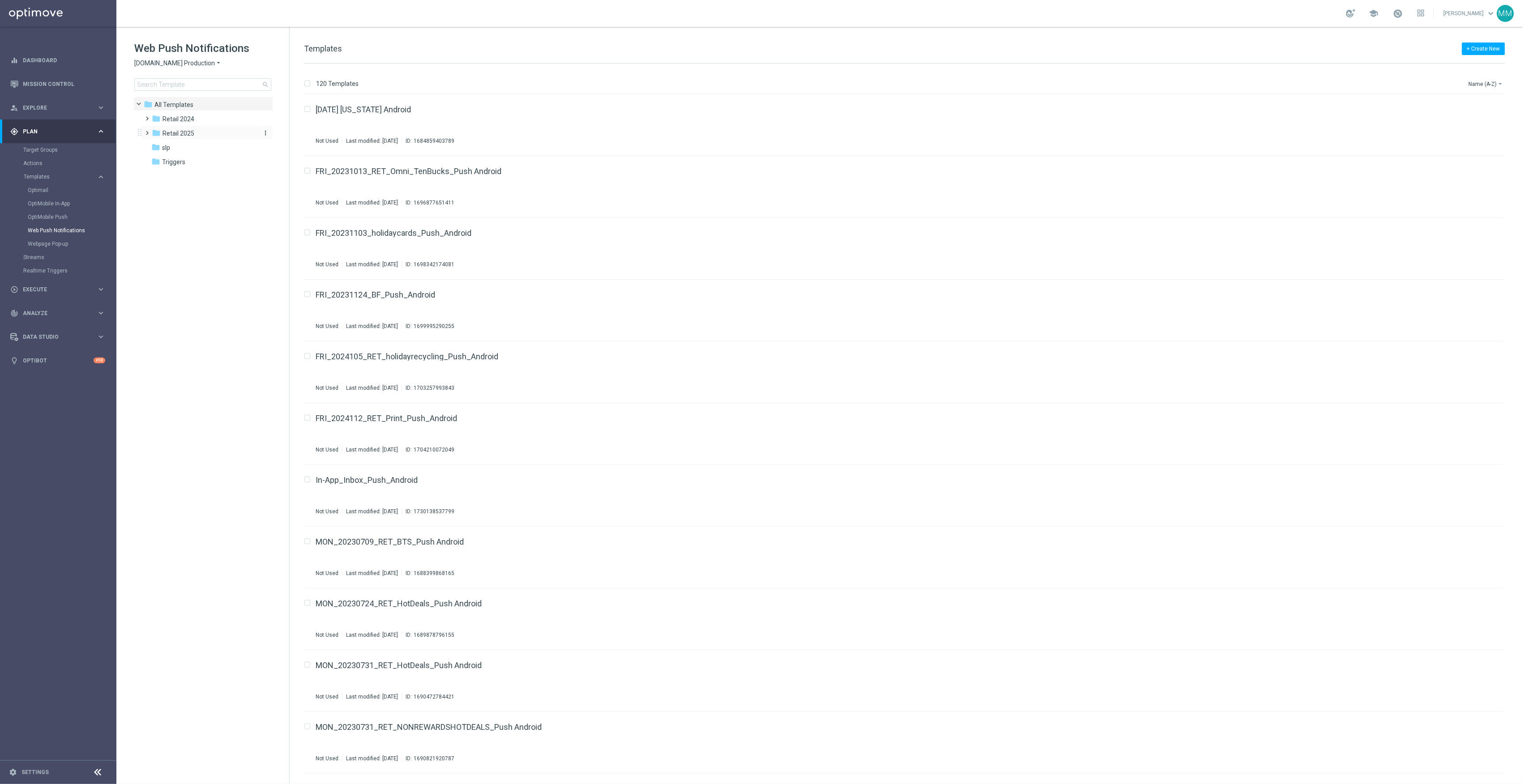
click at [189, 136] on span "Retail 2025" at bounding box center [178, 133] width 32 height 8
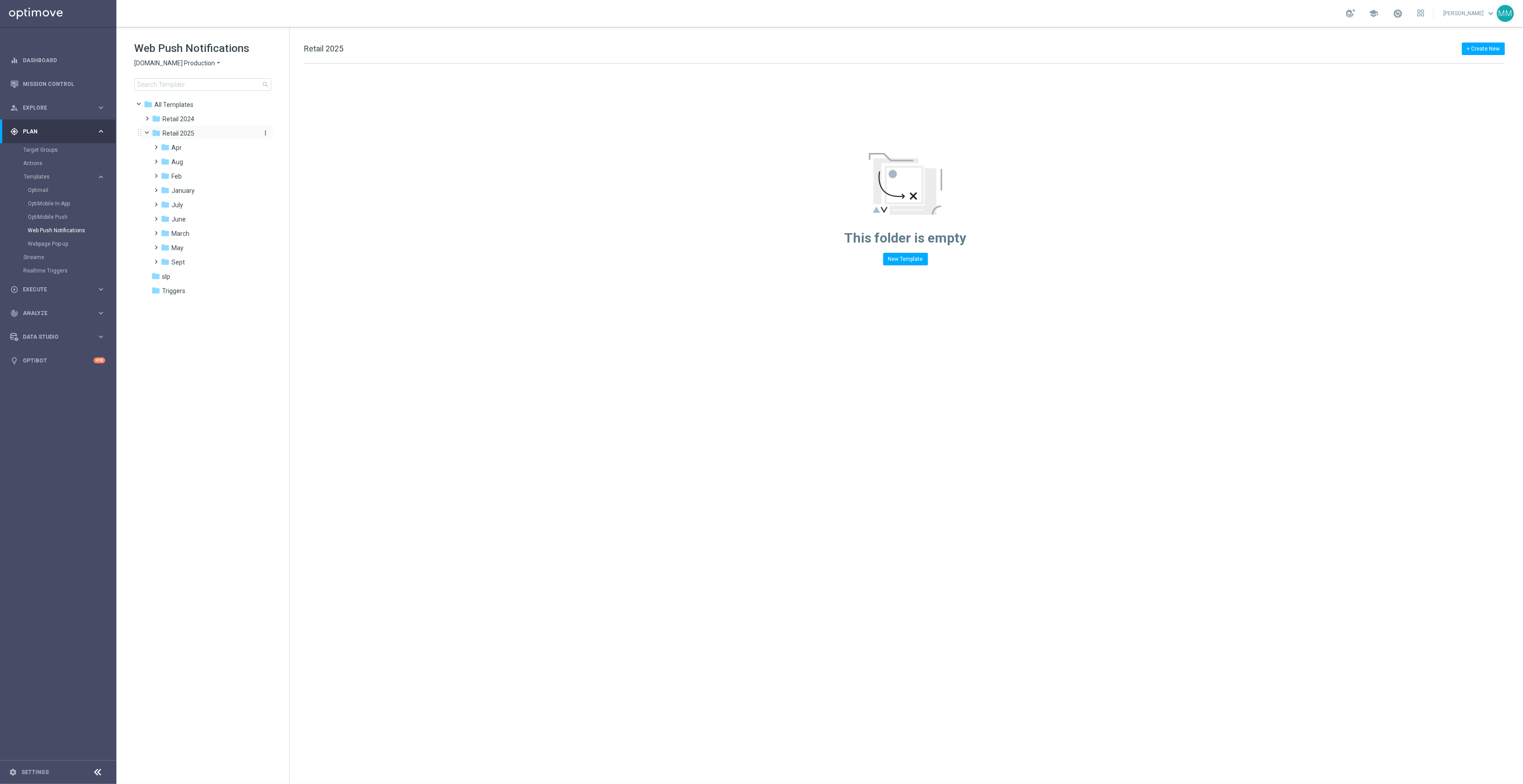
click at [264, 133] on icon "more_vert" at bounding box center [264, 132] width 7 height 7
click at [321, 134] on button "create_new_folder New Folder" at bounding box center [304, 134] width 58 height 11
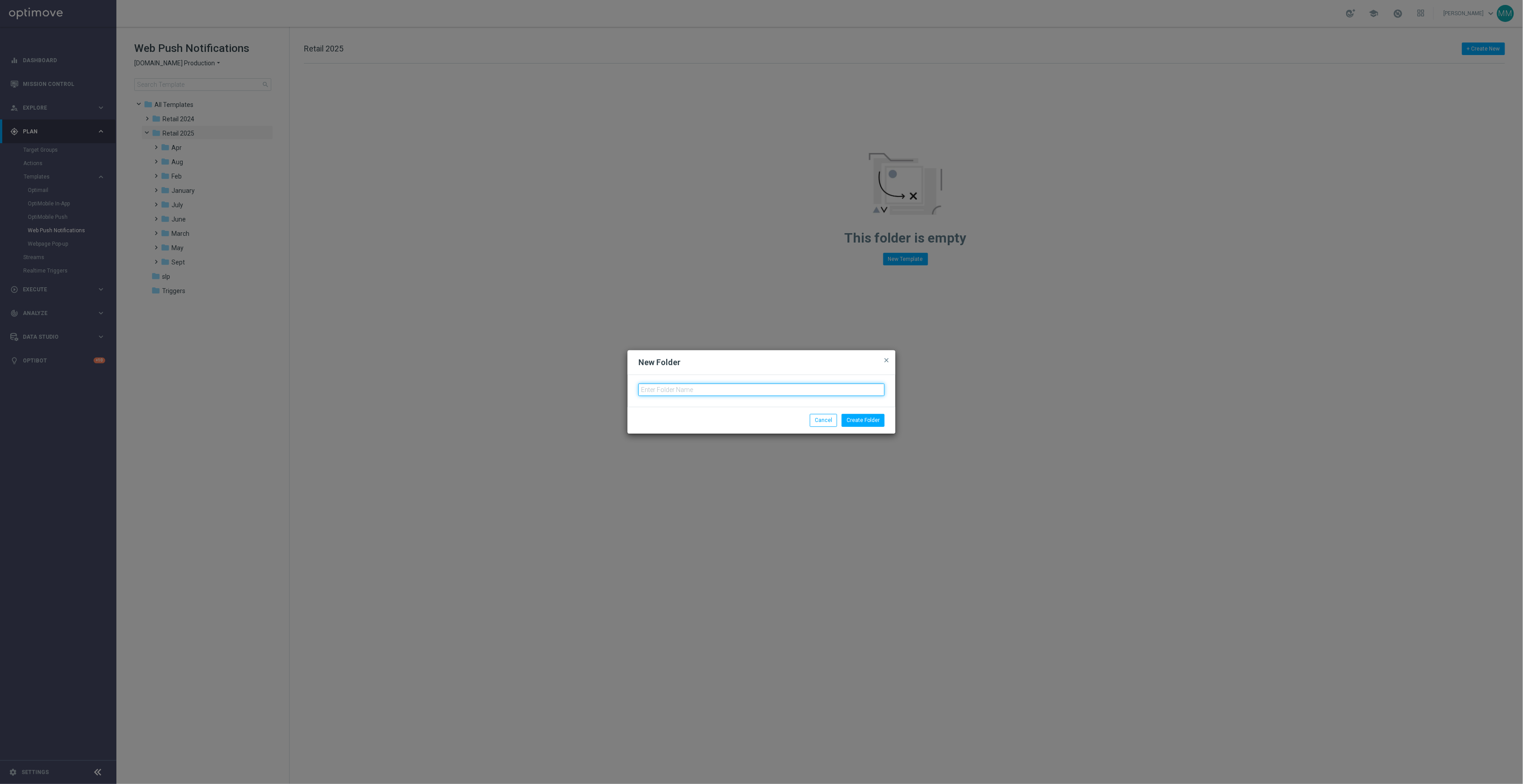
click at [754, 391] on input "text" at bounding box center [762, 390] width 246 height 12
type input "Oct"
click at [869, 417] on button "Create Folder" at bounding box center [863, 419] width 43 height 12
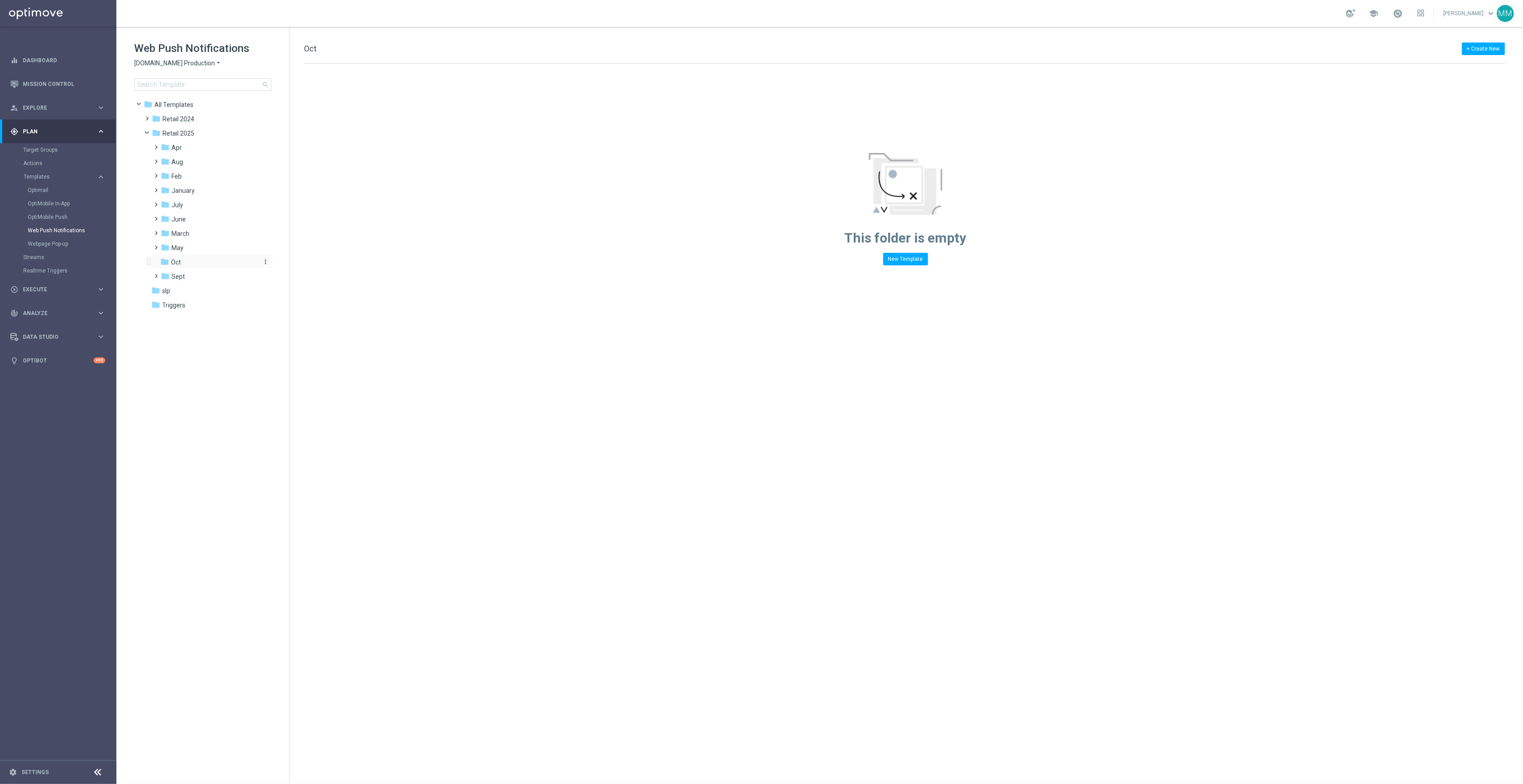
click at [265, 263] on icon "more_vert" at bounding box center [264, 261] width 7 height 7
click at [282, 266] on icon "create_new_folder" at bounding box center [282, 263] width 13 height 7
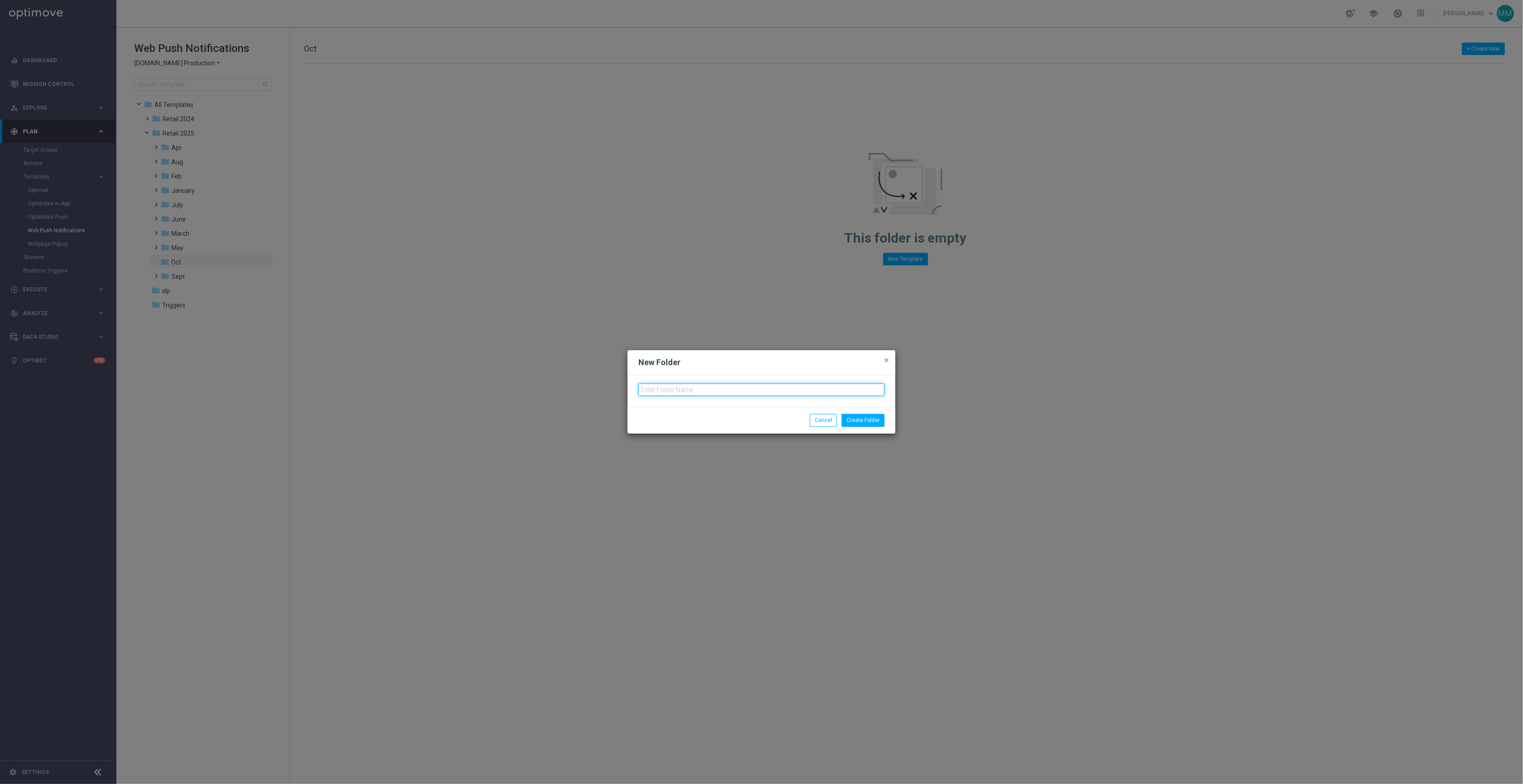
click at [678, 390] on input "text" at bounding box center [762, 390] width 246 height 12
type input "wo 10.5"
click at [875, 416] on button "Create Folder" at bounding box center [863, 419] width 43 height 12
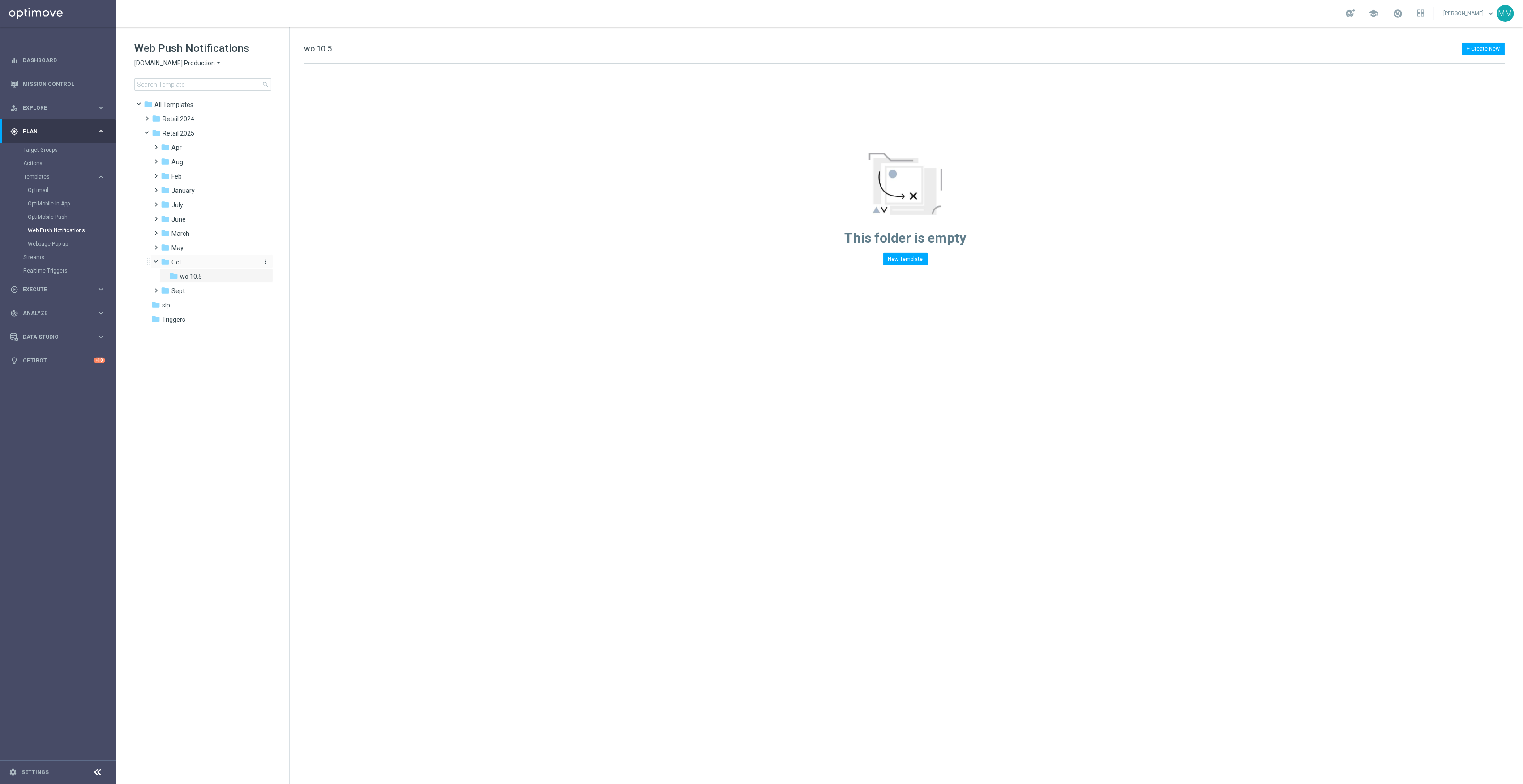
click at [263, 263] on icon "more_vert" at bounding box center [264, 261] width 7 height 7
click at [290, 267] on span "New Folder" at bounding box center [302, 263] width 28 height 7
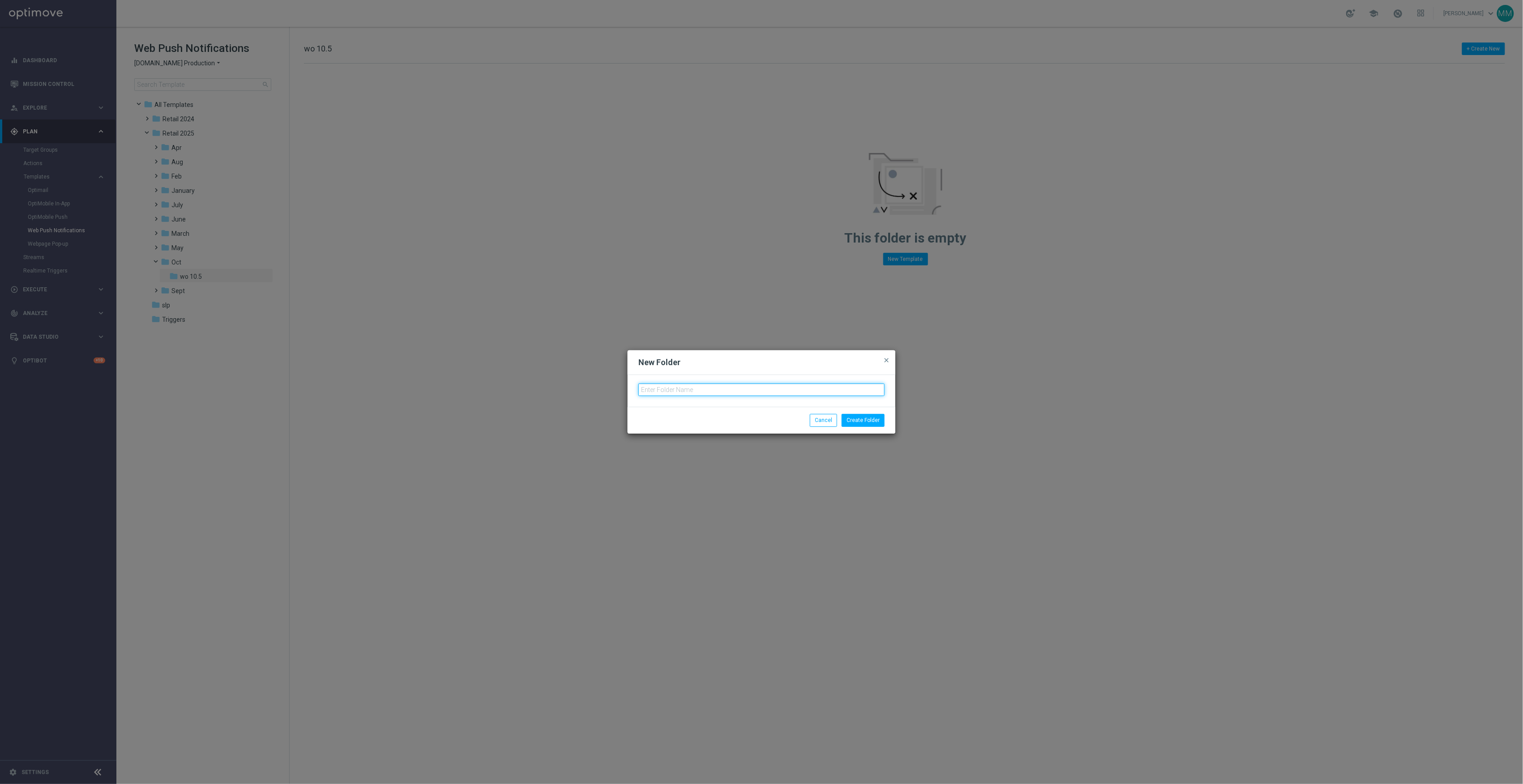
click at [674, 389] on input "text" at bounding box center [762, 390] width 246 height 12
type input "wo 10.12"
click at [886, 415] on li "Create Folder" at bounding box center [863, 419] width 48 height 12
click at [878, 418] on button "Create Folder" at bounding box center [863, 419] width 43 height 12
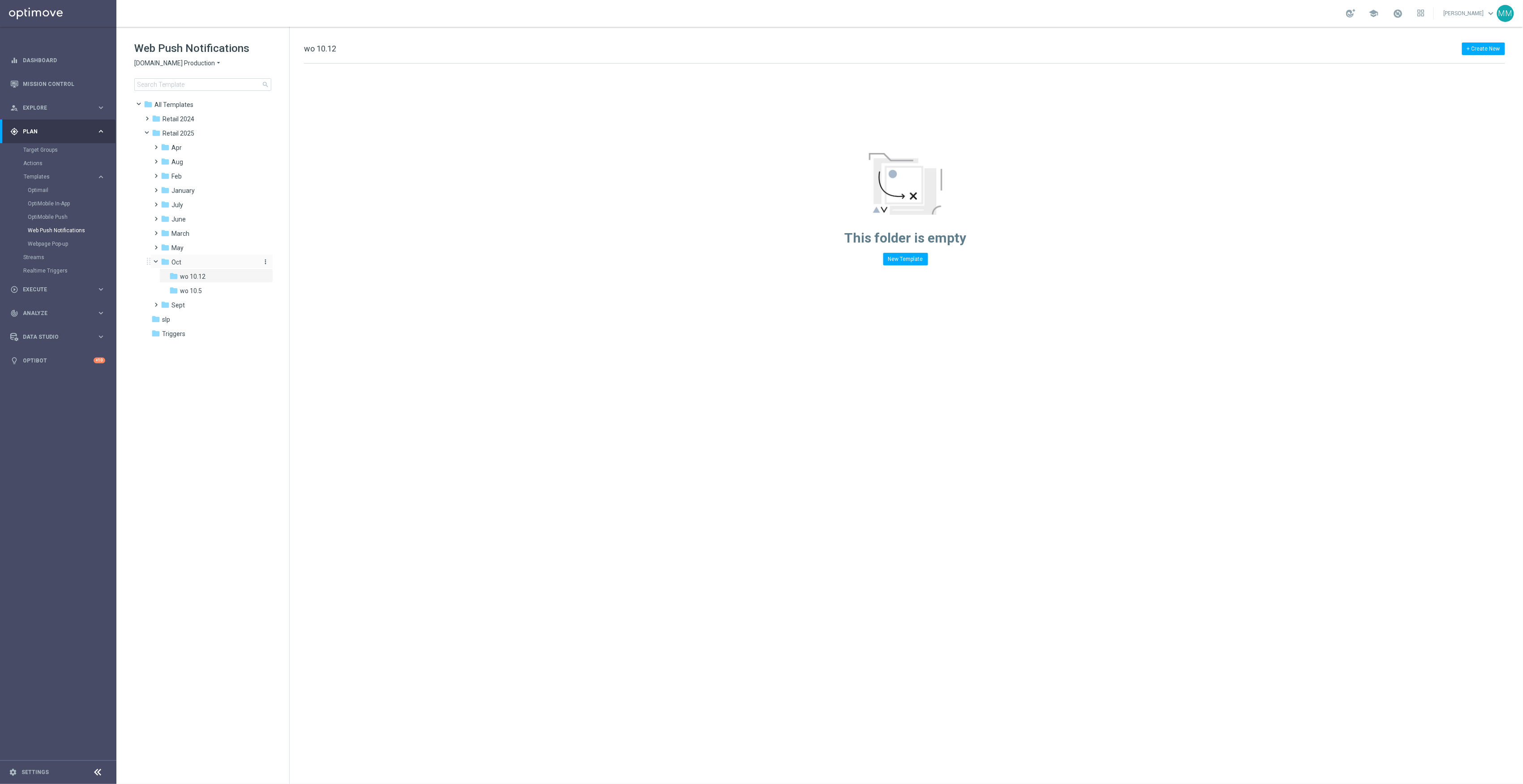
click at [269, 261] on div "folder Oct more_vert" at bounding box center [216, 262] width 112 height 11
click at [261, 263] on button "more_vert" at bounding box center [264, 261] width 9 height 9
click at [285, 263] on icon "create_new_folder" at bounding box center [282, 263] width 13 height 7
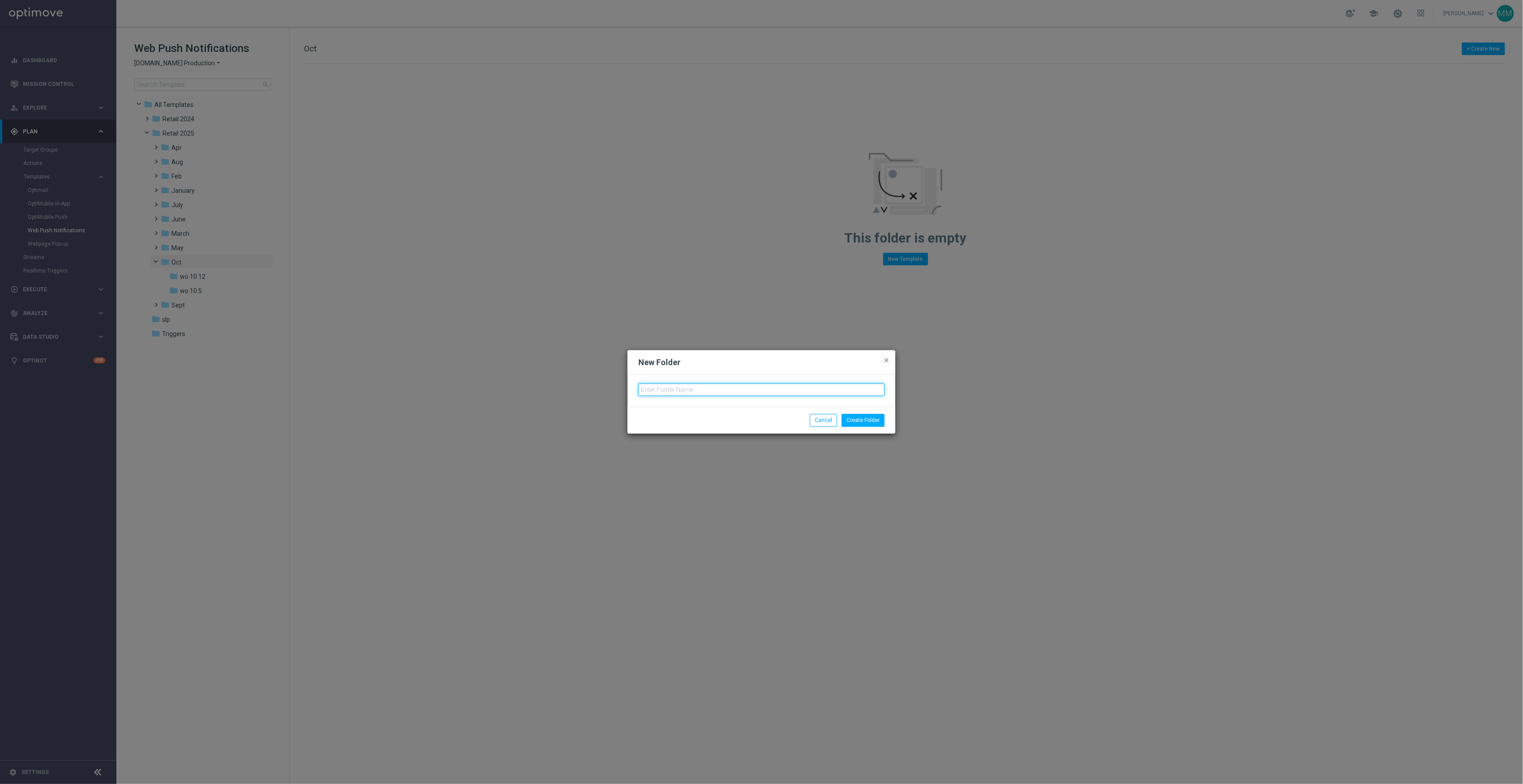
click at [646, 389] on input "text" at bounding box center [762, 390] width 246 height 12
type input "wo 10.19"
click at [860, 414] on button "Create Folder" at bounding box center [863, 419] width 43 height 12
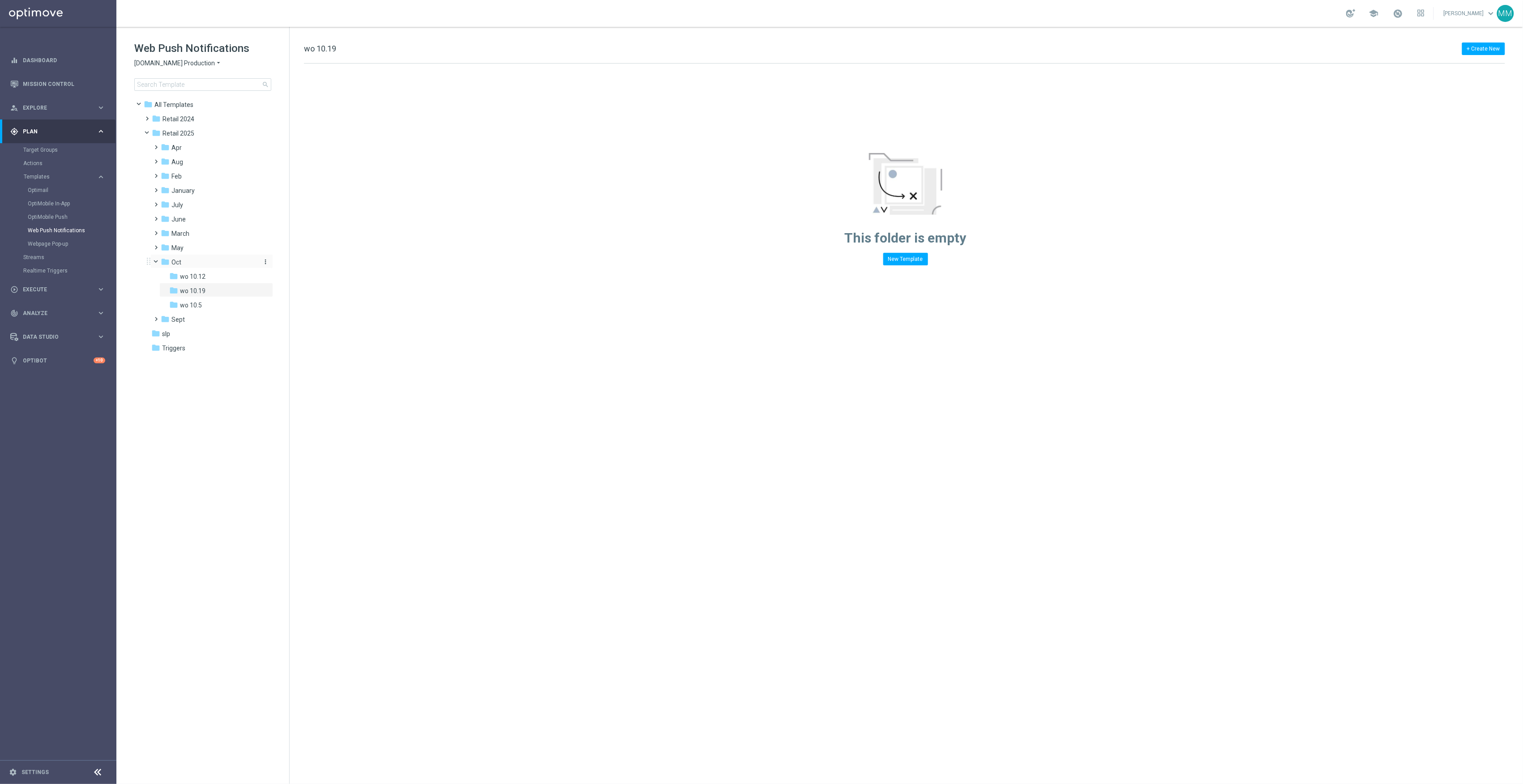
click at [267, 259] on icon "more_vert" at bounding box center [264, 261] width 7 height 7
click at [316, 261] on button "create_new_folder New Folder" at bounding box center [304, 263] width 58 height 11
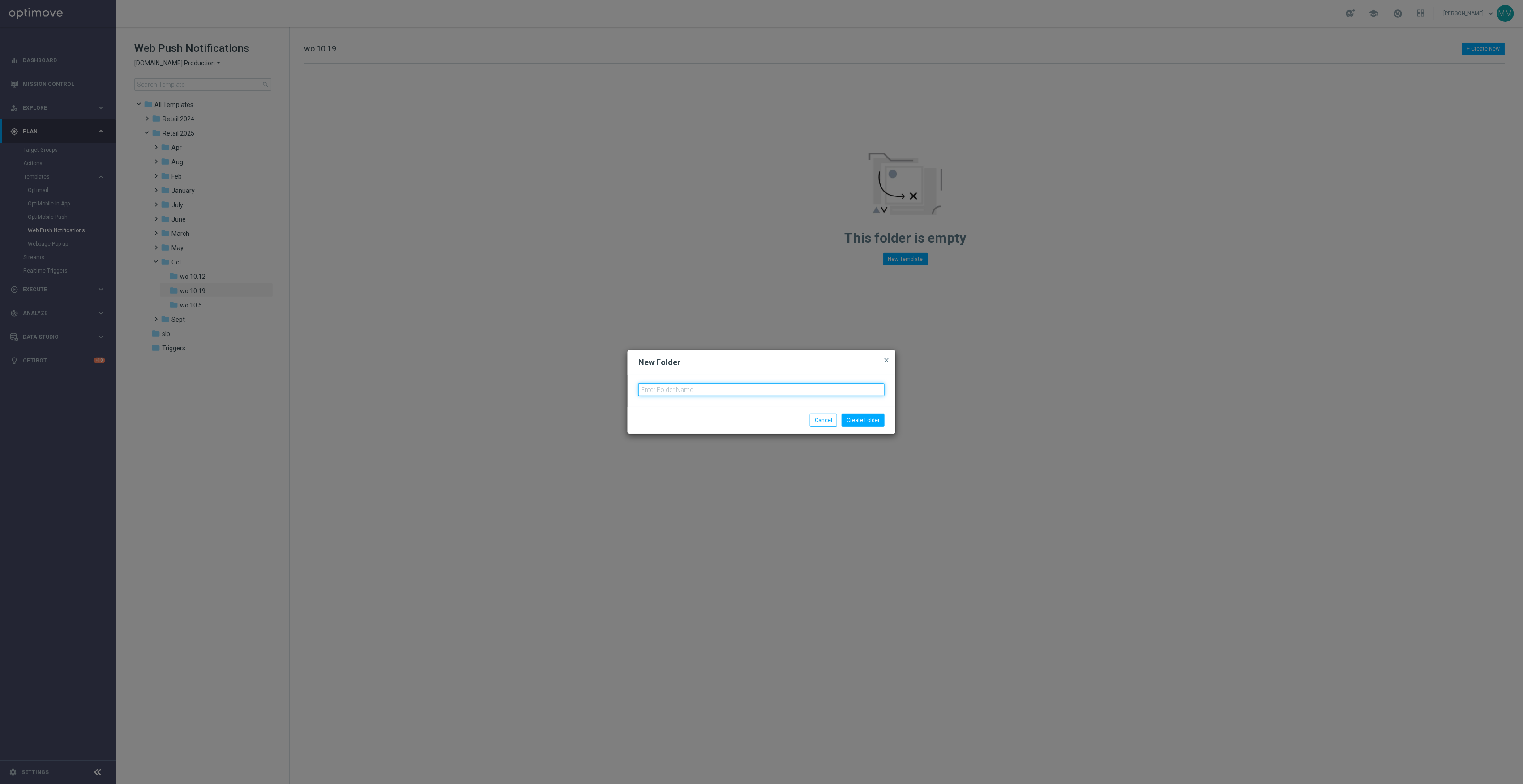
click at [711, 389] on input "text" at bounding box center [762, 390] width 246 height 12
type input "wo 10.26"
click at [856, 425] on button "Create Folder" at bounding box center [863, 419] width 43 height 12
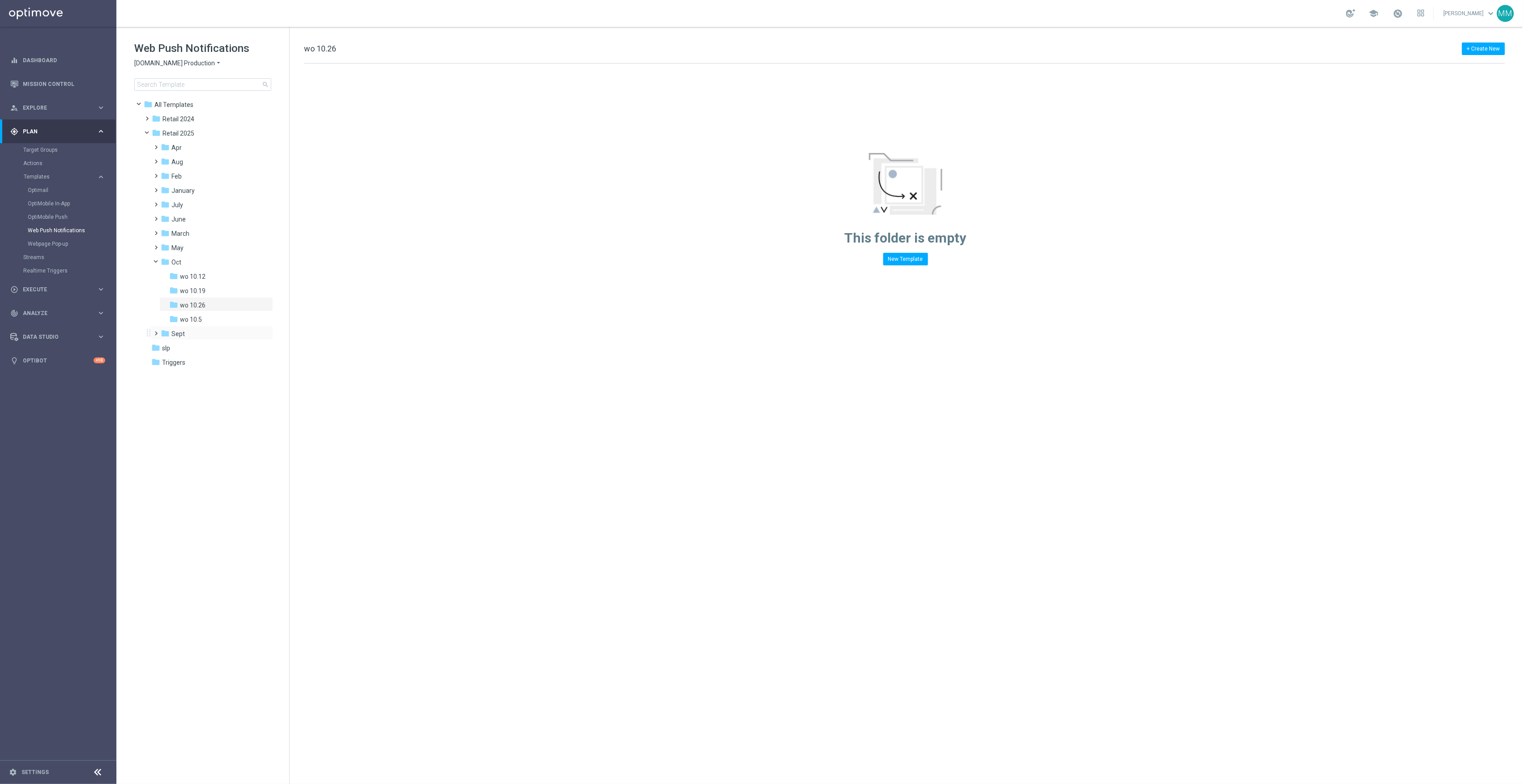
click at [196, 328] on div "folder Sept more_vert" at bounding box center [212, 332] width 123 height 14
click at [181, 331] on span "Sept" at bounding box center [178, 334] width 13 height 8
click at [210, 389] on div "folder WO 9.7" at bounding box center [214, 391] width 88 height 11
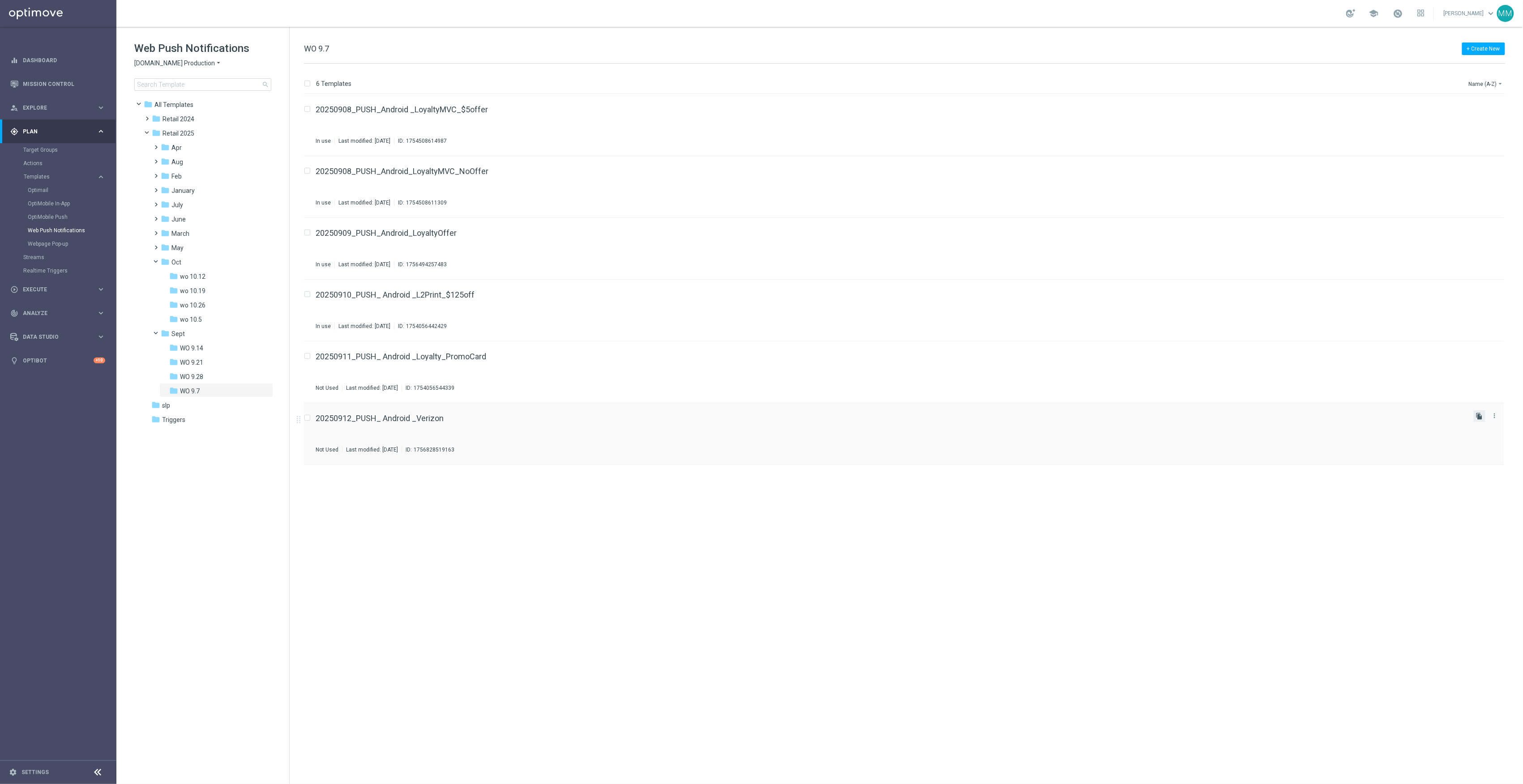
click at [1484, 419] on icon "file_copy" at bounding box center [1479, 415] width 7 height 7
click at [1497, 479] on icon "more_vert" at bounding box center [1494, 477] width 7 height 7
click at [1464, 487] on div "Move" at bounding box center [1459, 487] width 55 height 7
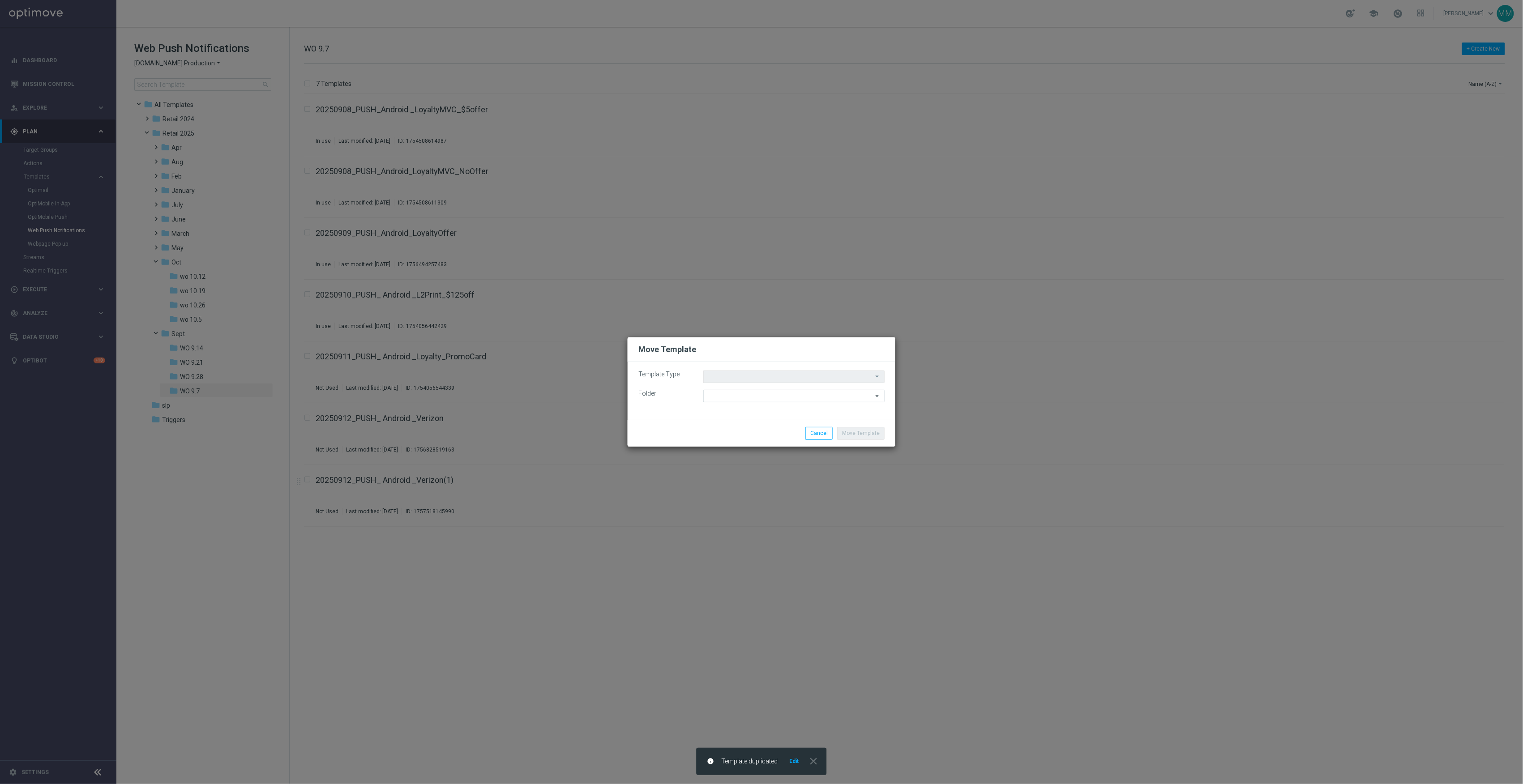
type input "Templates"
type input "WO 9.7"
click at [748, 398] on input "WO 9.7" at bounding box center [793, 395] width 181 height 12
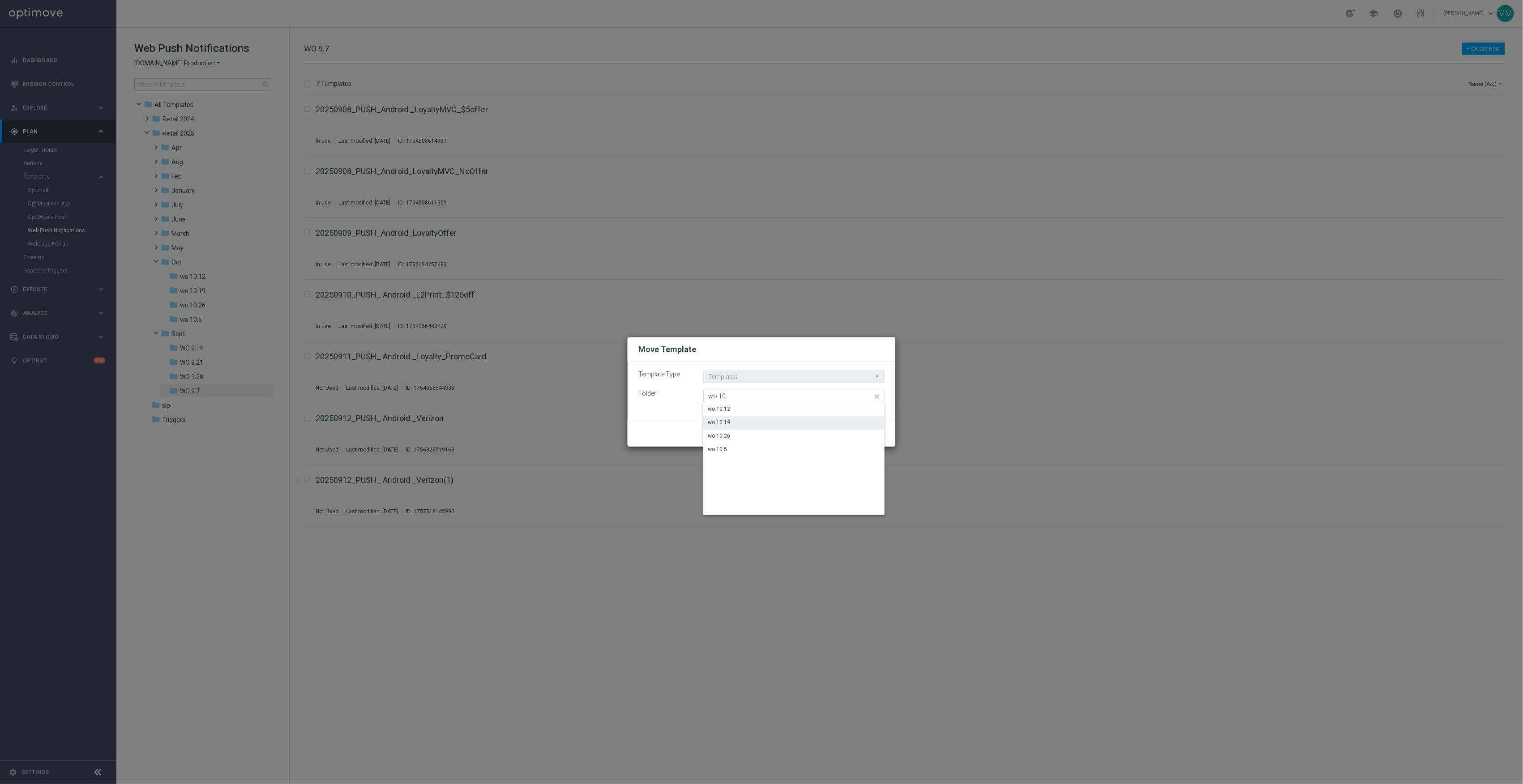
click at [742, 423] on div "wo 10.19" at bounding box center [793, 422] width 181 height 12
type input "wo 10.19"
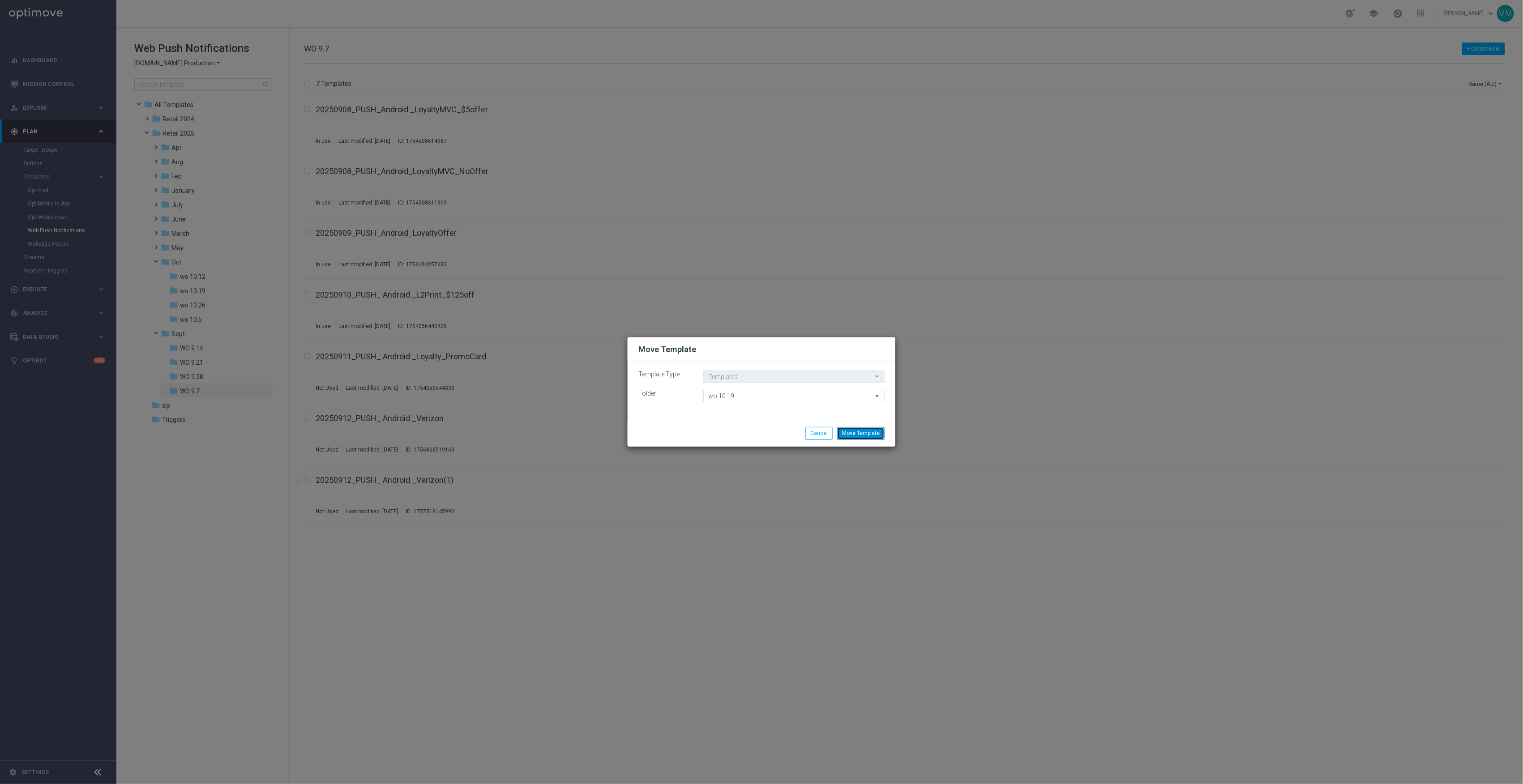
click at [858, 434] on button "Move Template" at bounding box center [861, 433] width 48 height 12
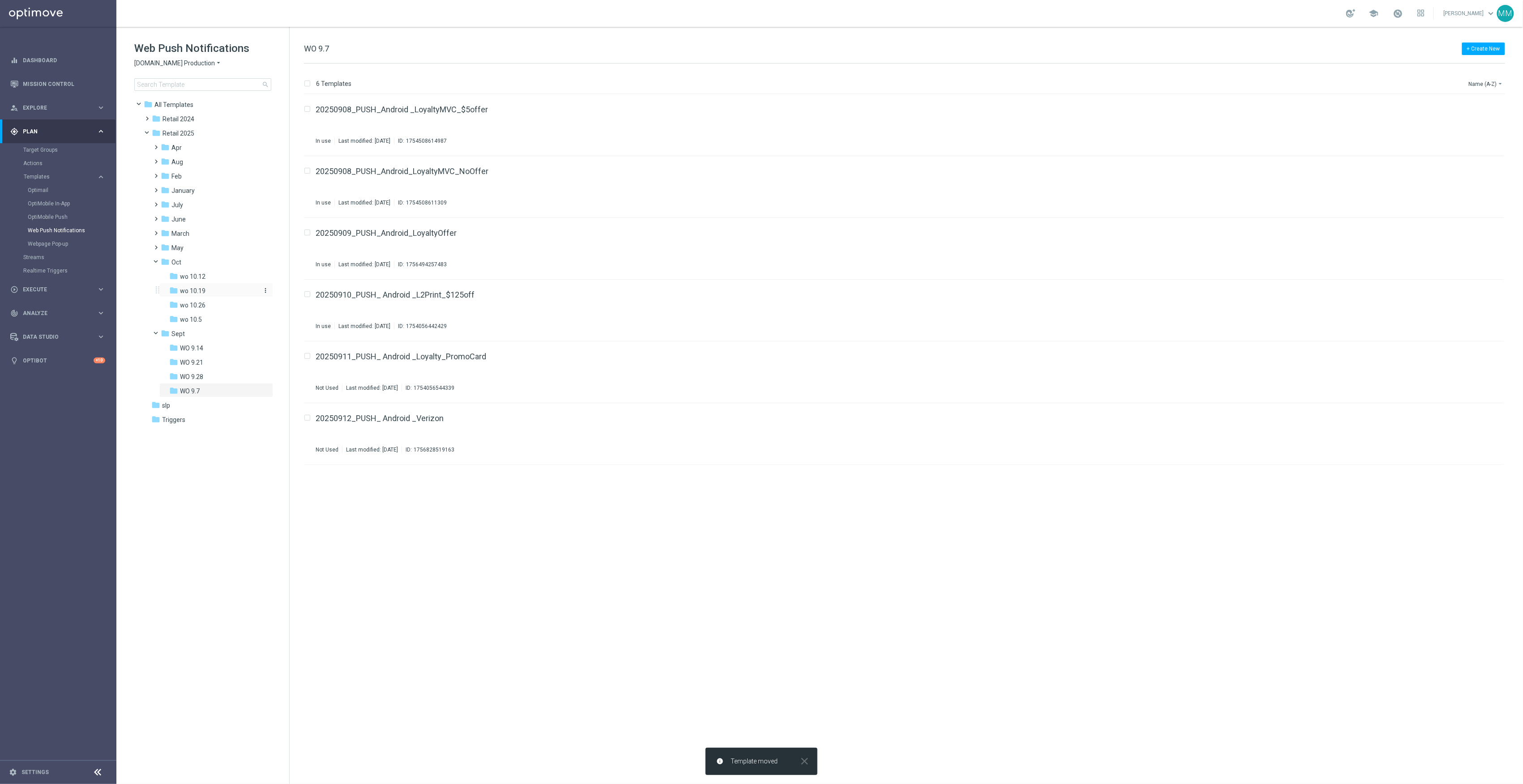
click at [210, 290] on div "folder wo 10.19" at bounding box center [214, 291] width 88 height 11
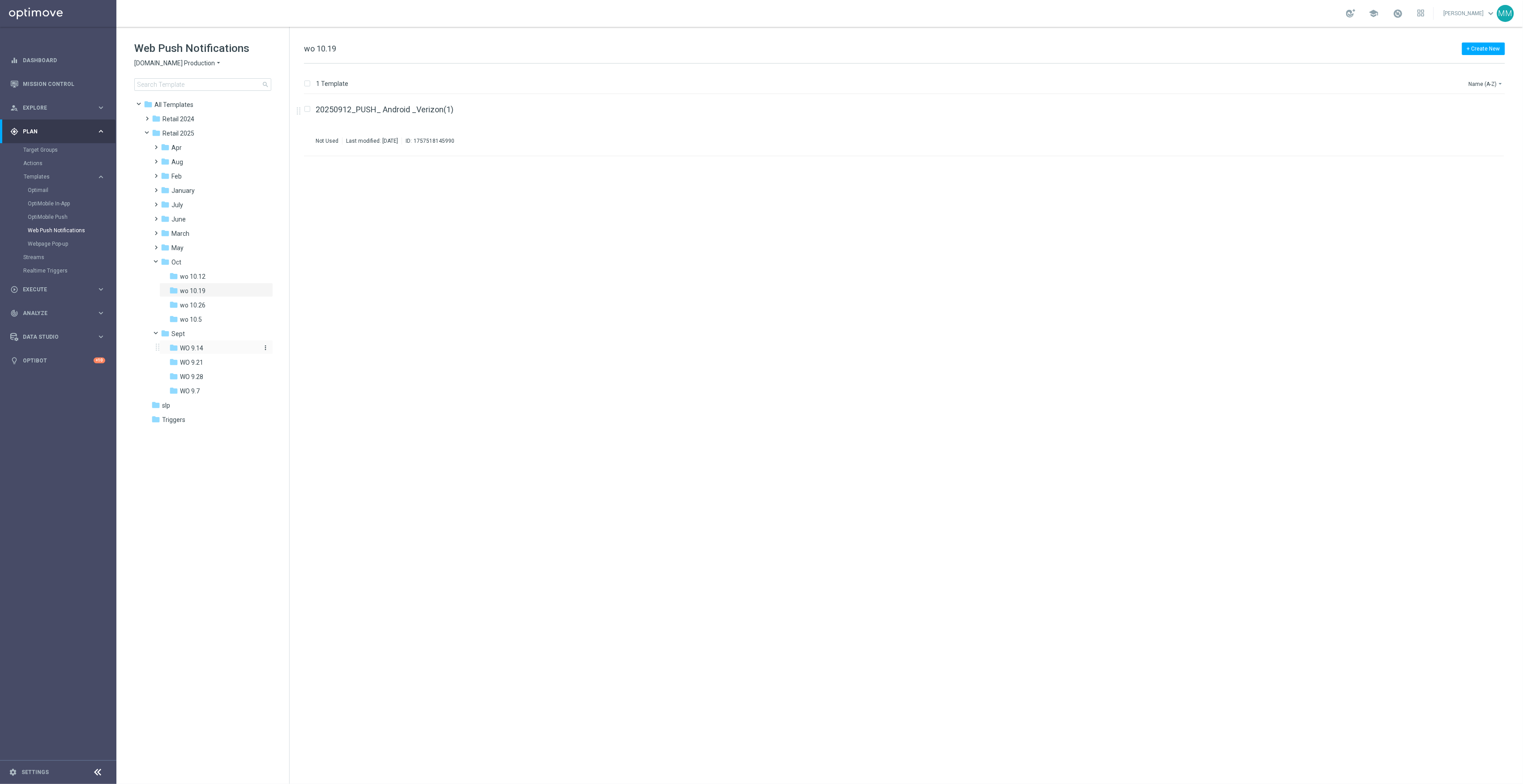
click at [216, 350] on div "folder WO 9.14" at bounding box center [214, 348] width 88 height 11
drag, startPoint x: 409, startPoint y: 291, endPoint x: 411, endPoint y: 236, distance: 55.0
click at [214, 305] on div "folder wo 10.26" at bounding box center [214, 305] width 88 height 11
click at [214, 291] on div "folder wo 10.19" at bounding box center [214, 291] width 88 height 11
click at [1480, 112] on button "file_copy" at bounding box center [1480, 107] width 11 height 11
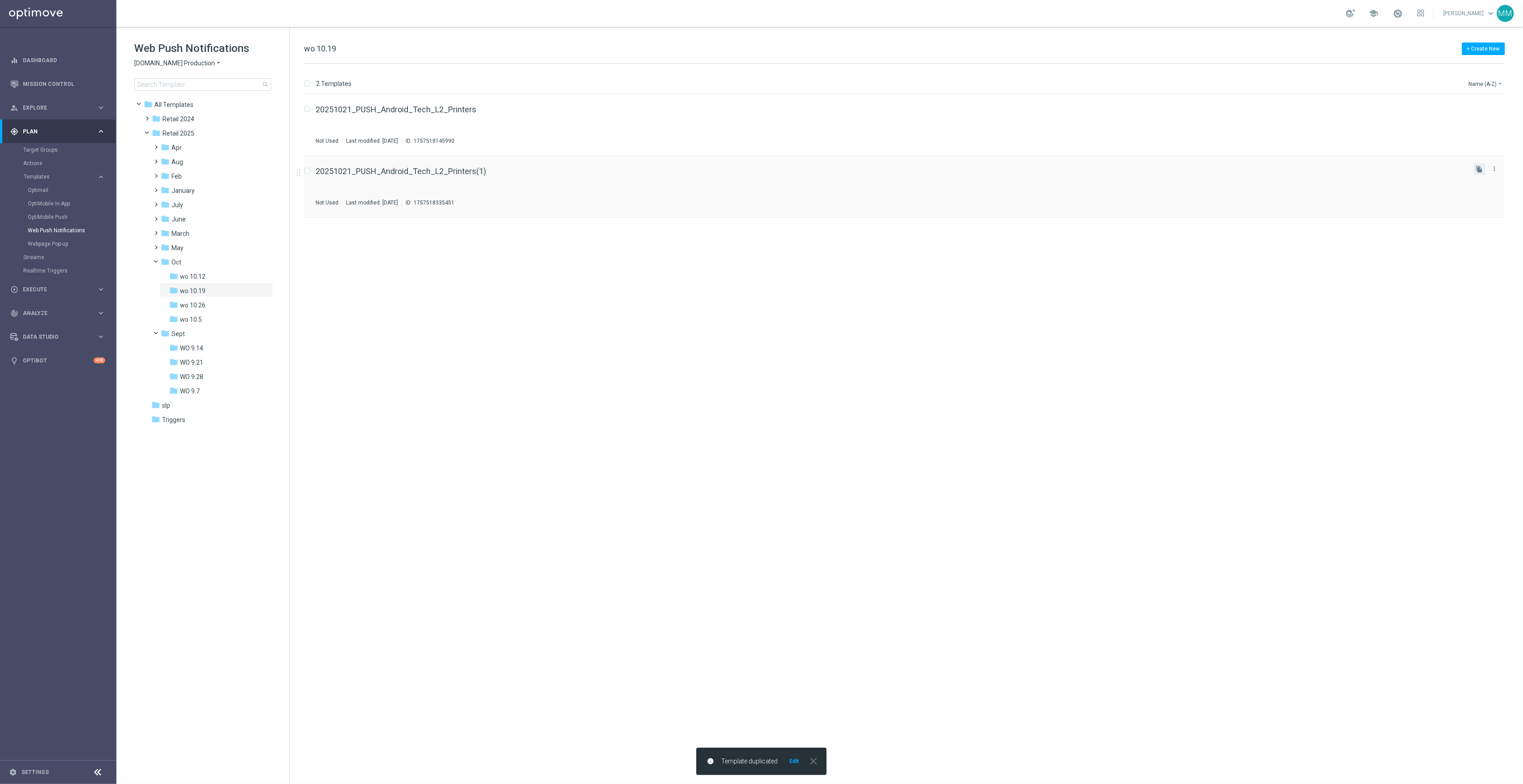
click at [1483, 174] on button "file_copy" at bounding box center [1480, 169] width 11 height 11
click at [1493, 232] on icon "more_vert" at bounding box center [1494, 230] width 7 height 7
click at [1464, 237] on div "Move" at bounding box center [1459, 240] width 55 height 7
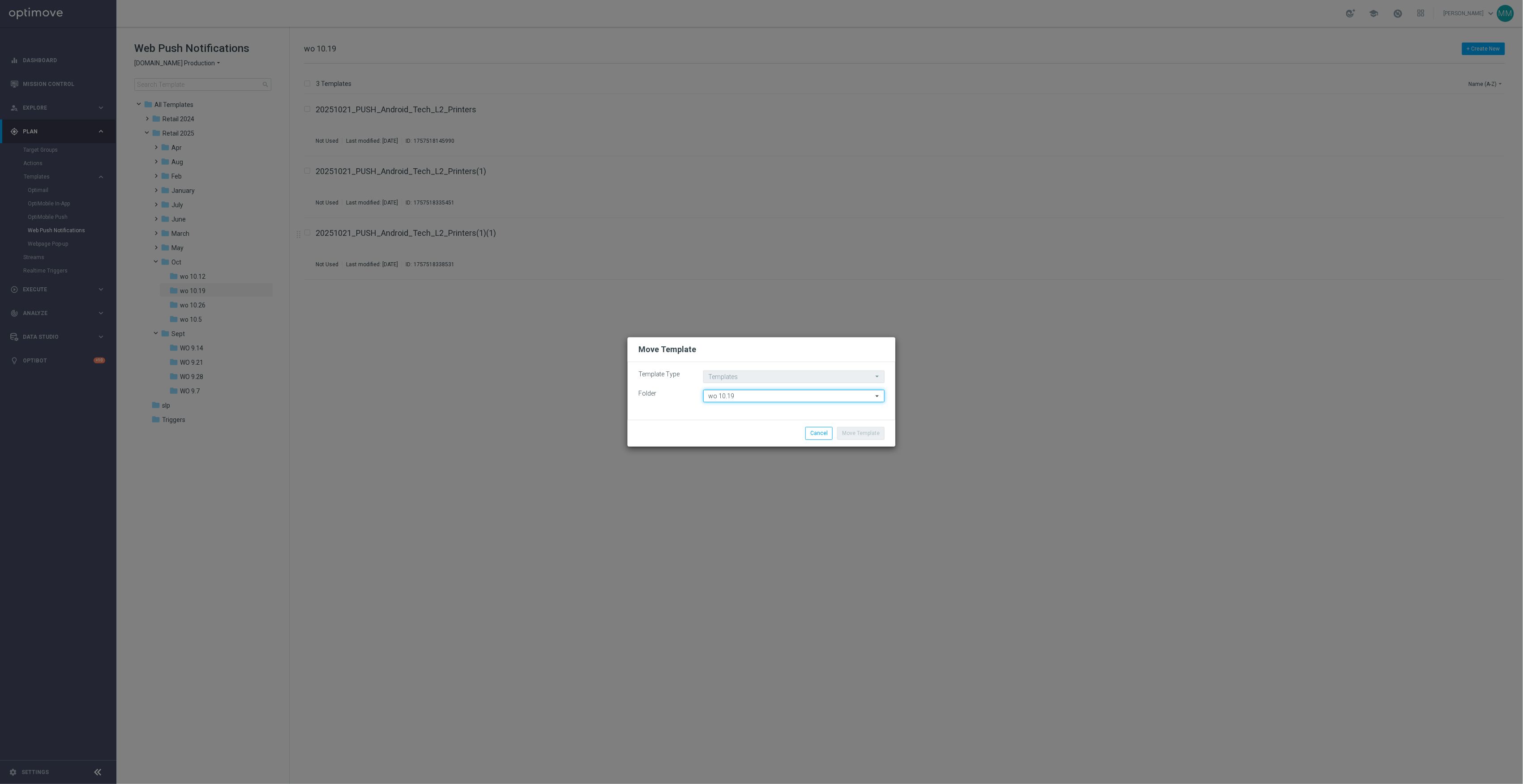
click at [796, 396] on input "wo 10.19" at bounding box center [793, 395] width 181 height 12
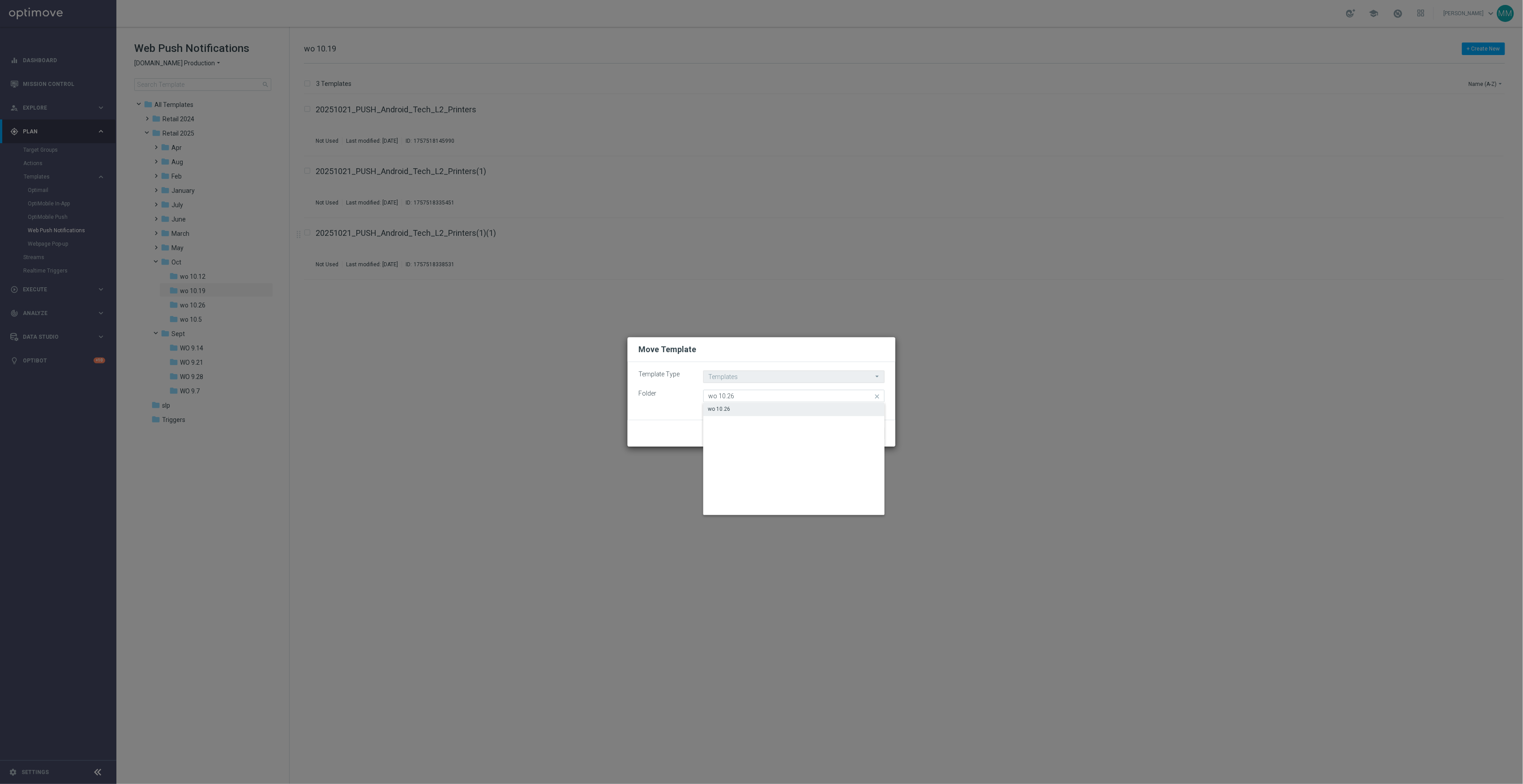
click at [786, 406] on div "wo 10.26" at bounding box center [793, 409] width 181 height 12
type input "wo 10.26"
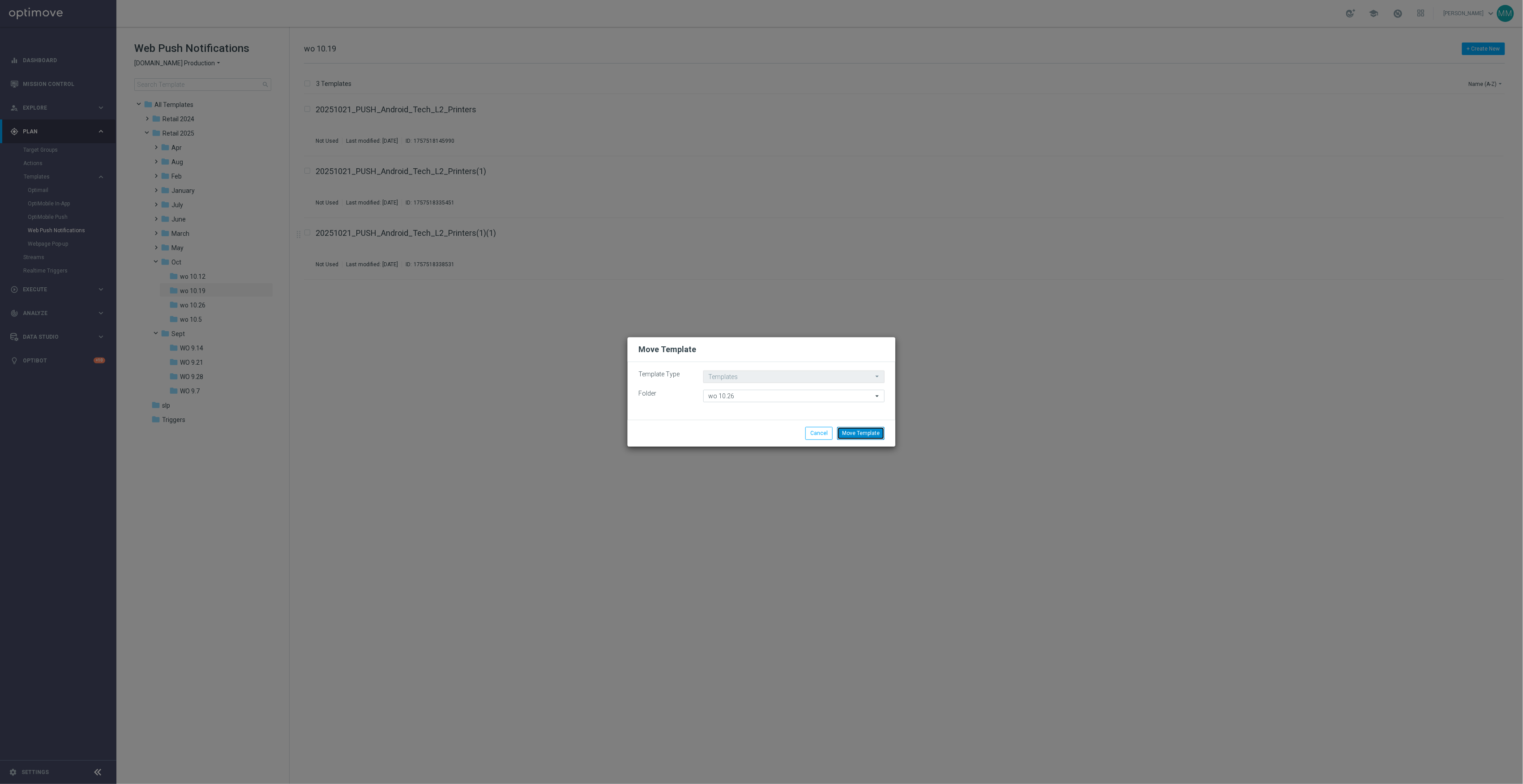
click at [864, 437] on button "Move Template" at bounding box center [861, 433] width 48 height 12
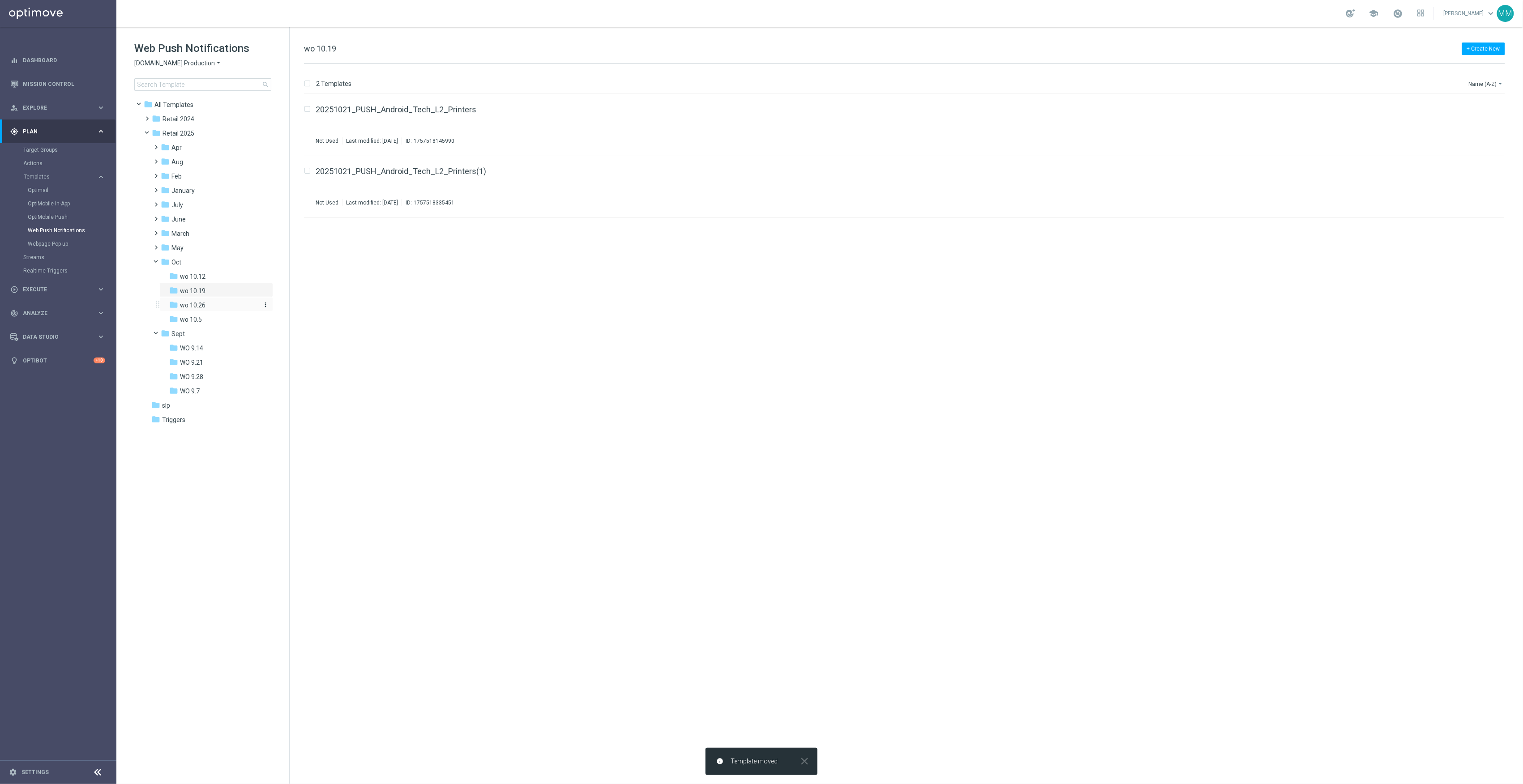
click at [207, 306] on div "folder wo 10.26" at bounding box center [214, 305] width 88 height 11
click at [239, 304] on div "folder wo 10.26" at bounding box center [214, 305] width 88 height 11
click at [201, 339] on div "folder Sept more_vert" at bounding box center [212, 332] width 123 height 14
click at [193, 334] on div "folder Sept" at bounding box center [209, 334] width 96 height 11
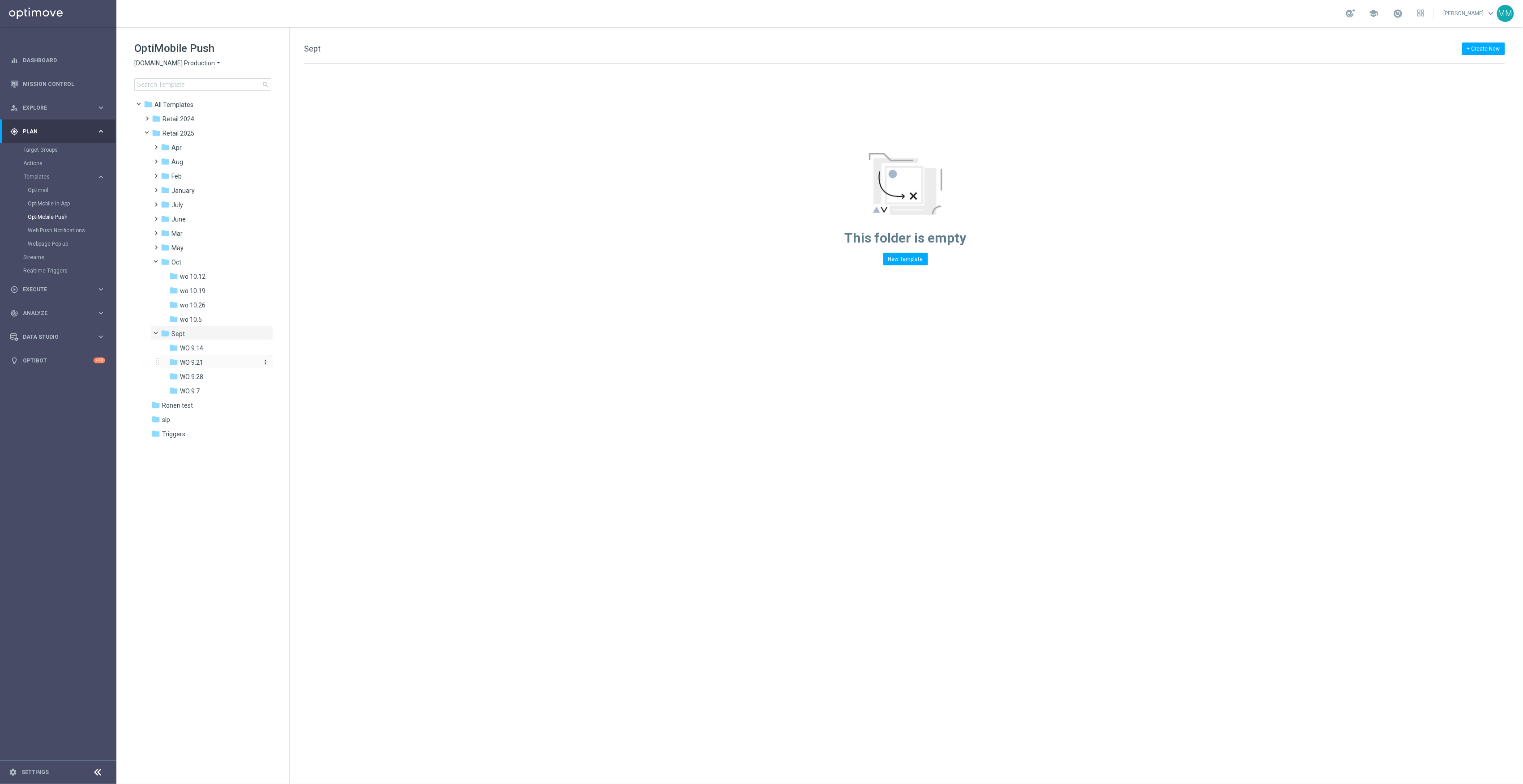
click at [209, 361] on div "folder WO 9.21" at bounding box center [214, 362] width 88 height 11
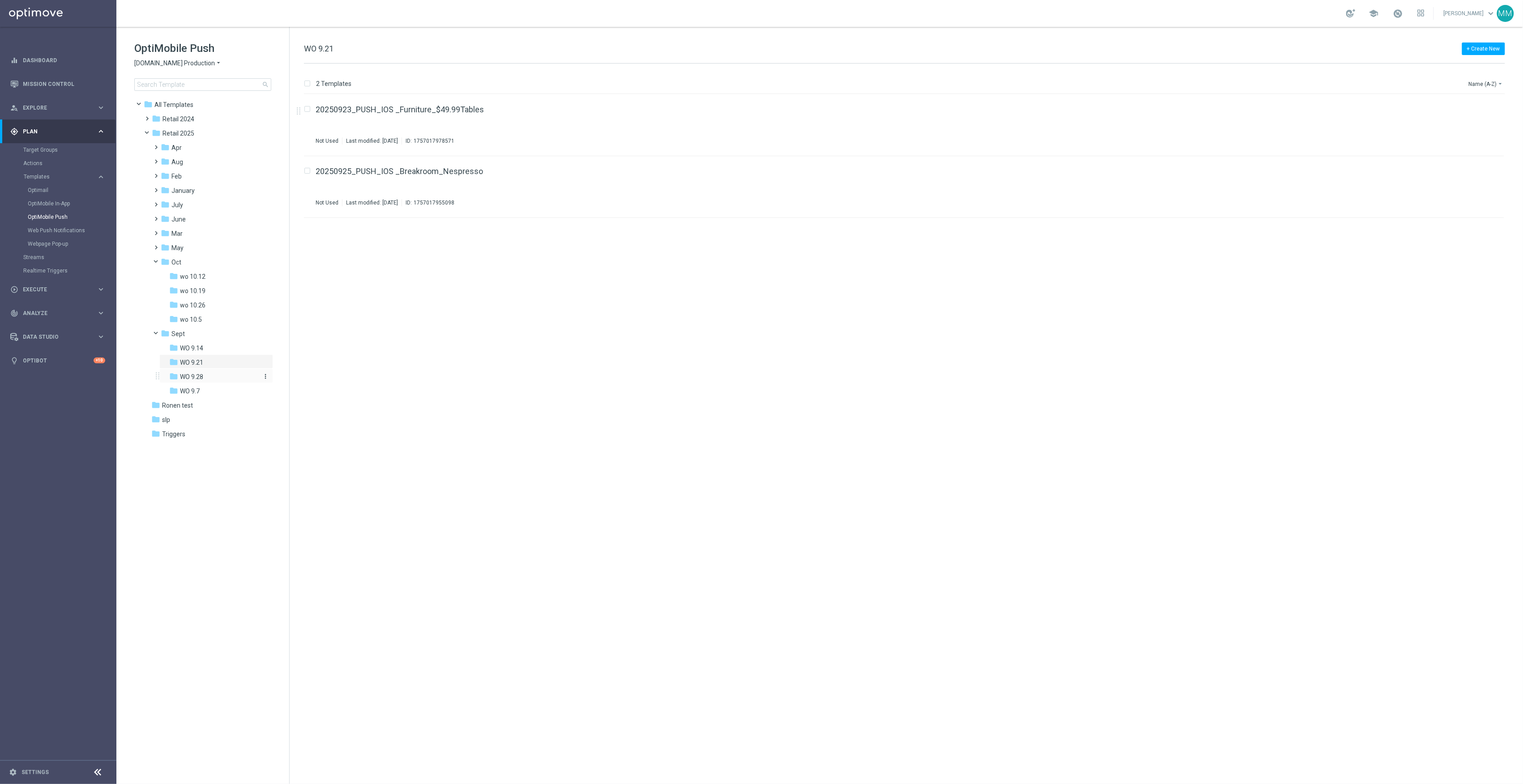
click at [216, 378] on div "folder WO 9.28" at bounding box center [214, 376] width 88 height 11
click at [211, 365] on div "folder WO 9.21" at bounding box center [214, 362] width 88 height 11
click at [1480, 169] on icon "file_copy" at bounding box center [1479, 168] width 7 height 7
click at [218, 288] on div "folder wo 10.19" at bounding box center [214, 291] width 88 height 11
click at [1482, 107] on icon "file_copy" at bounding box center [1479, 106] width 7 height 7
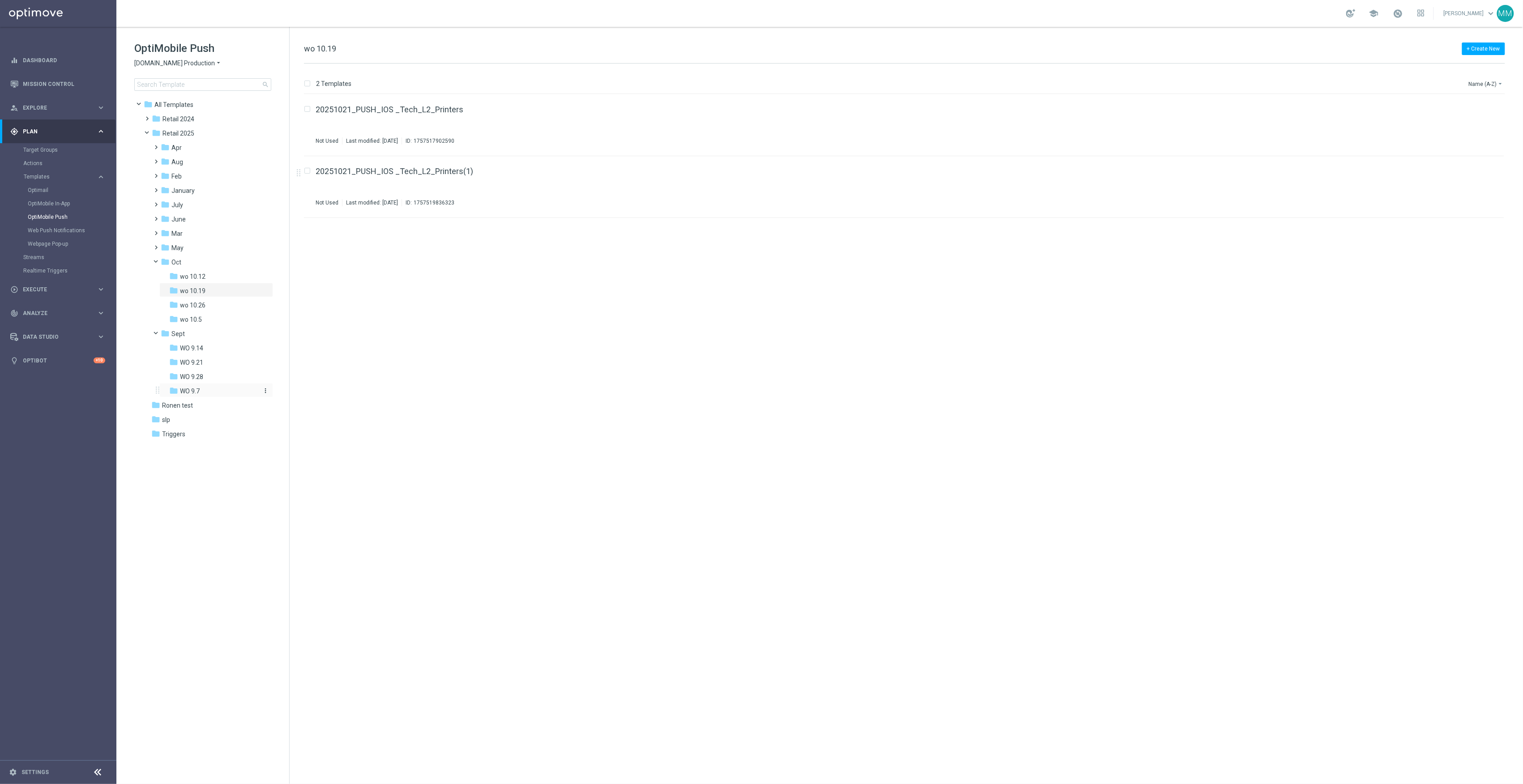
click at [214, 387] on div "folder WO 9.7" at bounding box center [214, 391] width 88 height 11
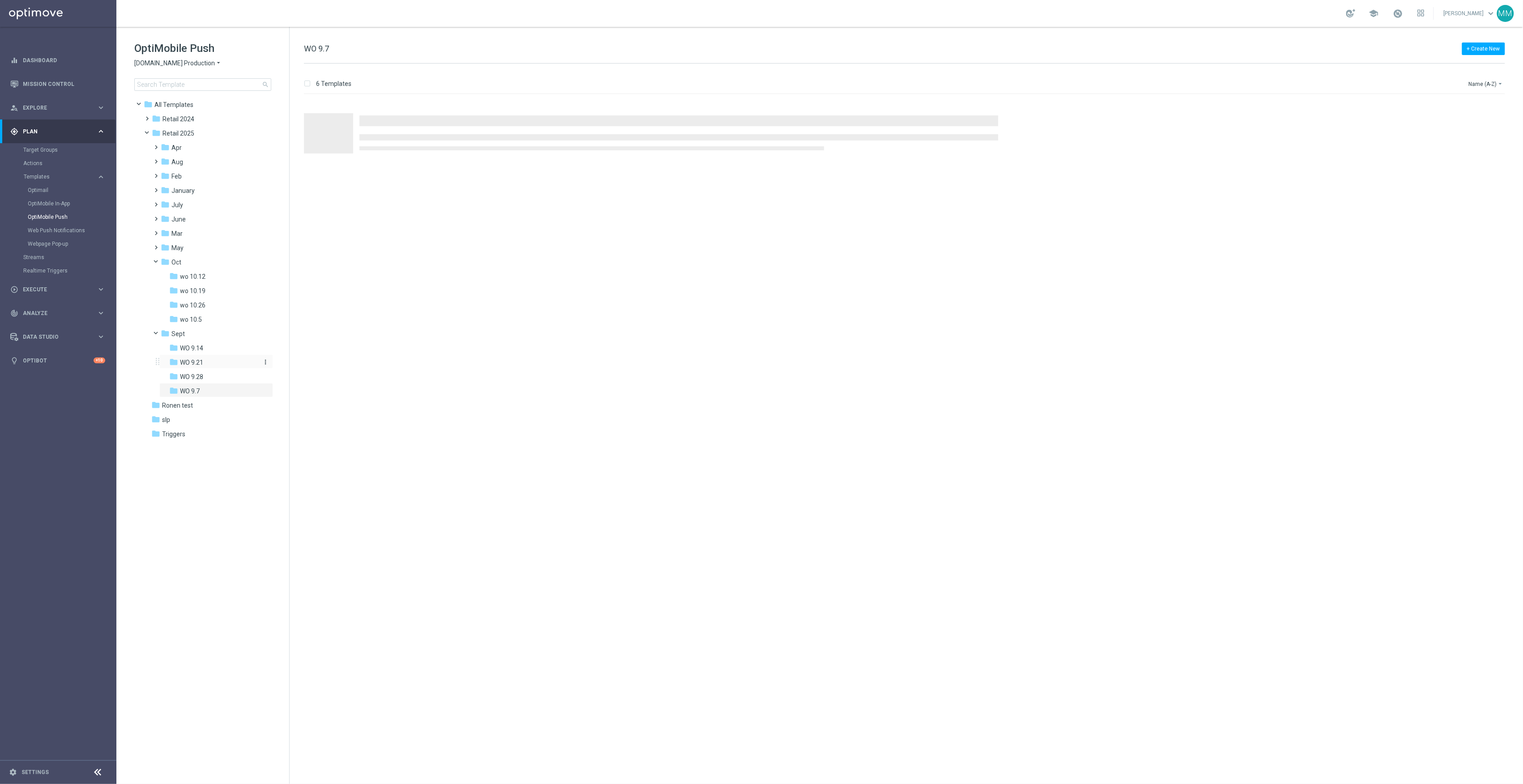
click at [211, 363] on div "folder WO 9.21" at bounding box center [214, 362] width 88 height 11
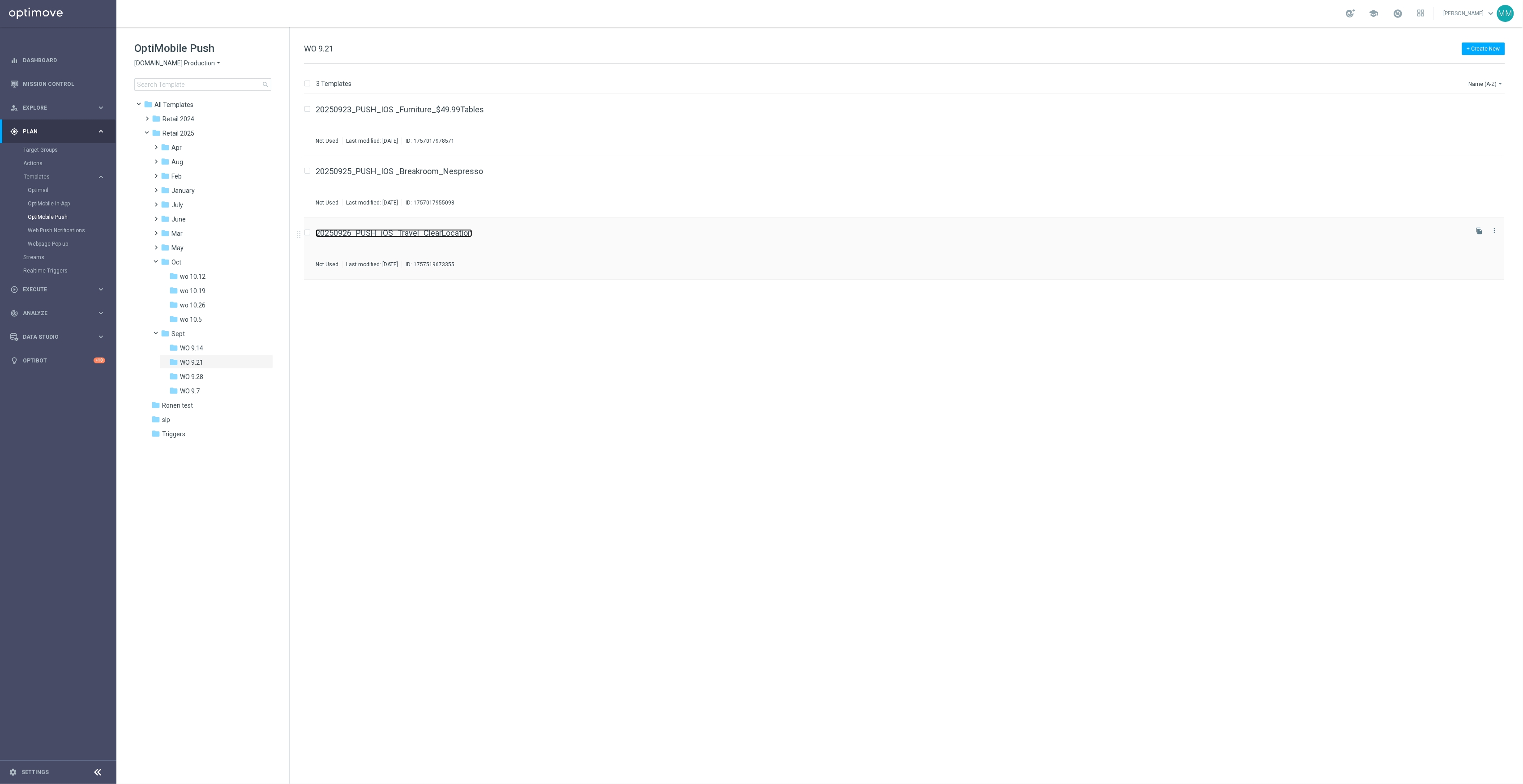
drag, startPoint x: 389, startPoint y: 225, endPoint x: 383, endPoint y: 230, distance: 7.8
click at [217, 347] on div "folder WO 9.14" at bounding box center [214, 348] width 88 height 11
drag, startPoint x: 397, startPoint y: 296, endPoint x: 381, endPoint y: 231, distance: 66.9
click at [208, 374] on div "folder WO 9.28" at bounding box center [214, 376] width 88 height 11
click at [1481, 168] on icon "file_copy" at bounding box center [1479, 168] width 7 height 7
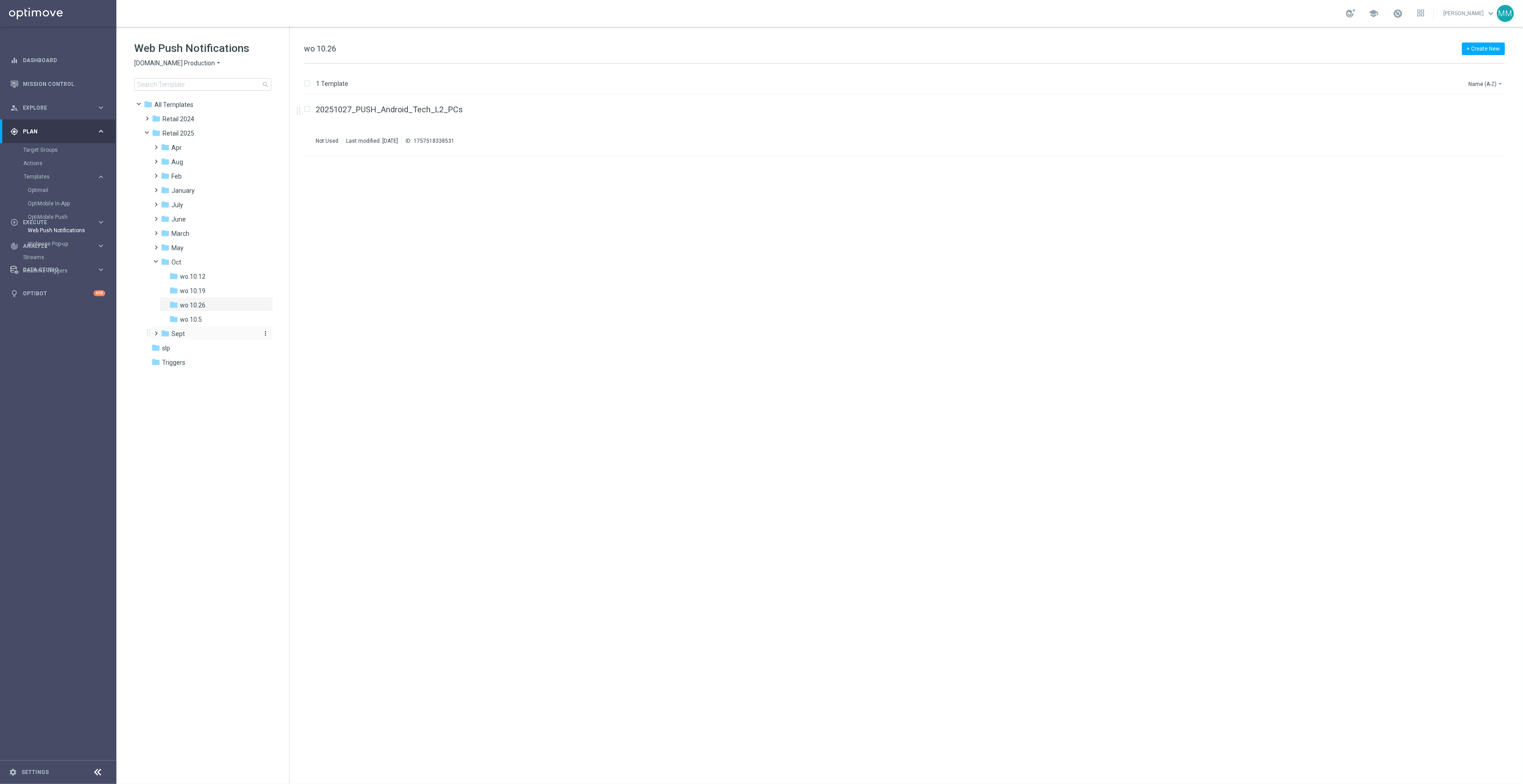
click at [206, 331] on div "folder Sept" at bounding box center [209, 334] width 96 height 11
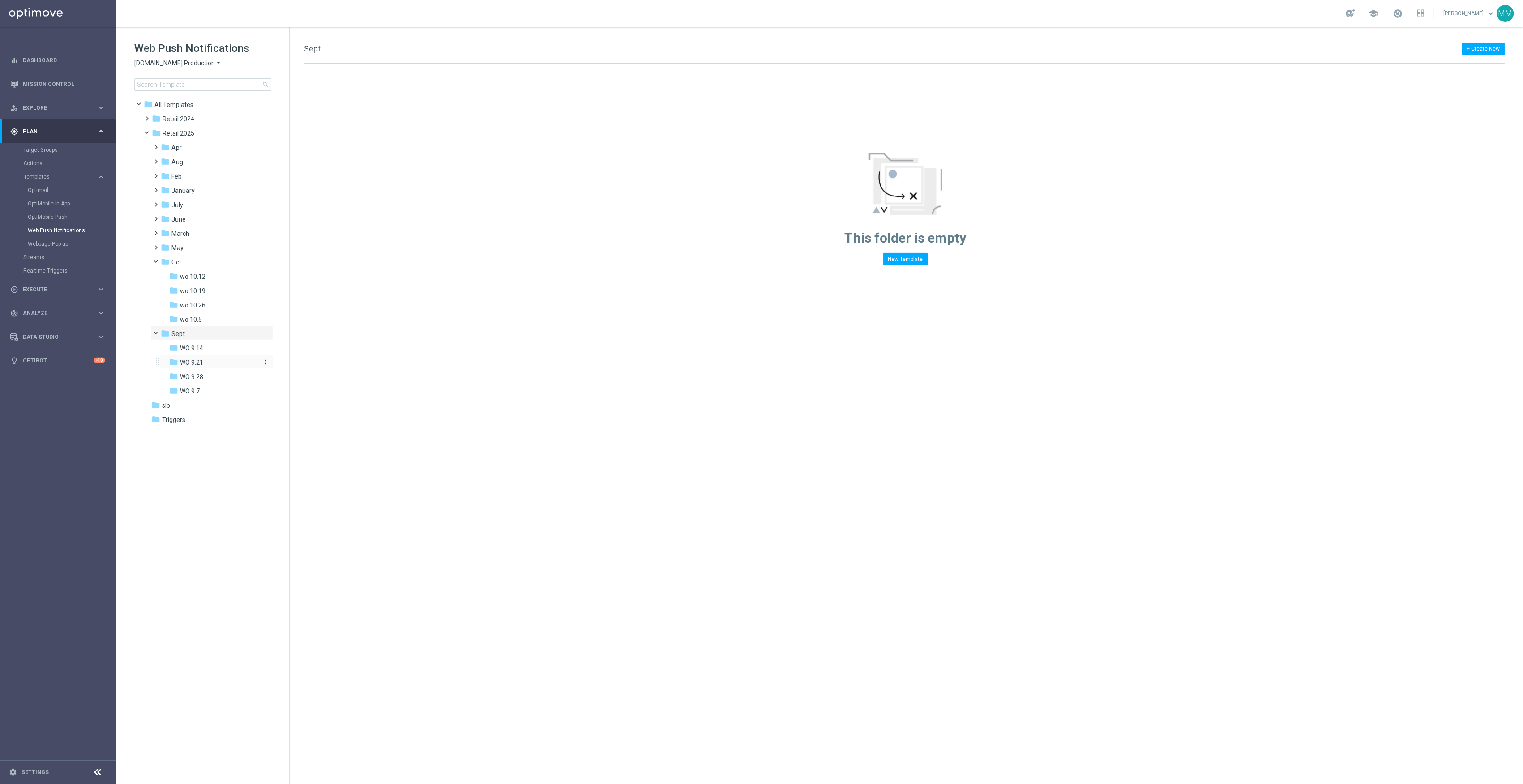
click at [215, 364] on div "folder WO 9.21" at bounding box center [214, 362] width 88 height 11
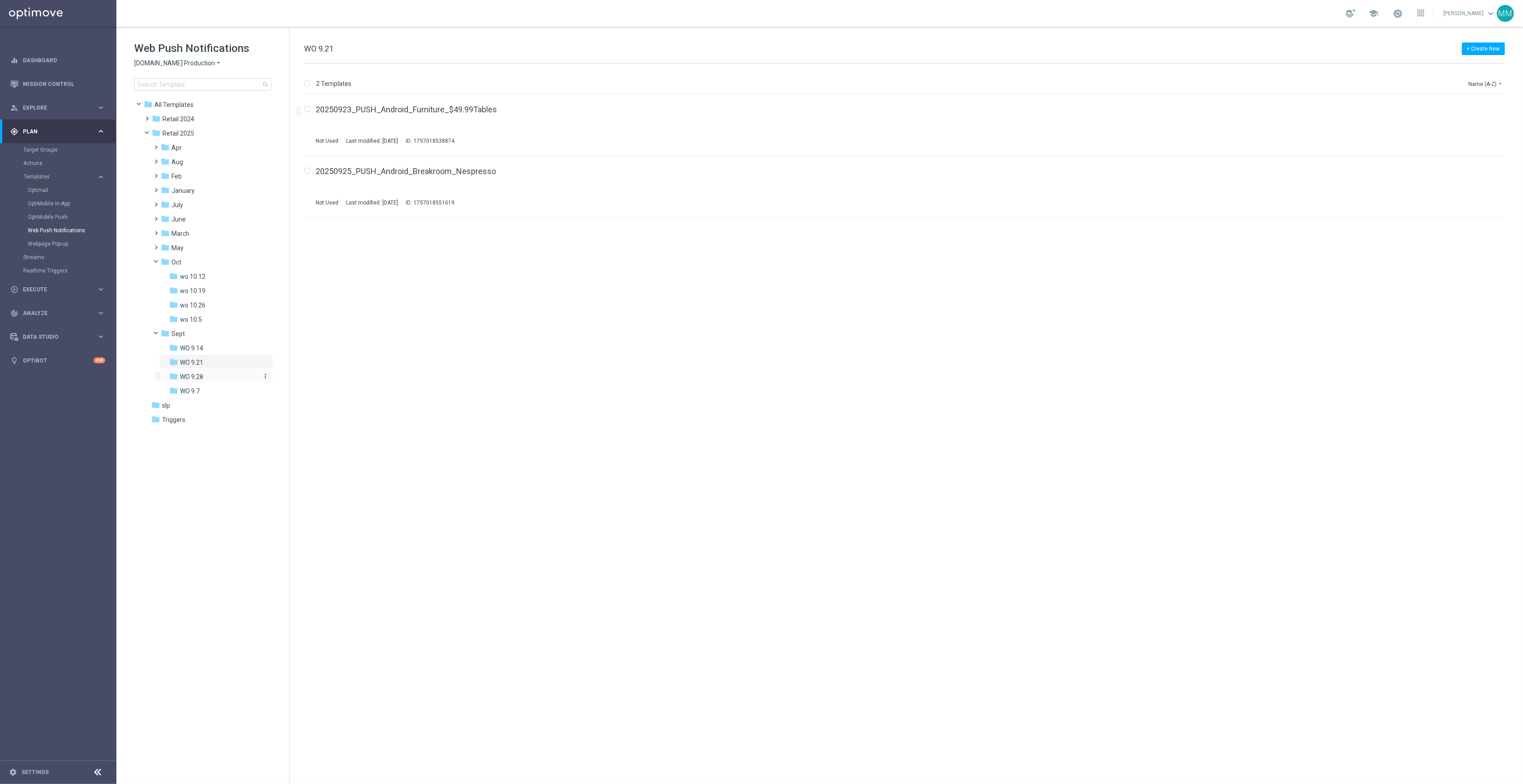
click at [222, 381] on div "folder WO 9.28" at bounding box center [214, 376] width 88 height 11
drag, startPoint x: 405, startPoint y: 103, endPoint x: 368, endPoint y: 110, distance: 37.7
click at [215, 365] on div "folder WO 9.21" at bounding box center [214, 362] width 88 height 11
click at [1478, 173] on button "file_copy" at bounding box center [1480, 169] width 11 height 11
click at [215, 290] on div "folder wo 10.19" at bounding box center [214, 291] width 88 height 11
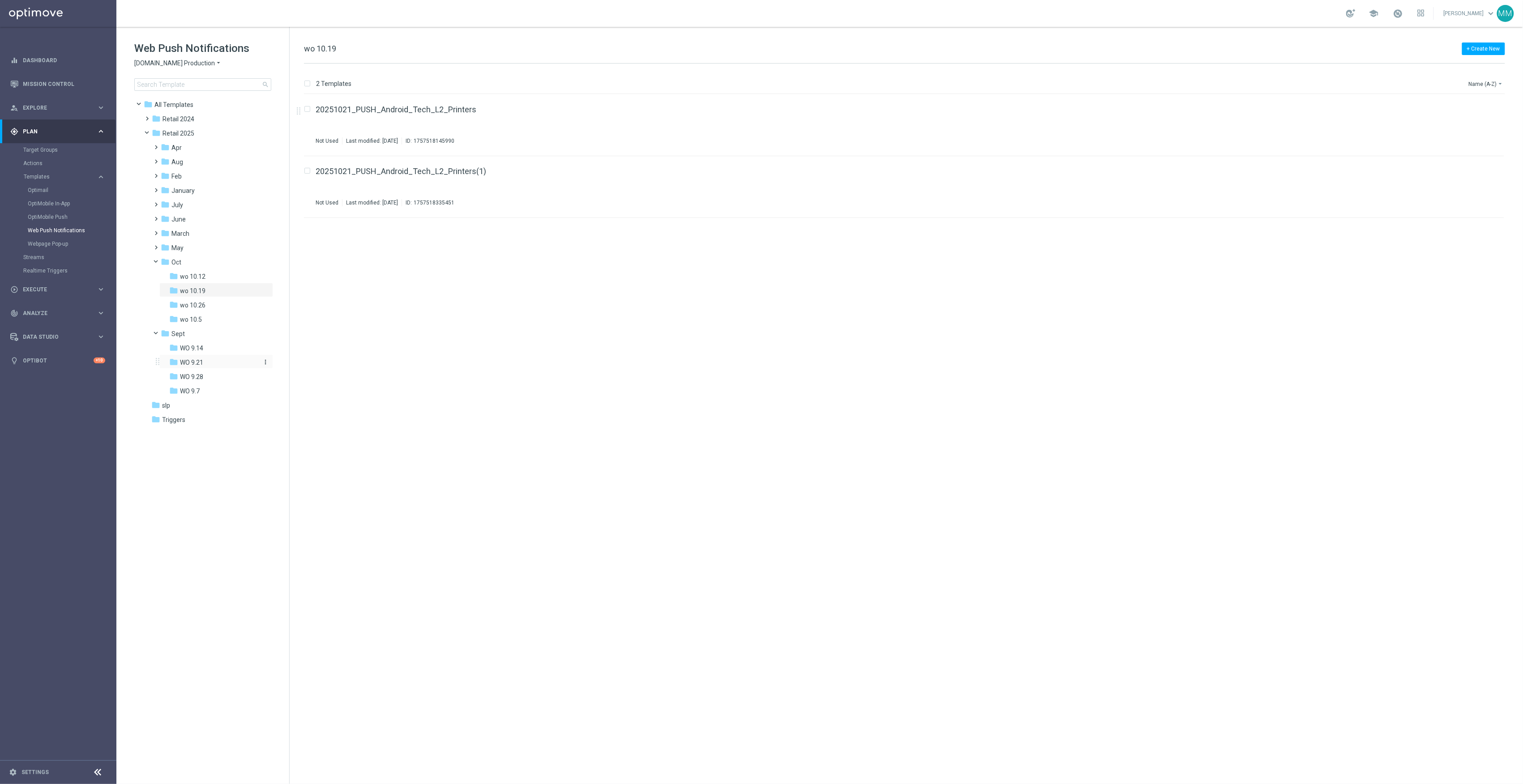
click at [206, 362] on div "folder WO 9.21" at bounding box center [214, 362] width 88 height 11
drag, startPoint x: 210, startPoint y: 346, endPoint x: 180, endPoint y: 347, distance: 30.0
click at [180, 347] on span "WO 9.14" at bounding box center [192, 347] width 23 height 8
click at [216, 381] on div "folder WO 9.28" at bounding box center [214, 376] width 88 height 11
drag, startPoint x: 452, startPoint y: 110, endPoint x: 792, endPoint y: 306, distance: 392.4
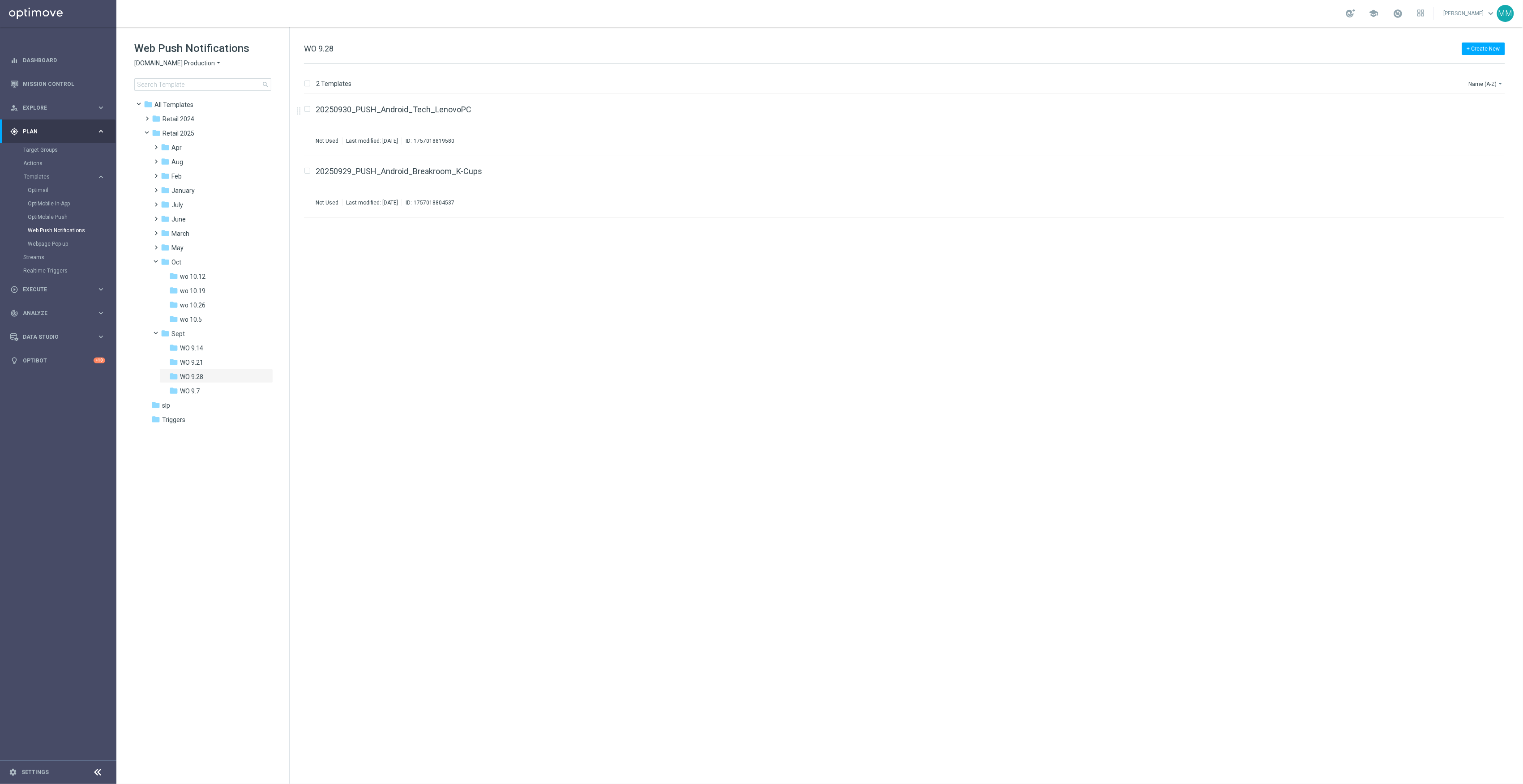
click at [372, 392] on div "insert_drive_file 20250930_PUSH_Android_Tech_LenovoPC Not Used Last modified: W…" at bounding box center [908, 439] width 1226 height 689
click at [1480, 104] on icon "file_copy" at bounding box center [1479, 106] width 7 height 7
click at [1474, 231] on button "file_copy" at bounding box center [1480, 231] width 11 height 11
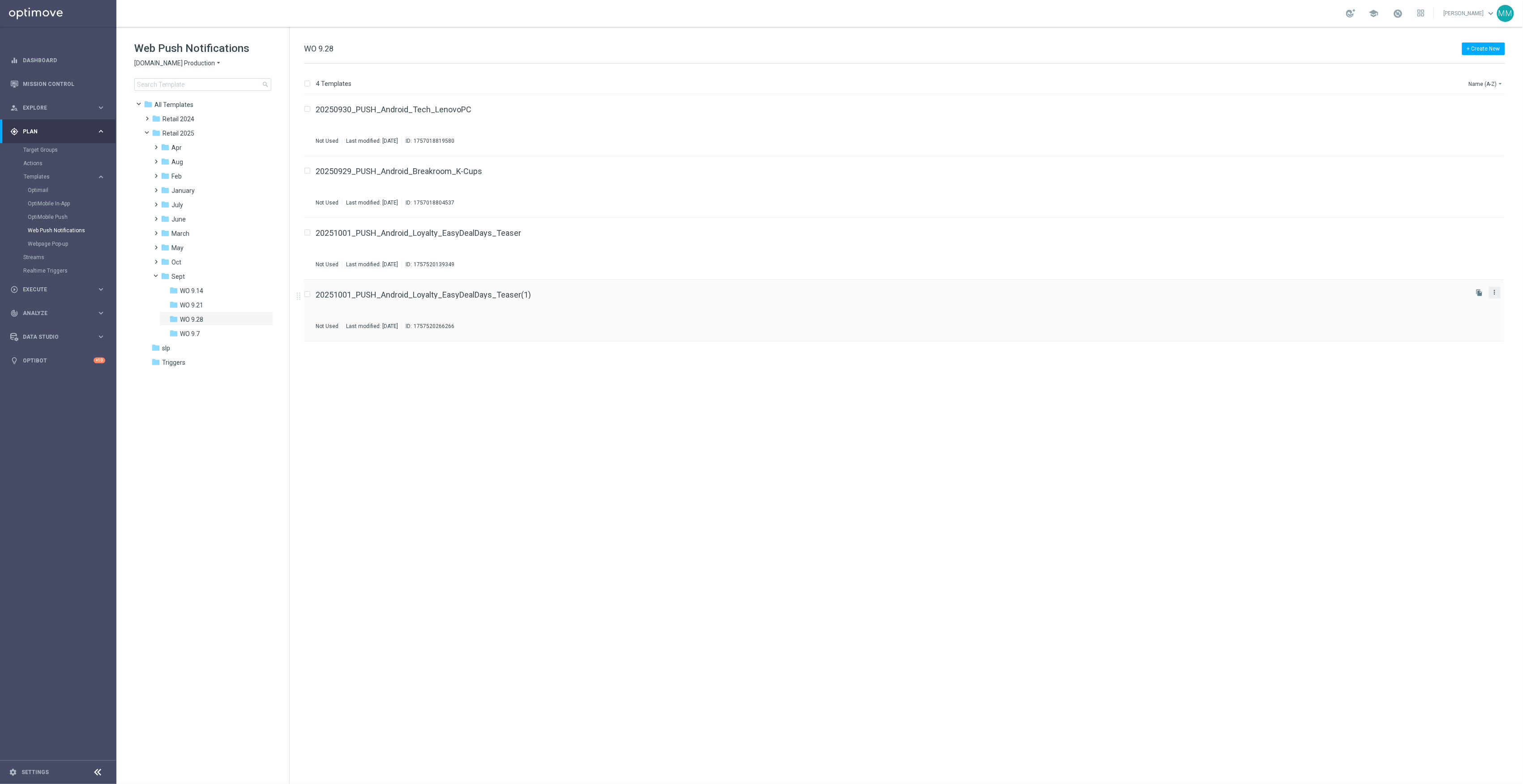
click at [1496, 290] on icon "more_vert" at bounding box center [1494, 291] width 7 height 7
click at [1465, 296] on div "send Move" at bounding box center [1454, 302] width 72 height 12
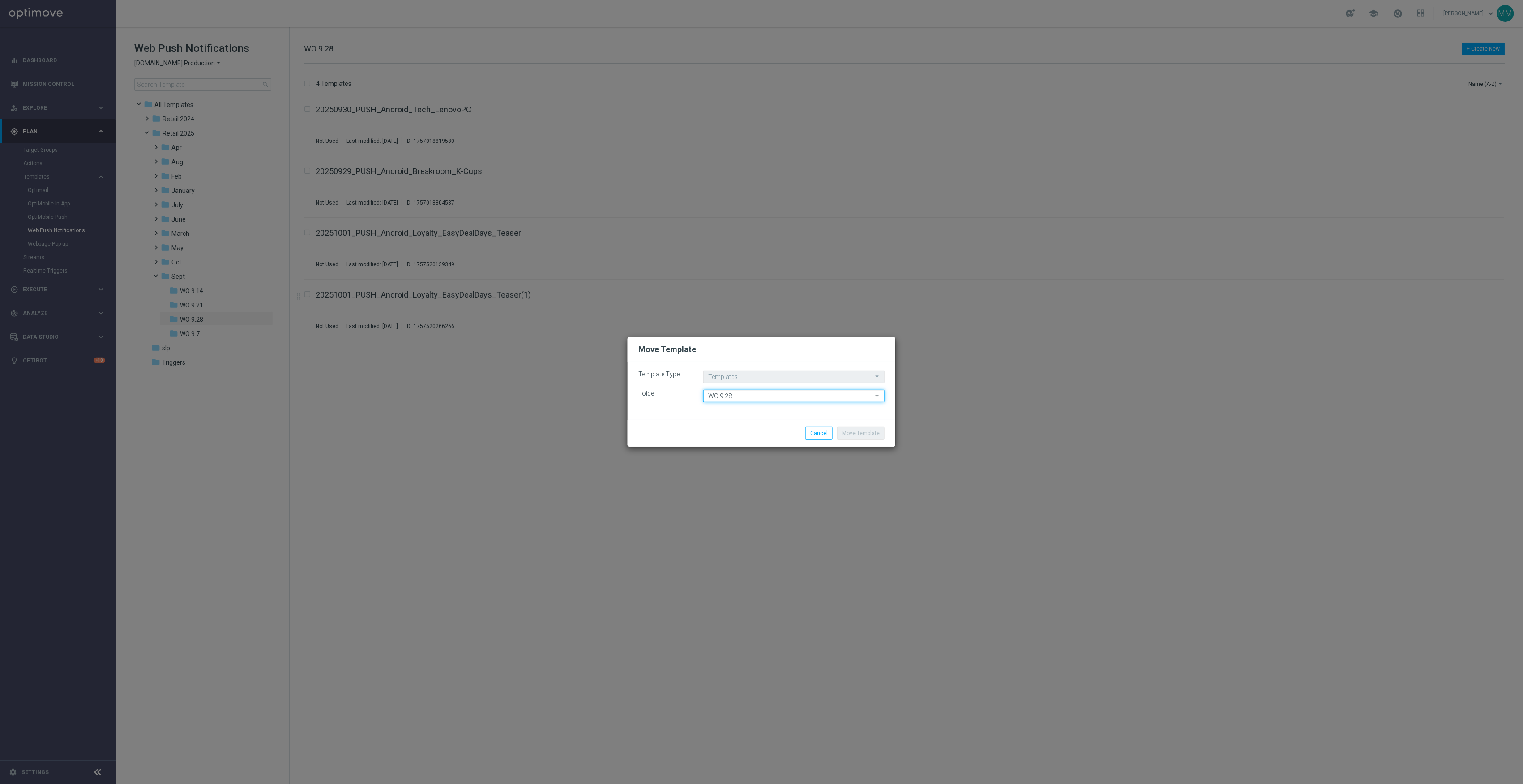
click at [763, 399] on input "WO 9.28" at bounding box center [793, 395] width 181 height 12
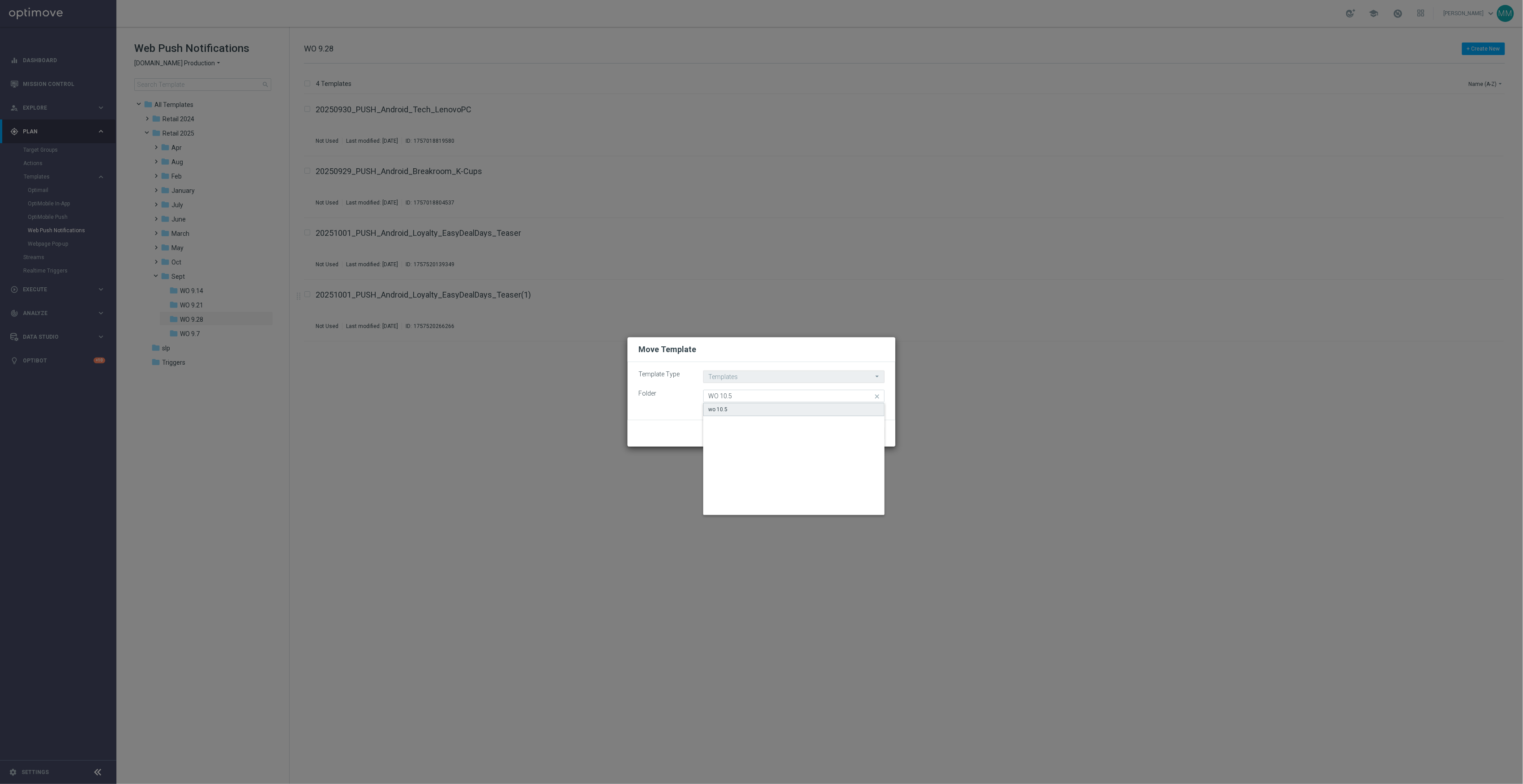
click at [749, 411] on div "wo 10.5" at bounding box center [793, 410] width 181 height 13
type input "wo 10.5"
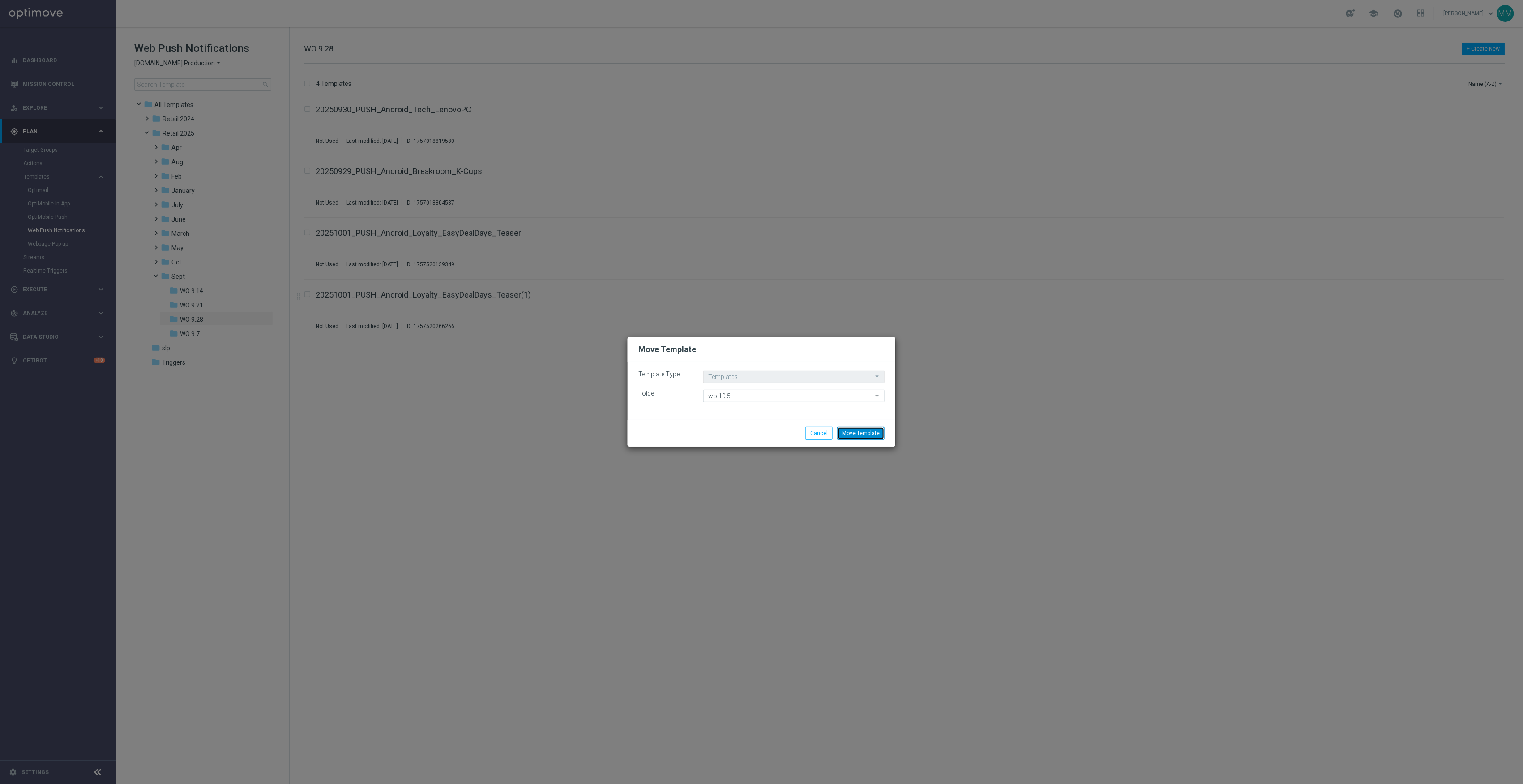
click at [872, 435] on button "Move Template" at bounding box center [861, 433] width 48 height 12
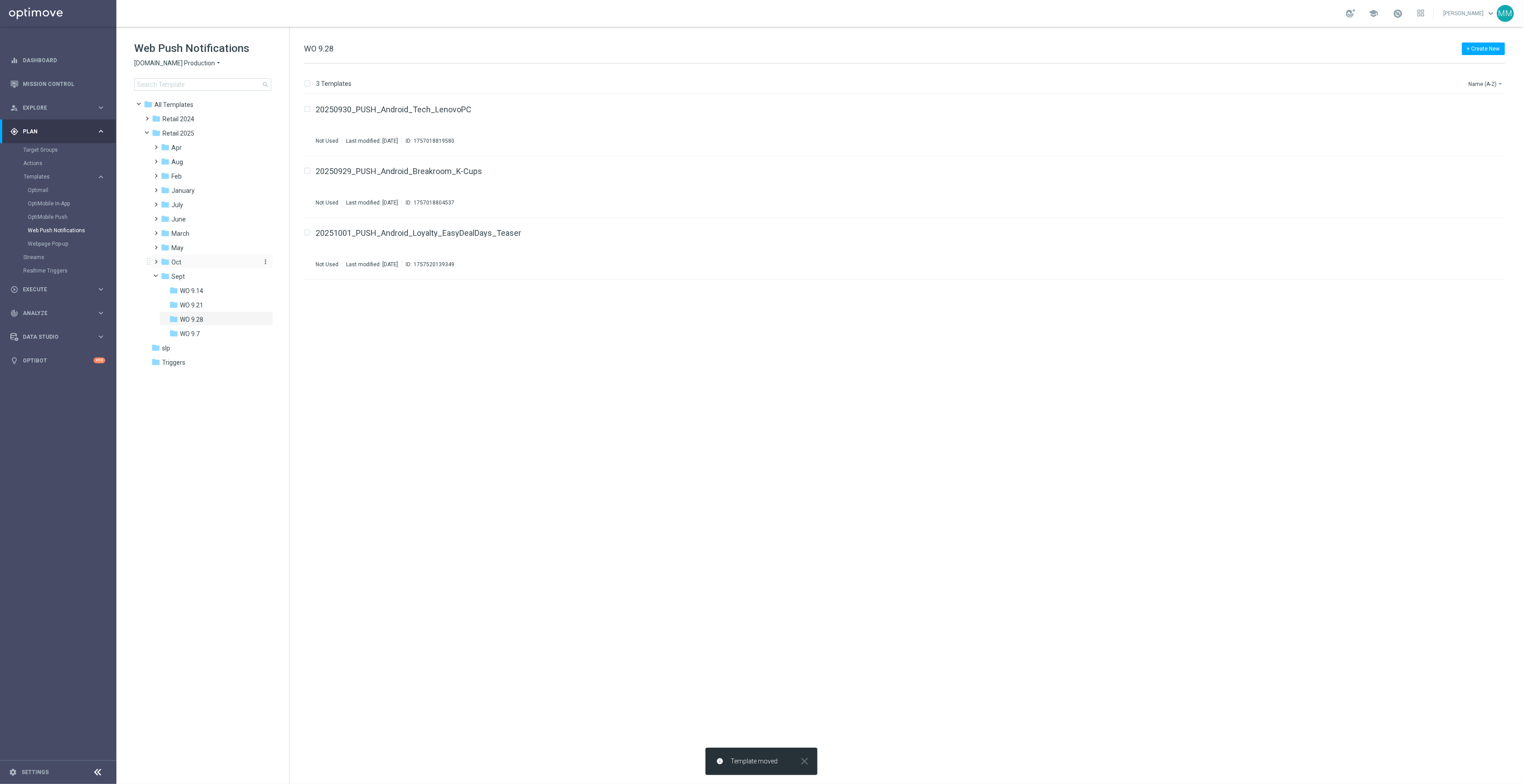
click at [199, 258] on div "folder Oct" at bounding box center [209, 262] width 96 height 11
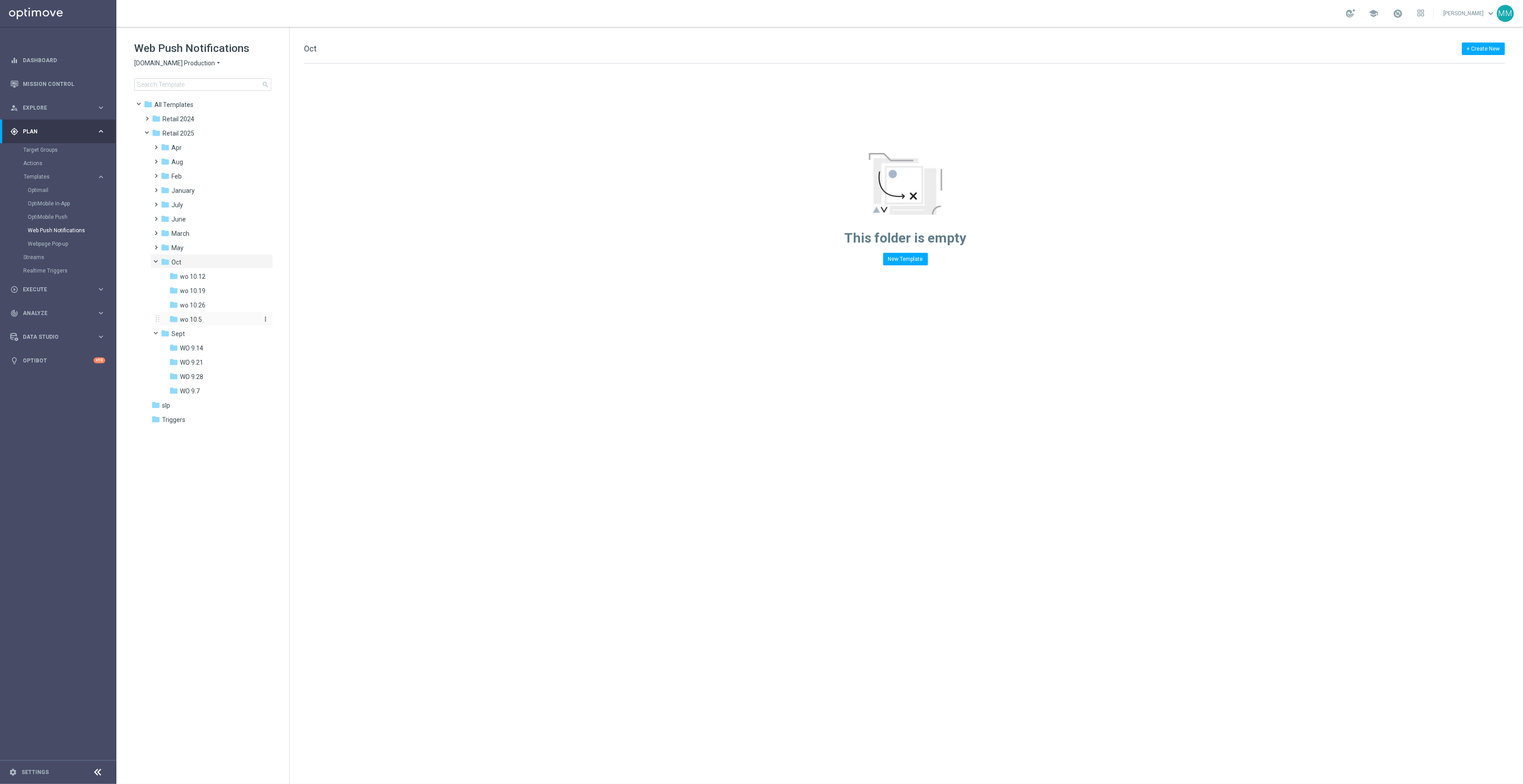
click at [227, 317] on div "folder wo 10.5" at bounding box center [214, 320] width 88 height 11
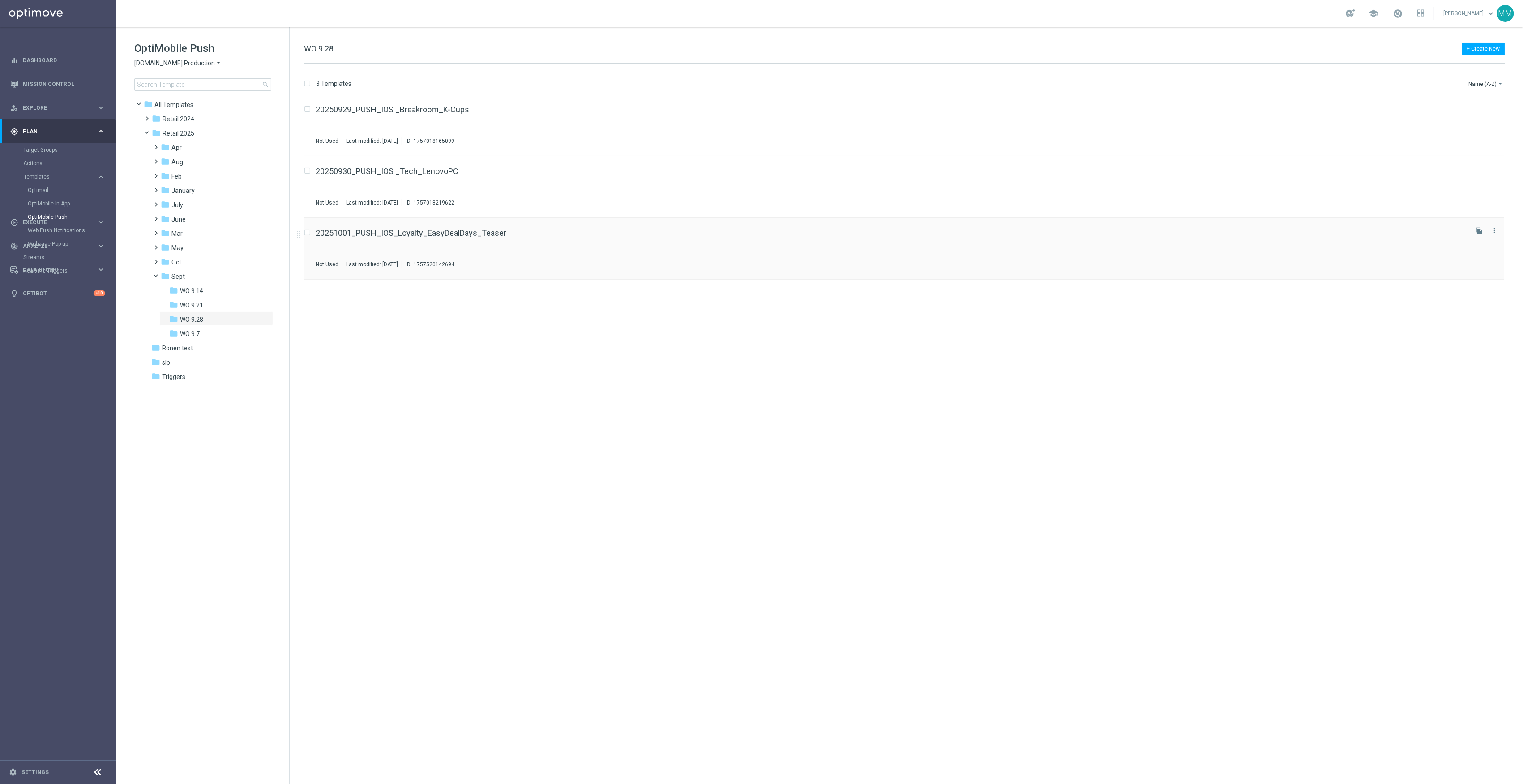
drag, startPoint x: 1478, startPoint y: 232, endPoint x: 1469, endPoint y: 244, distance: 15.0
click at [1478, 232] on icon "file_copy" at bounding box center [1479, 230] width 7 height 7
click at [1496, 295] on icon "more_vert" at bounding box center [1494, 291] width 7 height 7
click at [1467, 298] on div "send Move" at bounding box center [1454, 302] width 72 height 12
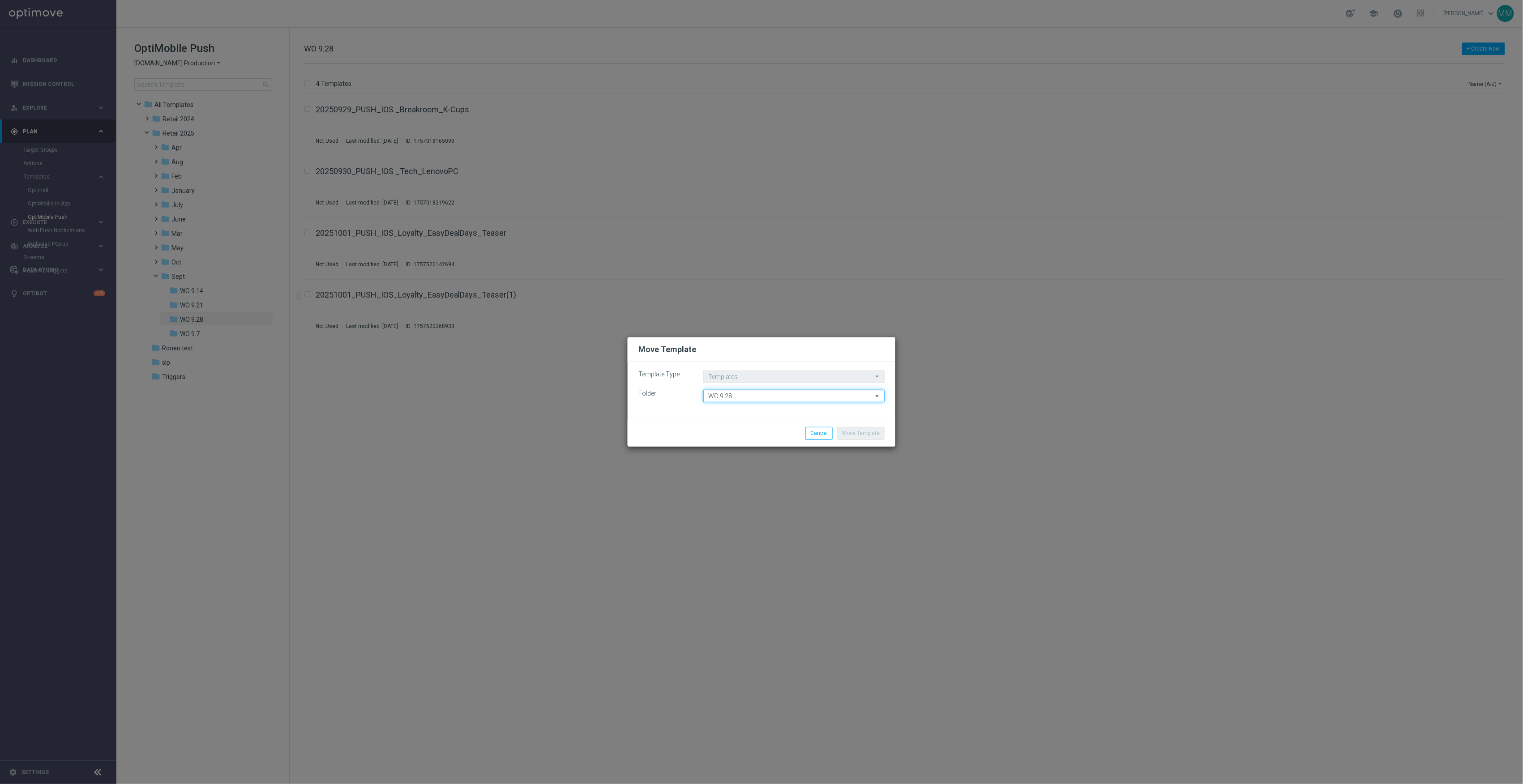
click at [733, 392] on input "WO 9.28" at bounding box center [793, 395] width 181 height 12
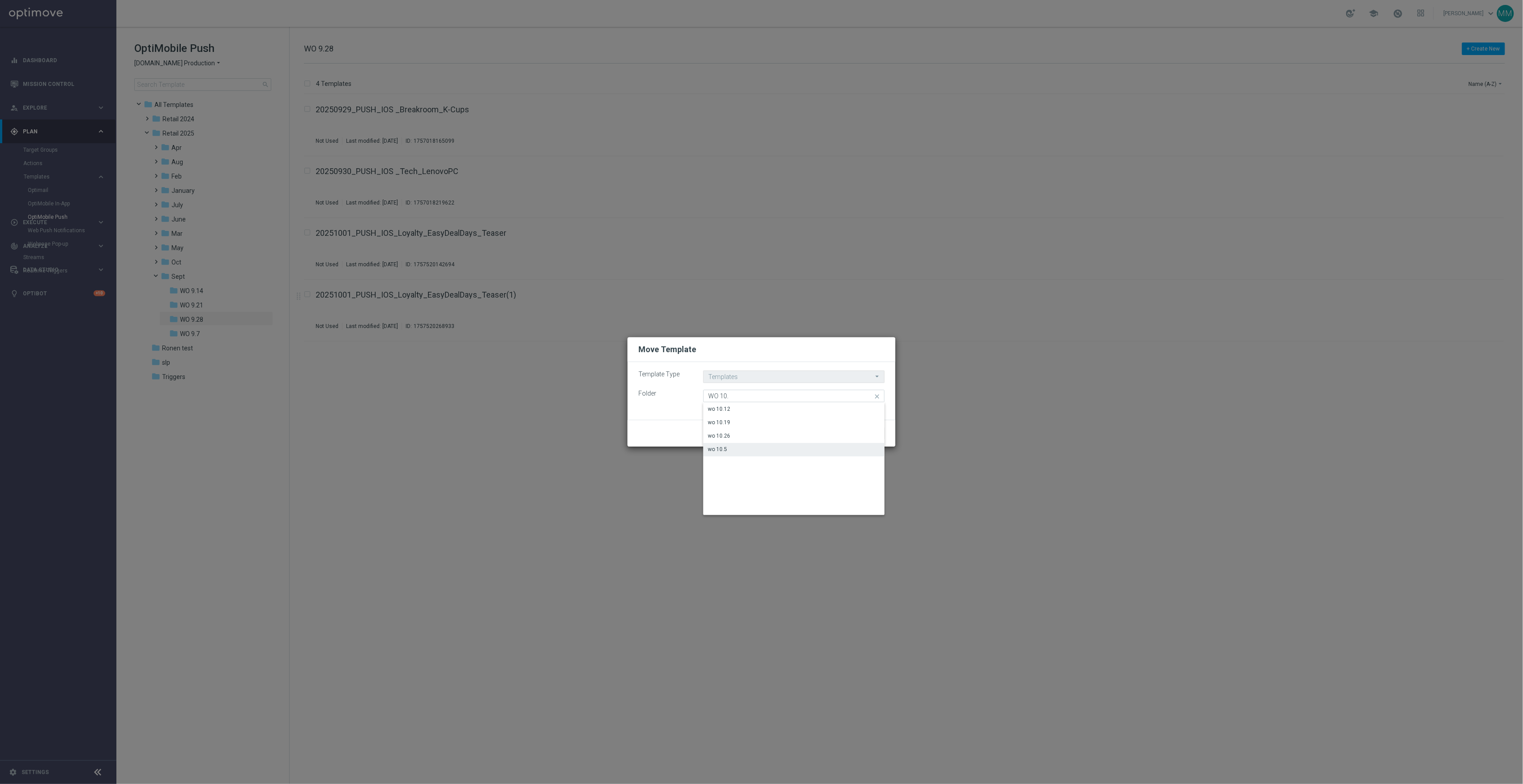
click at [767, 445] on div "wo 10.5" at bounding box center [793, 449] width 181 height 12
type input "wo 10.5"
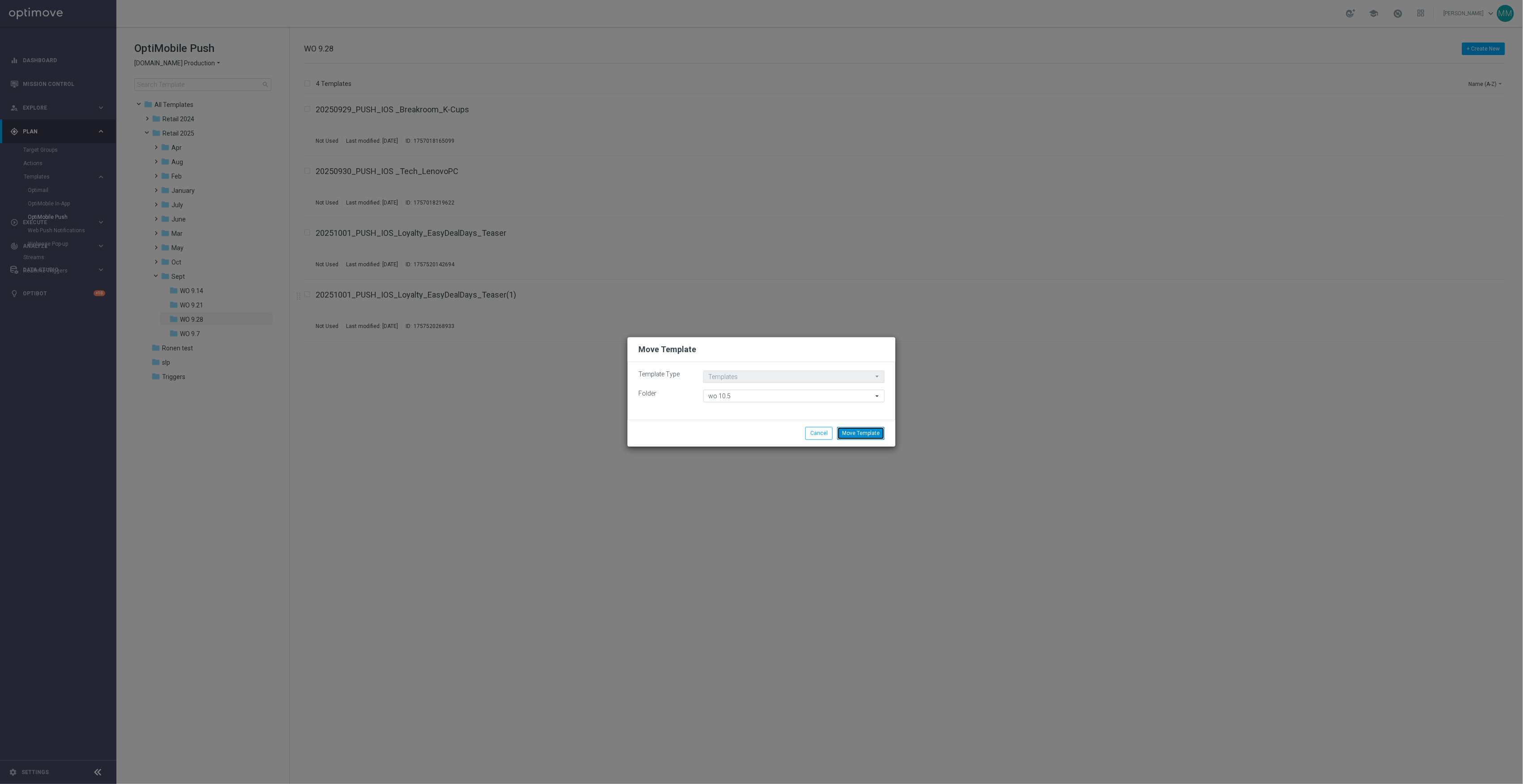
click at [854, 429] on button "Move Template" at bounding box center [861, 433] width 48 height 12
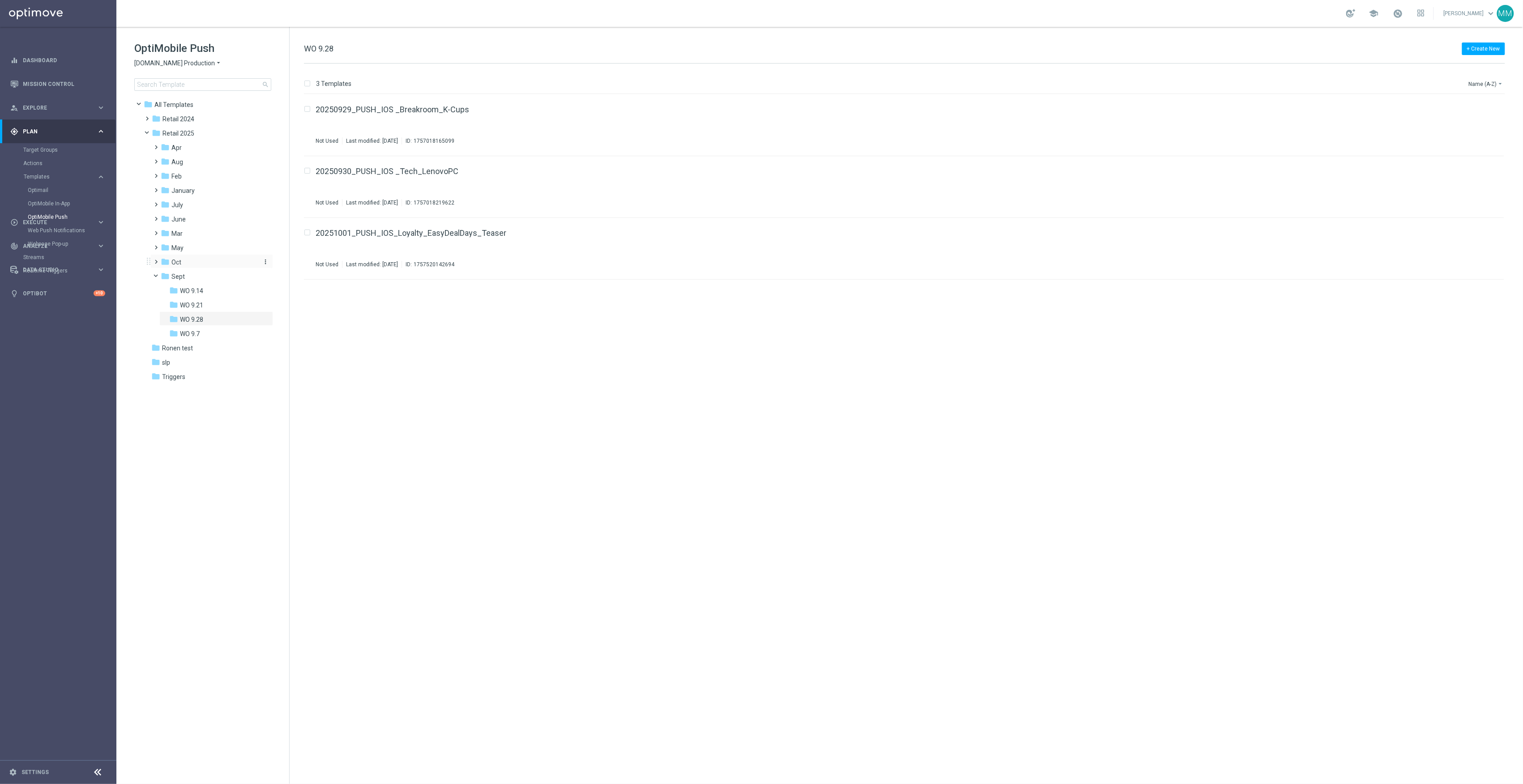
click at [200, 260] on div "folder Oct" at bounding box center [209, 262] width 96 height 11
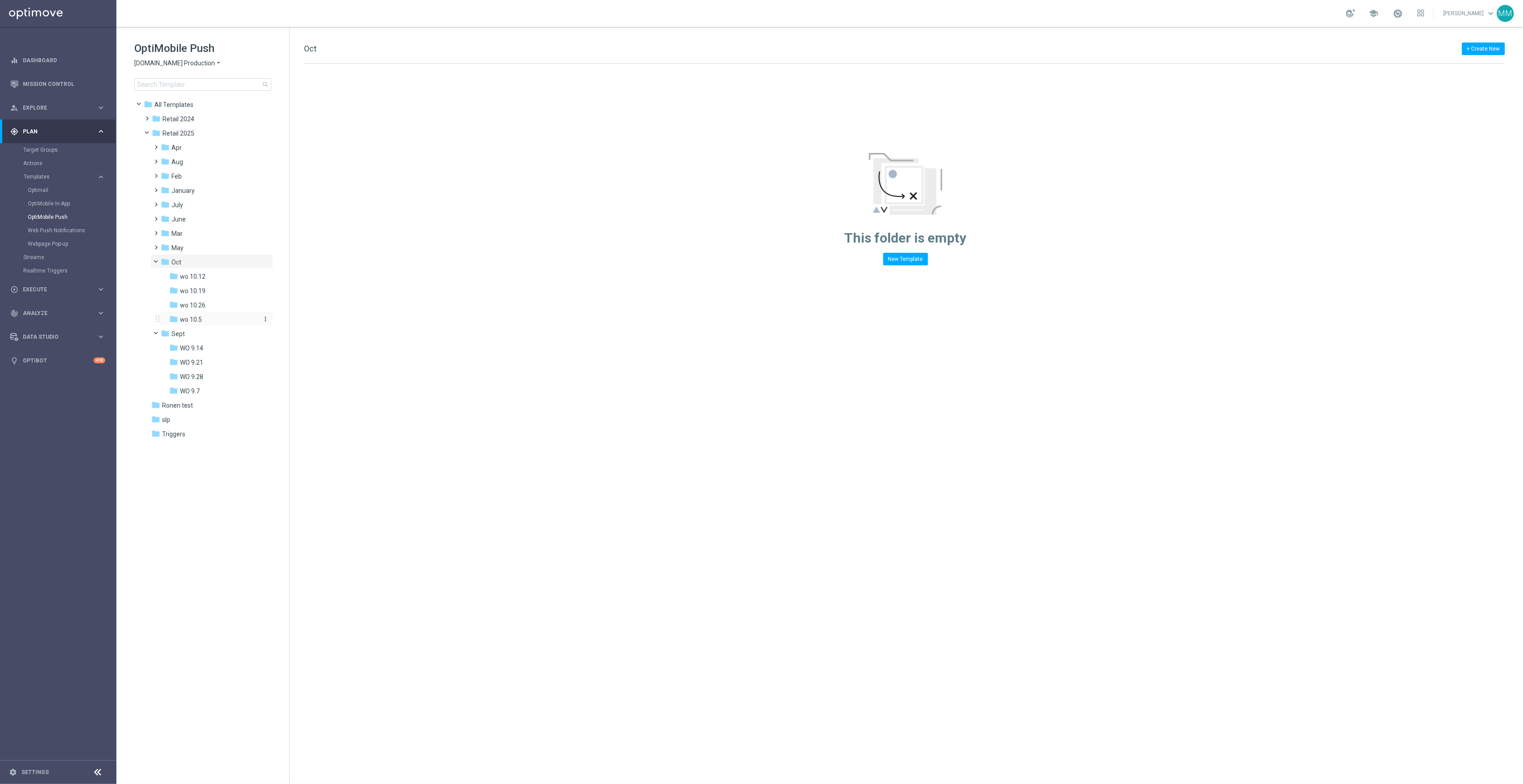
click at [210, 317] on div "folder wo 10.5" at bounding box center [214, 320] width 88 height 11
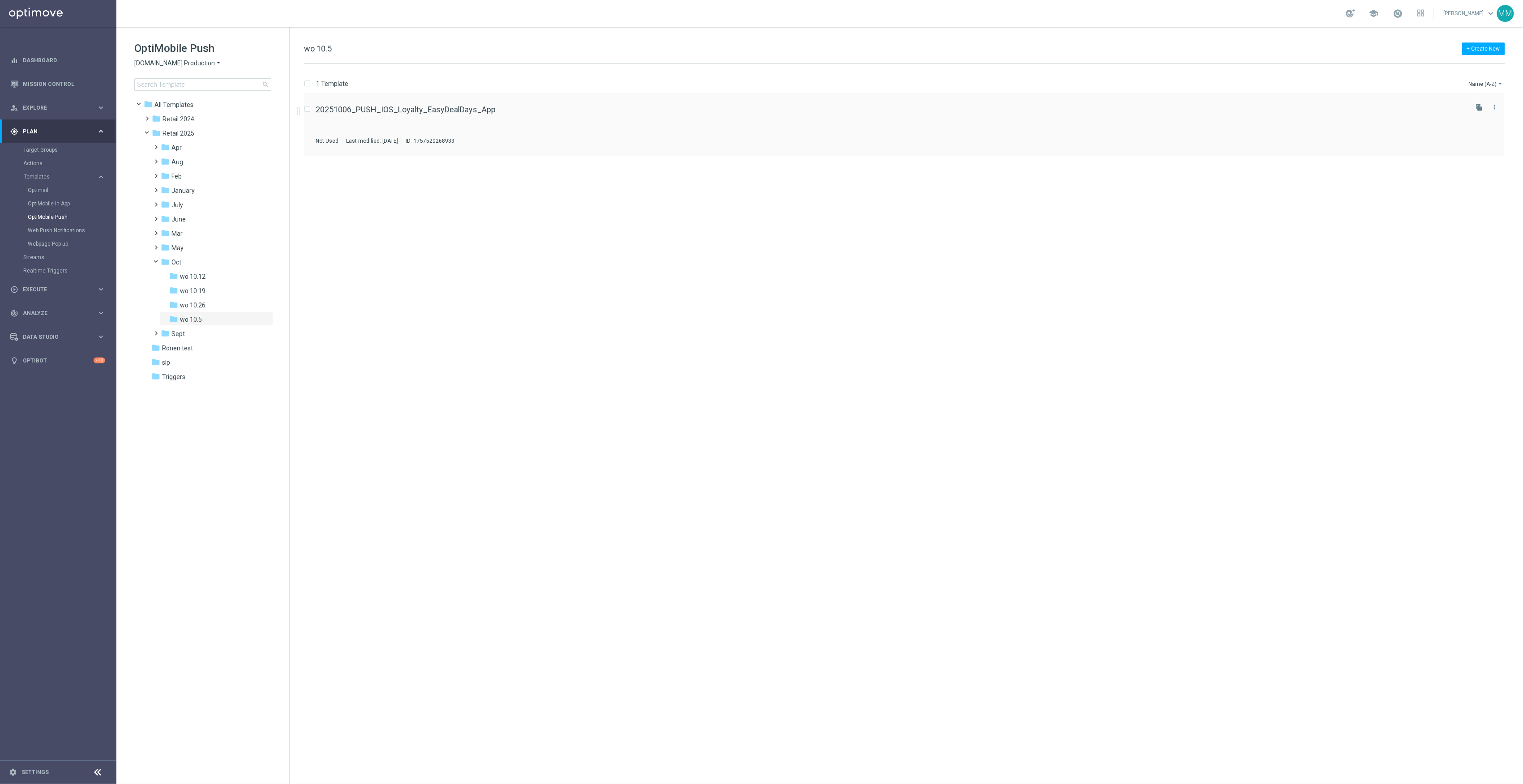
drag, startPoint x: 1481, startPoint y: 106, endPoint x: 1181, endPoint y: 110, distance: 300.0
click at [1480, 106] on icon "file_copy" at bounding box center [1479, 106] width 7 height 7
click at [1482, 174] on button "file_copy" at bounding box center [1480, 169] width 11 height 11
click at [1472, 109] on div "file_copy more_vert" at bounding box center [1485, 123] width 37 height 43
click at [1480, 107] on icon "file_copy" at bounding box center [1479, 106] width 7 height 7
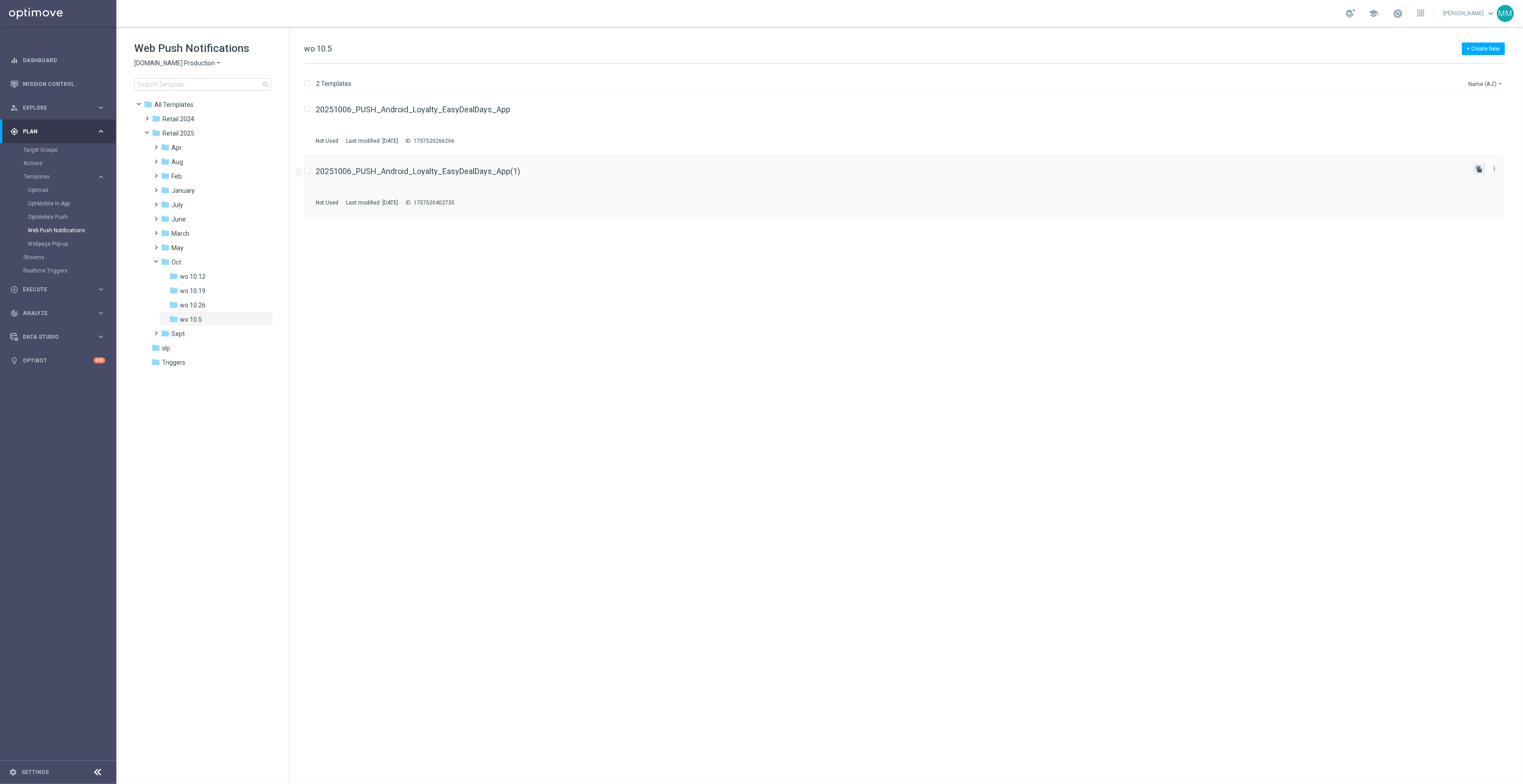
click at [1481, 170] on icon "file_copy" at bounding box center [1479, 168] width 7 height 7
